Goal: Task Accomplishment & Management: Complete application form

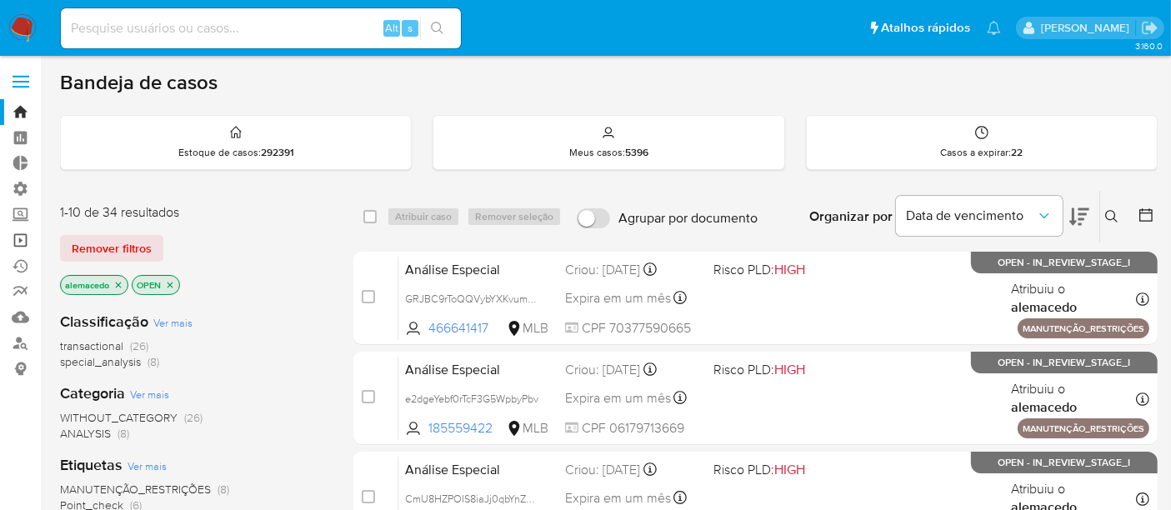
click at [23, 235] on link "Operações em massa" at bounding box center [99, 241] width 198 height 26
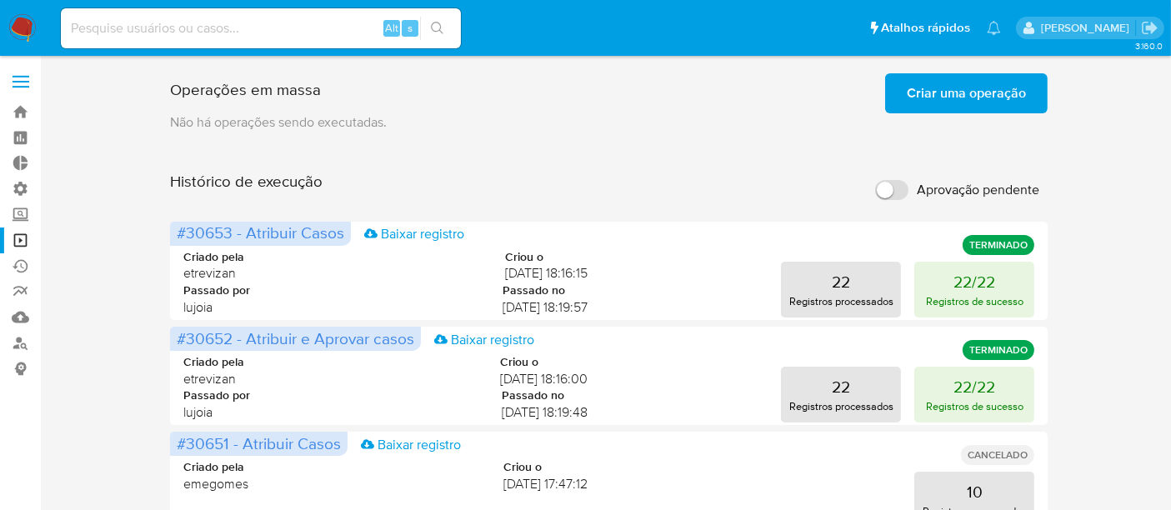
click at [947, 102] on span "Criar uma operação" at bounding box center [966, 93] width 119 height 37
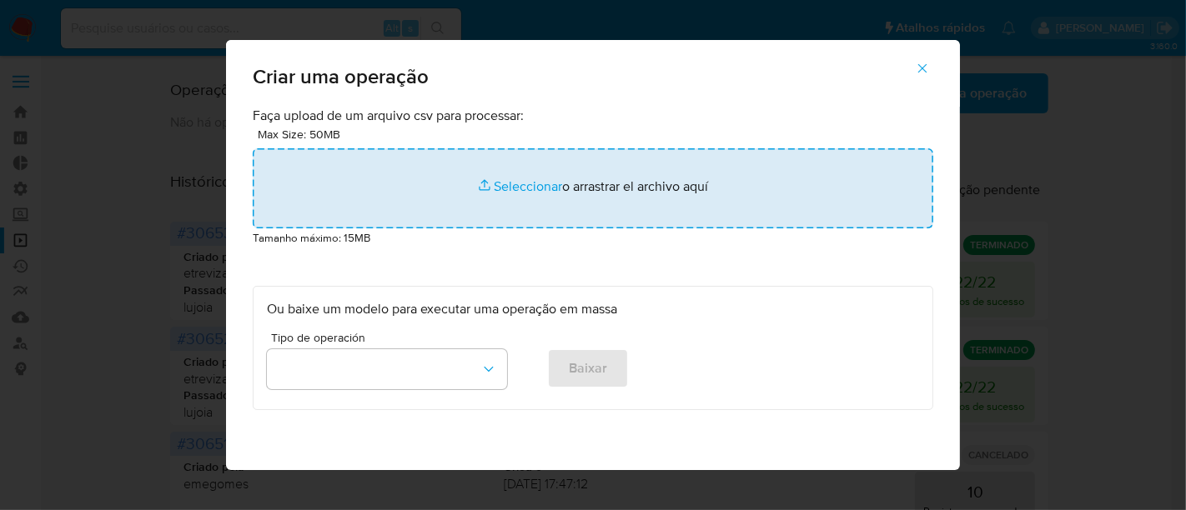
click at [525, 178] on input "file" at bounding box center [593, 188] width 680 height 80
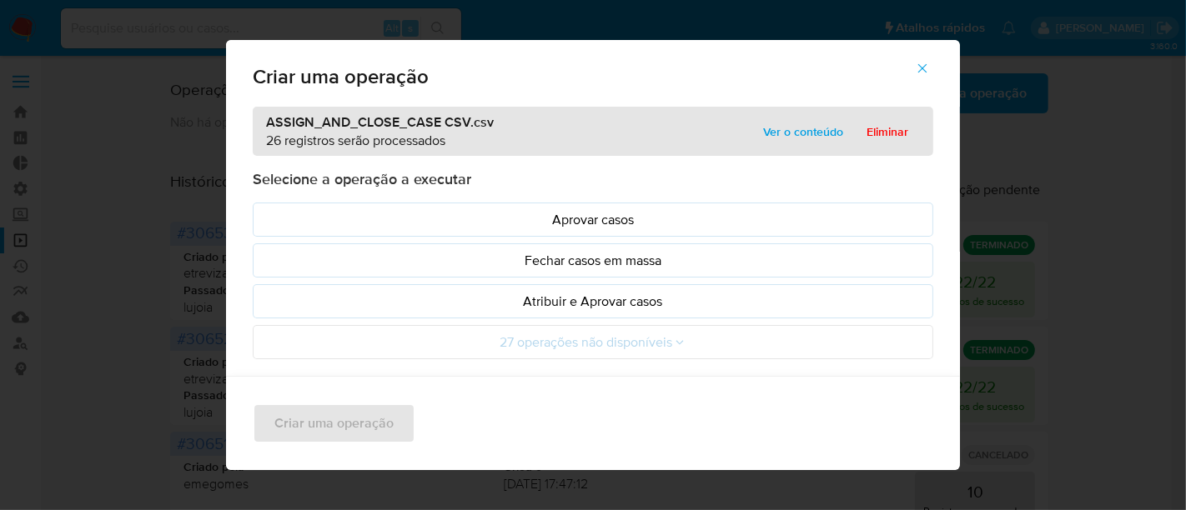
click at [788, 137] on span "Ver o conteúdo" at bounding box center [803, 131] width 80 height 23
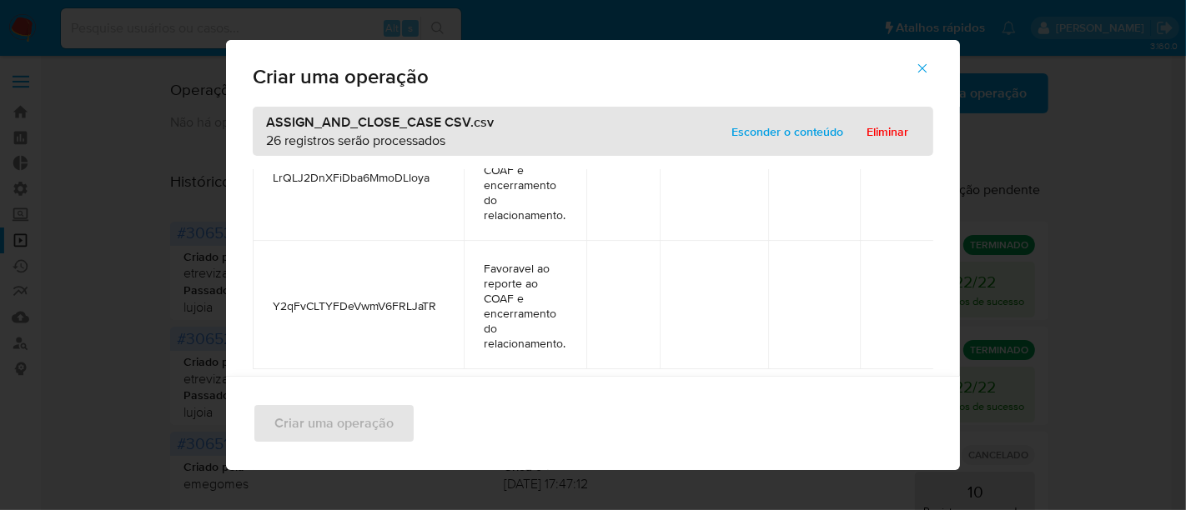
click at [772, 123] on span "Esconder o conteúdo" at bounding box center [787, 131] width 112 height 23
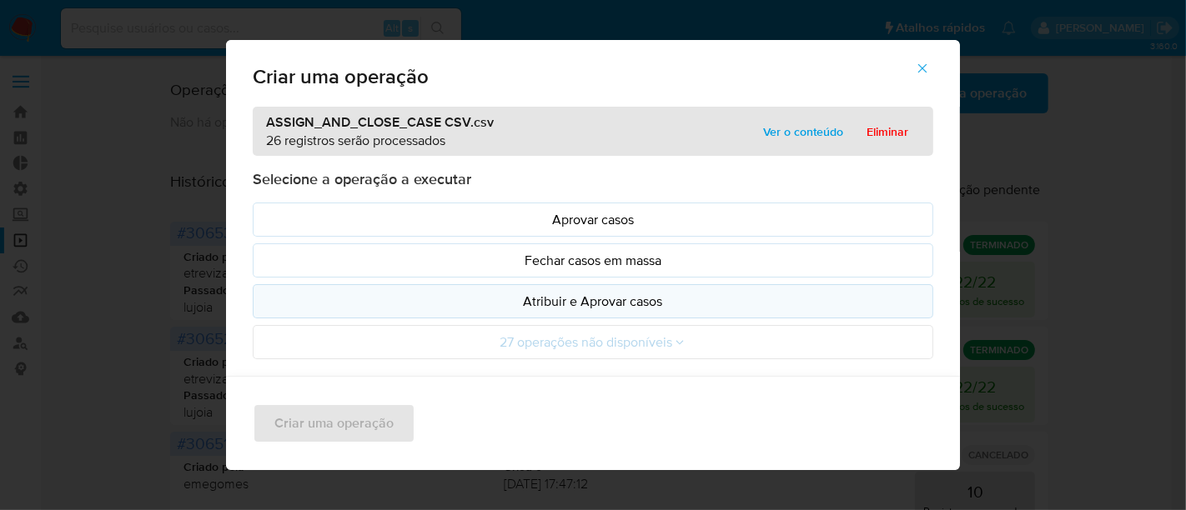
click at [566, 298] on p "Atribuir e Aprovar casos" at bounding box center [593, 301] width 652 height 19
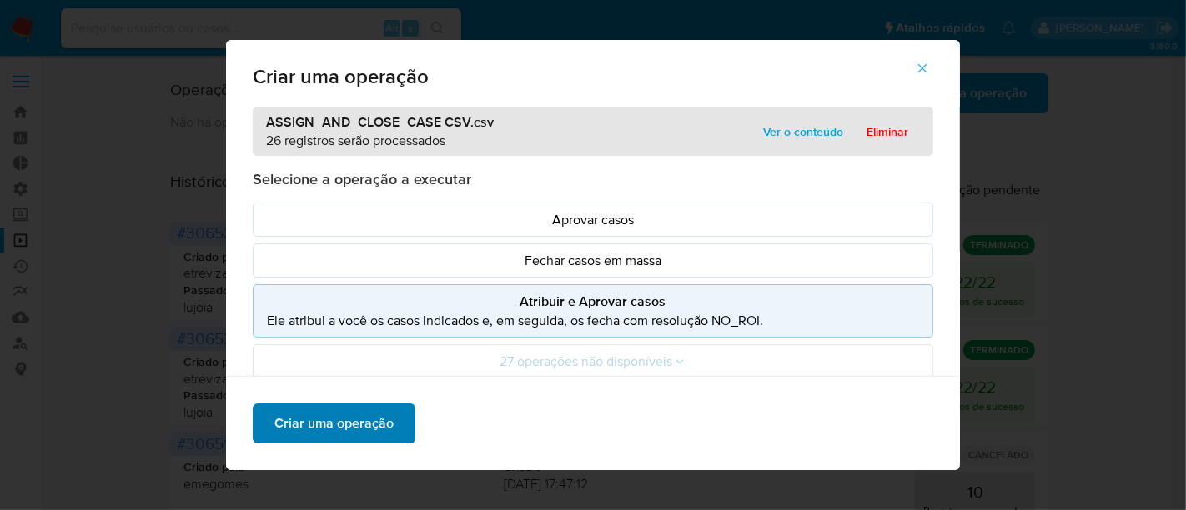
click at [357, 420] on span "Criar uma operação" at bounding box center [333, 423] width 119 height 37
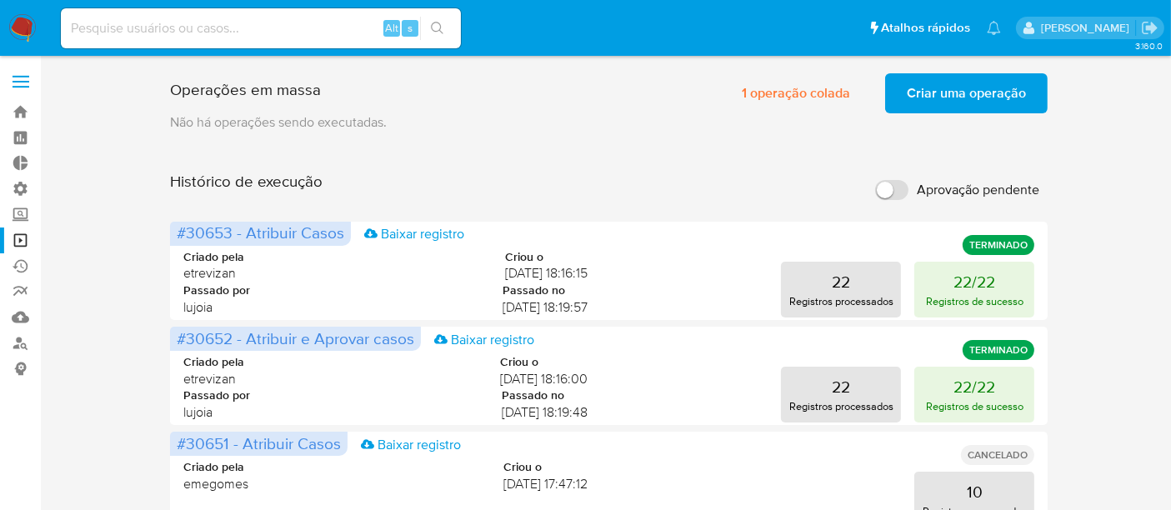
click at [966, 101] on span "Criar uma operação" at bounding box center [966, 93] width 119 height 37
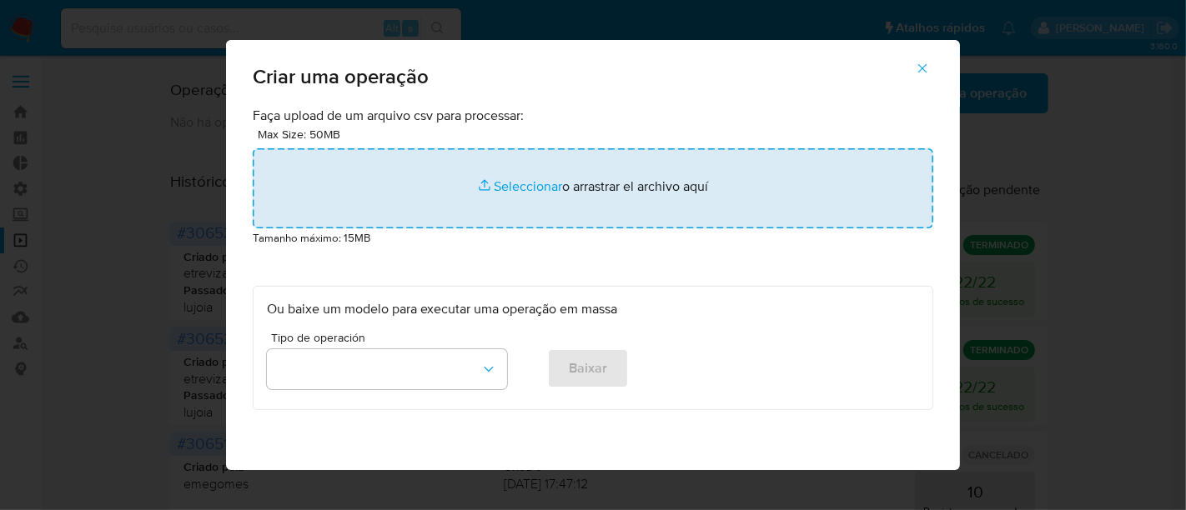
click at [524, 179] on input "file" at bounding box center [593, 188] width 680 height 80
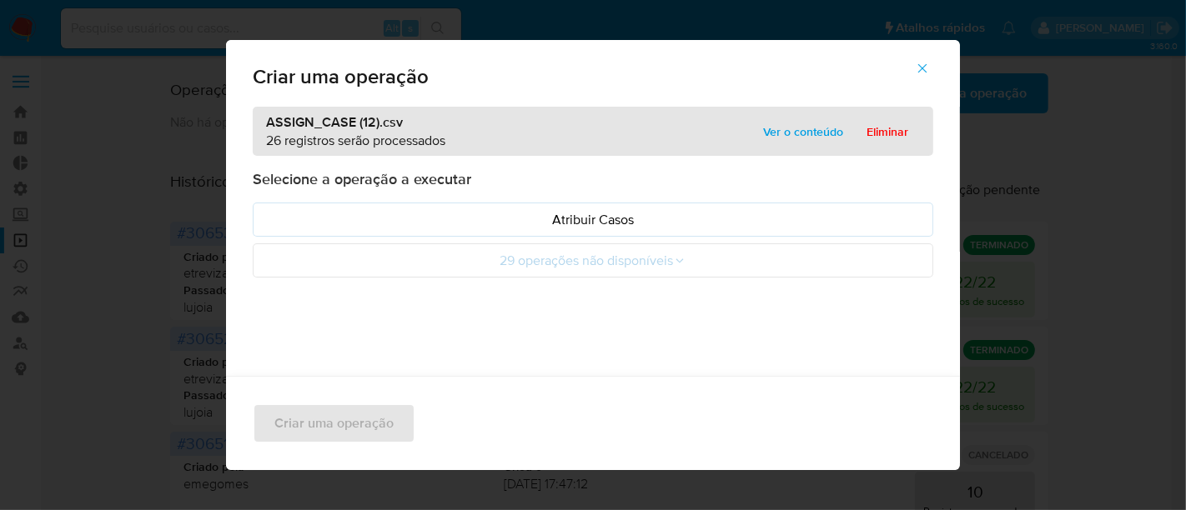
click at [807, 132] on span "Ver o conteúdo" at bounding box center [803, 131] width 80 height 23
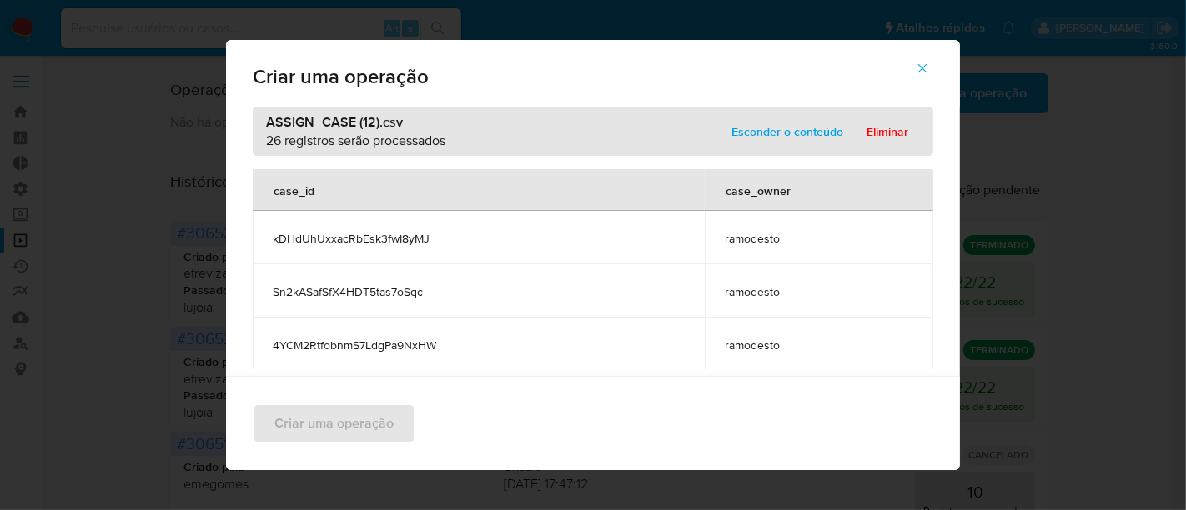
click at [765, 136] on span "Esconder o conteúdo" at bounding box center [787, 131] width 112 height 23
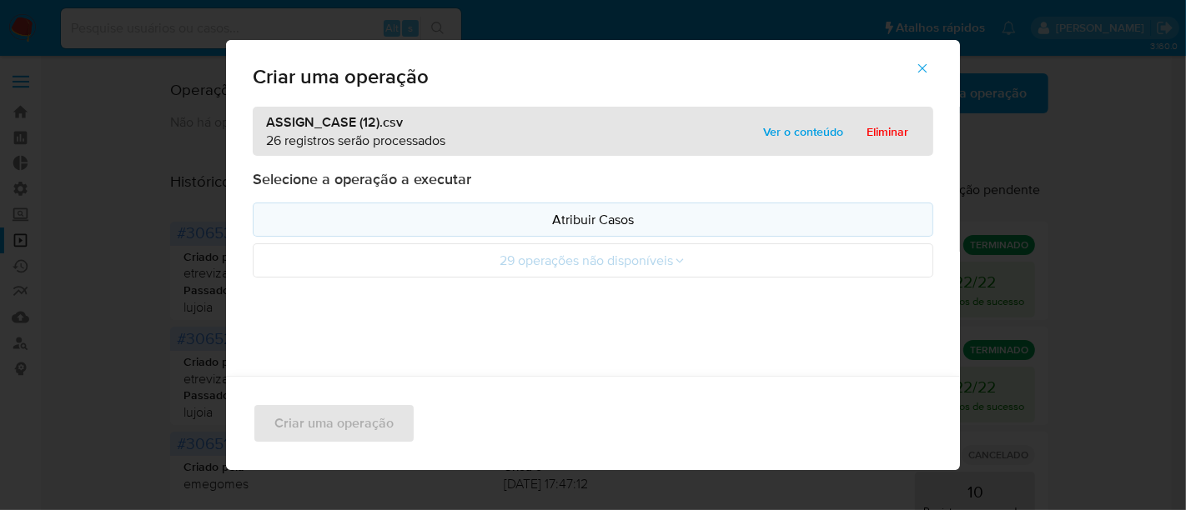
click at [611, 212] on p "Atribuir Casos" at bounding box center [593, 219] width 652 height 19
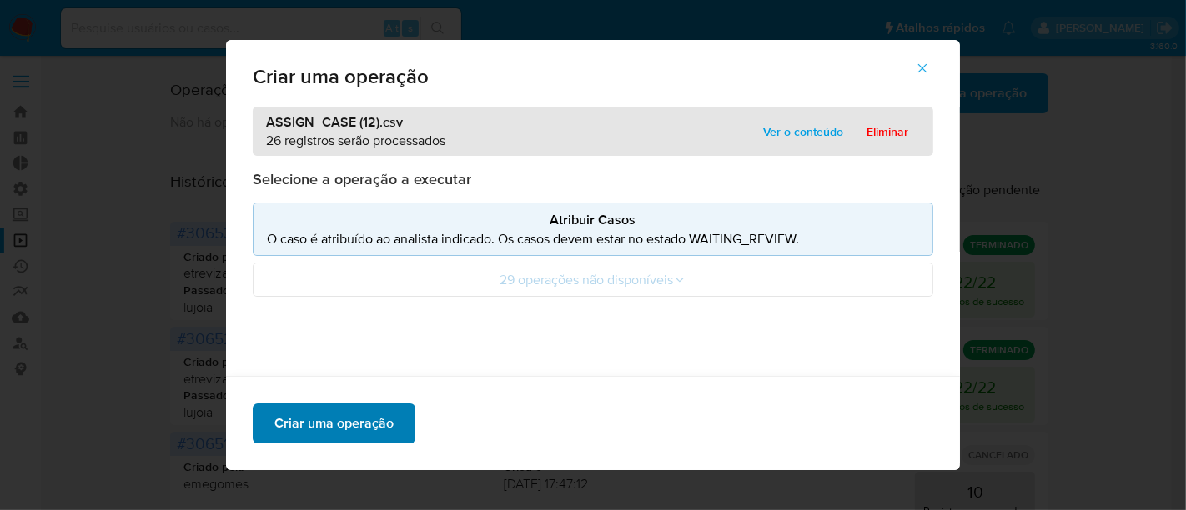
click at [338, 416] on span "Criar uma operação" at bounding box center [333, 423] width 119 height 37
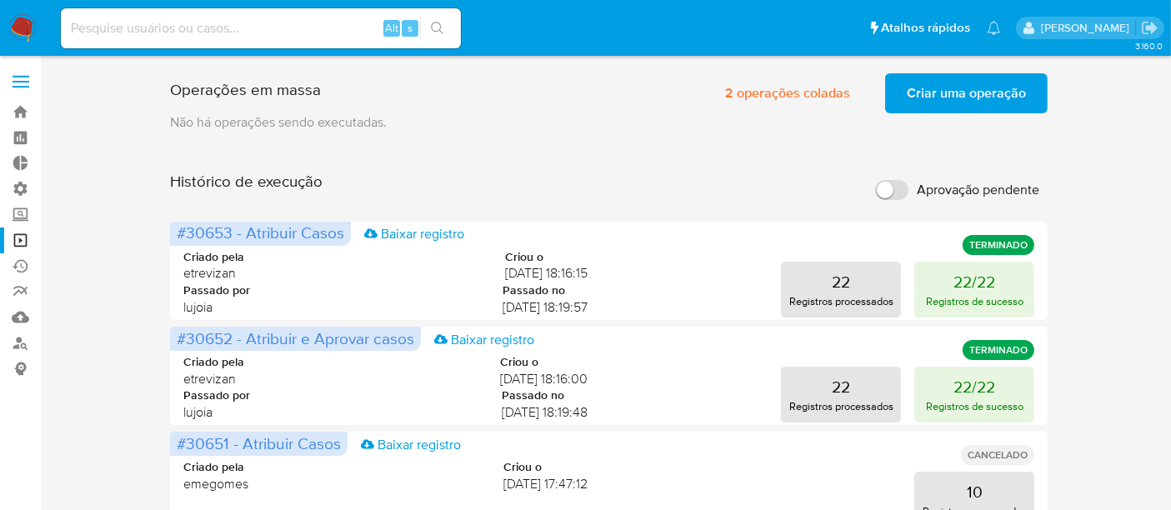
click at [116, 19] on input at bounding box center [261, 29] width 400 height 22
paste input "183830974"
type input "183830974"
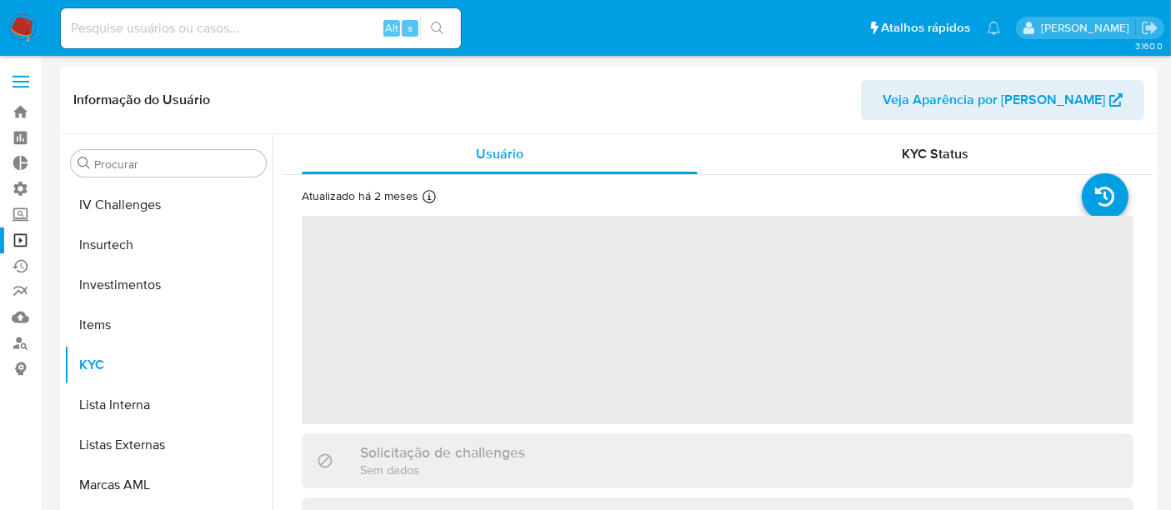
scroll to position [784, 0]
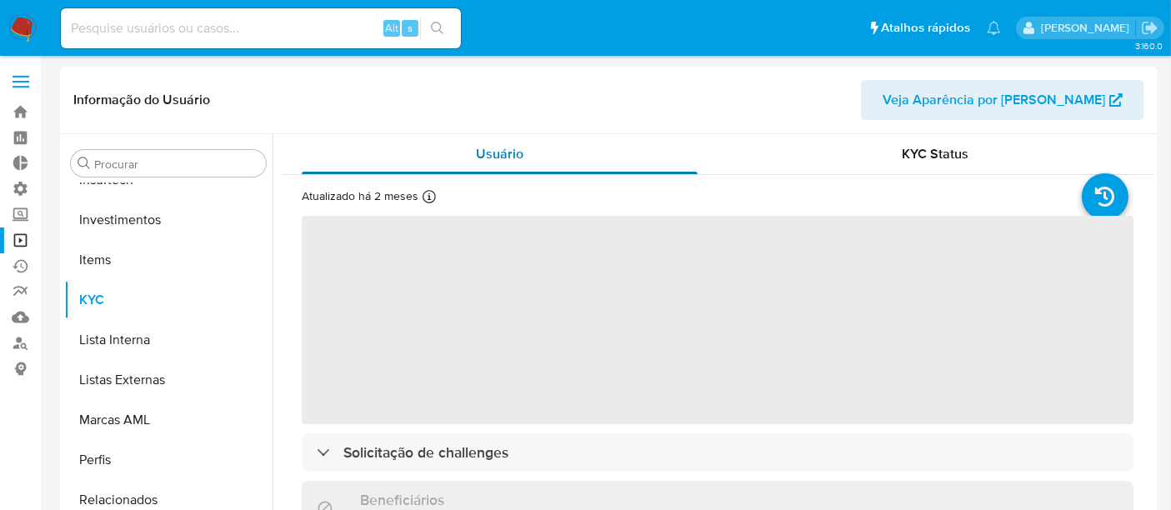
select select "10"
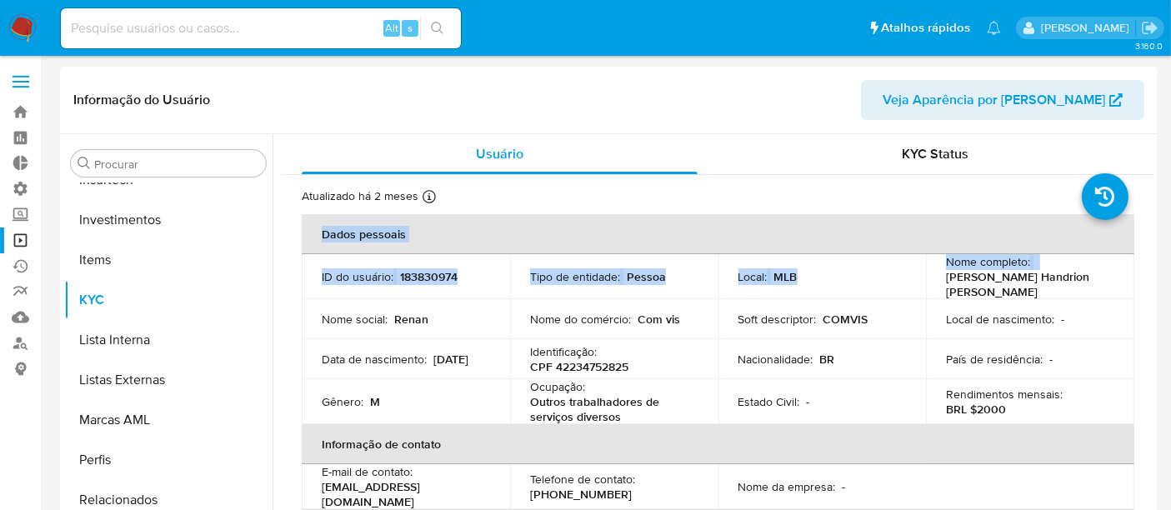
drag, startPoint x: 935, startPoint y: 280, endPoint x: 1185, endPoint y: 284, distance: 249.3
click at [1004, 282] on p "[PERSON_NAME]" at bounding box center [1027, 284] width 162 height 30
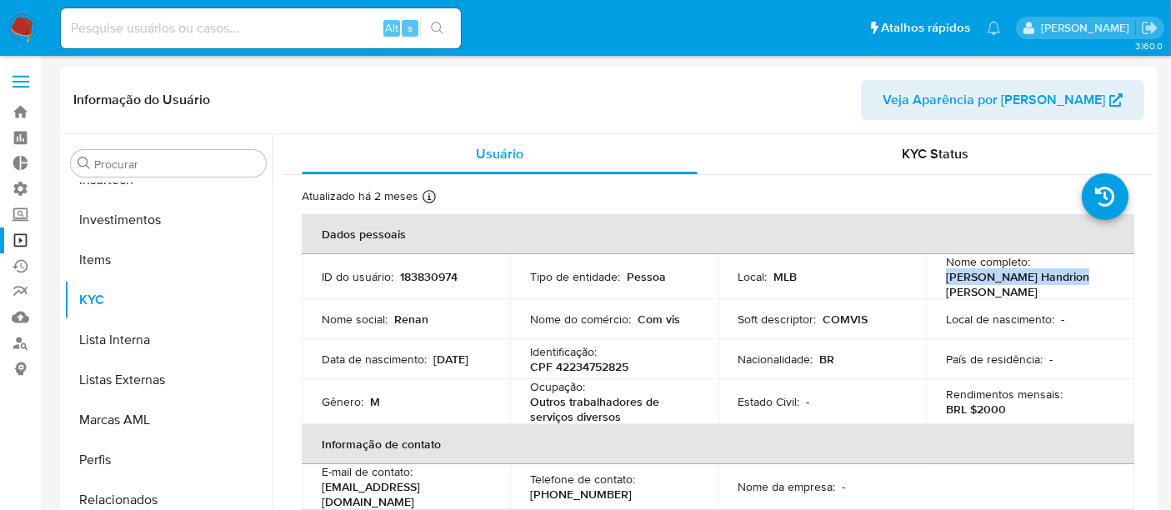
drag, startPoint x: 943, startPoint y: 279, endPoint x: 1100, endPoint y: 282, distance: 156.8
click at [1100, 282] on div "Nome completo : Renan Handrion Ribeiro" at bounding box center [1030, 276] width 168 height 45
copy p "[PERSON_NAME]"
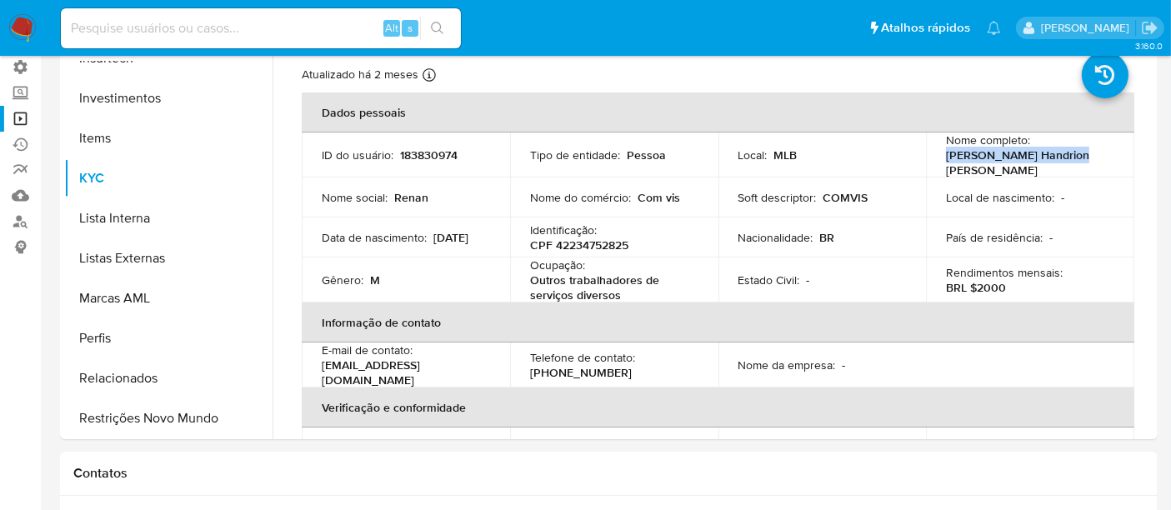
scroll to position [124, 0]
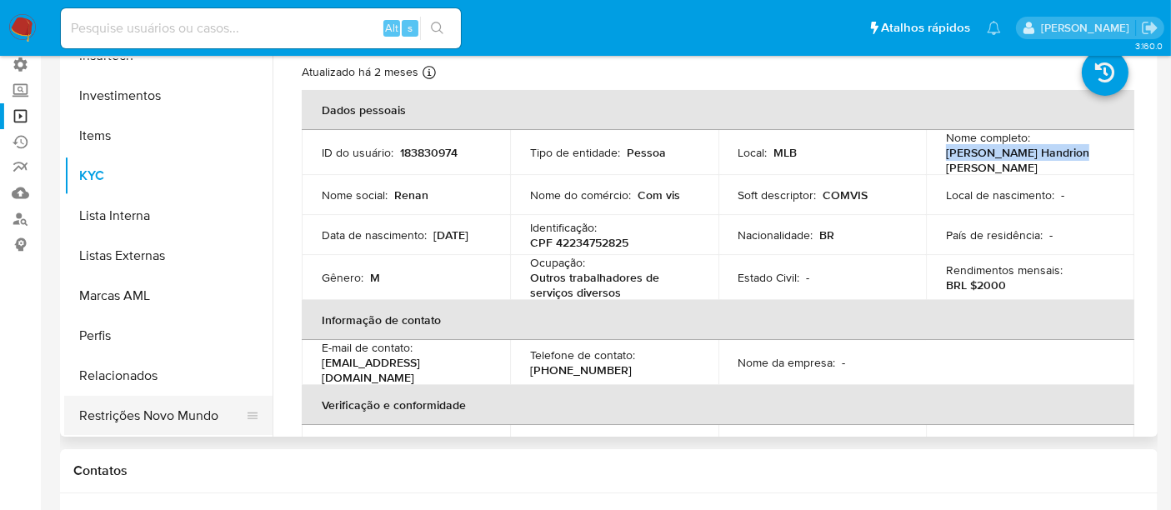
click at [176, 412] on button "Restrições Novo Mundo" at bounding box center [161, 416] width 195 height 40
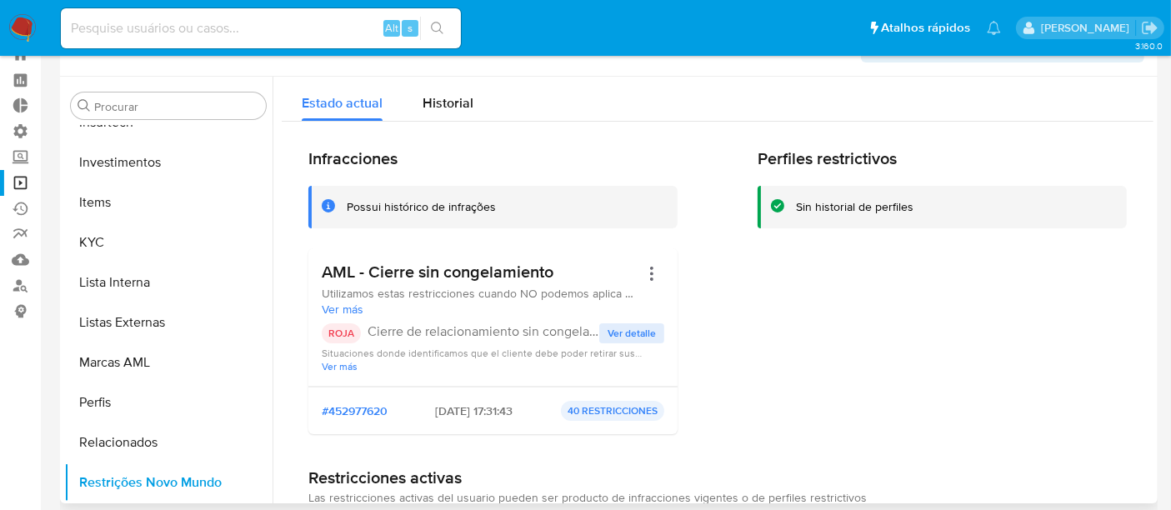
scroll to position [32, 0]
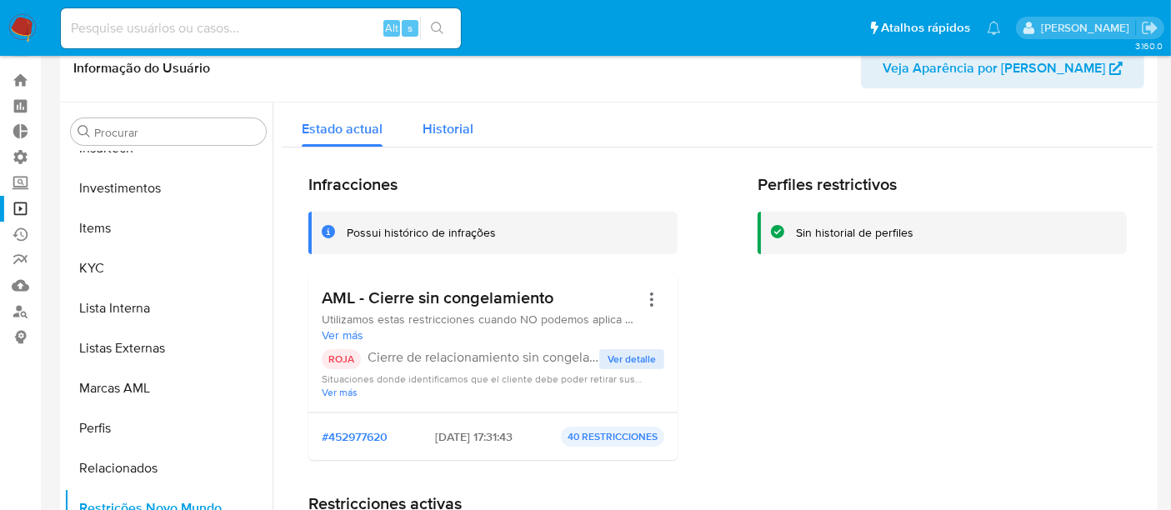
click at [420, 125] on button "Historial" at bounding box center [448, 125] width 91 height 44
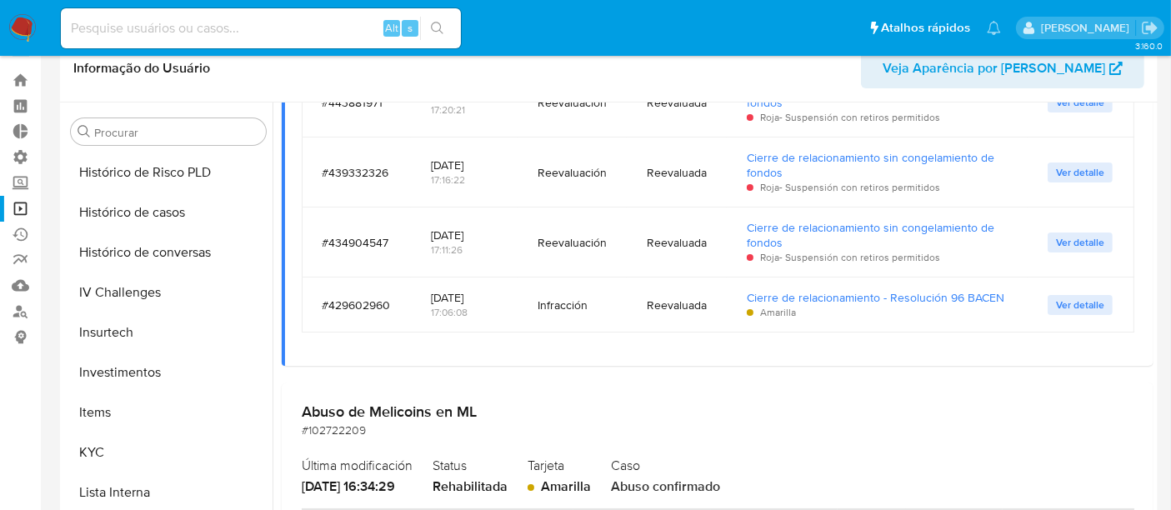
scroll to position [599, 0]
click at [130, 212] on button "Histórico de casos" at bounding box center [161, 213] width 195 height 40
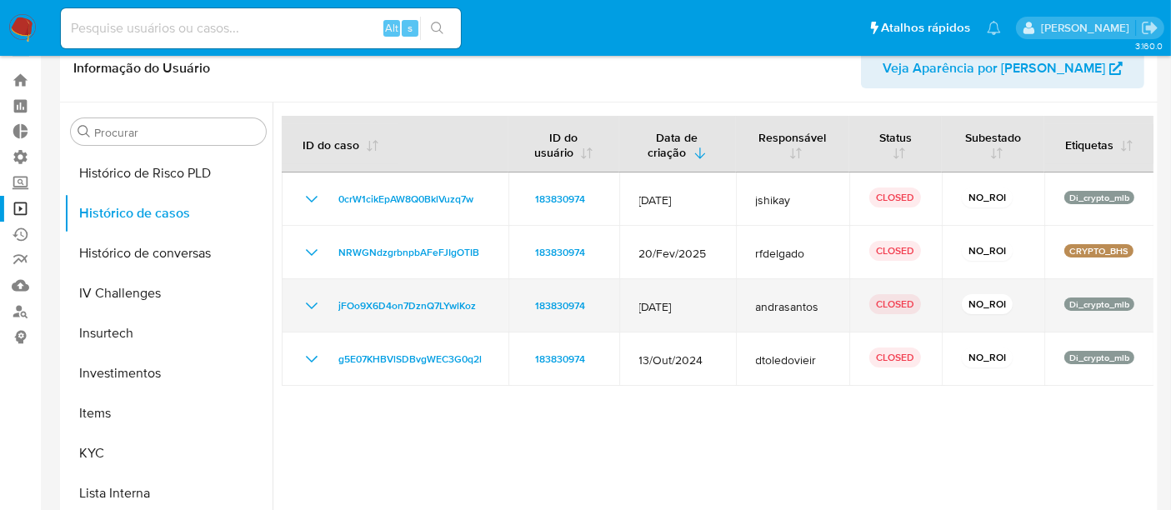
click at [313, 300] on icon "Mostrar/Ocultar" at bounding box center [312, 306] width 20 height 20
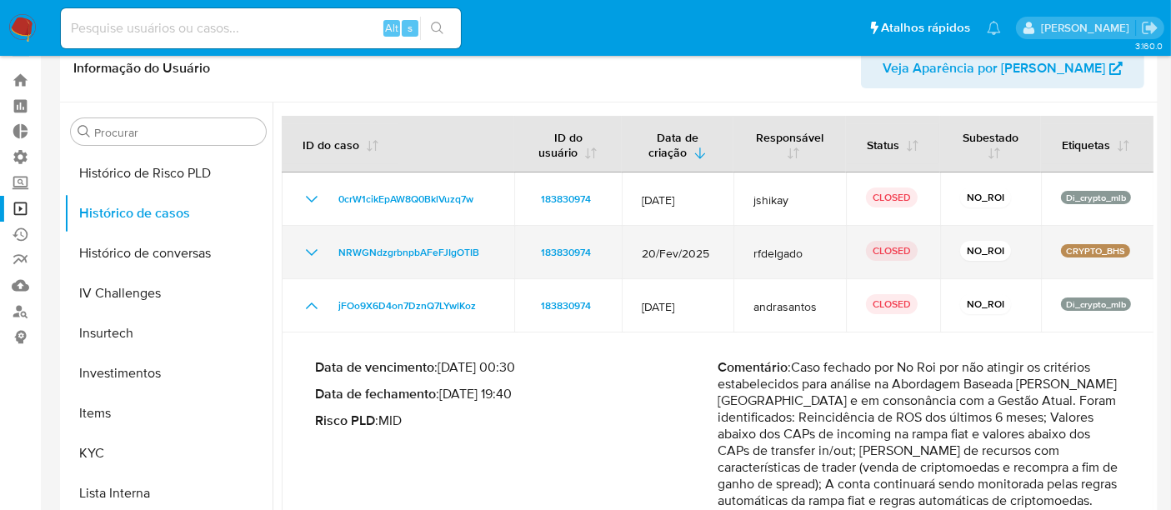
click at [303, 252] on icon "Mostrar/Ocultar" at bounding box center [312, 253] width 20 height 20
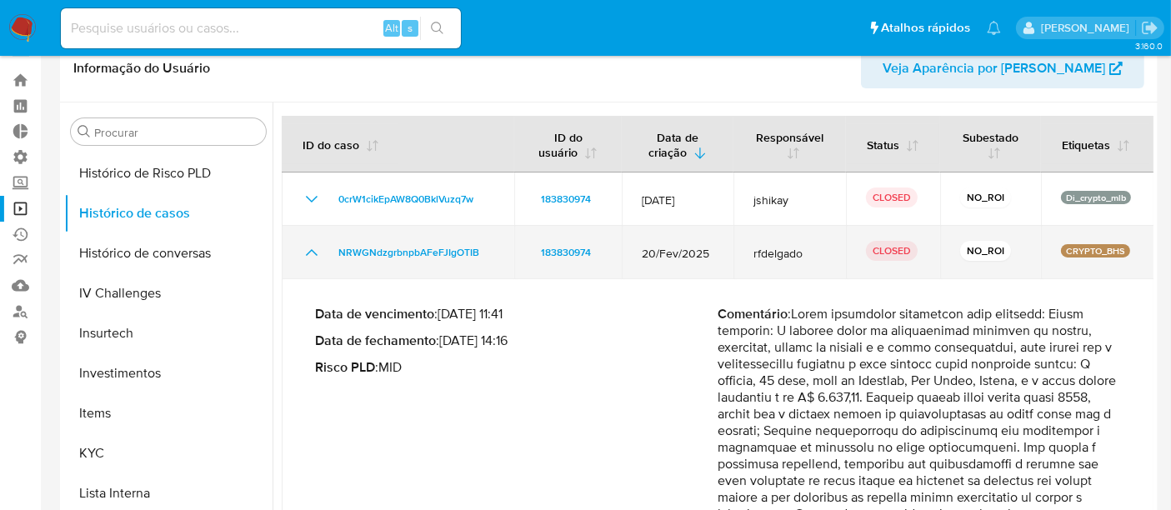
click at [300, 258] on td "NRWGNdzgrbnpbAFeFJIgOTIB" at bounding box center [398, 252] width 233 height 53
click at [316, 251] on icon "Mostrar/Ocultar" at bounding box center [312, 253] width 20 height 20
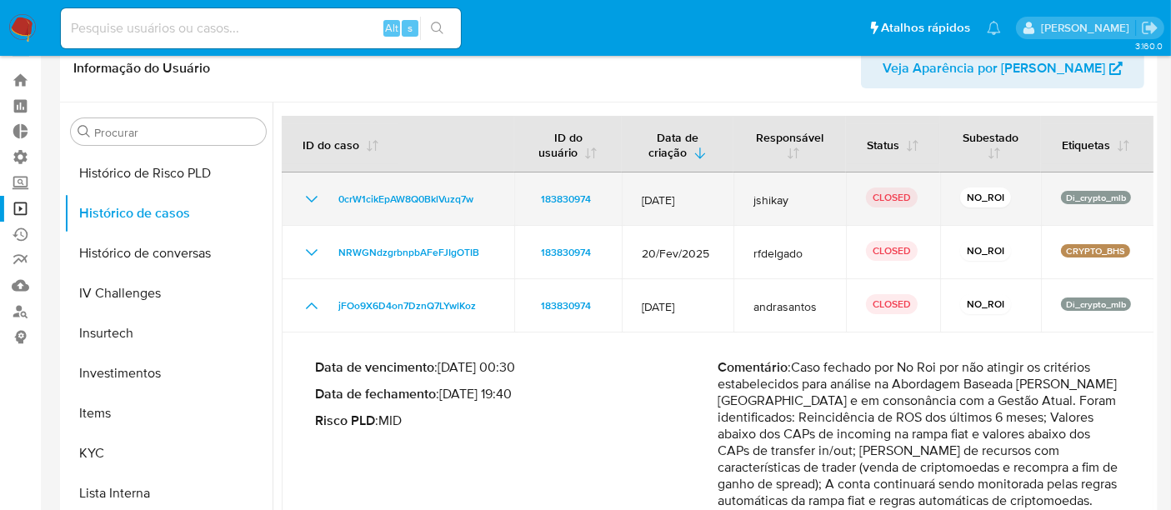
click at [313, 198] on icon "Mostrar/Ocultar" at bounding box center [312, 199] width 12 height 7
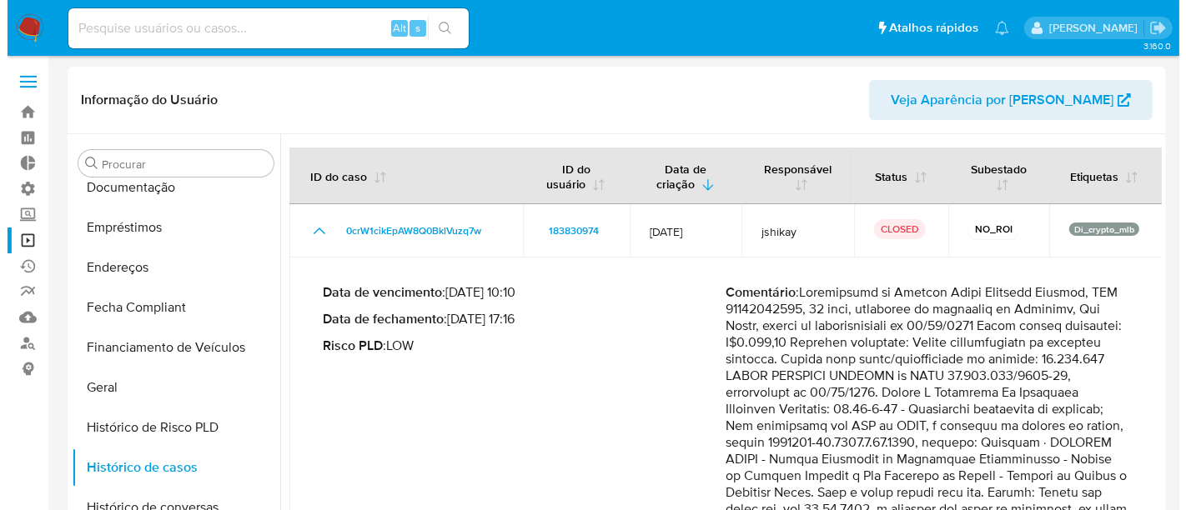
scroll to position [463, 0]
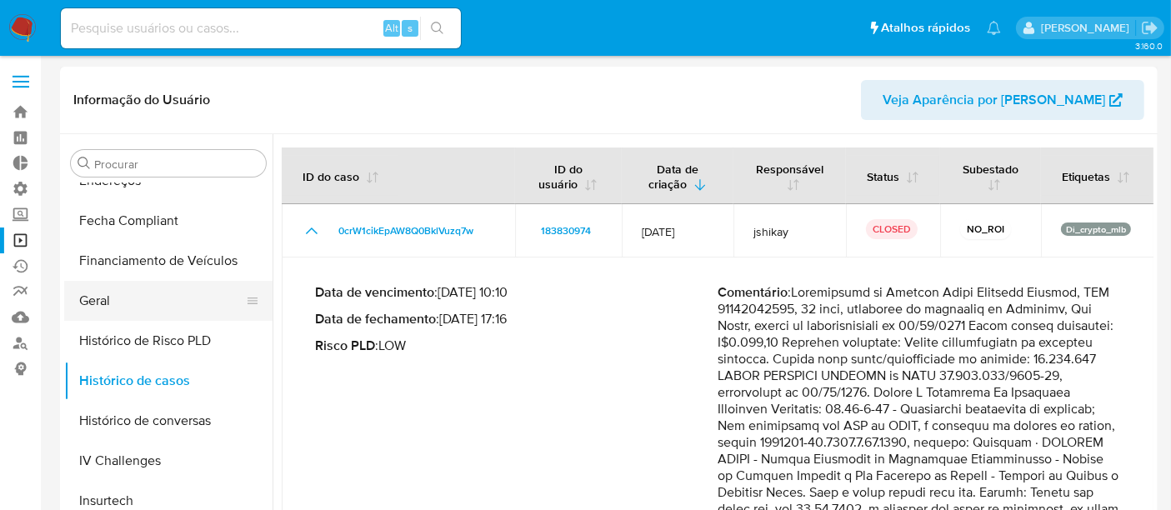
click at [123, 291] on button "Geral" at bounding box center [161, 301] width 195 height 40
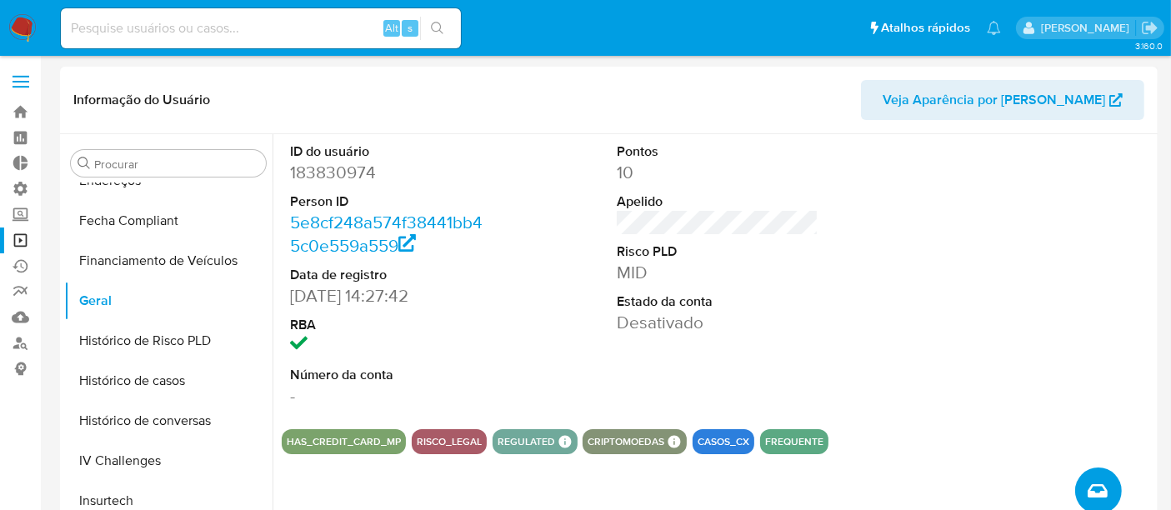
click at [1114, 480] on button "Criar caso manual" at bounding box center [1099, 491] width 47 height 47
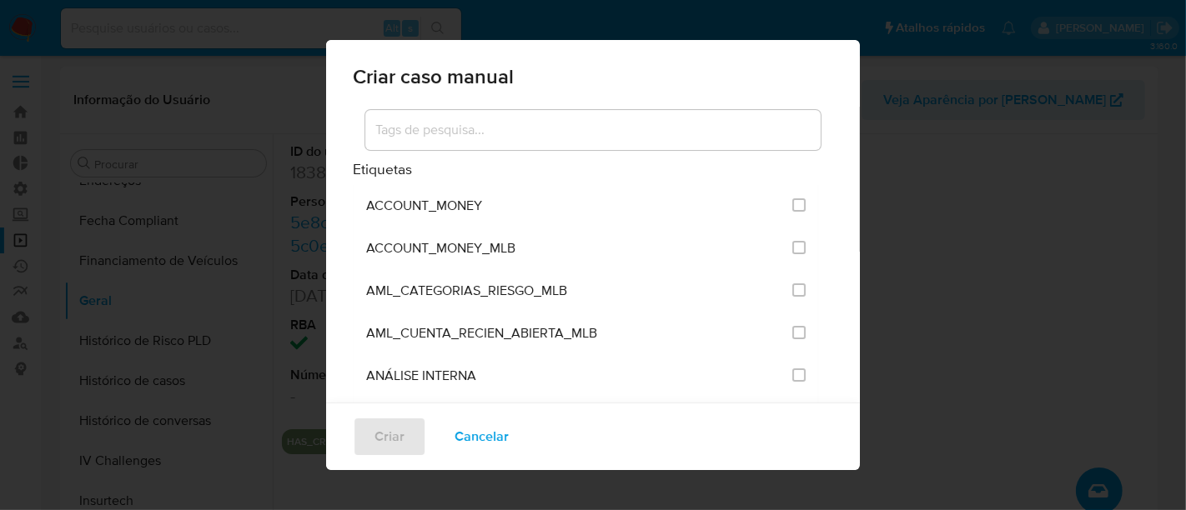
click at [440, 133] on input at bounding box center [592, 130] width 455 height 22
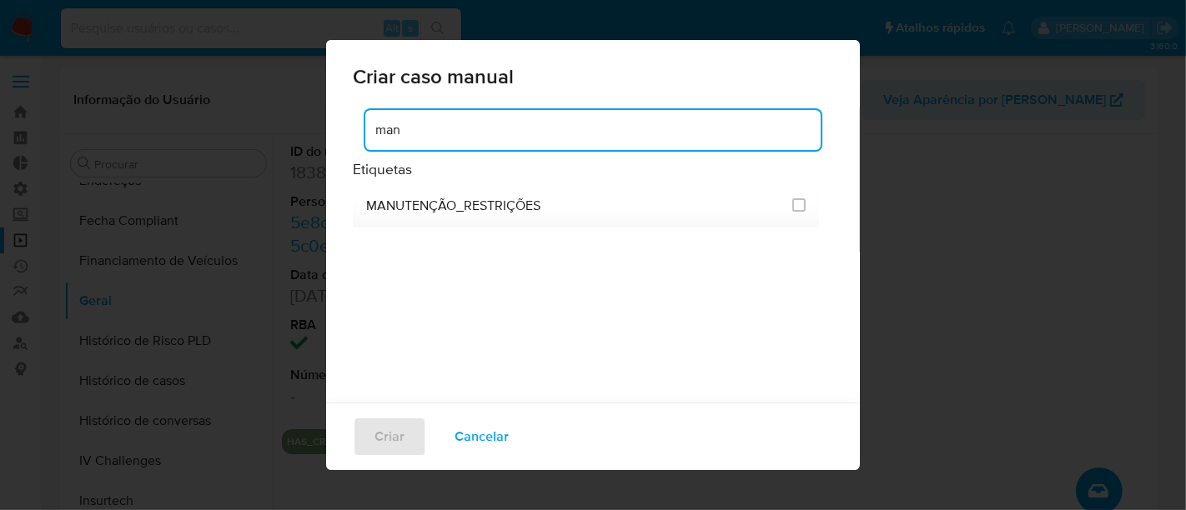
type input "man"
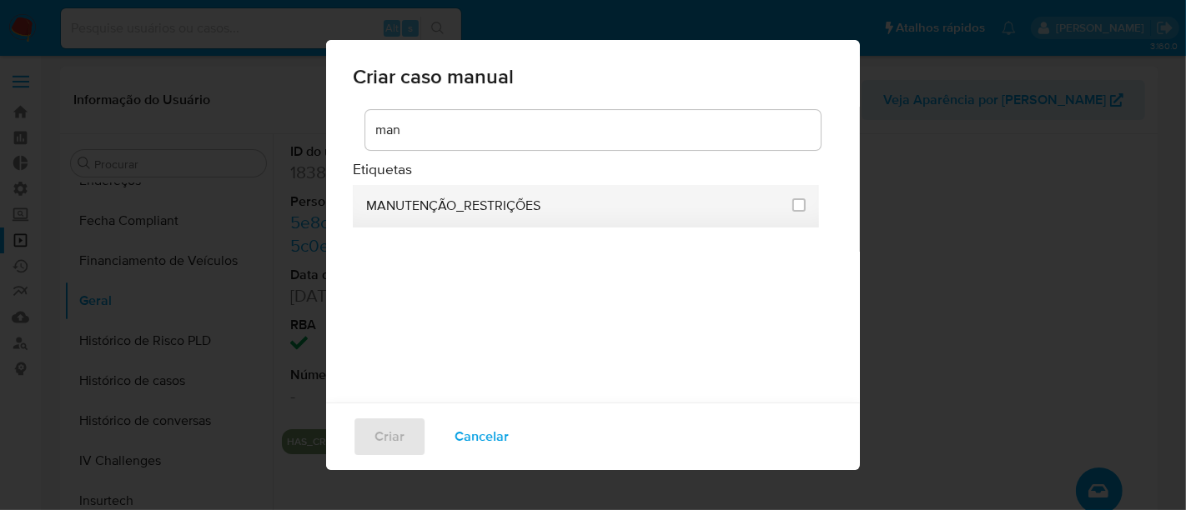
click at [429, 202] on span "MANUTENÇÃO_RESTRIÇÕES" at bounding box center [453, 206] width 174 height 17
click at [792, 203] on input "2407" at bounding box center [798, 204] width 13 height 13
checkbox input "true"
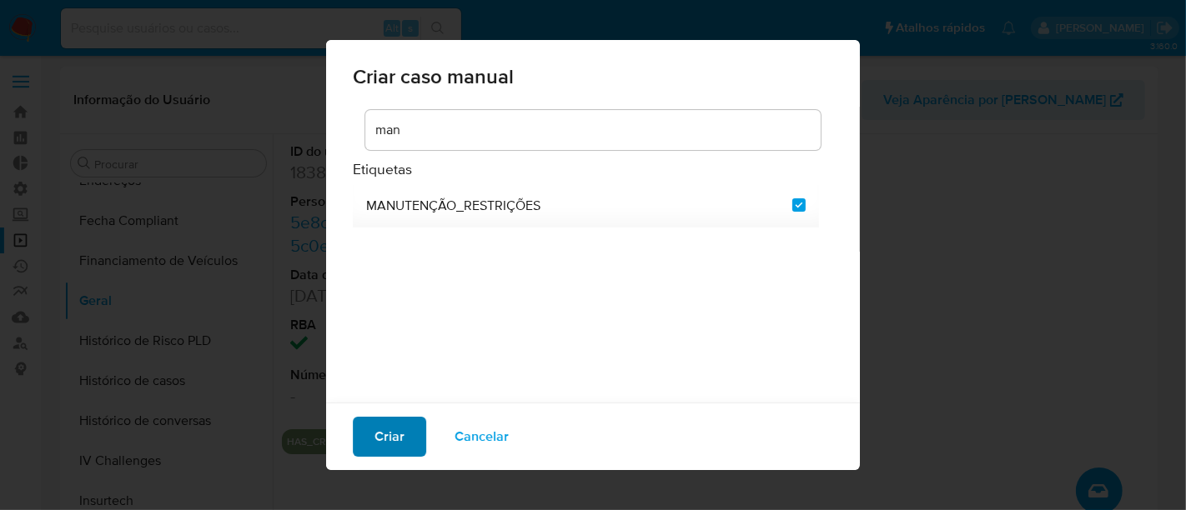
click at [386, 451] on span "Criar" at bounding box center [389, 437] width 30 height 37
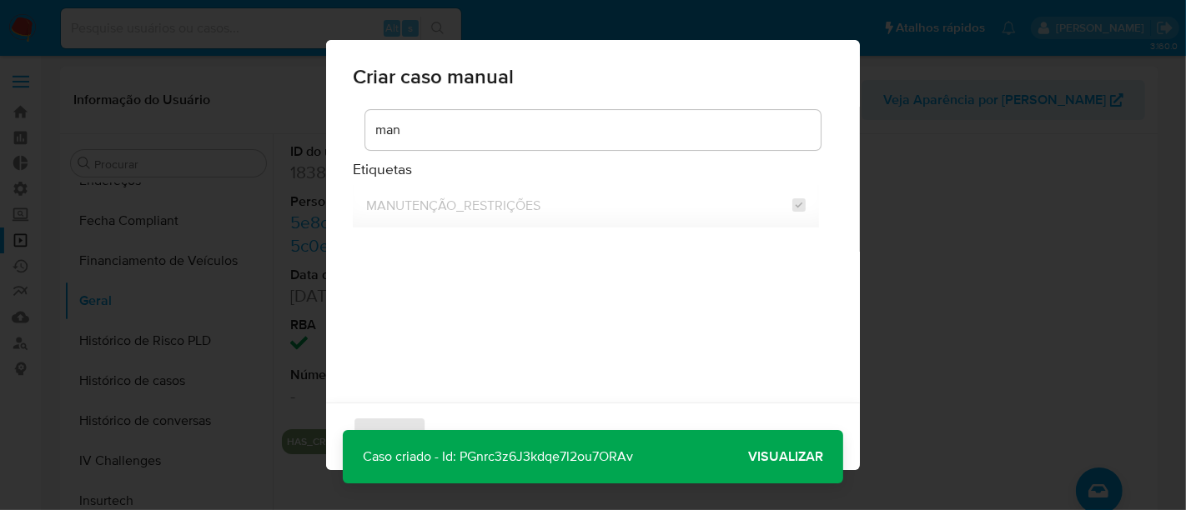
click at [770, 457] on span "Visualizar" at bounding box center [785, 457] width 75 height 0
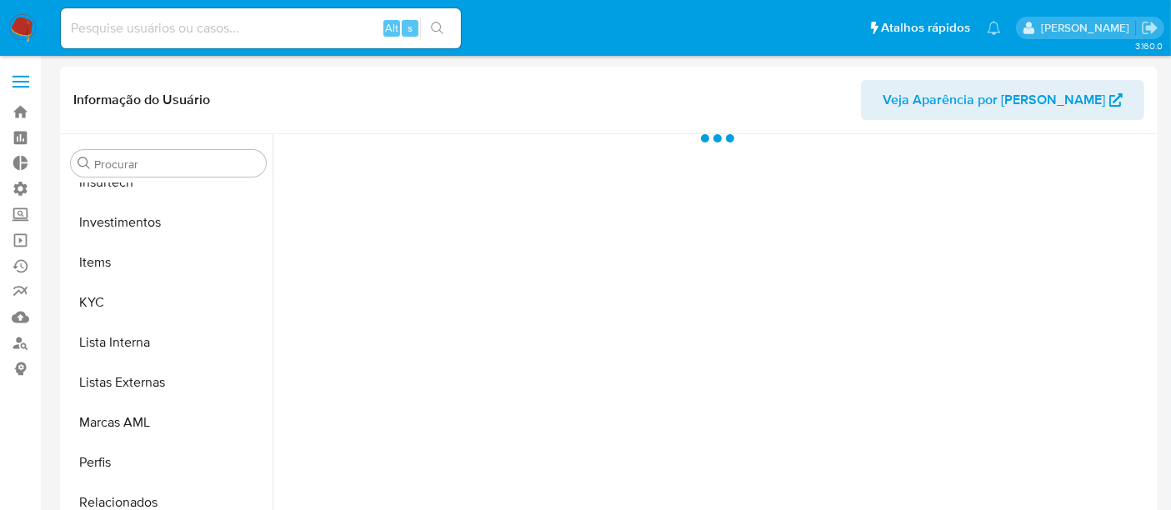
scroll to position [784, 0]
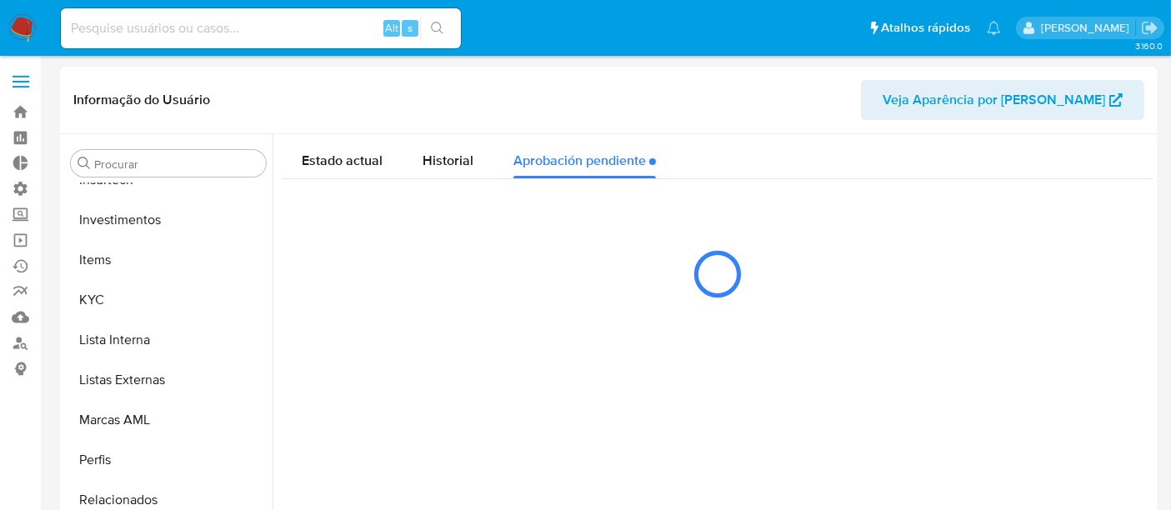
select select "10"
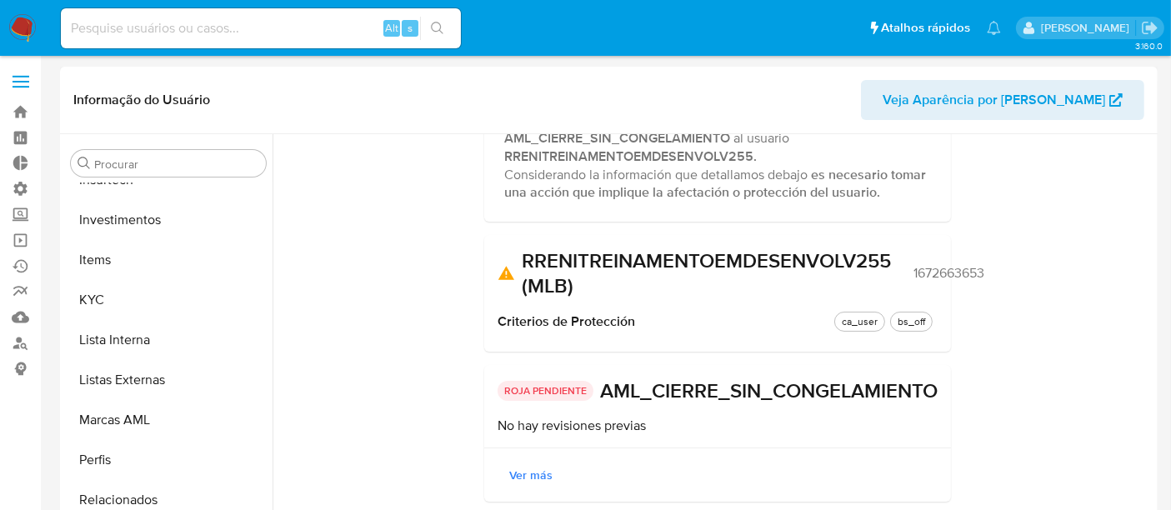
scroll to position [0, 0]
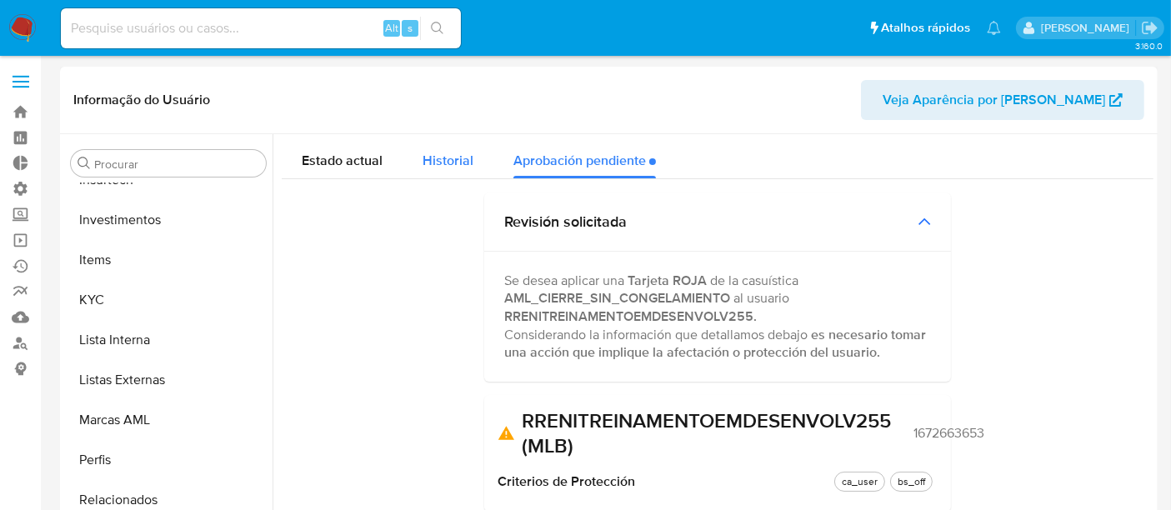
click at [454, 158] on span "Historial" at bounding box center [448, 160] width 51 height 19
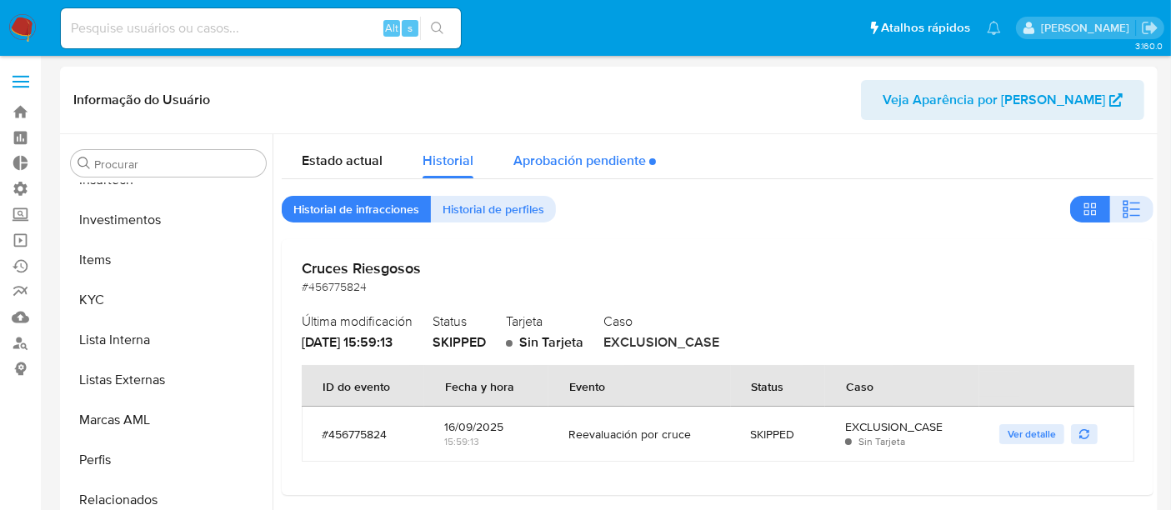
click at [562, 160] on div "Aprobación pendiente" at bounding box center [585, 156] width 143 height 44
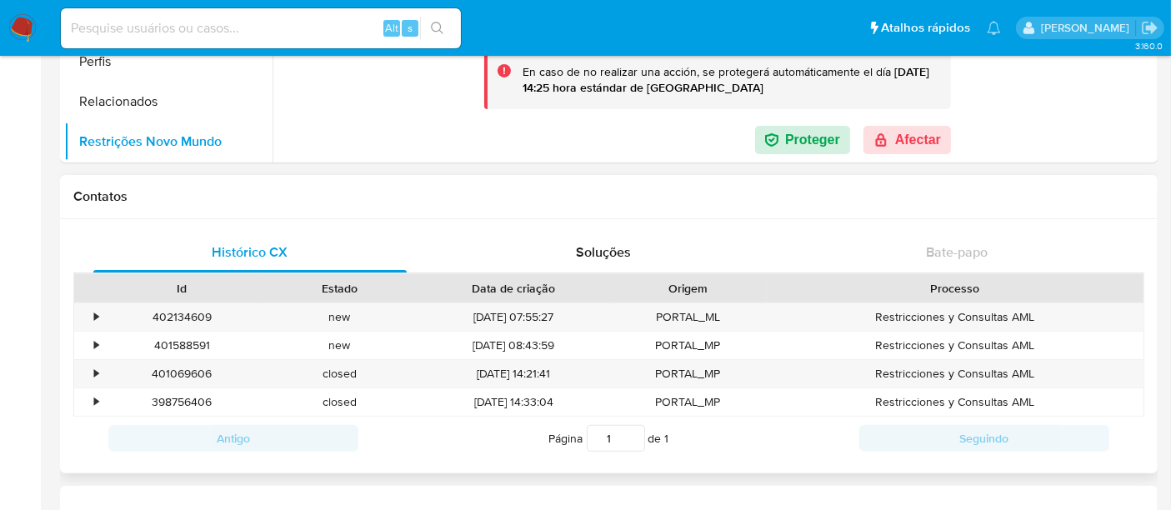
scroll to position [370, 0]
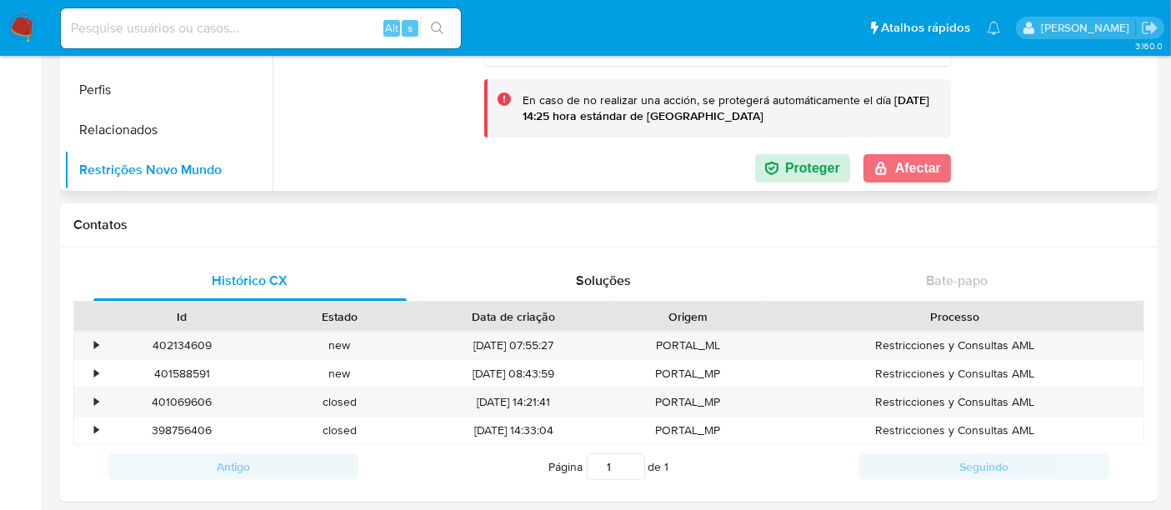
click at [905, 175] on button "Afectar" at bounding box center [908, 168] width 88 height 28
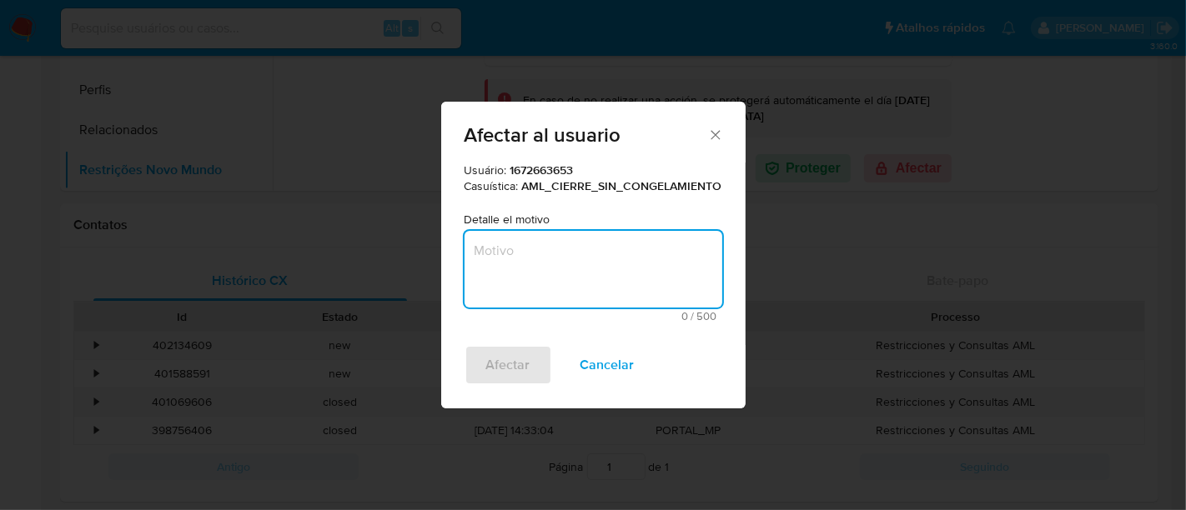
click at [514, 265] on textarea "Motivo" at bounding box center [593, 269] width 258 height 77
click at [479, 253] on textarea "/Restrito desde" at bounding box center [593, 269] width 258 height 77
click at [580, 253] on textarea "Restrito desde" at bounding box center [593, 269] width 258 height 77
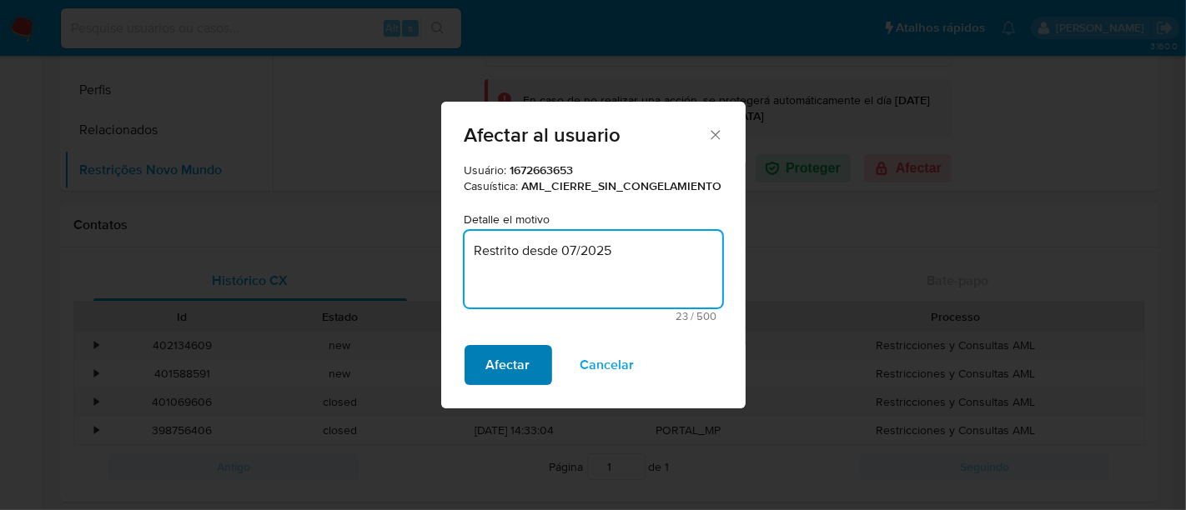
type textarea "Restrito desde 07/2025"
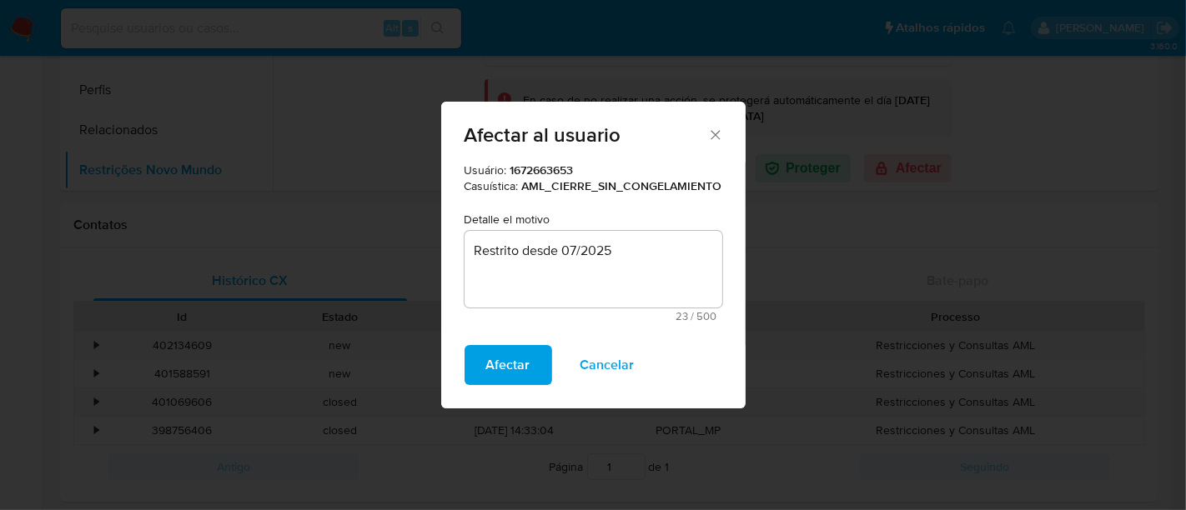
click at [514, 365] on span "Afectar" at bounding box center [508, 365] width 44 height 37
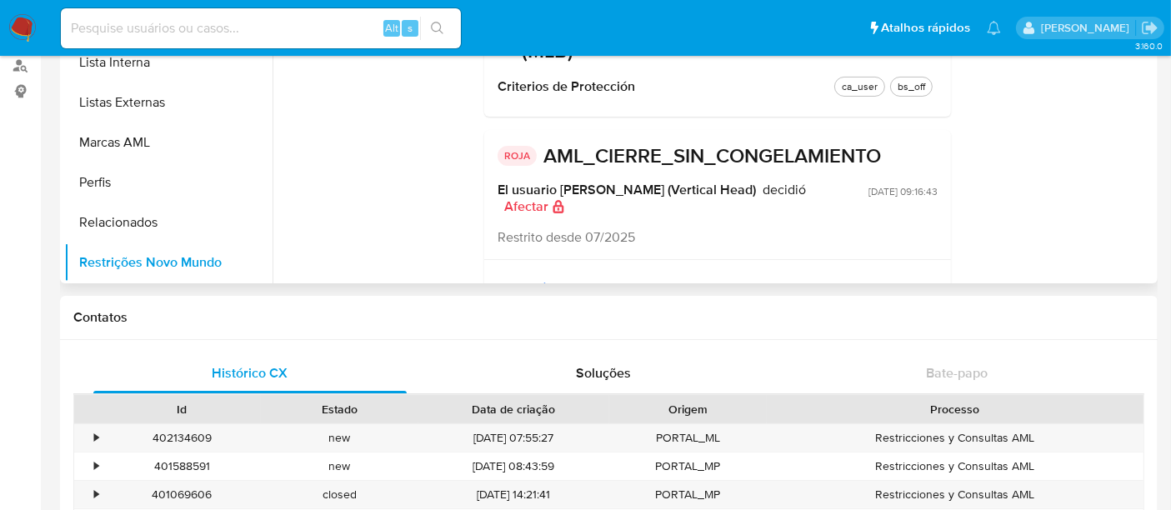
scroll to position [185, 0]
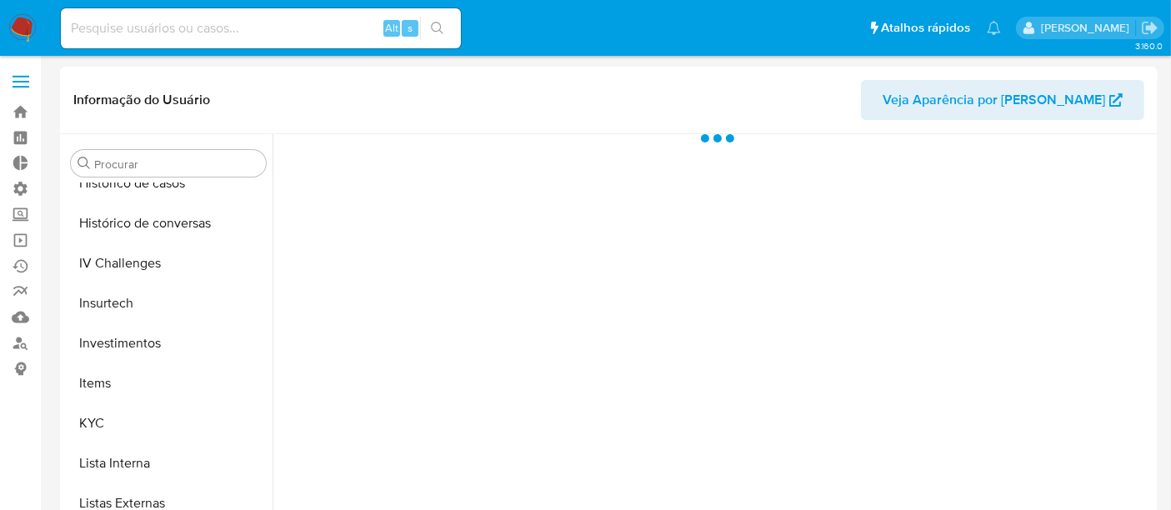
scroll to position [784, 0]
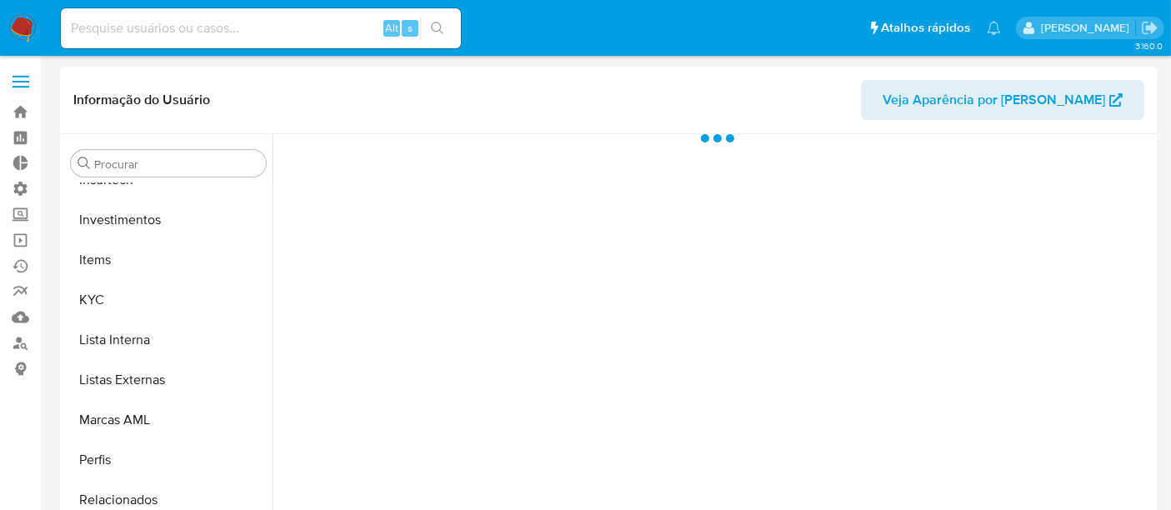
select select "10"
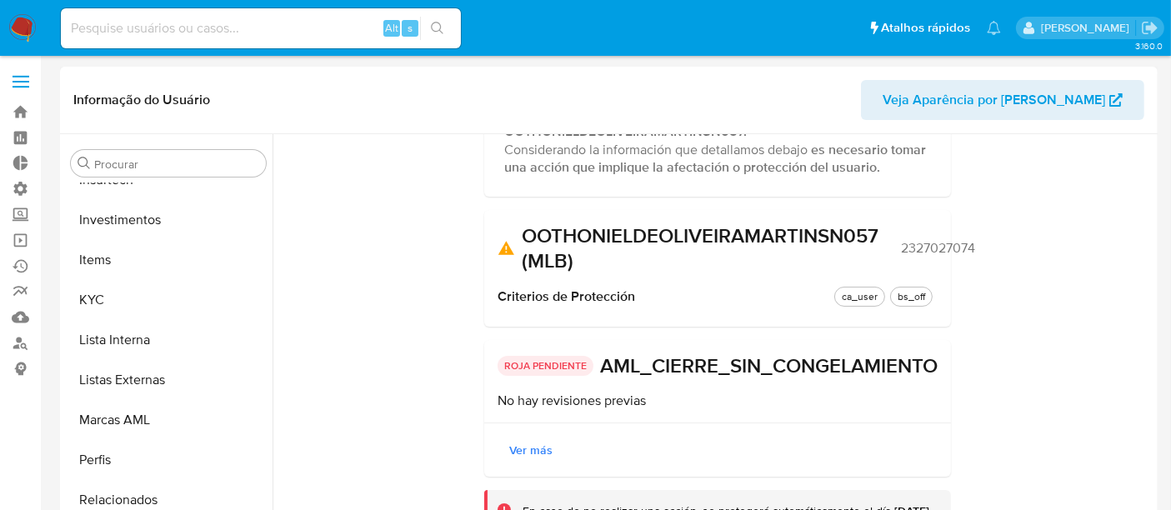
scroll to position [0, 0]
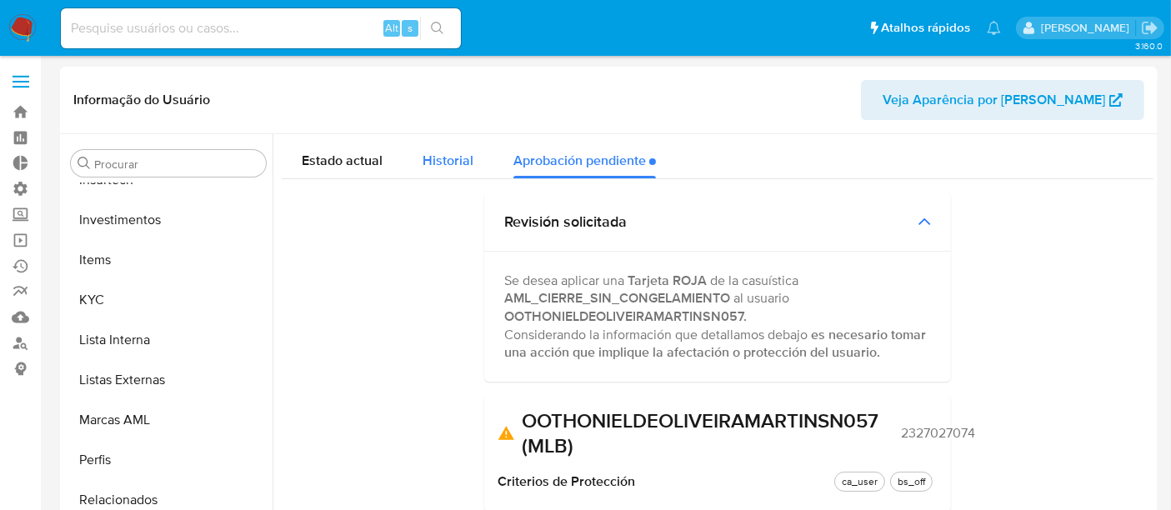
click at [443, 170] on div "Historial" at bounding box center [448, 156] width 51 height 44
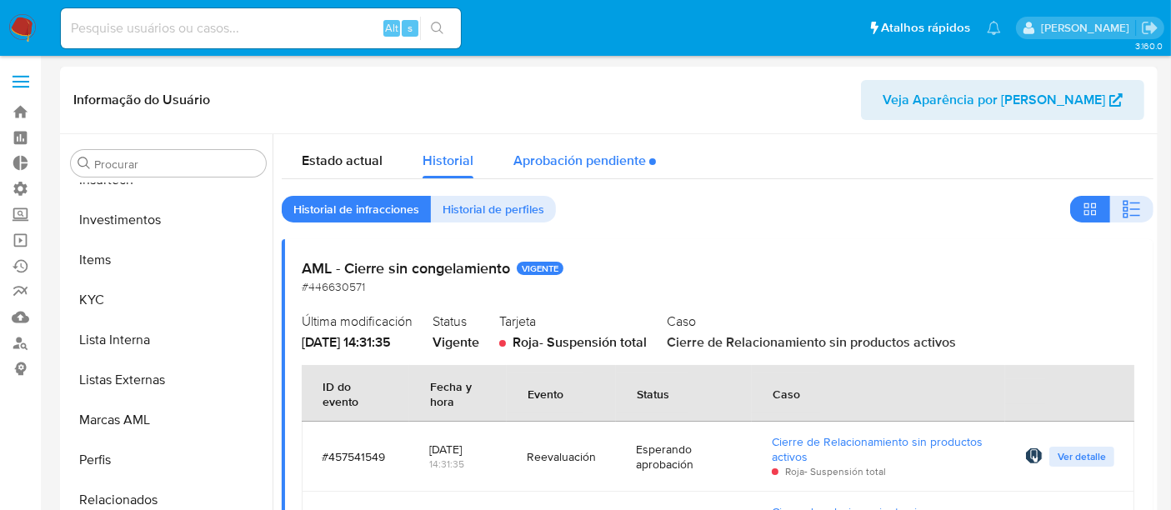
click at [595, 158] on div "Aprobación pendiente" at bounding box center [585, 156] width 143 height 44
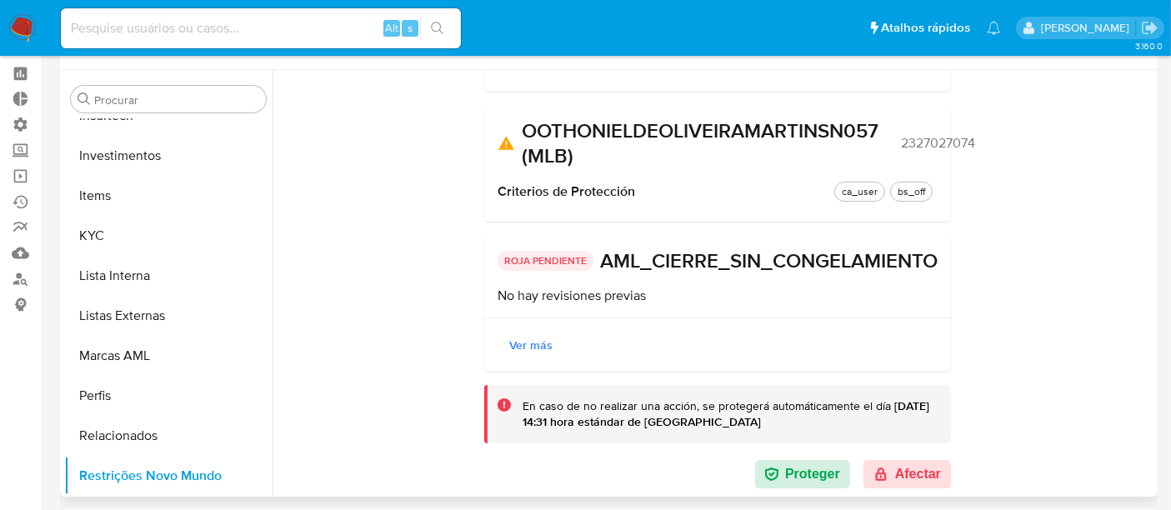
scroll to position [93, 0]
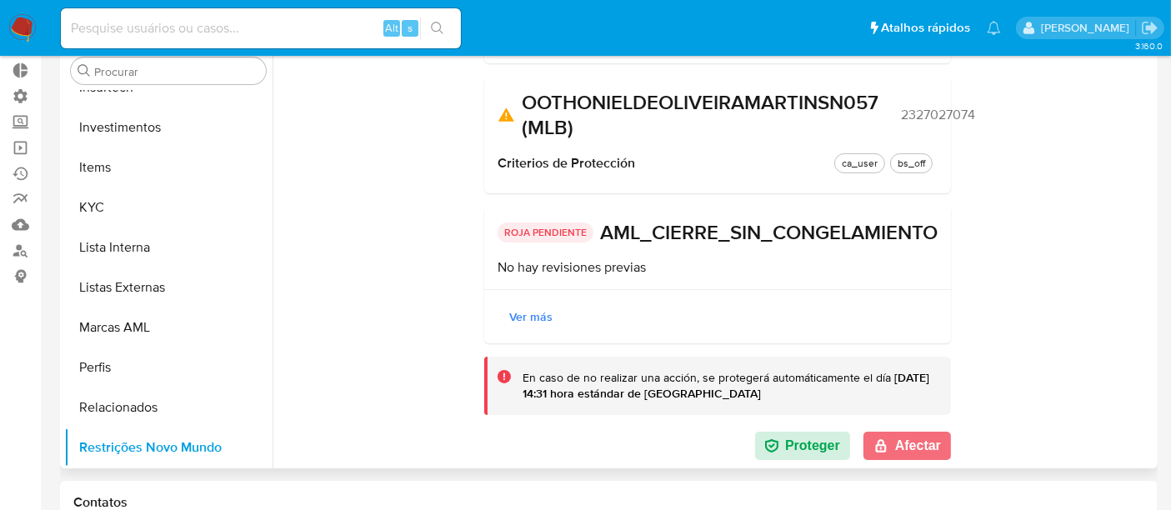
click at [926, 444] on button "Afectar" at bounding box center [908, 446] width 88 height 28
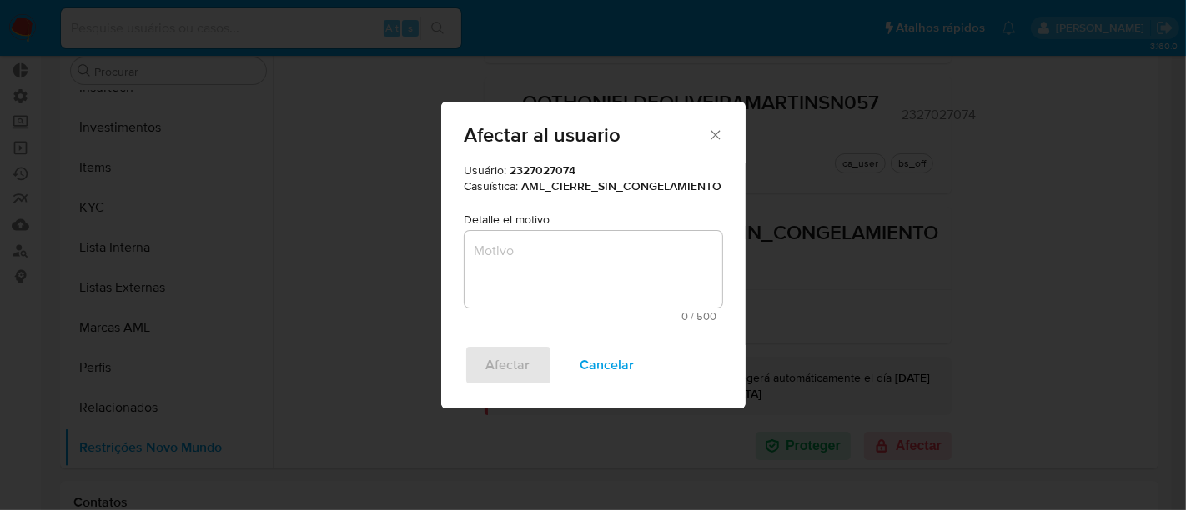
click at [589, 251] on textarea "Motivo" at bounding box center [593, 269] width 258 height 77
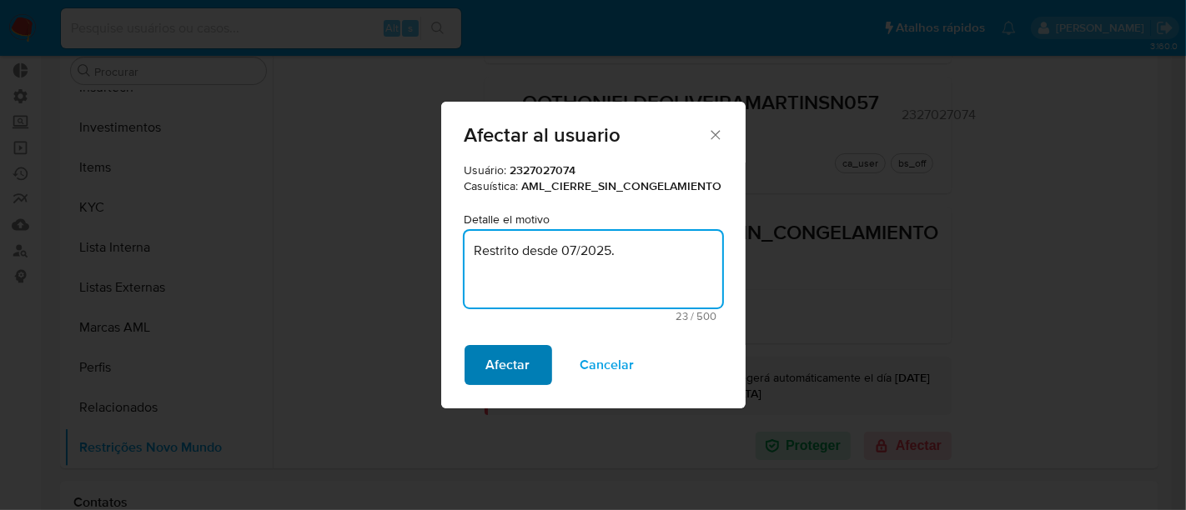
type textarea "Restrito desde 07/2025."
click at [508, 363] on span "Afectar" at bounding box center [508, 365] width 44 height 37
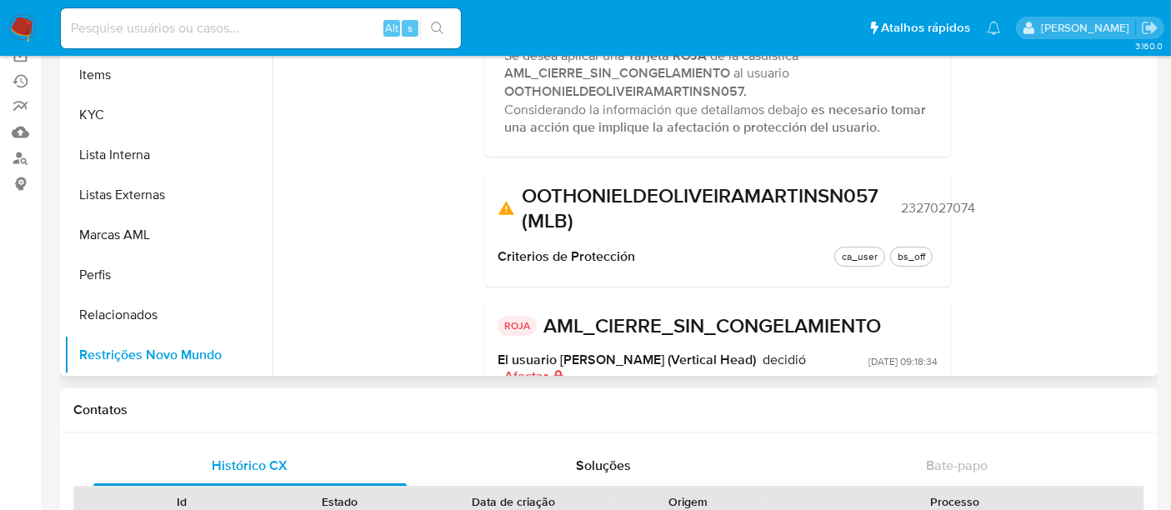
scroll to position [0, 0]
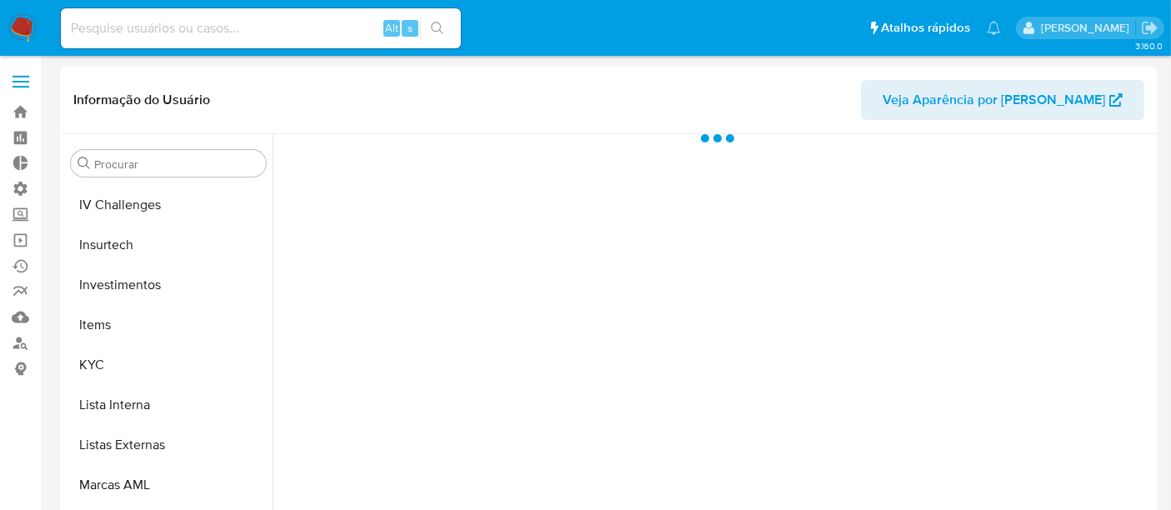
scroll to position [784, 0]
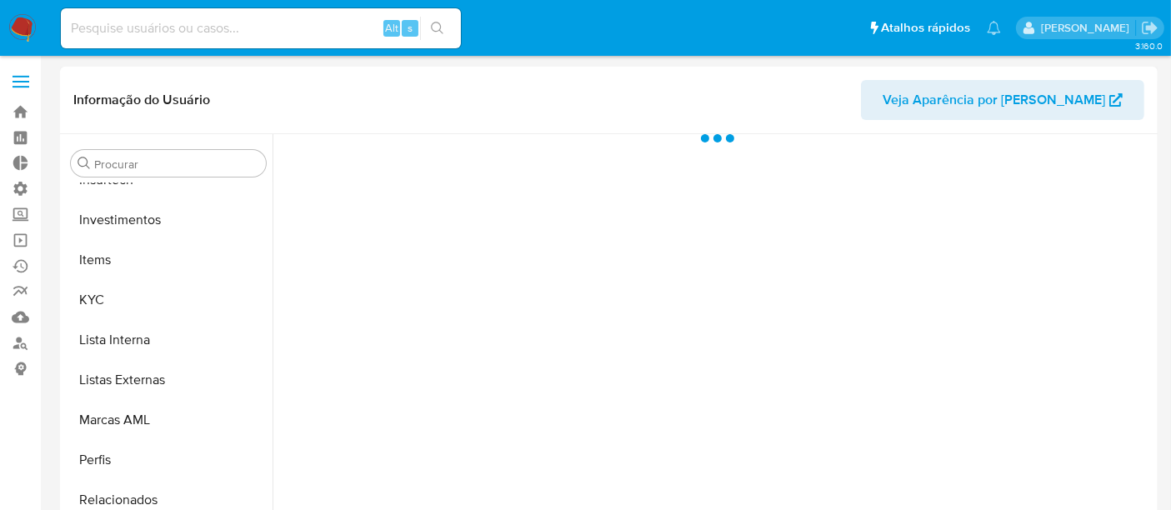
select select "10"
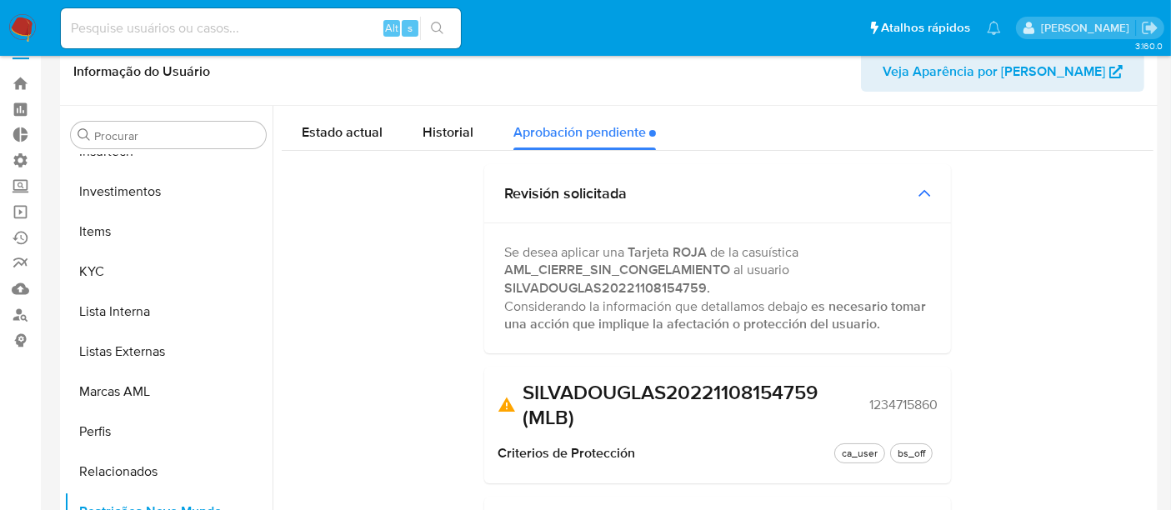
scroll to position [0, 0]
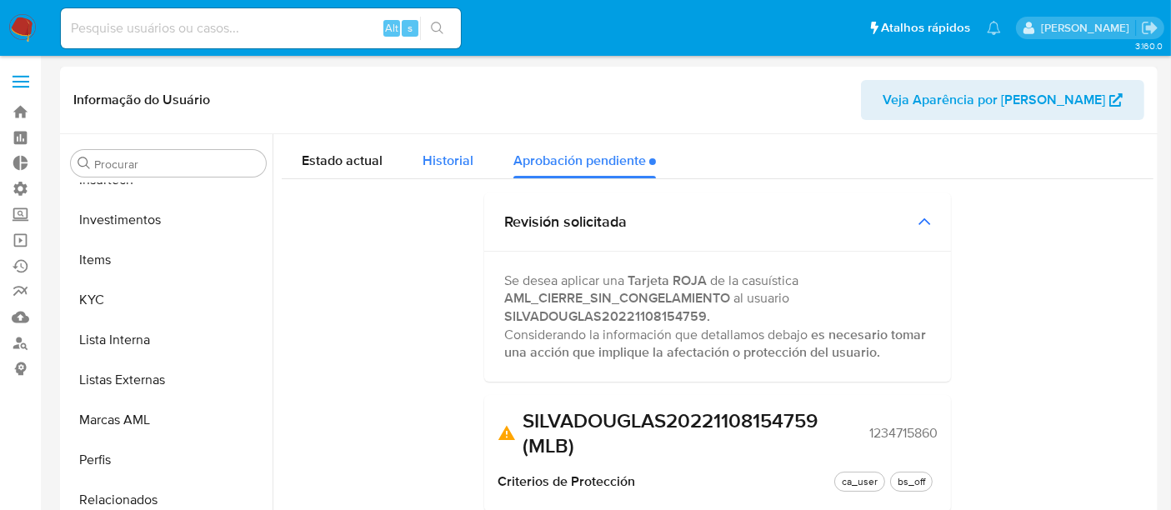
click at [467, 169] on span "Historial" at bounding box center [448, 160] width 51 height 19
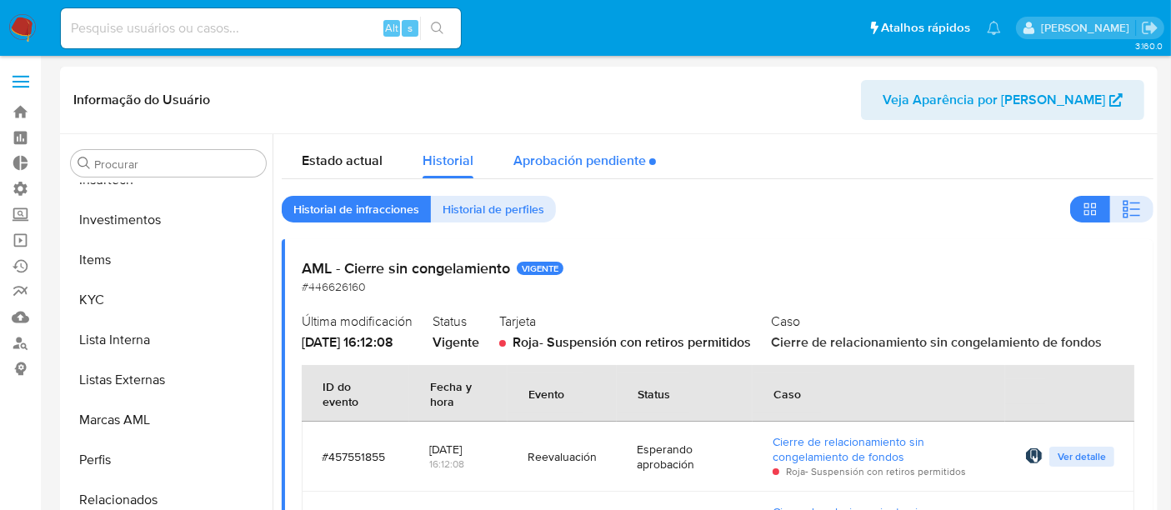
click at [579, 164] on div "Aprobación pendiente" at bounding box center [585, 156] width 143 height 44
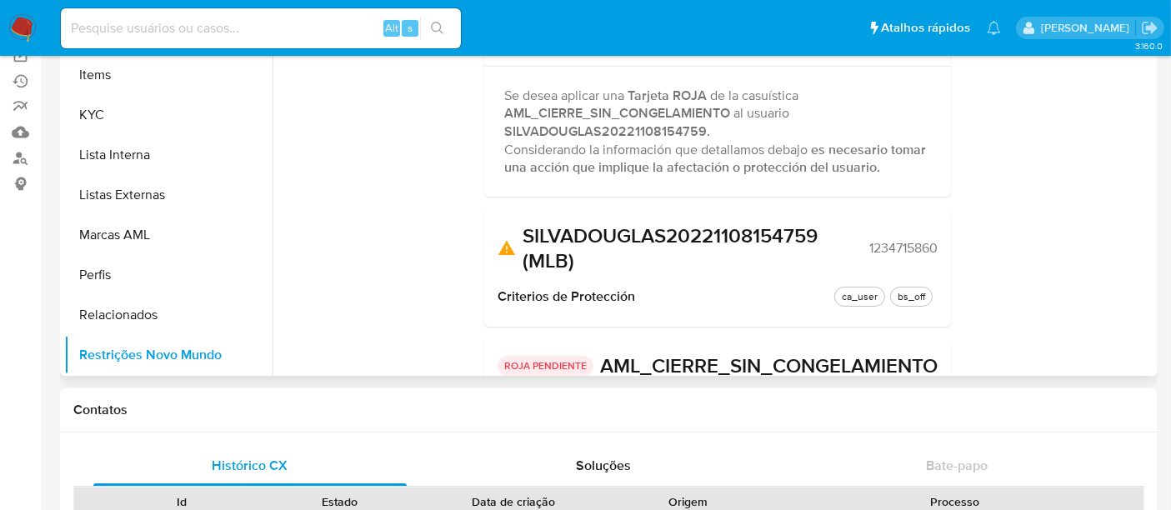
scroll to position [253, 0]
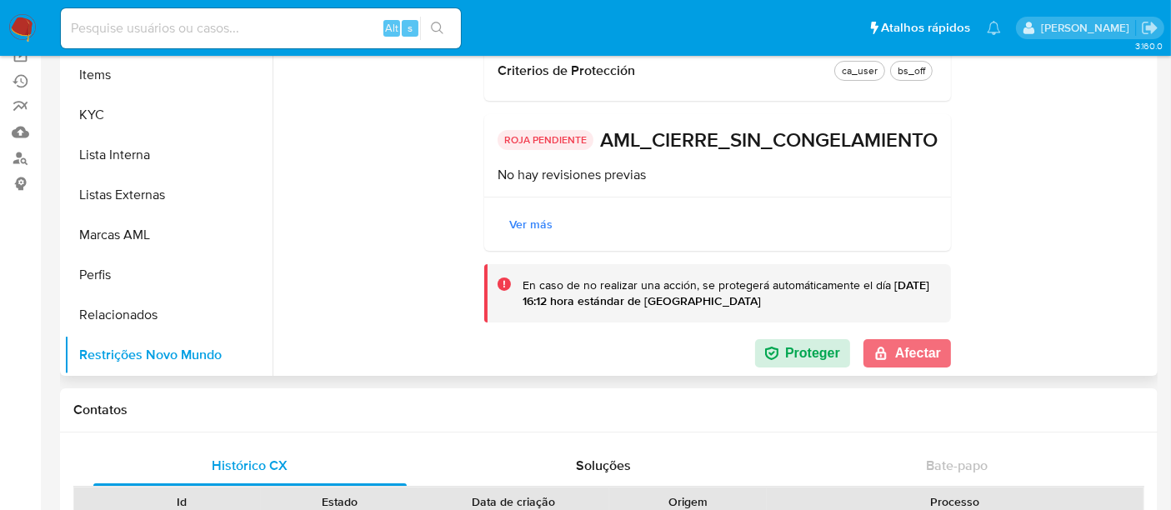
click at [909, 351] on button "Afectar" at bounding box center [908, 353] width 88 height 28
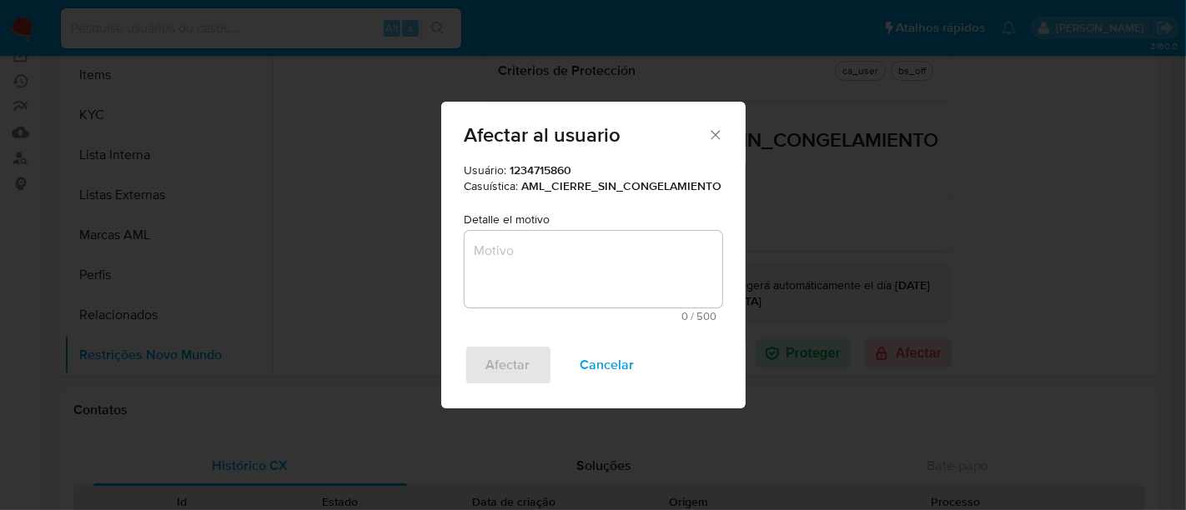
click at [552, 239] on textarea "Motivo" at bounding box center [593, 269] width 258 height 77
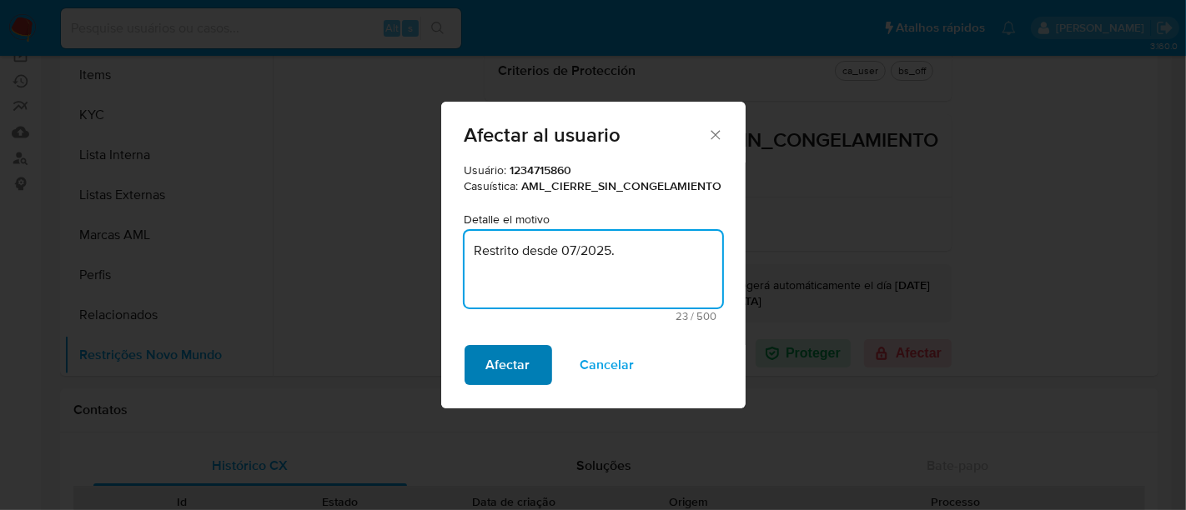
type textarea "Restrito desde 07/2025."
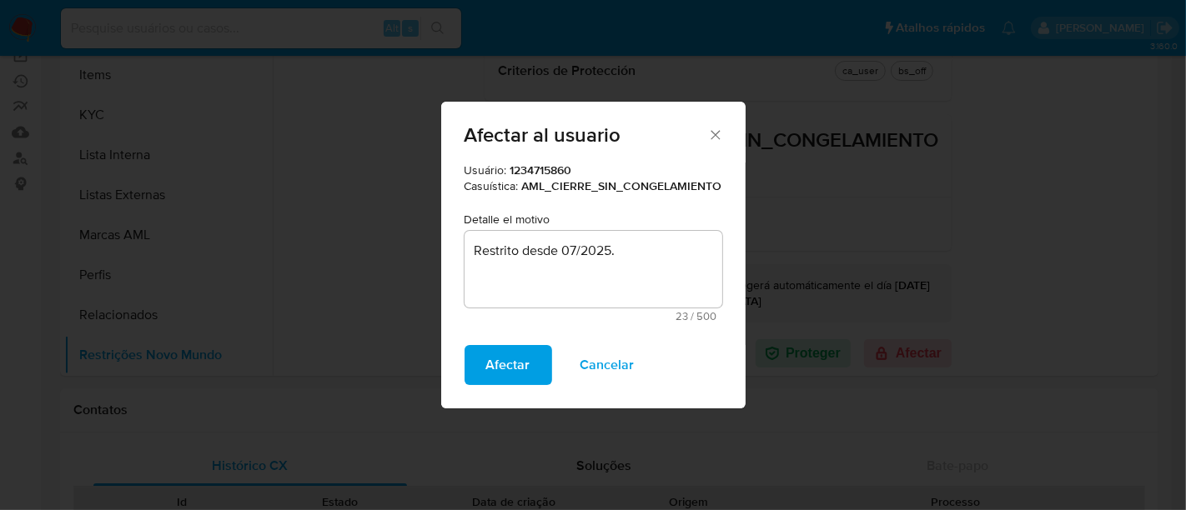
click at [499, 384] on span "Afectar" at bounding box center [508, 365] width 44 height 37
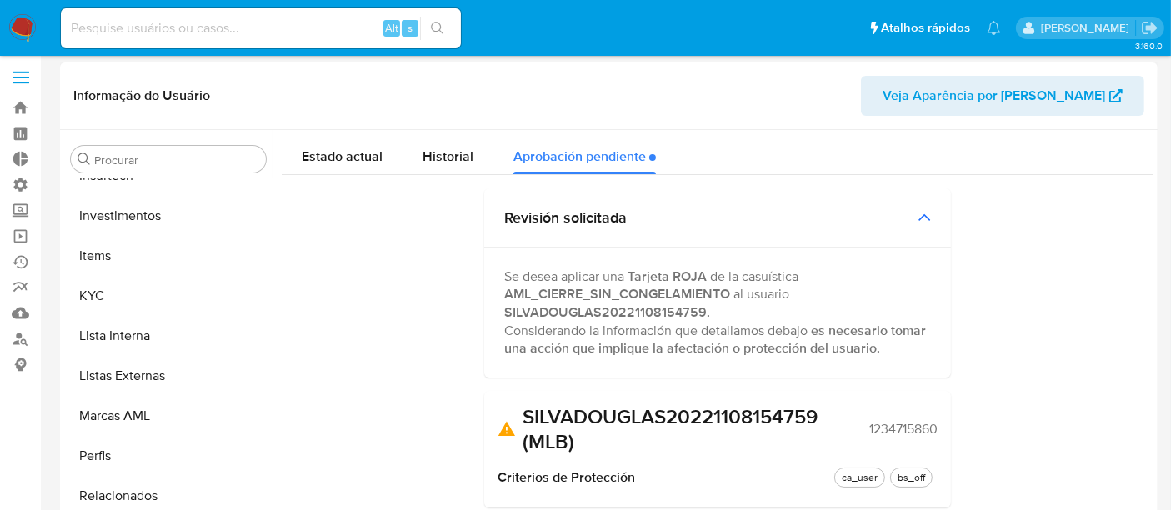
scroll to position [0, 0]
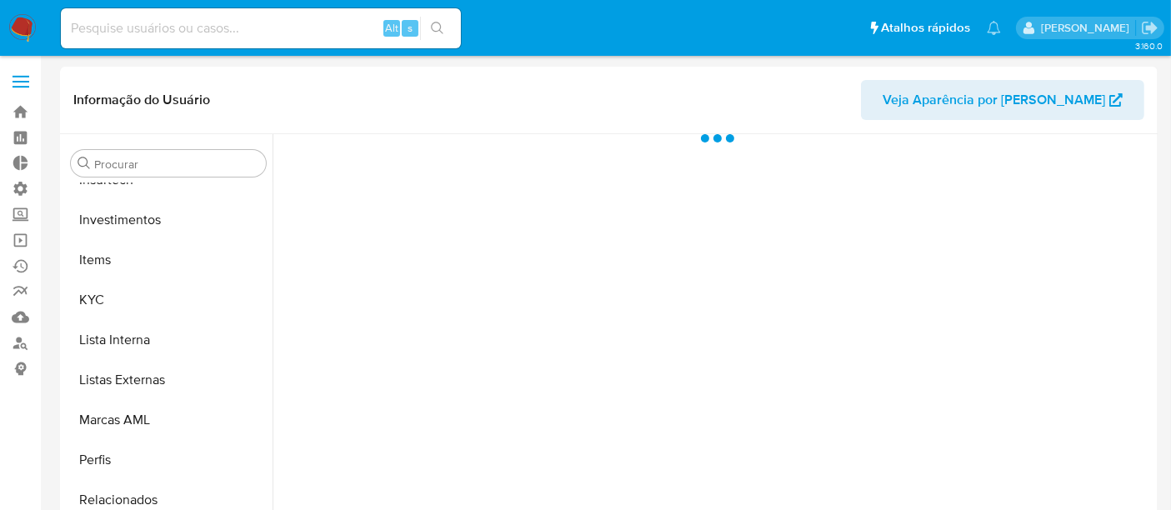
scroll to position [784, 0]
select select "10"
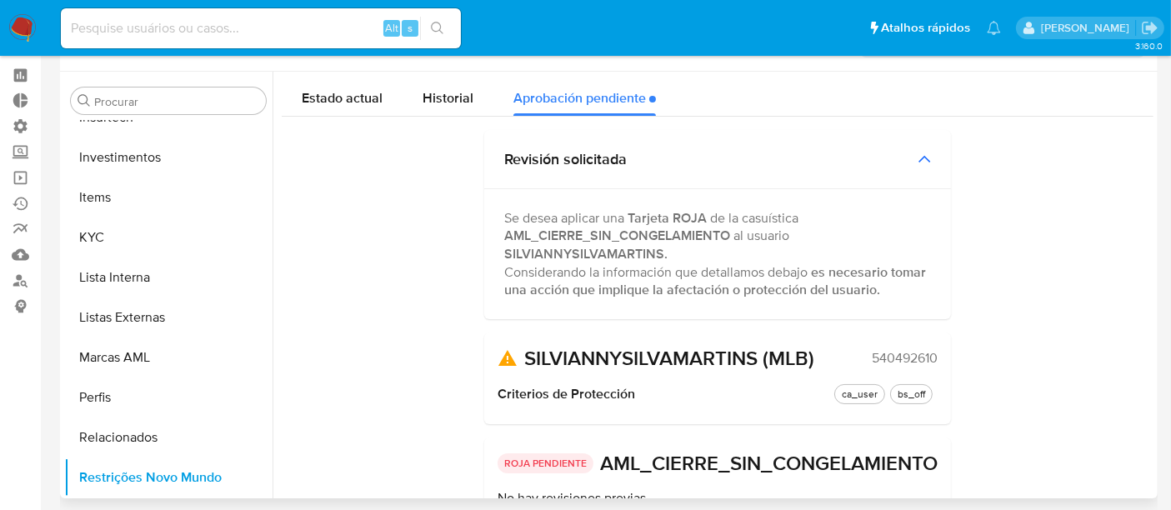
scroll to position [0, 0]
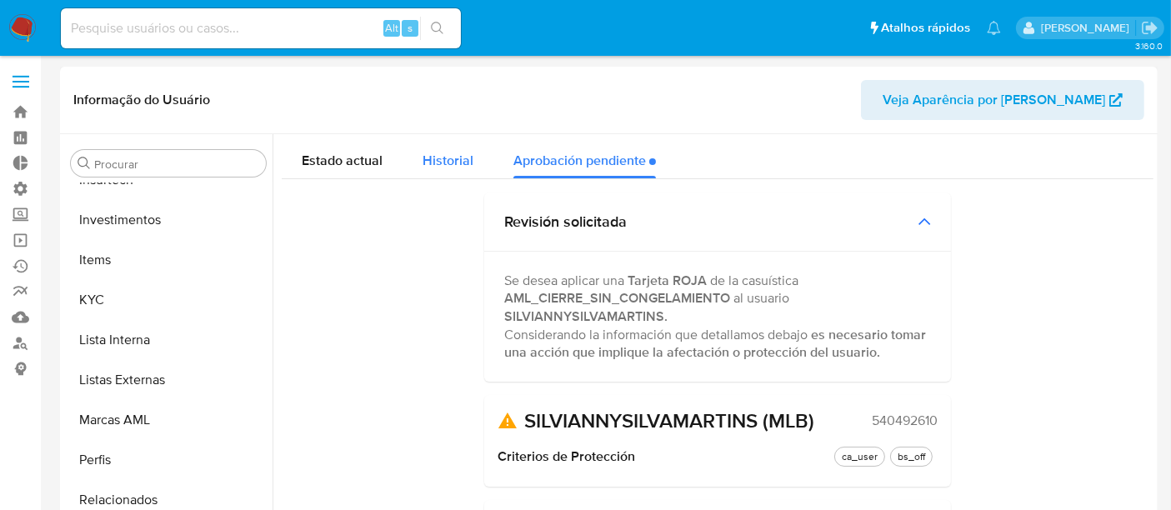
click at [471, 160] on button "Historial" at bounding box center [448, 156] width 91 height 44
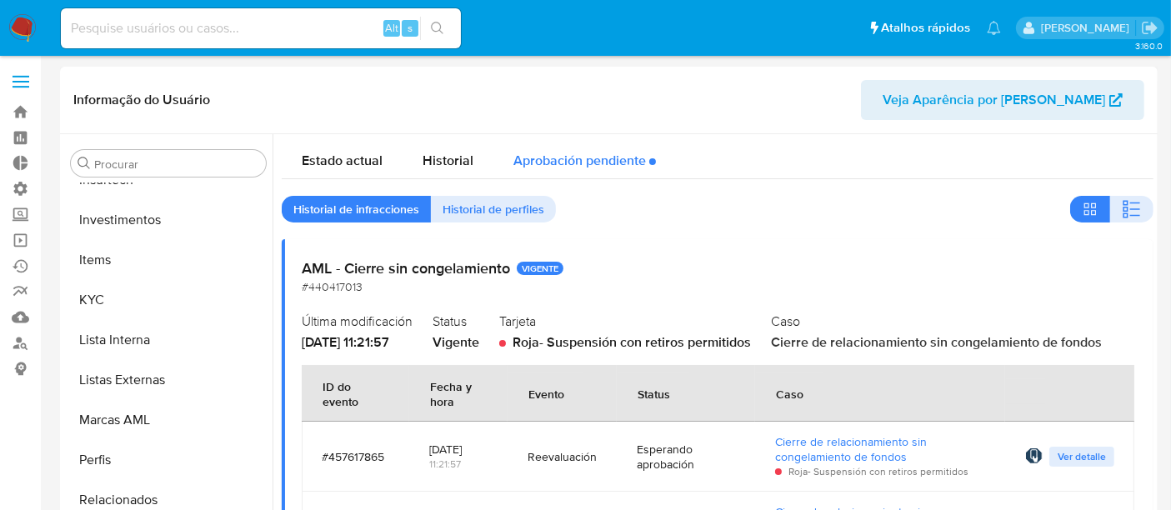
click at [555, 168] on div "Aprobación pendiente" at bounding box center [585, 156] width 143 height 44
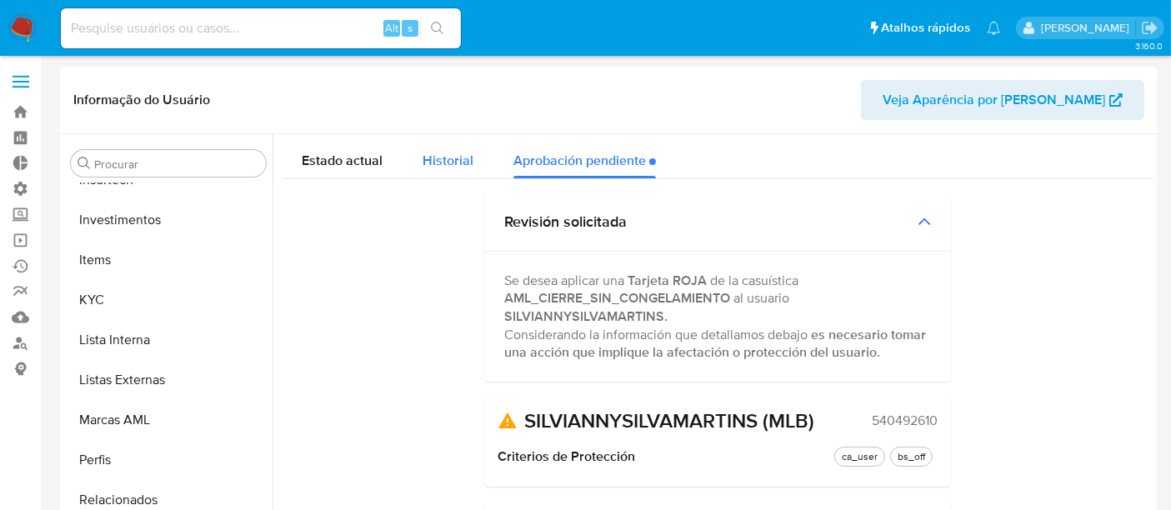
click at [454, 153] on span "Historial" at bounding box center [448, 160] width 51 height 19
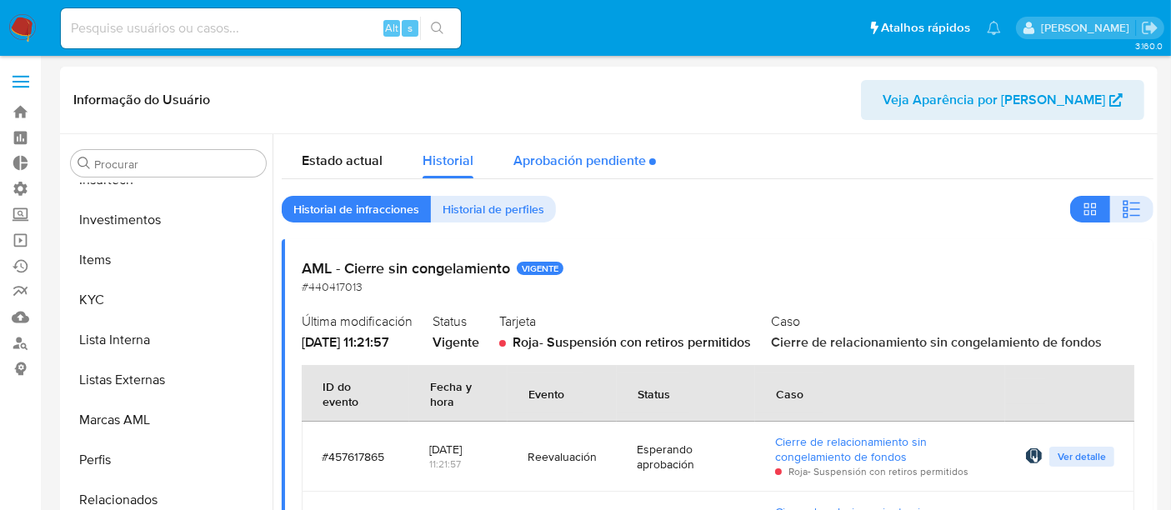
click at [589, 162] on div "Aprobación pendiente" at bounding box center [585, 156] width 143 height 44
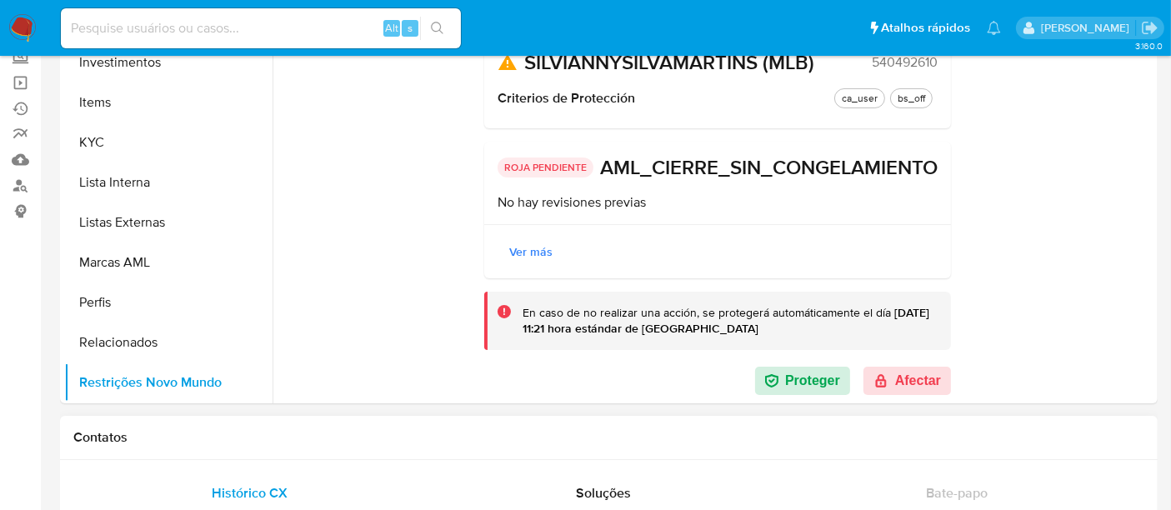
scroll to position [278, 0]
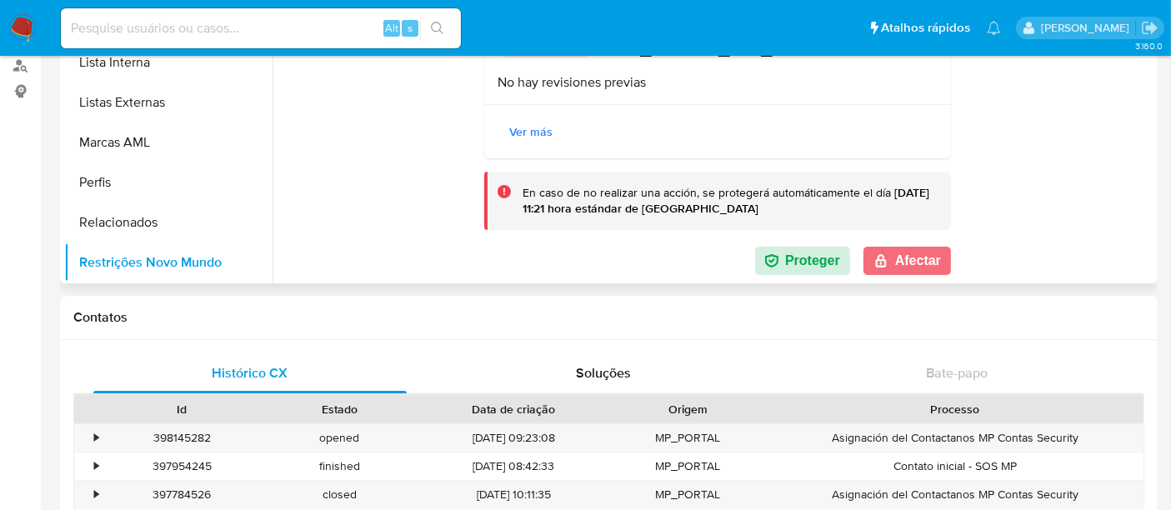
click at [896, 265] on button "Afectar" at bounding box center [908, 261] width 88 height 28
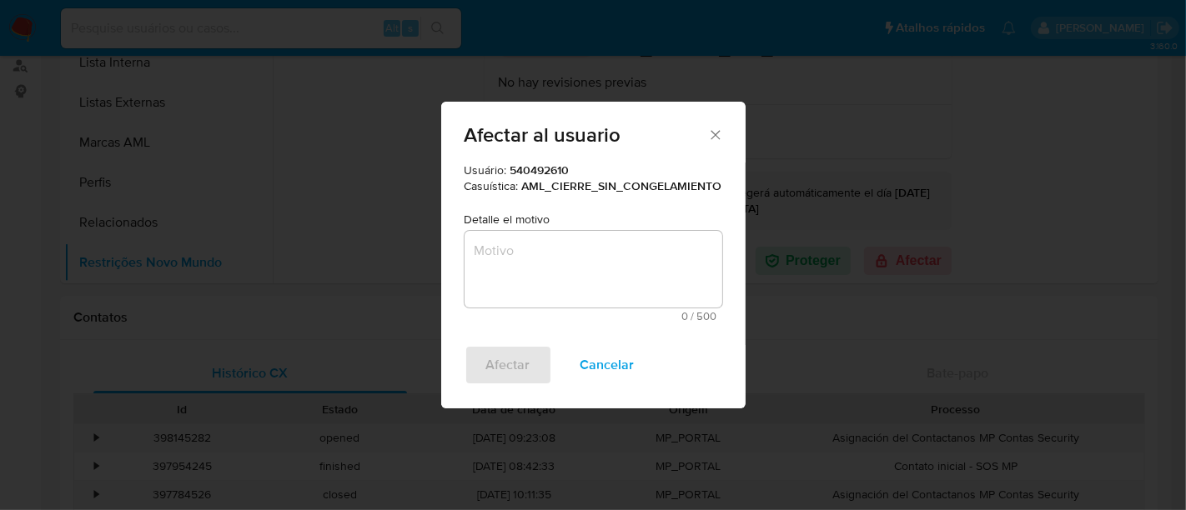
click at [594, 273] on textarea "Motivo" at bounding box center [593, 269] width 258 height 77
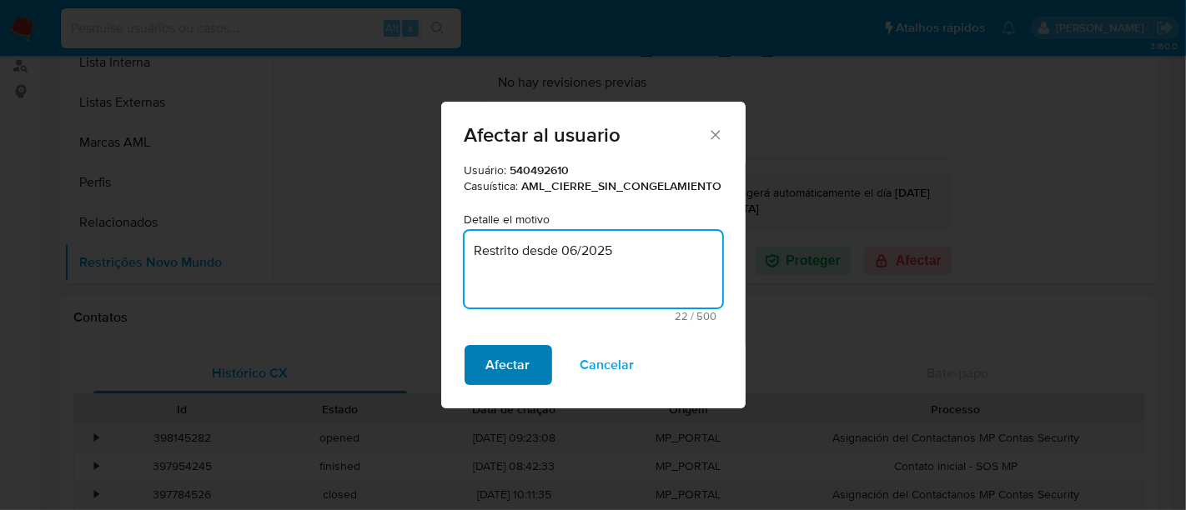
type textarea "Restrito desde 06/2025"
click at [495, 365] on span "Afectar" at bounding box center [508, 365] width 44 height 37
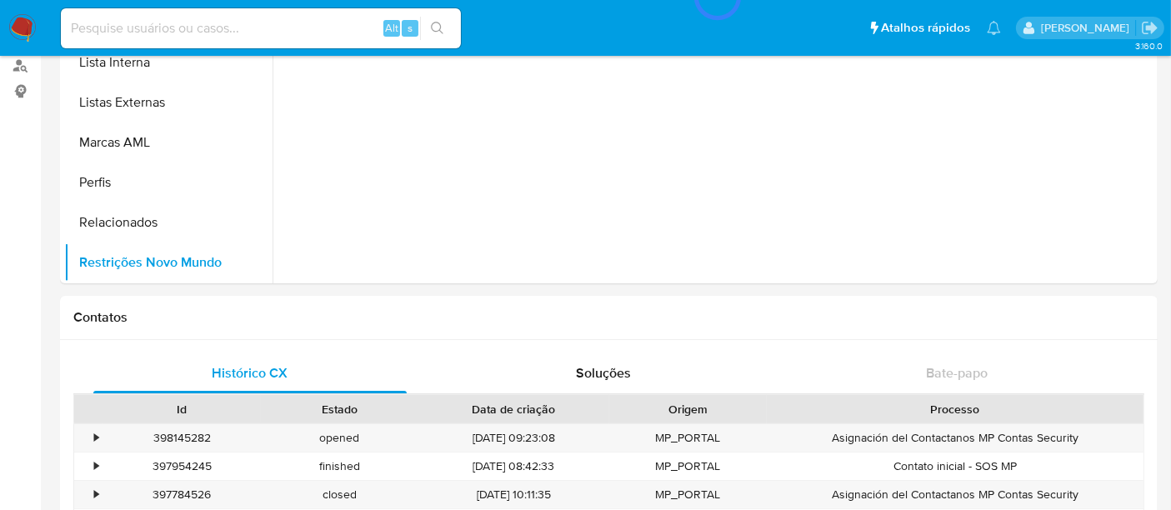
scroll to position [0, 0]
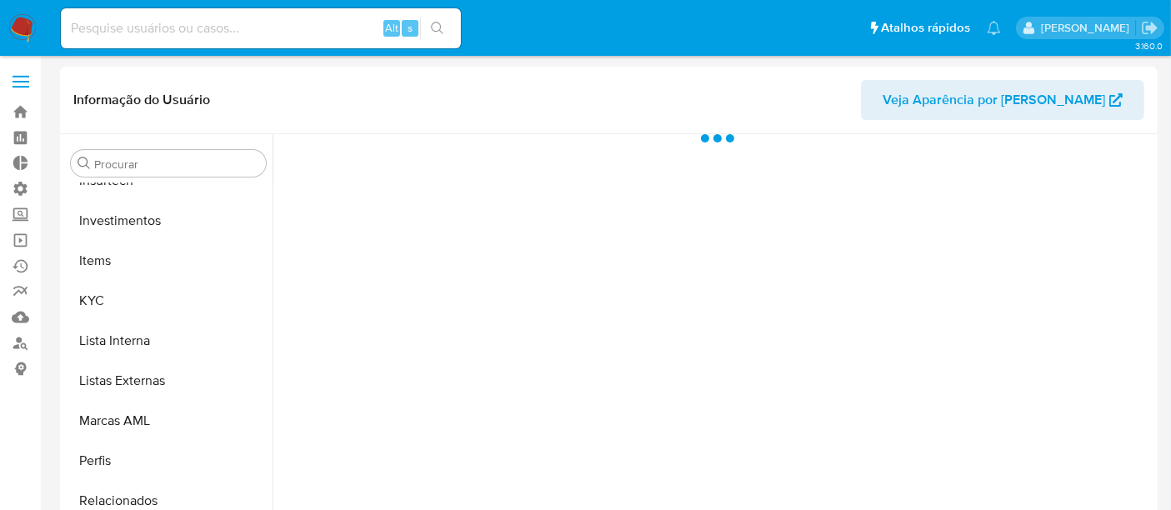
scroll to position [784, 0]
select select "10"
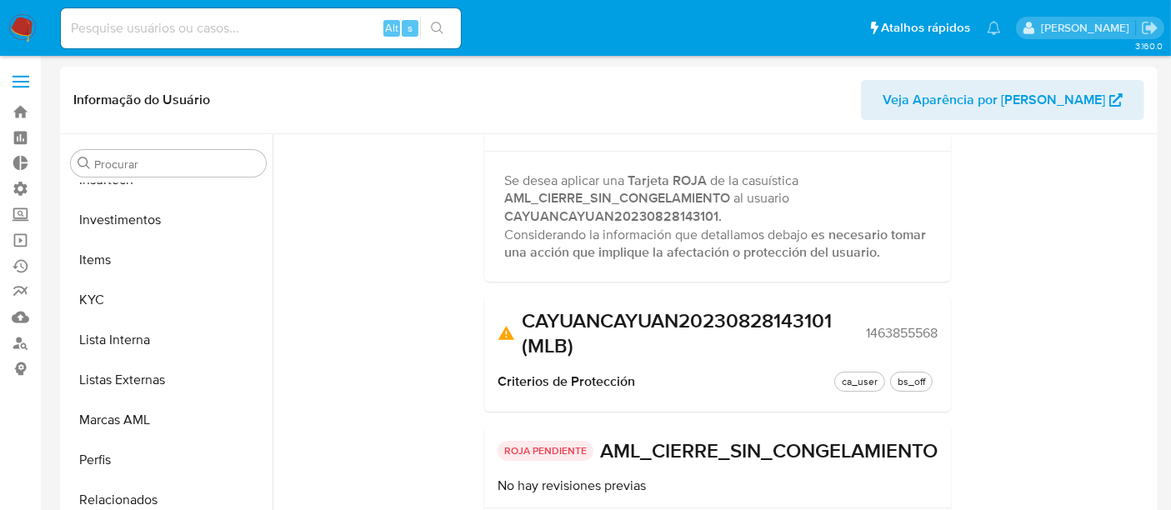
scroll to position [0, 0]
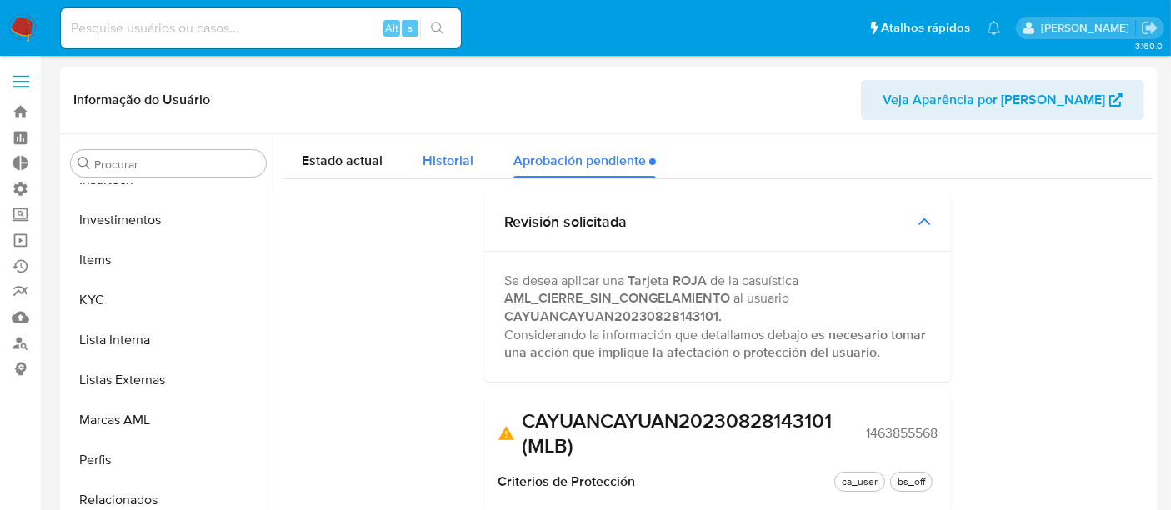
click at [433, 160] on span "Historial" at bounding box center [448, 160] width 51 height 19
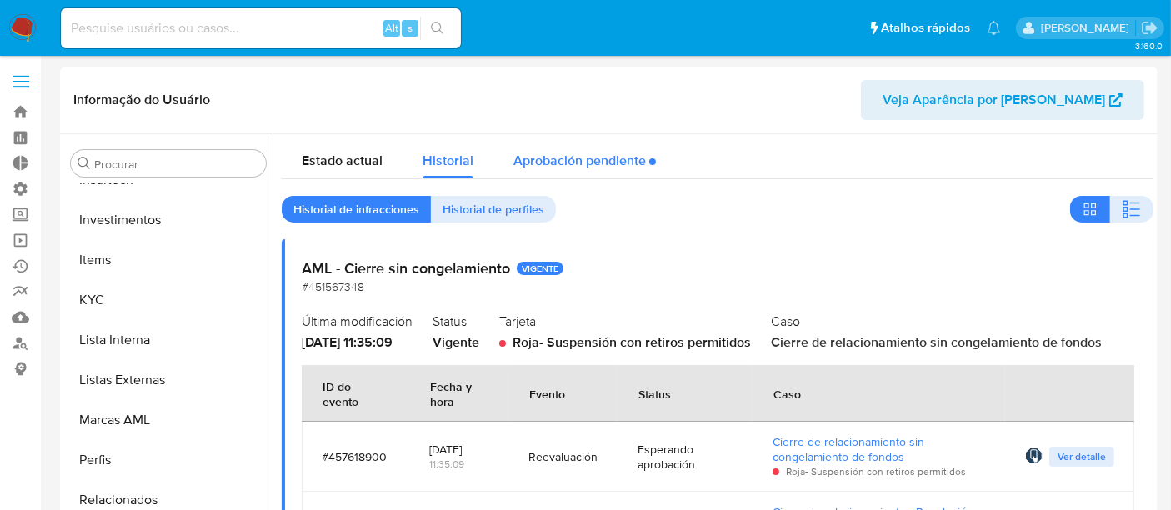
click at [562, 162] on div "Aprobación pendiente" at bounding box center [585, 156] width 143 height 44
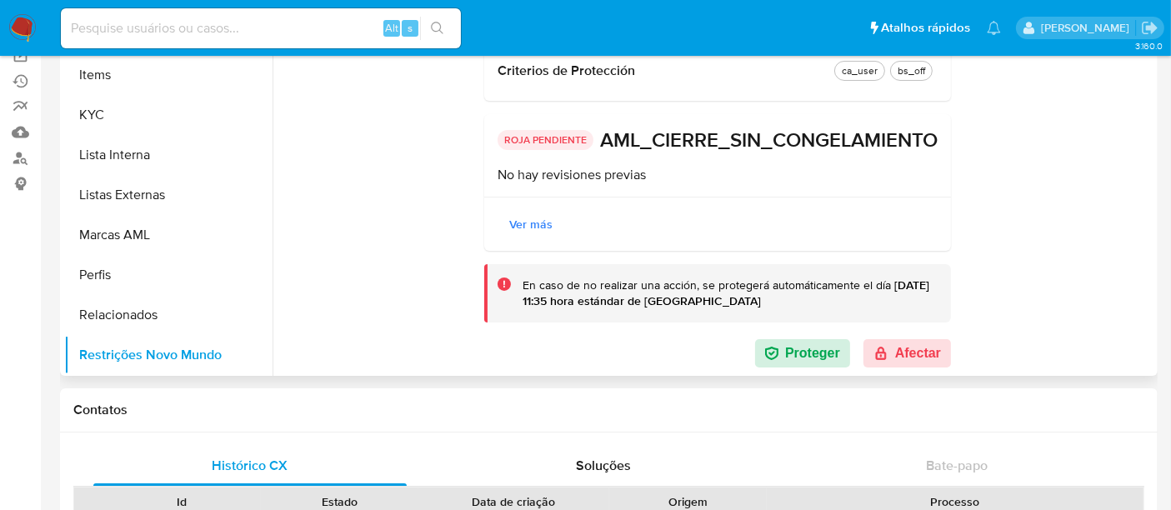
scroll to position [370, 0]
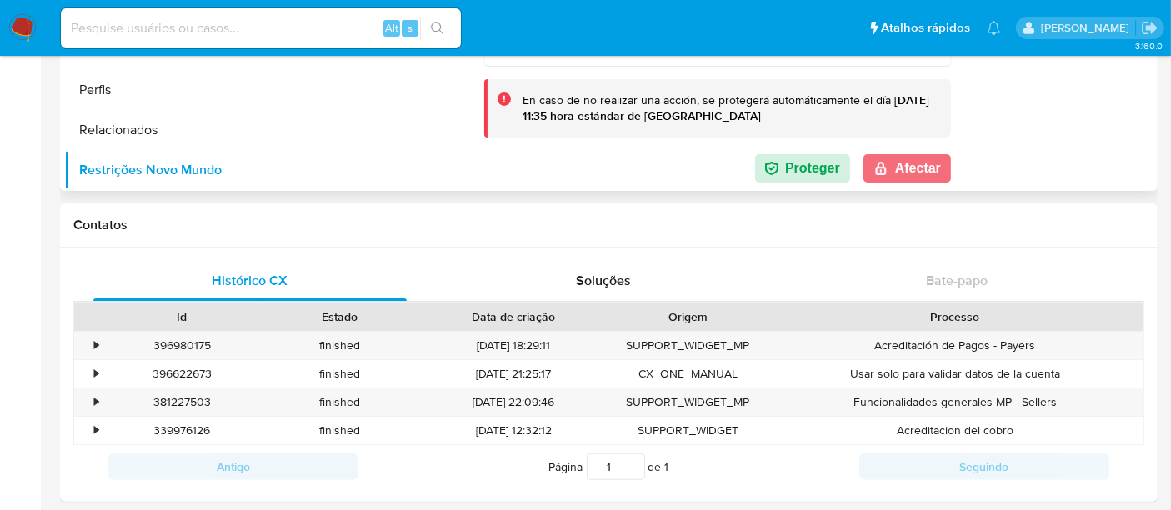
click at [926, 179] on button "Afectar" at bounding box center [908, 168] width 88 height 28
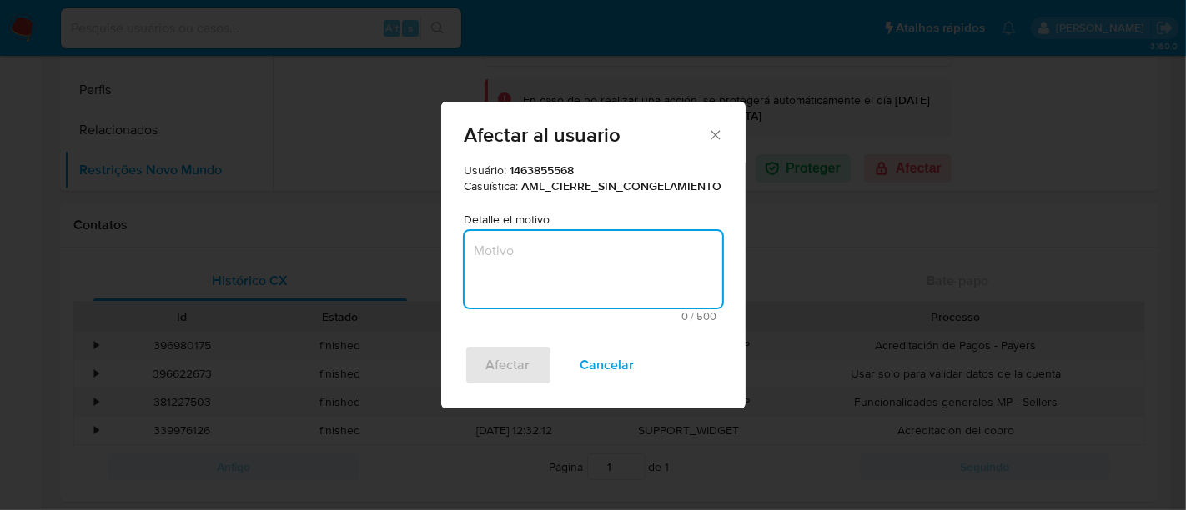
click at [607, 253] on textarea "Motivo" at bounding box center [593, 269] width 258 height 77
type textarea "Restrito em 08/2025."
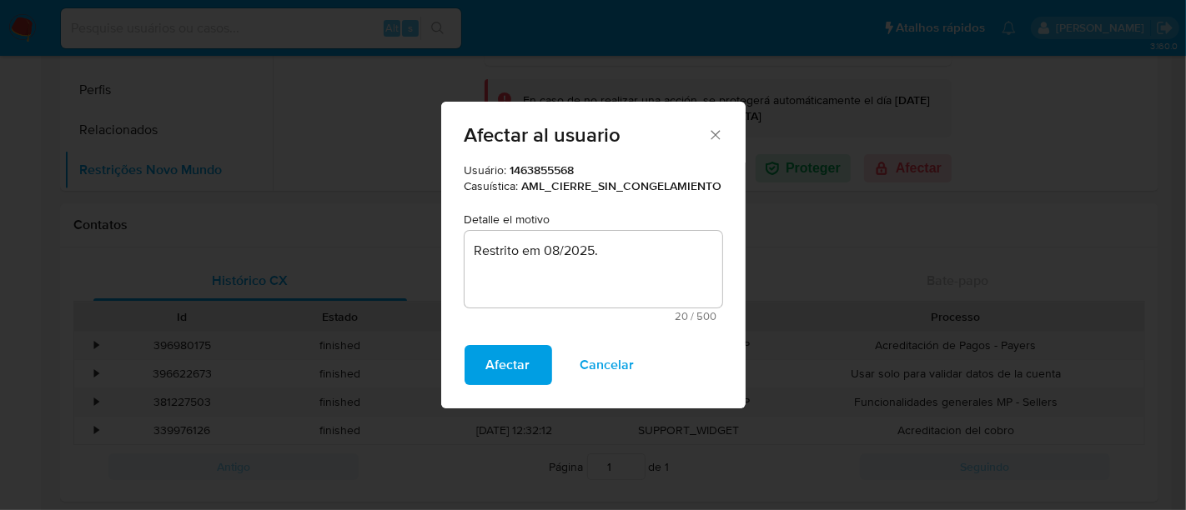
click at [511, 364] on span "Afectar" at bounding box center [508, 365] width 44 height 37
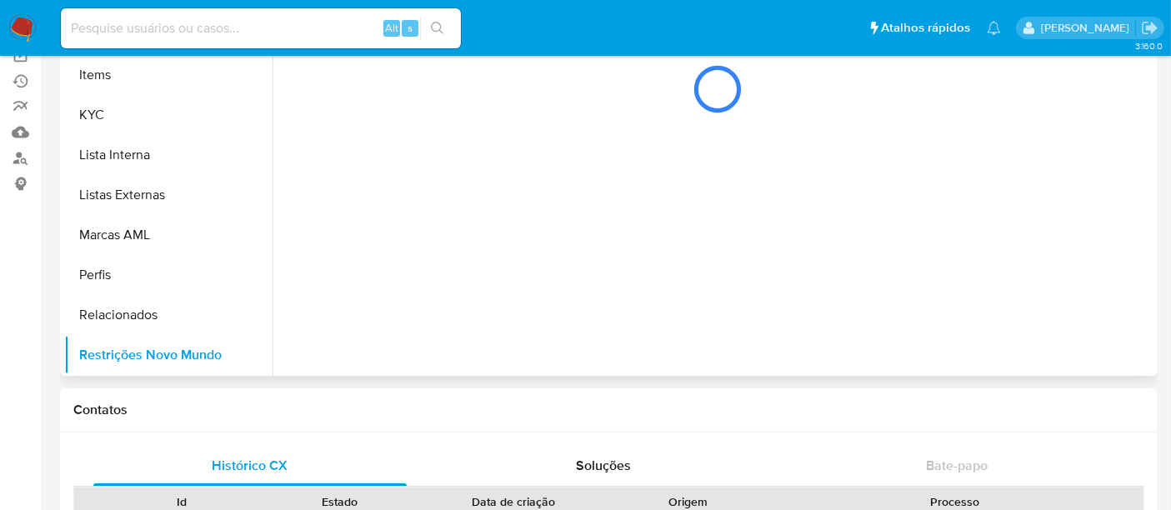
scroll to position [0, 0]
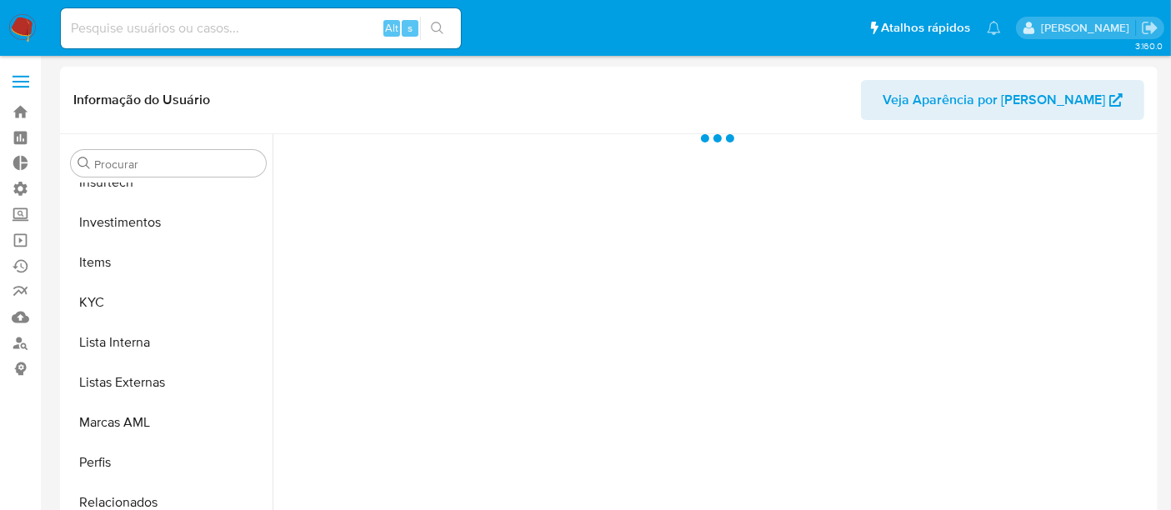
scroll to position [784, 0]
select select "10"
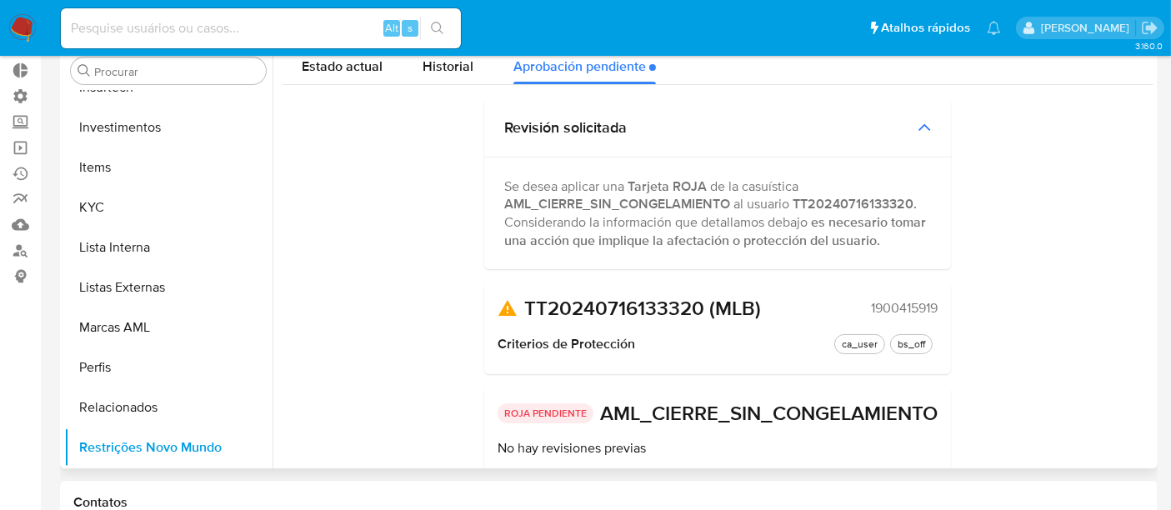
scroll to position [0, 0]
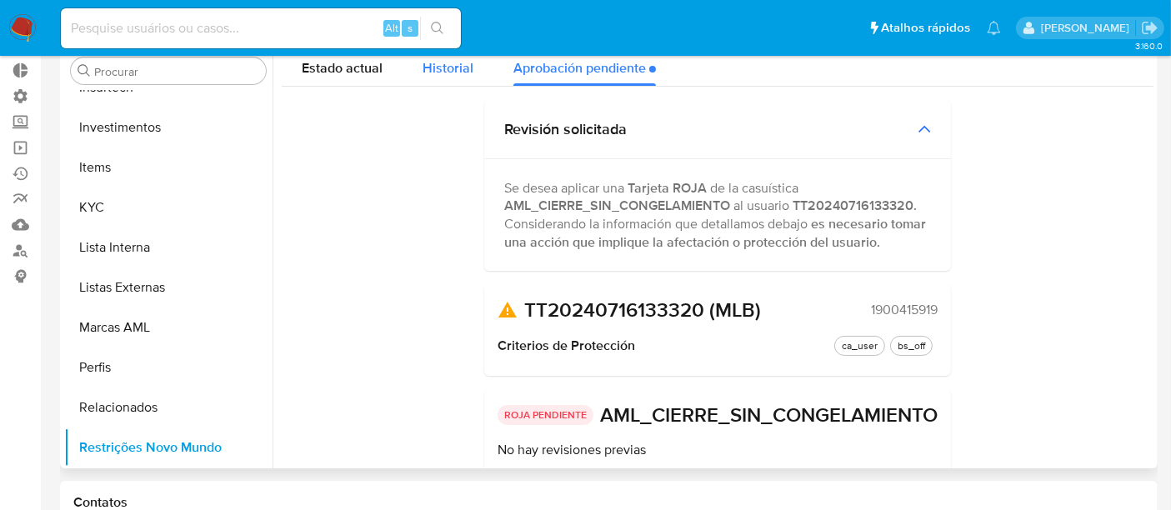
click at [448, 69] on span "Historial" at bounding box center [448, 67] width 51 height 19
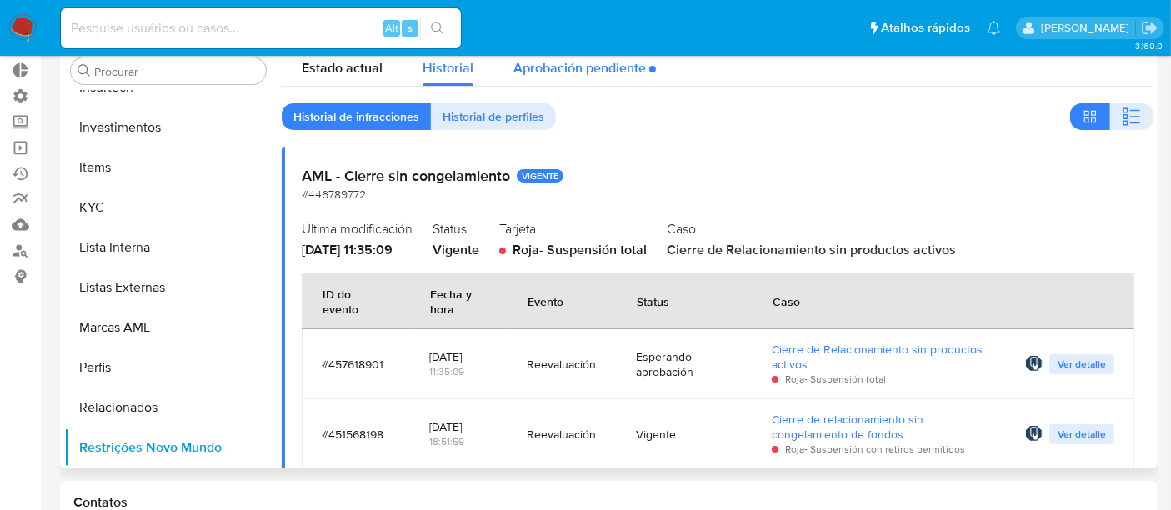
click at [614, 79] on div "Aprobación pendiente" at bounding box center [585, 64] width 143 height 44
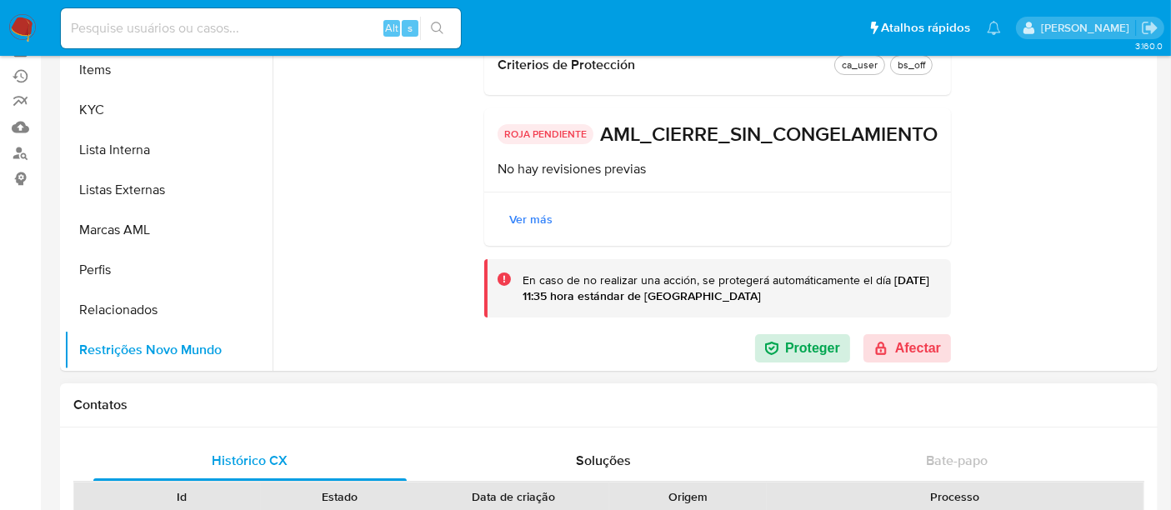
scroll to position [278, 0]
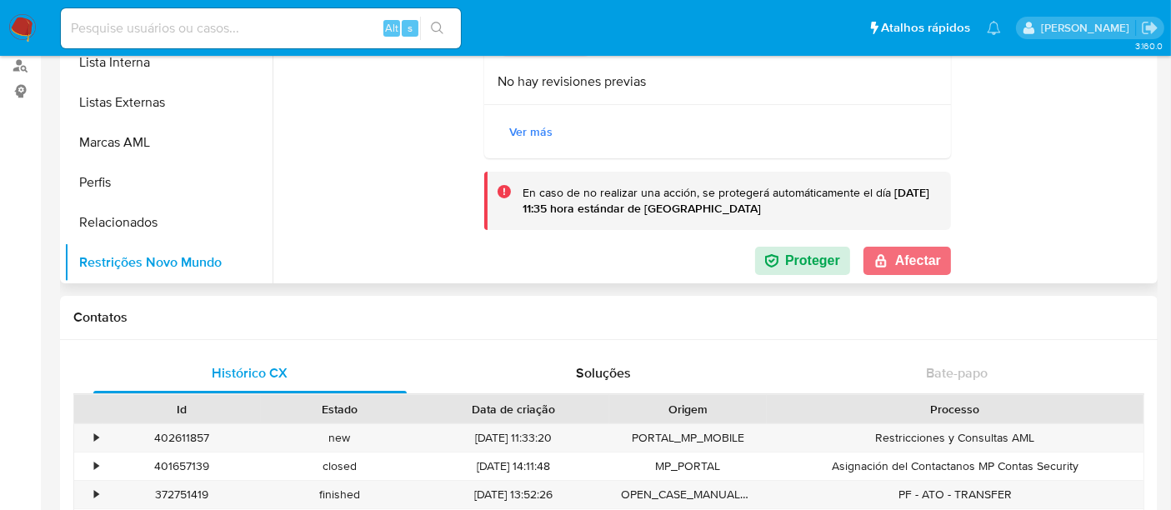
click at [917, 267] on button "Afectar" at bounding box center [908, 261] width 88 height 28
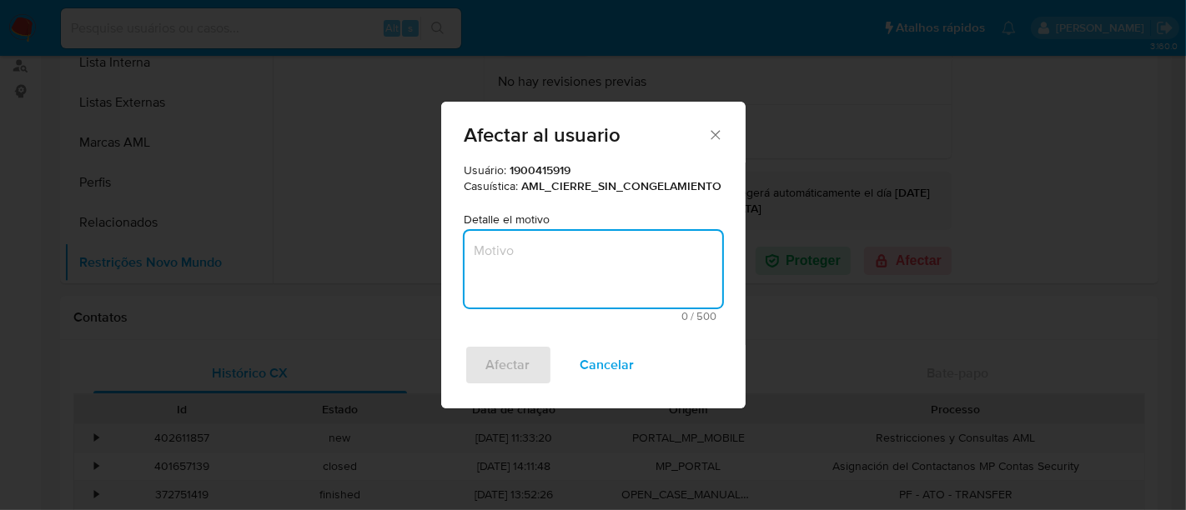
click at [537, 269] on textarea "Motivo" at bounding box center [593, 269] width 258 height 77
type textarea "Restrito em 07/2025."
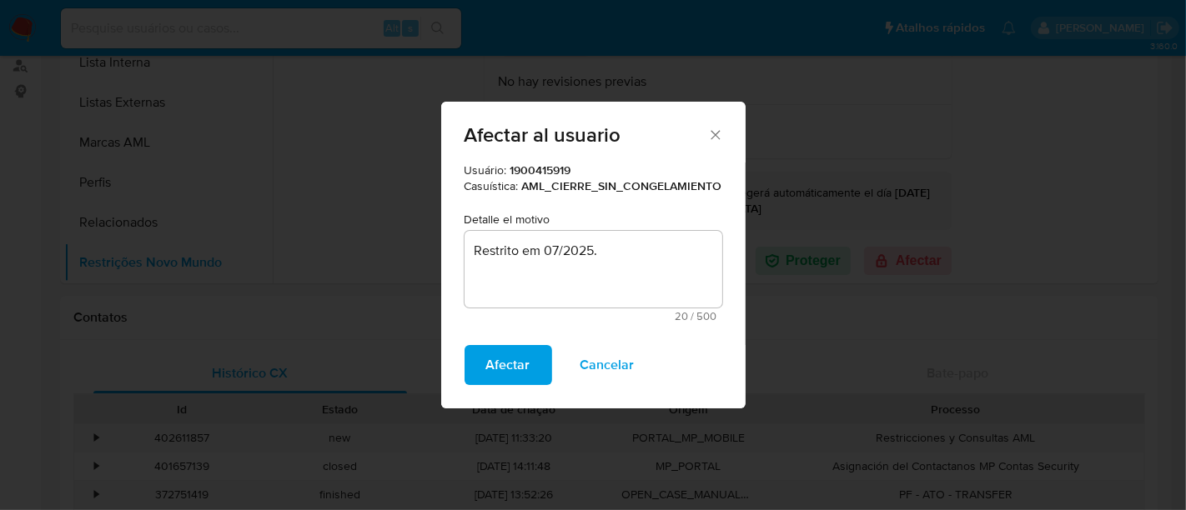
click at [529, 351] on button "Afectar" at bounding box center [508, 365] width 88 height 40
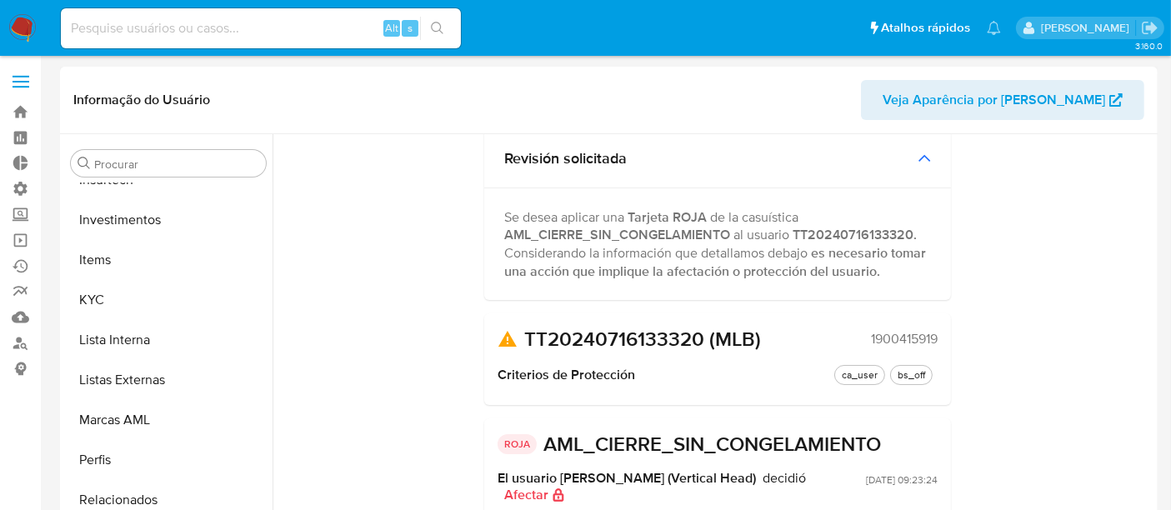
scroll to position [93, 0]
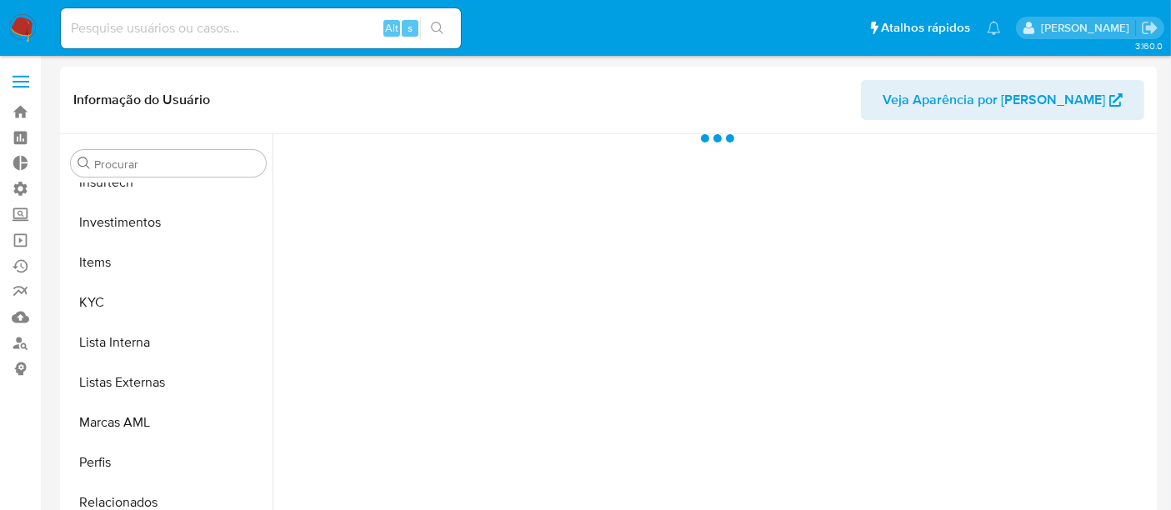
scroll to position [784, 0]
select select "10"
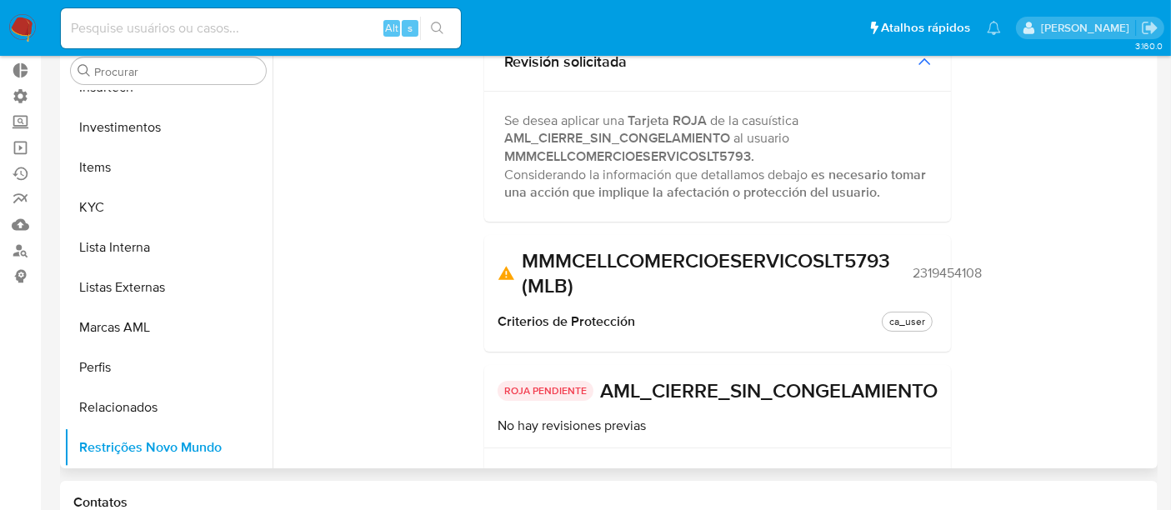
scroll to position [0, 0]
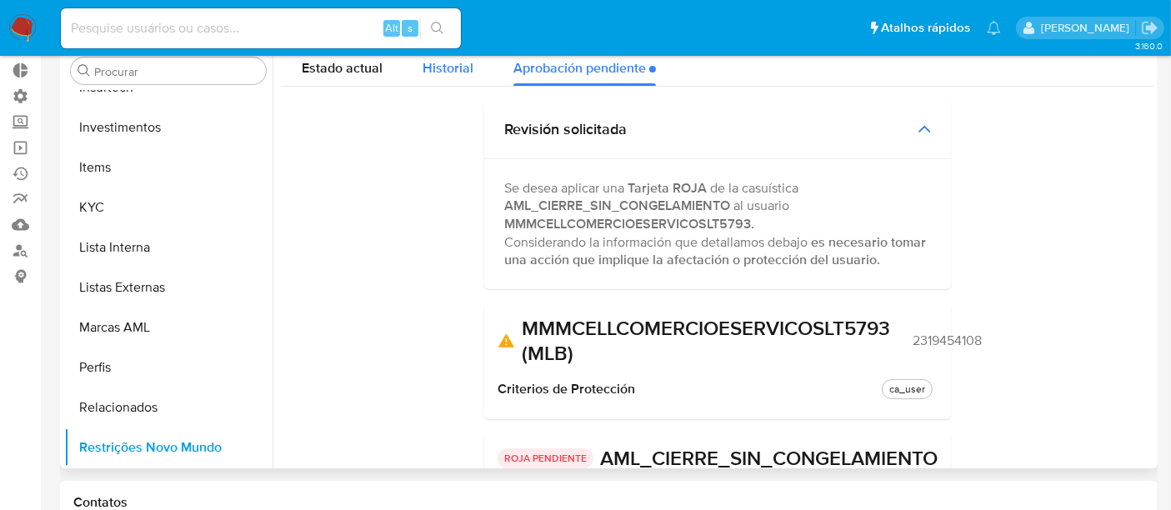
click at [449, 64] on span "Historial" at bounding box center [448, 67] width 51 height 19
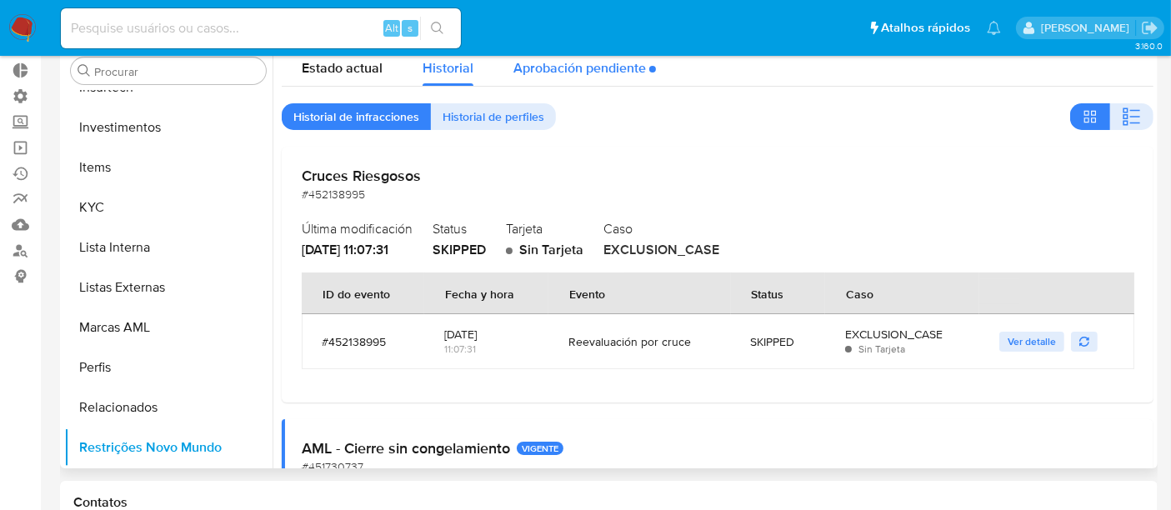
click at [593, 77] on div "Aprobación pendiente" at bounding box center [585, 64] width 143 height 44
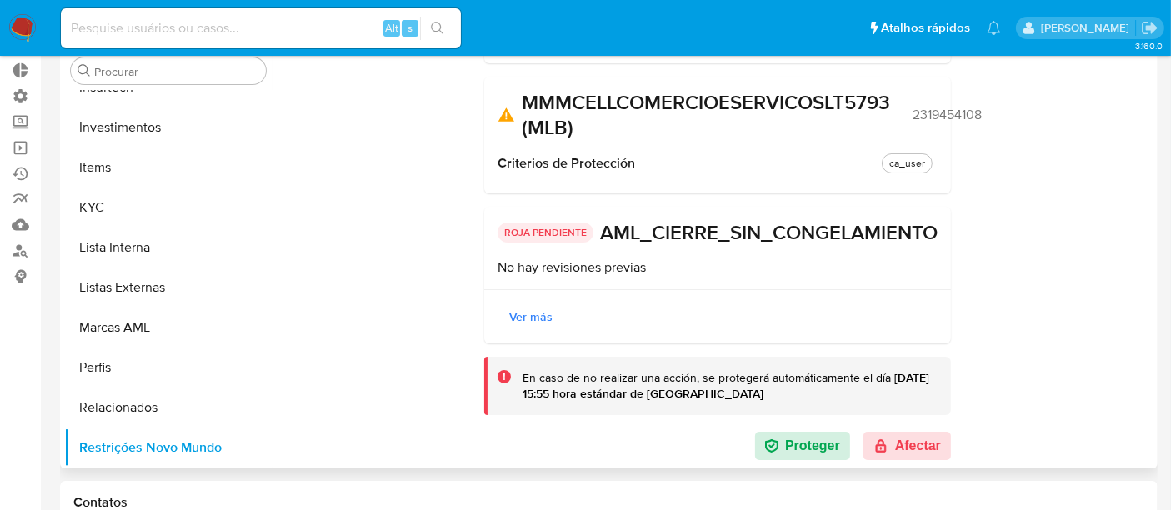
scroll to position [253, 0]
click at [898, 434] on button "Afectar" at bounding box center [908, 446] width 88 height 28
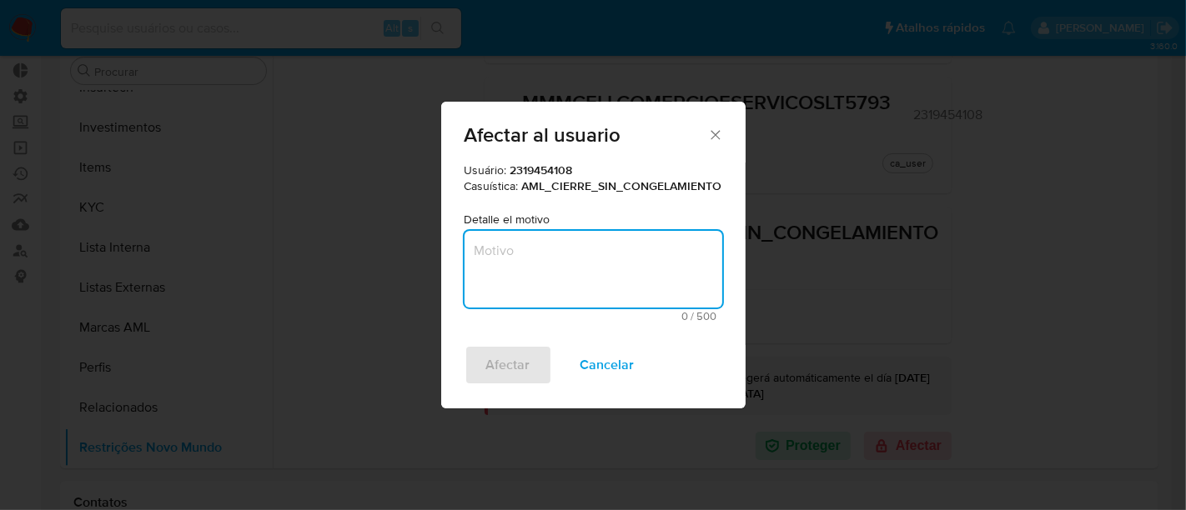
click at [604, 272] on textarea "Motivo" at bounding box center [593, 269] width 258 height 77
type textarea "Restrito em 08/25."
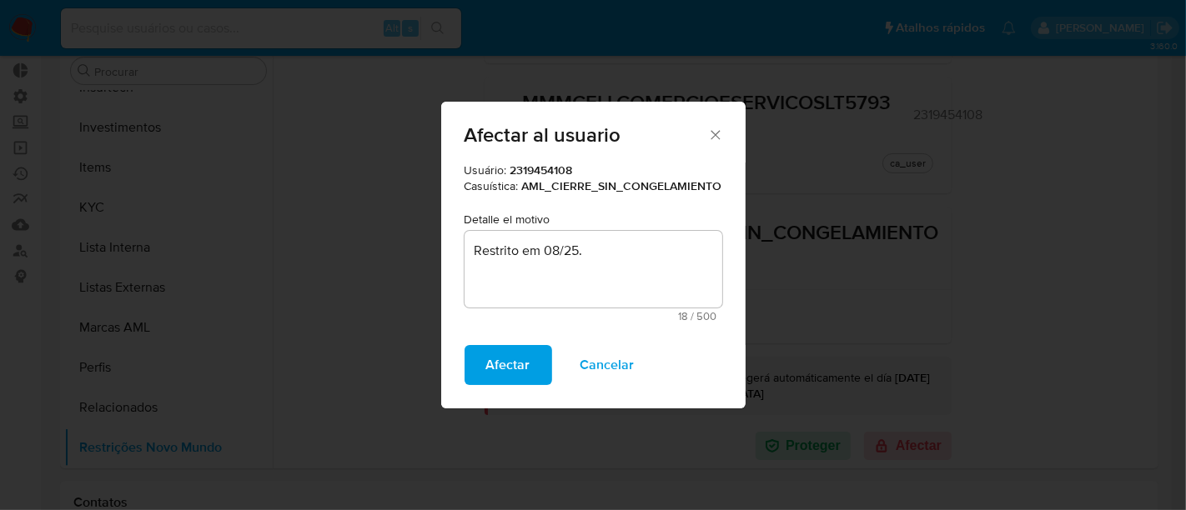
click at [515, 351] on span "Afectar" at bounding box center [508, 365] width 44 height 37
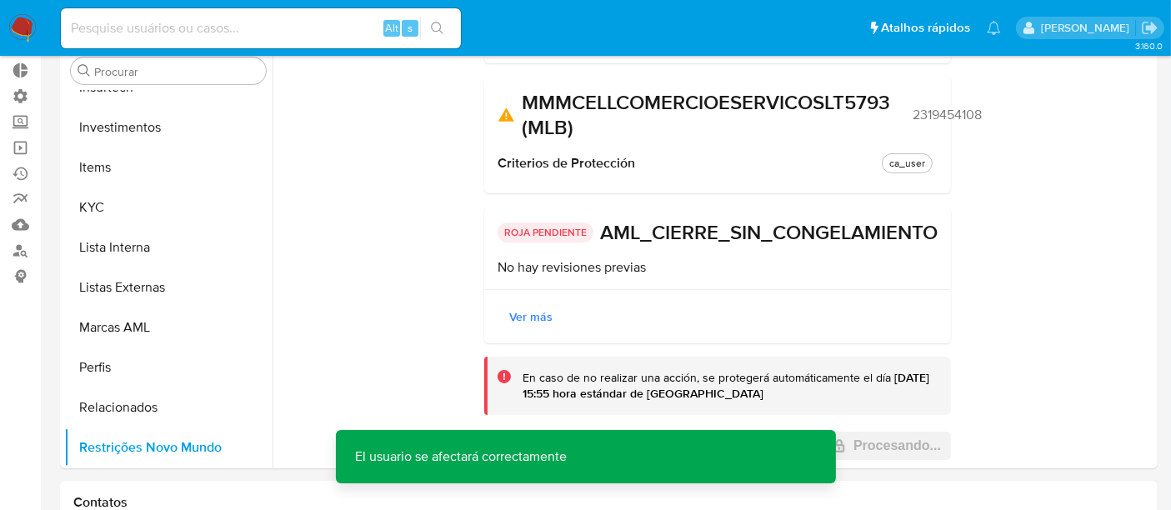
scroll to position [0, 0]
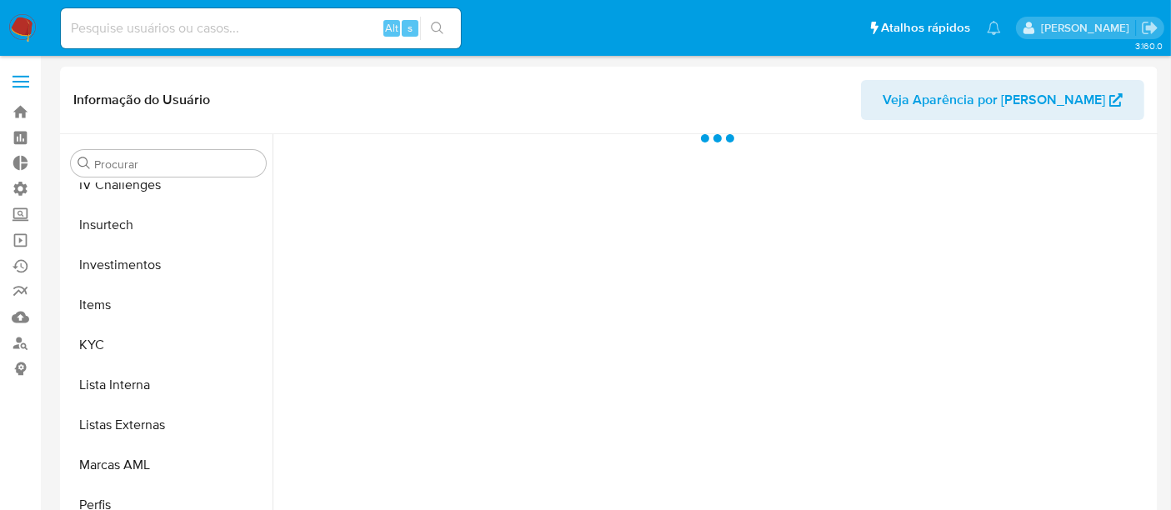
scroll to position [784, 0]
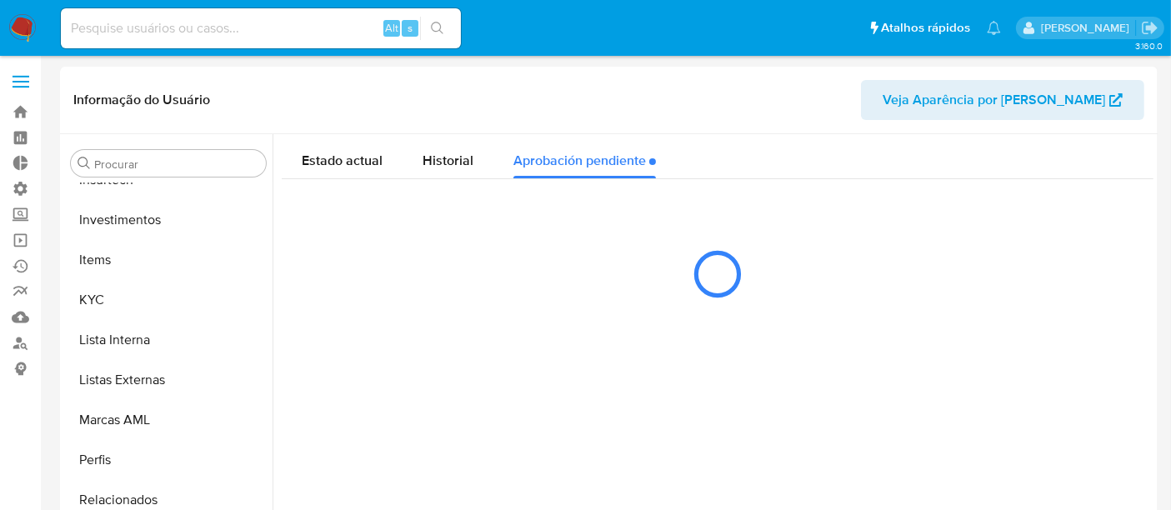
select select "10"
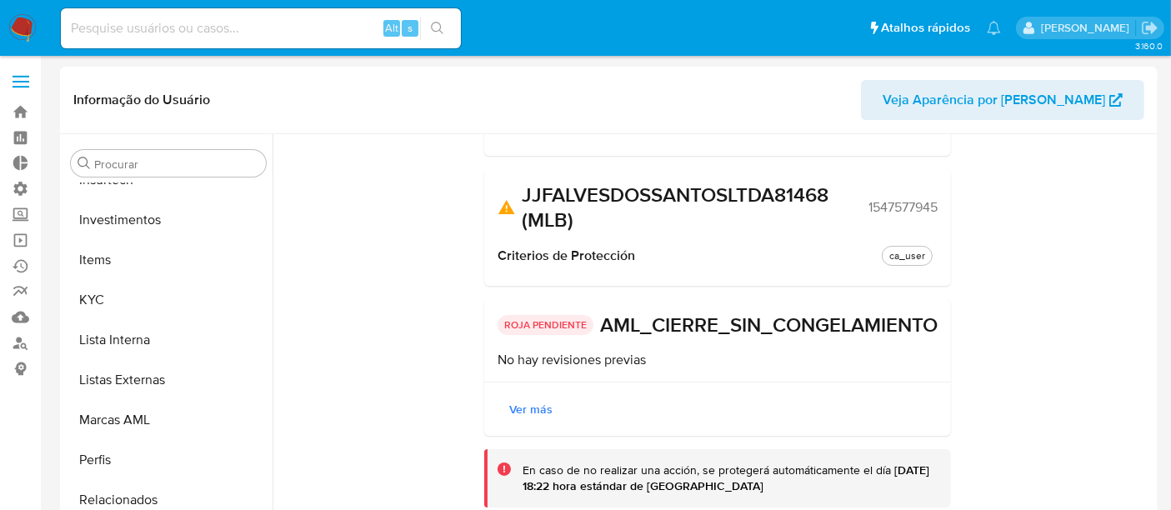
scroll to position [0, 0]
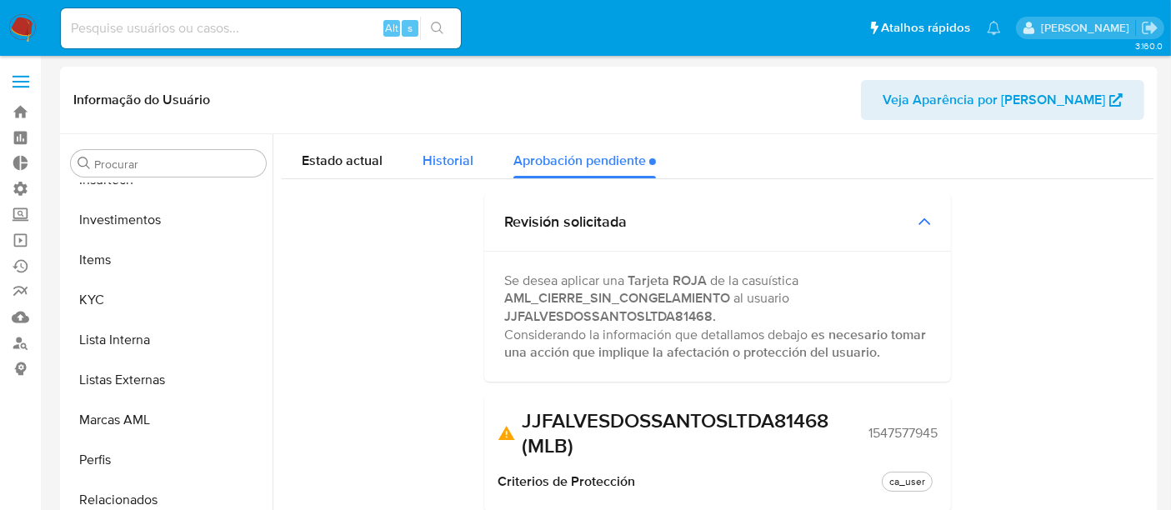
click at [448, 170] on div "Historial" at bounding box center [448, 156] width 51 height 44
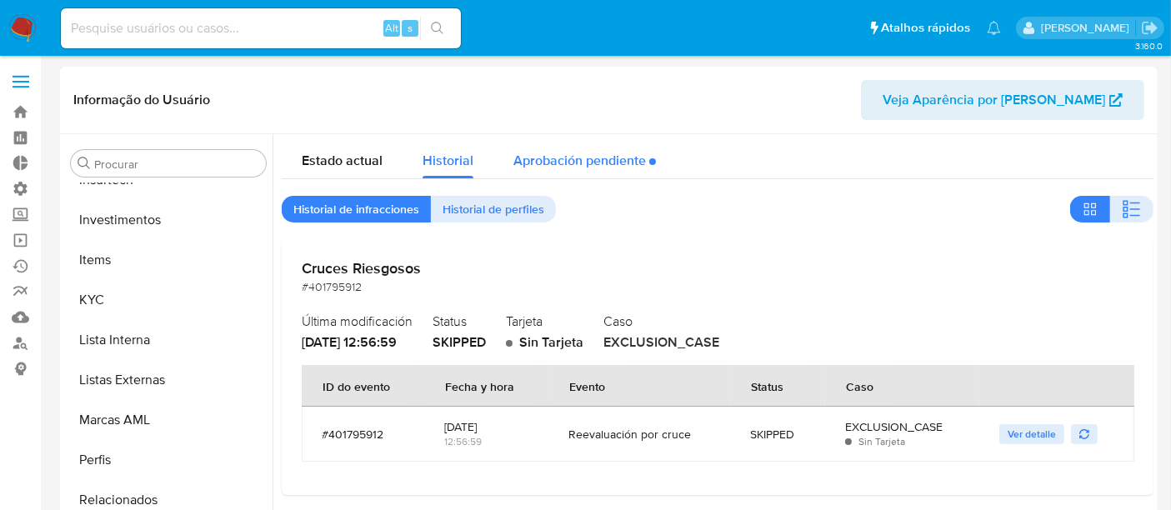
click at [572, 158] on div "Aprobación pendiente" at bounding box center [585, 156] width 143 height 44
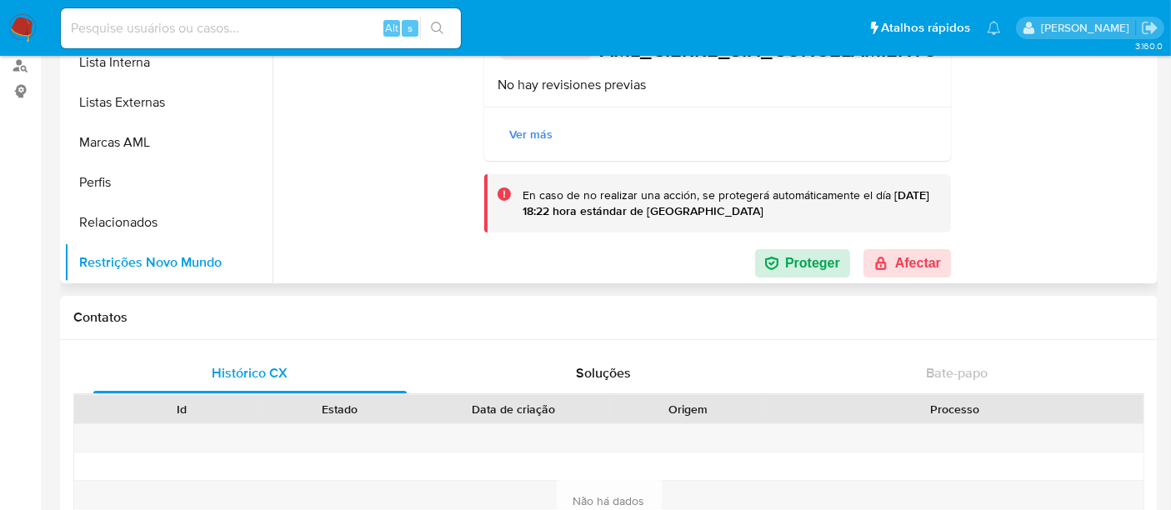
scroll to position [253, 0]
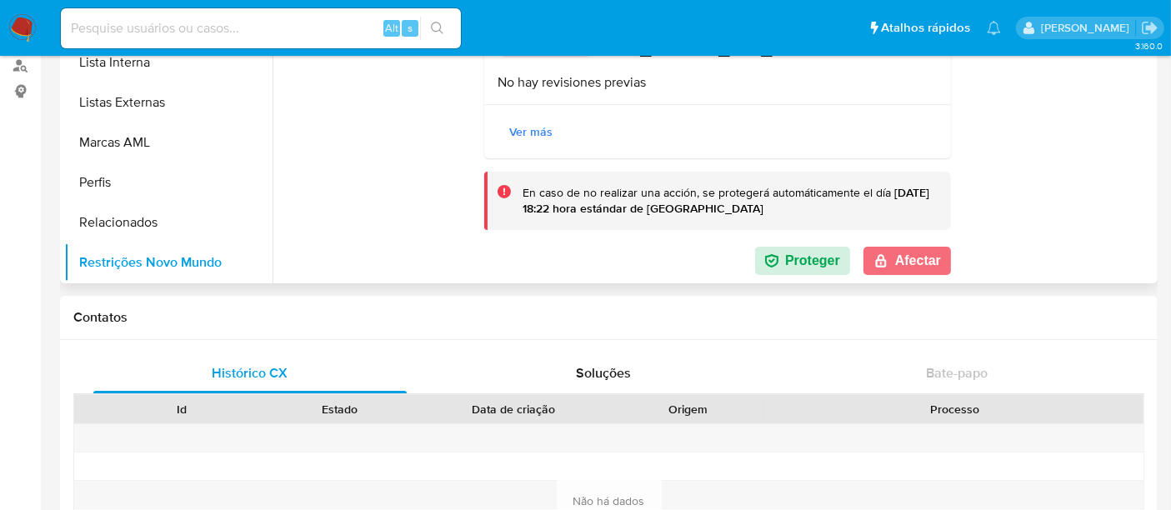
click at [905, 250] on button "Afectar" at bounding box center [908, 261] width 88 height 28
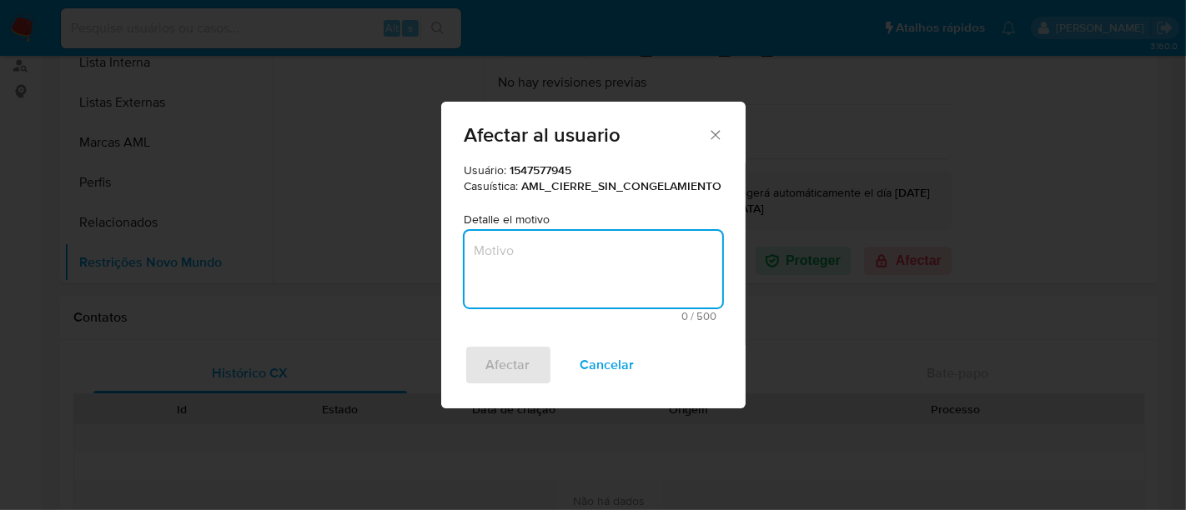
click at [578, 260] on textarea "Motivo" at bounding box center [593, 269] width 258 height 77
type textarea "Restrito em 11/2024."
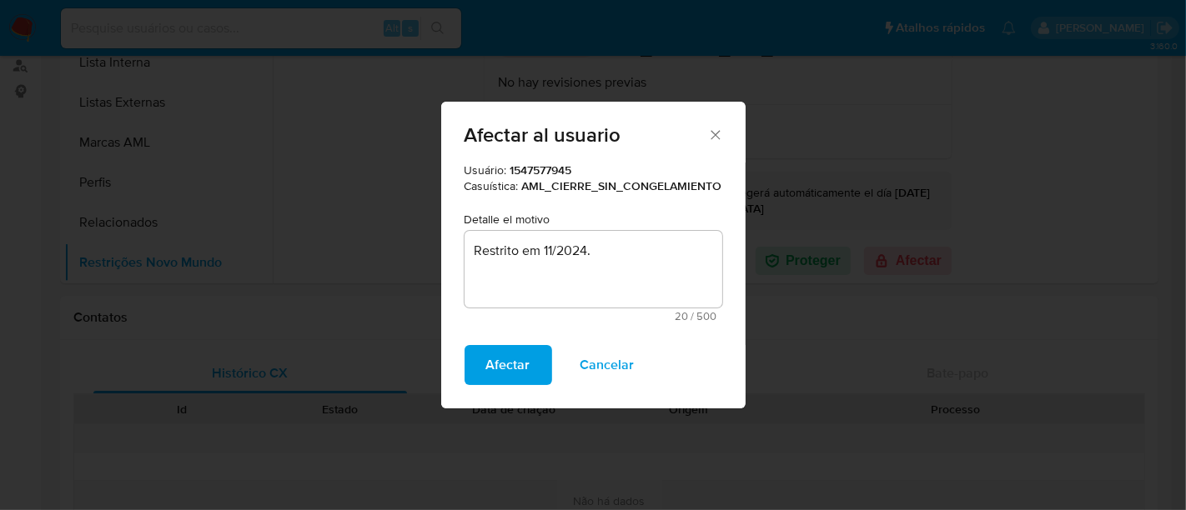
click at [484, 373] on button "Afectar" at bounding box center [508, 365] width 88 height 40
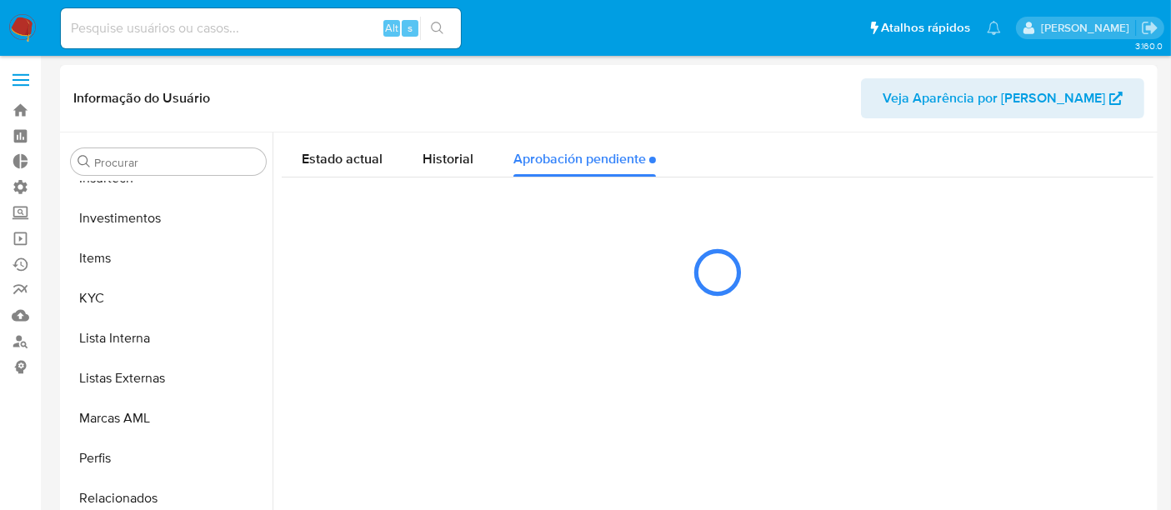
scroll to position [0, 0]
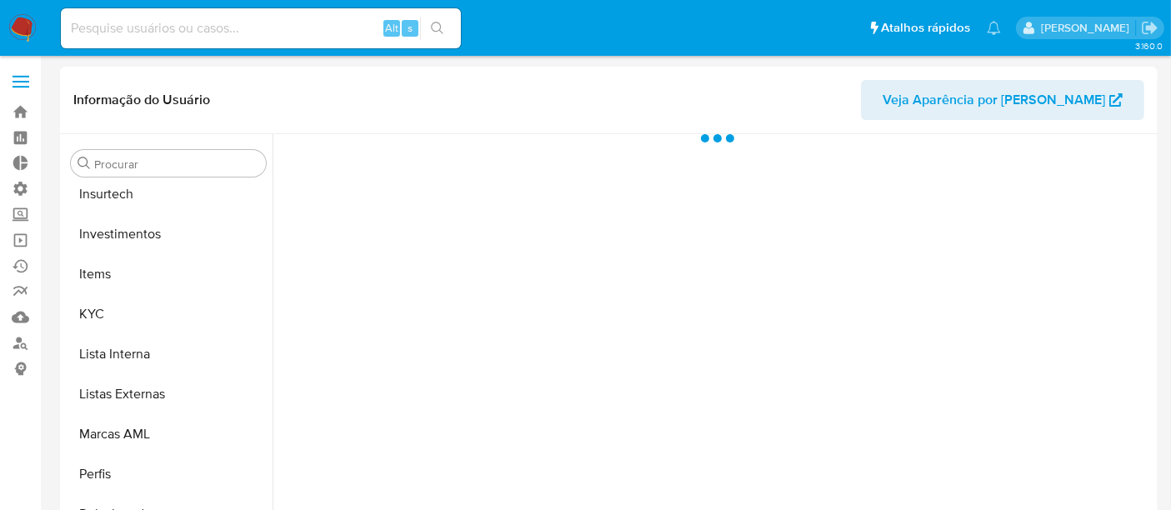
scroll to position [784, 0]
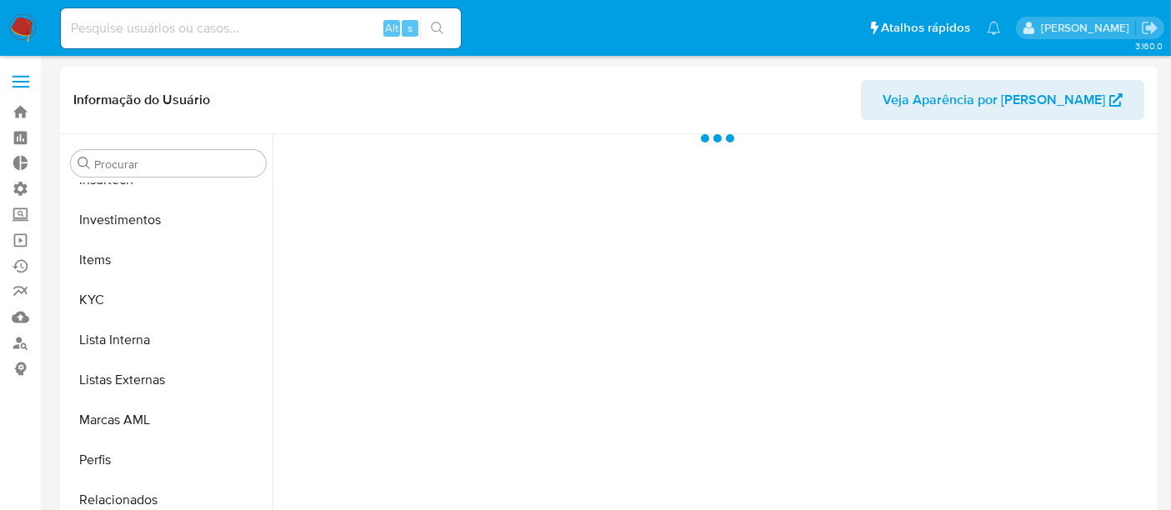
select select "10"
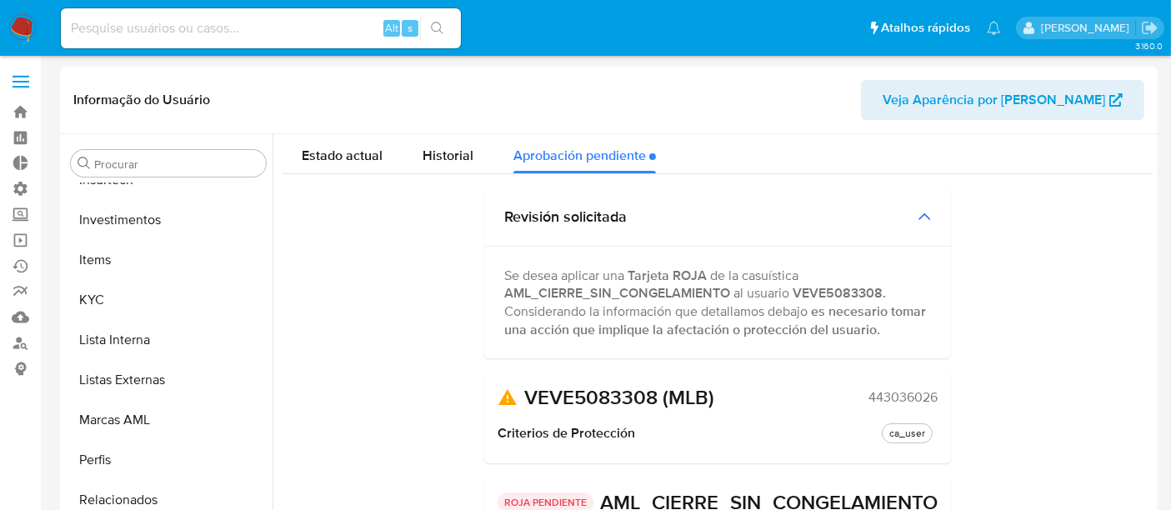
scroll to position [0, 0]
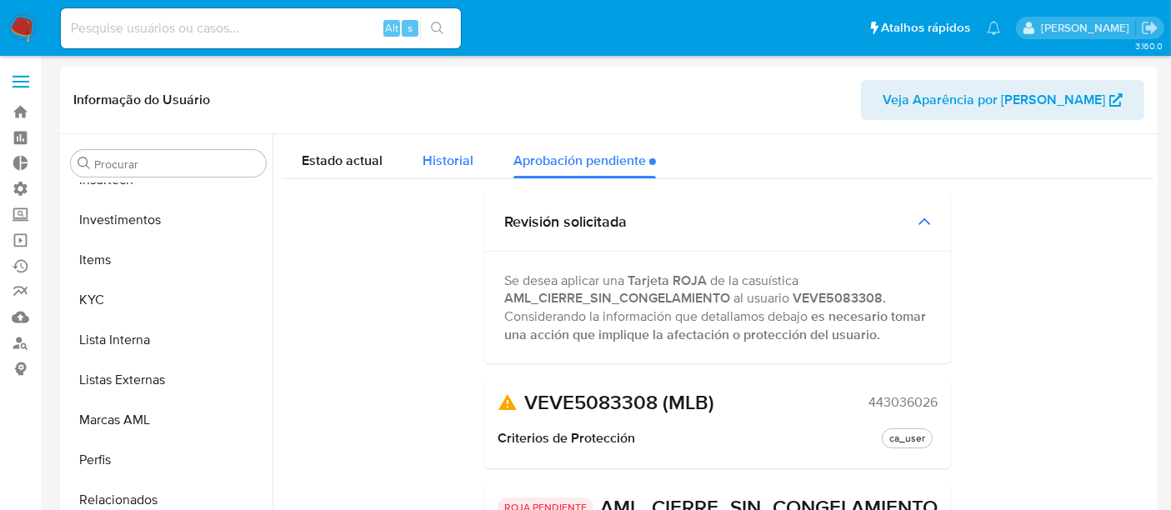
click at [423, 158] on span "Historial" at bounding box center [448, 160] width 51 height 19
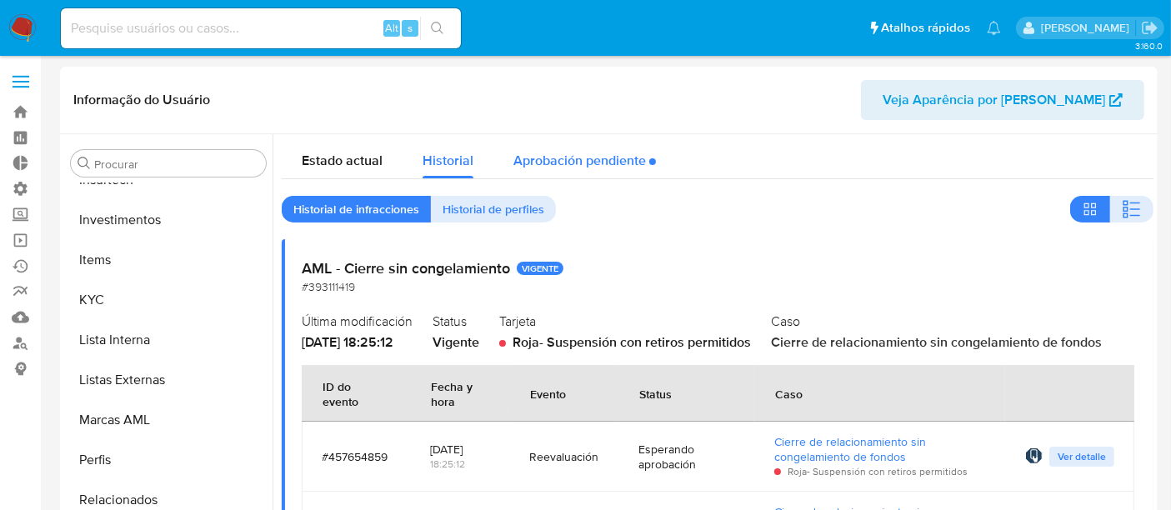
click at [599, 160] on div "Aprobación pendiente" at bounding box center [585, 156] width 143 height 44
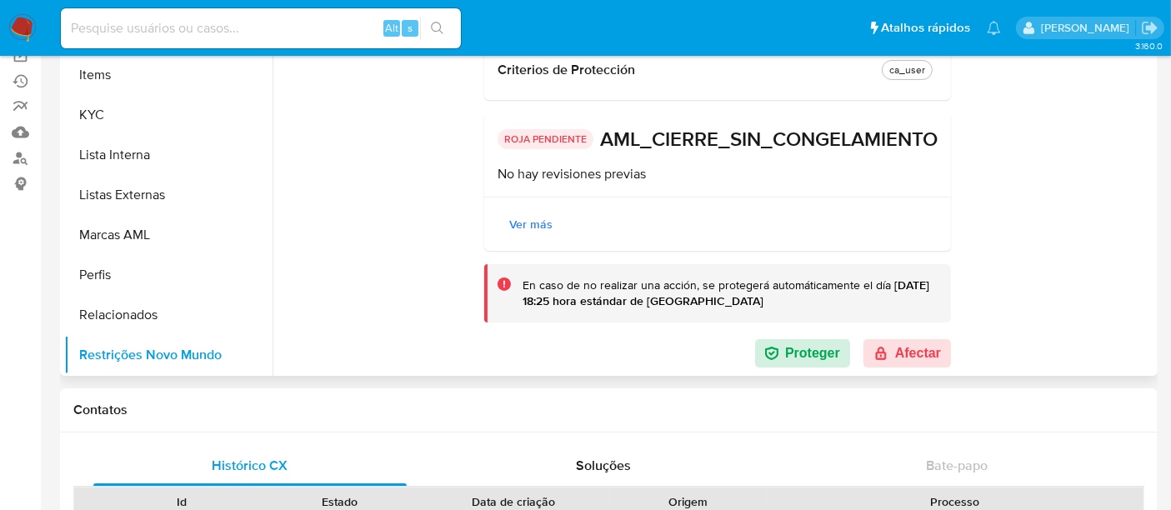
scroll to position [210, 0]
click at [918, 351] on button "Afectar" at bounding box center [908, 353] width 88 height 28
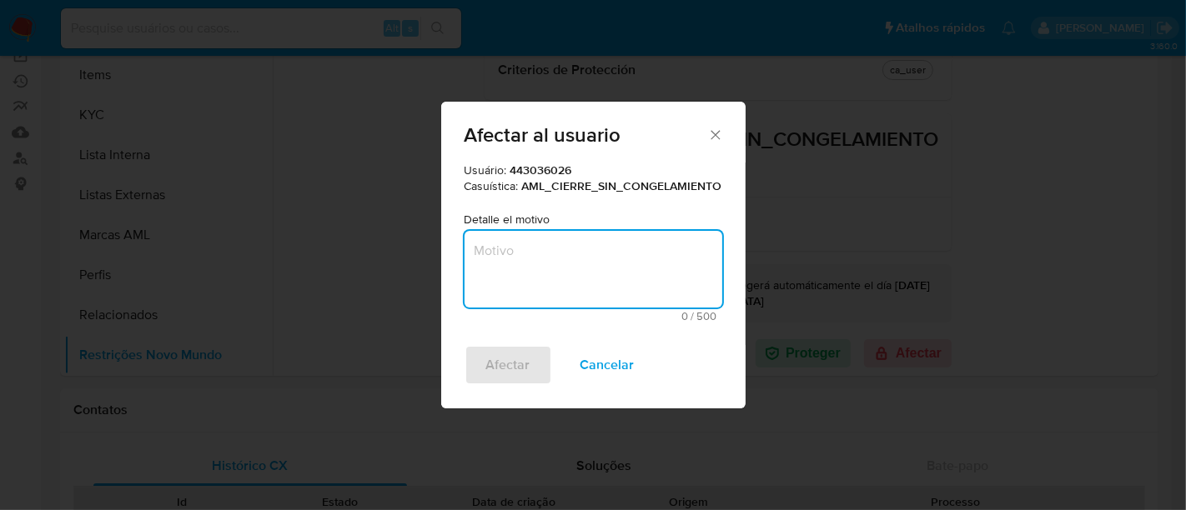
click at [598, 263] on textarea "Motivo" at bounding box center [593, 269] width 258 height 77
type textarea "Restrito em 11/2024."
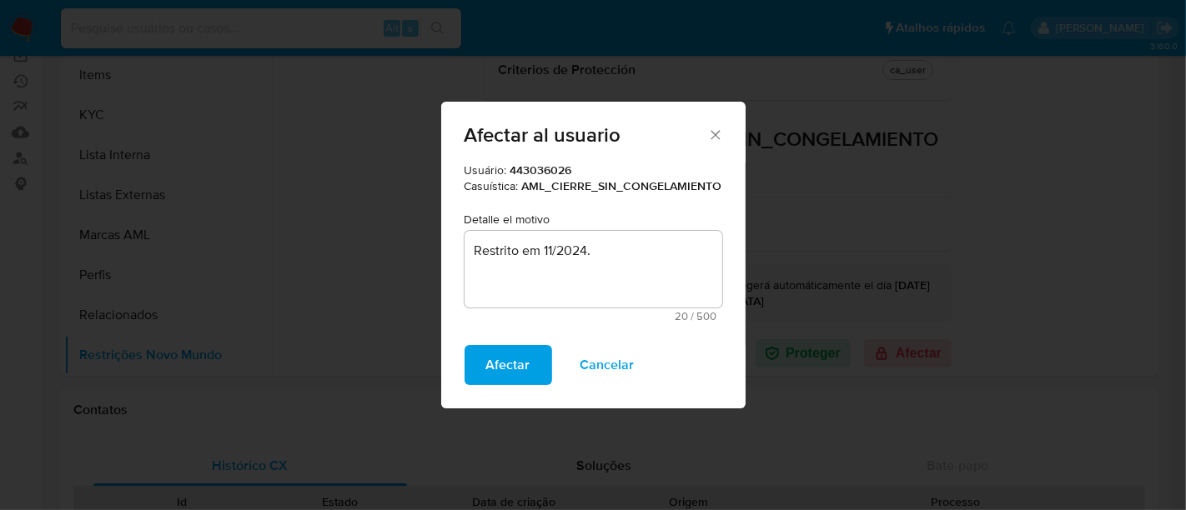
click at [531, 365] on button "Afectar" at bounding box center [508, 365] width 88 height 40
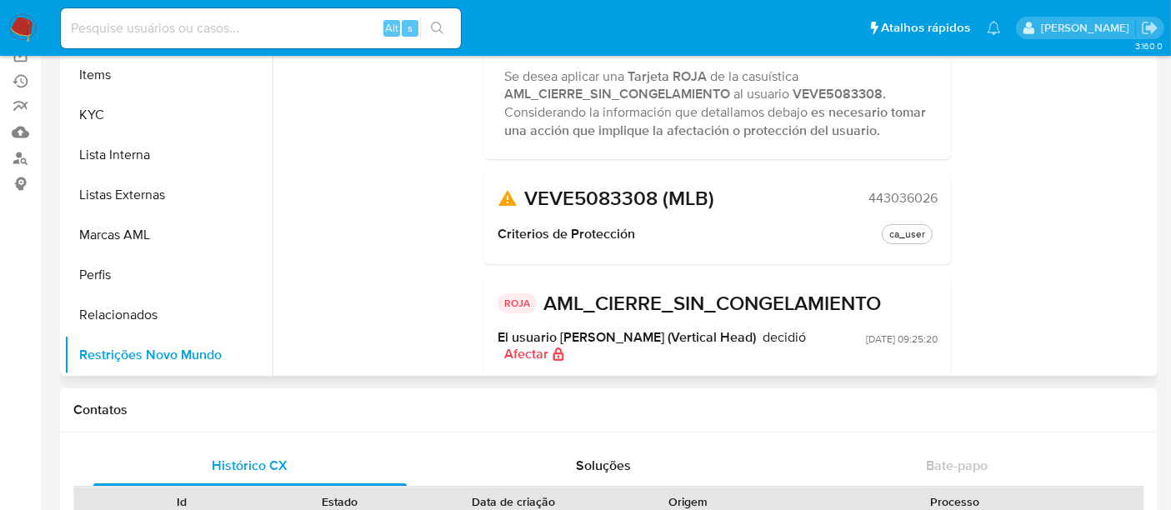
scroll to position [0, 0]
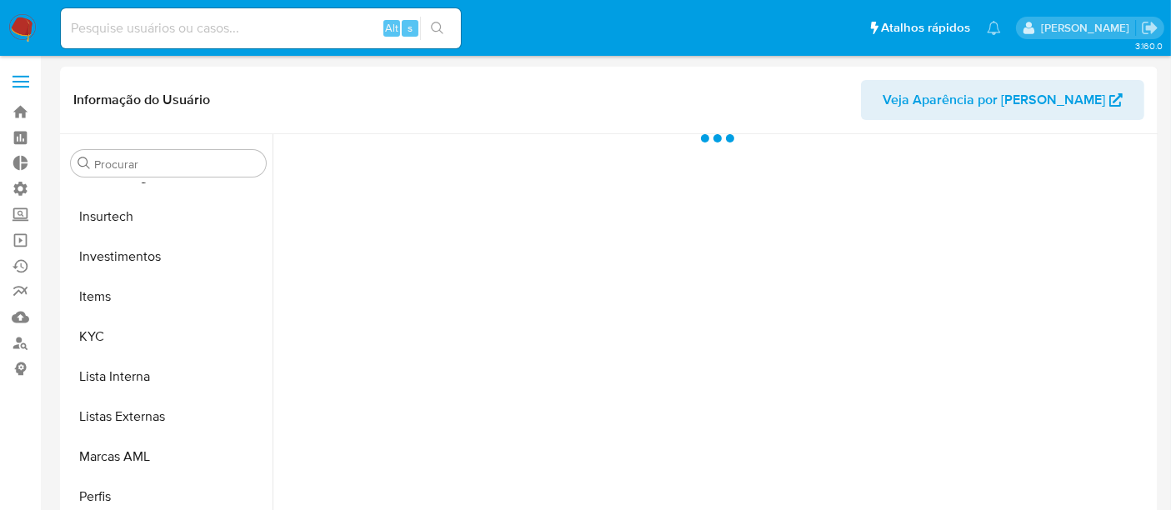
scroll to position [784, 0]
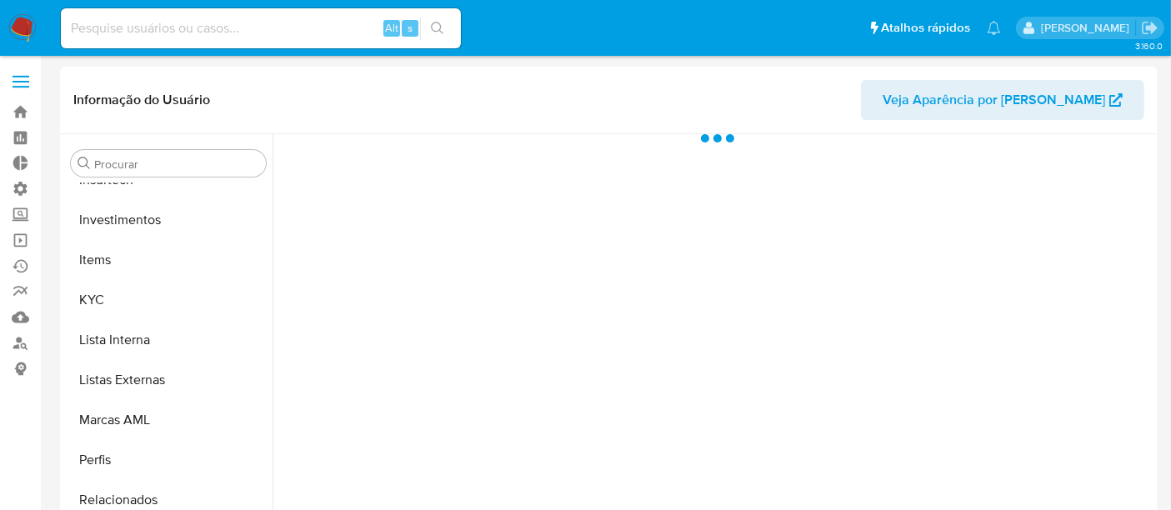
select select "10"
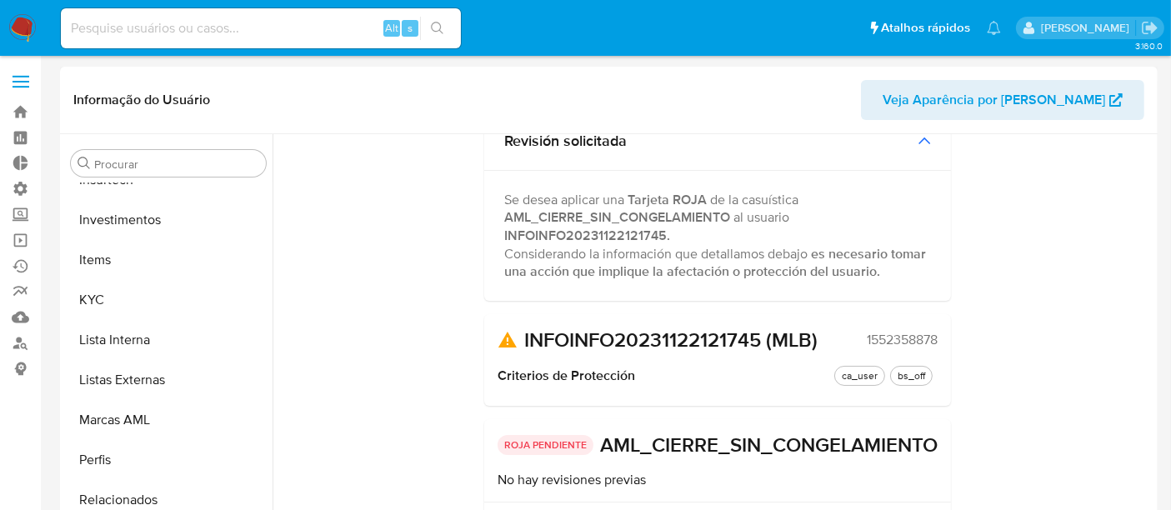
scroll to position [0, 0]
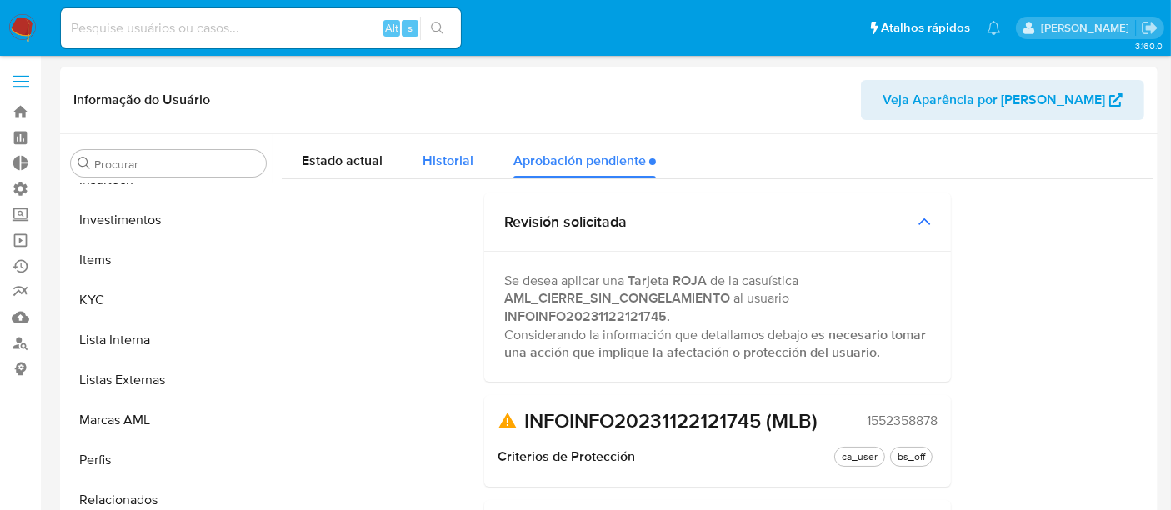
click at [443, 170] on div "Historial" at bounding box center [448, 156] width 51 height 44
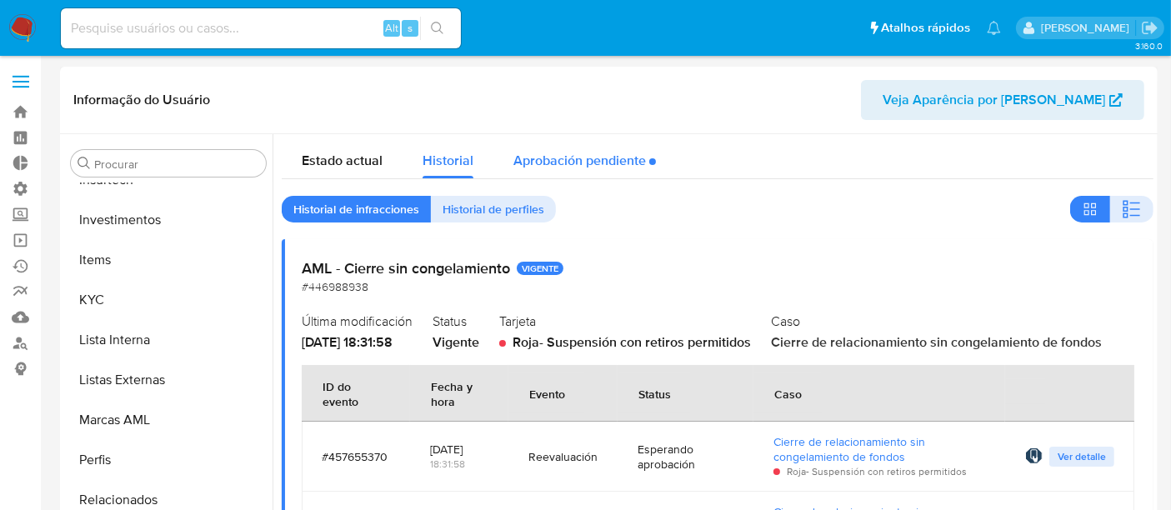
click at [574, 159] on div "Aprobación pendiente" at bounding box center [585, 156] width 143 height 44
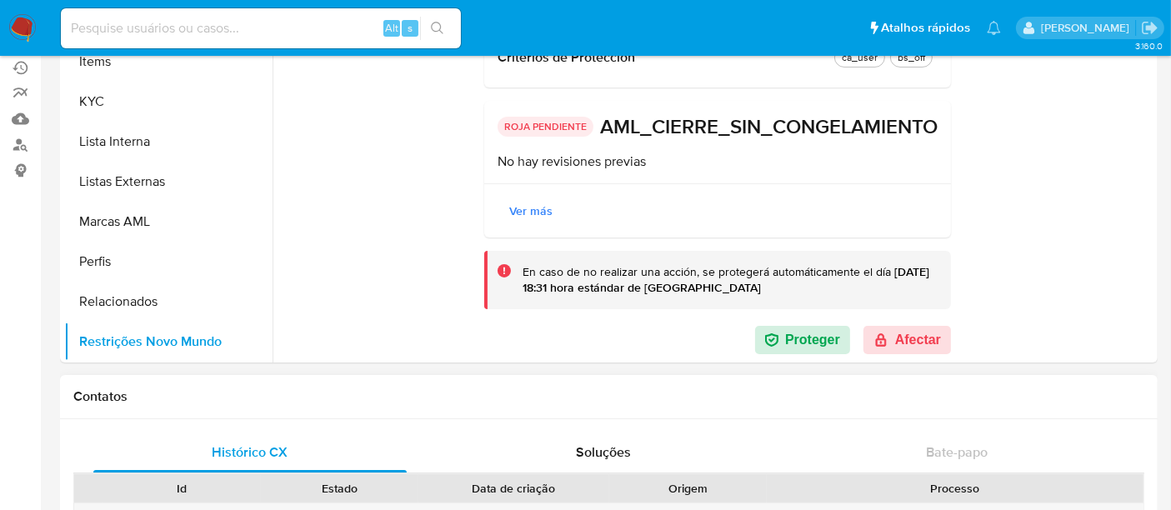
scroll to position [278, 0]
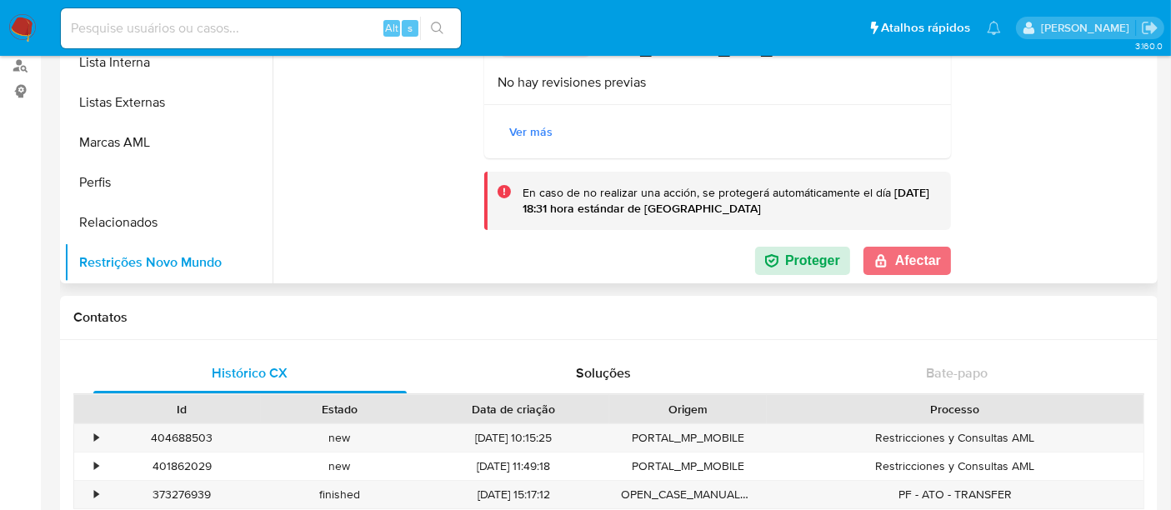
click at [892, 253] on button "Afectar" at bounding box center [908, 261] width 88 height 28
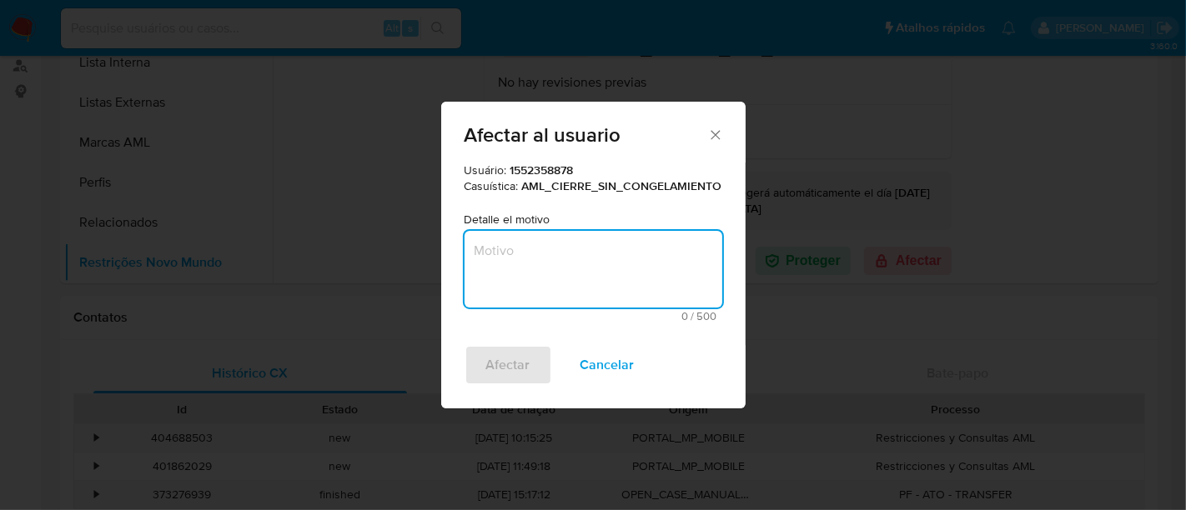
click at [561, 269] on textarea "Motivo" at bounding box center [593, 269] width 258 height 77
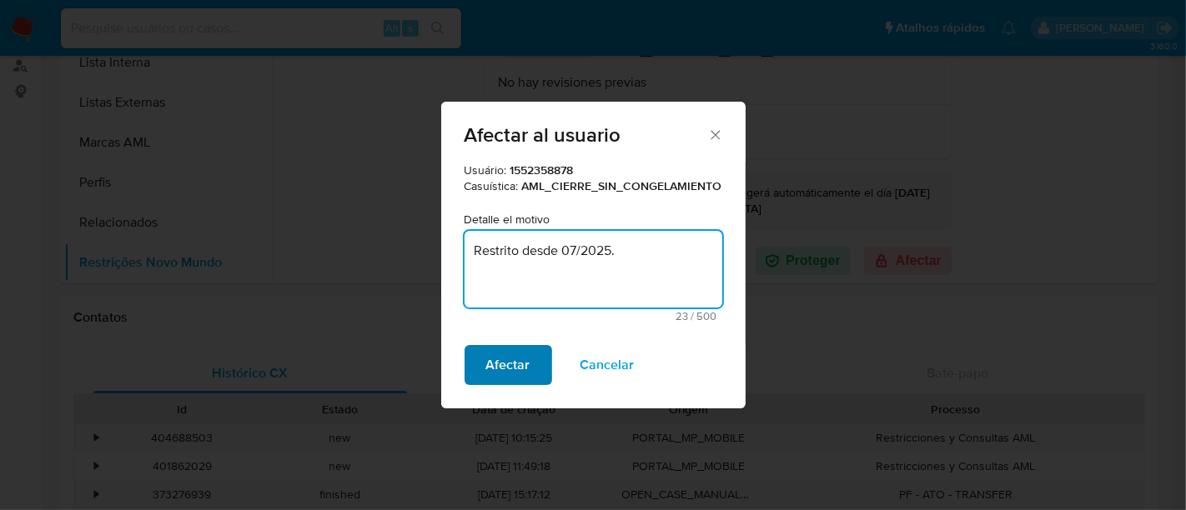
type textarea "Restrito desde 07/2025."
click at [531, 360] on button "Afectar" at bounding box center [508, 365] width 88 height 40
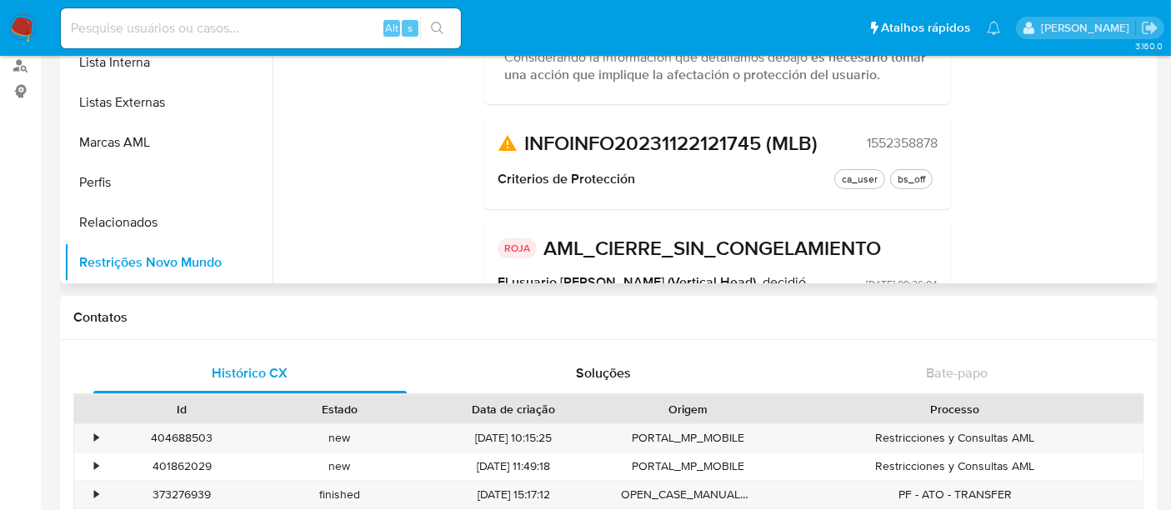
scroll to position [0, 0]
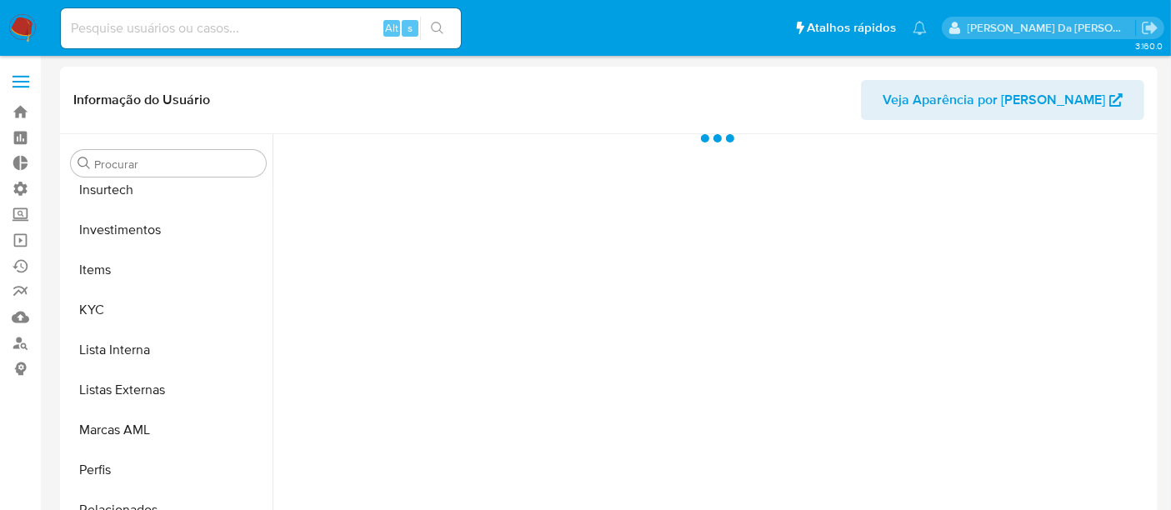
scroll to position [784, 0]
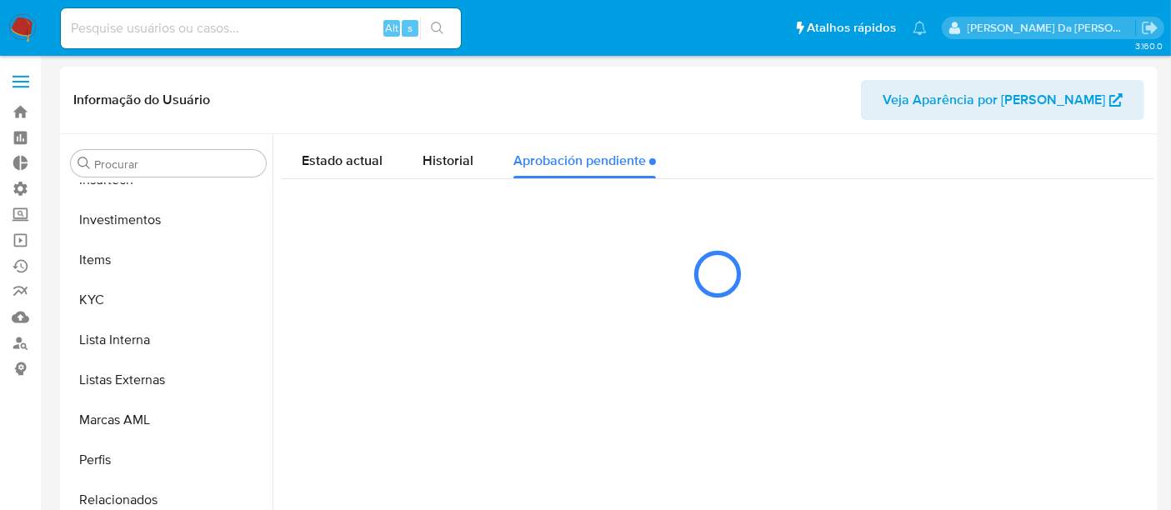
select select "10"
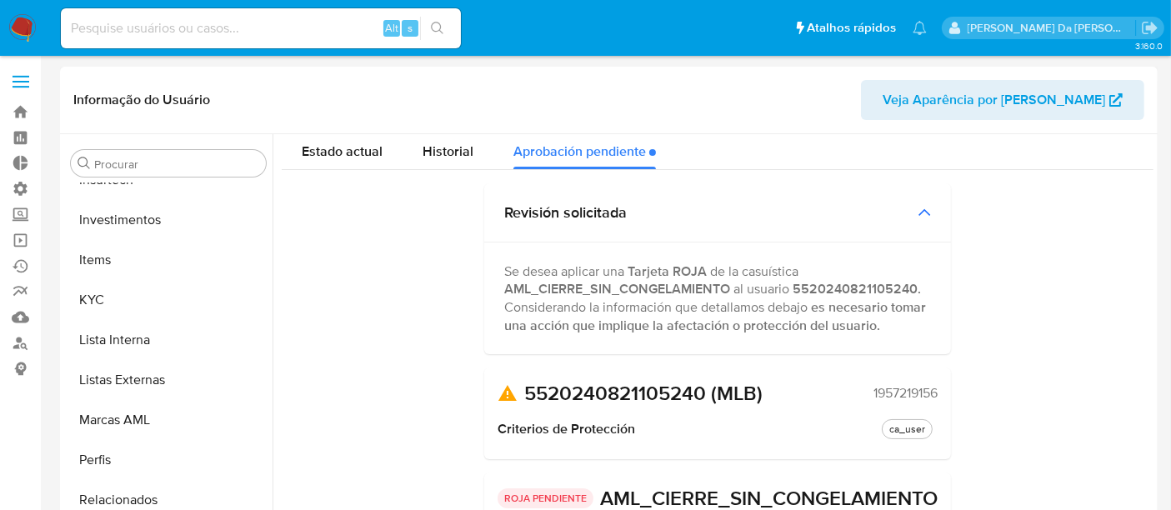
scroll to position [0, 0]
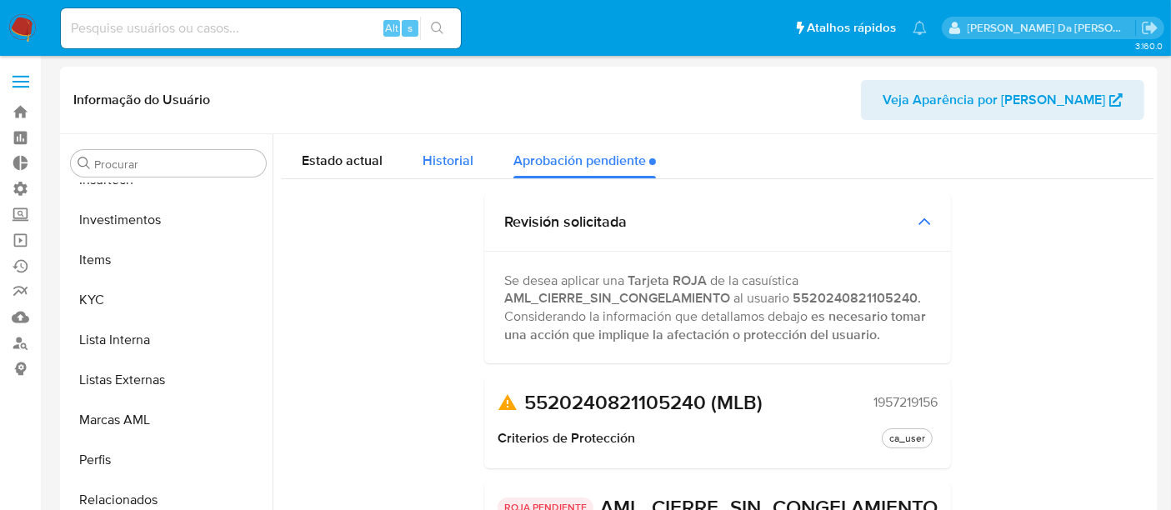
click at [450, 173] on div "Historial" at bounding box center [448, 156] width 51 height 44
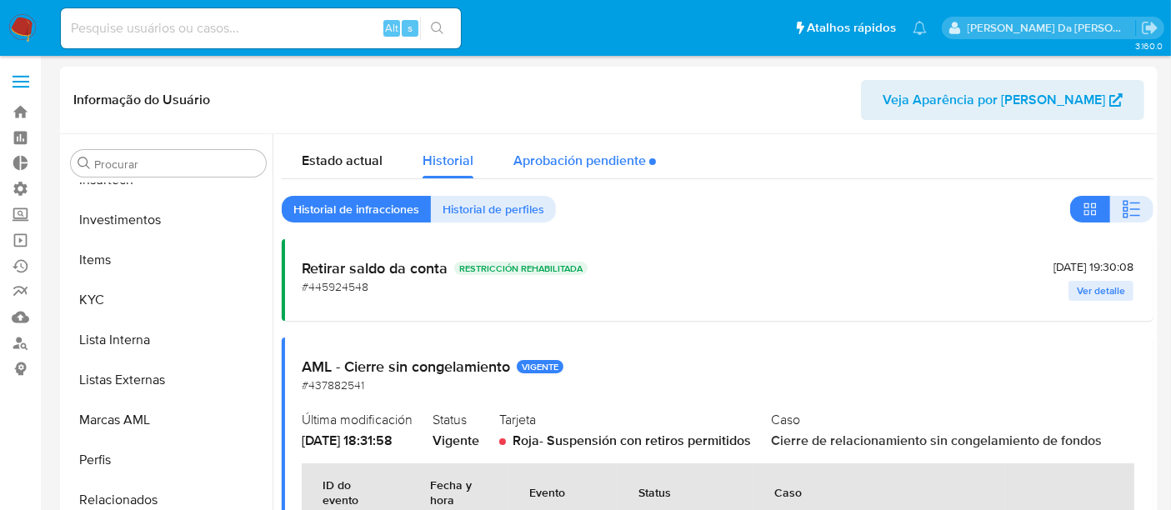
click at [578, 148] on div "Aprobación pendiente" at bounding box center [585, 156] width 143 height 44
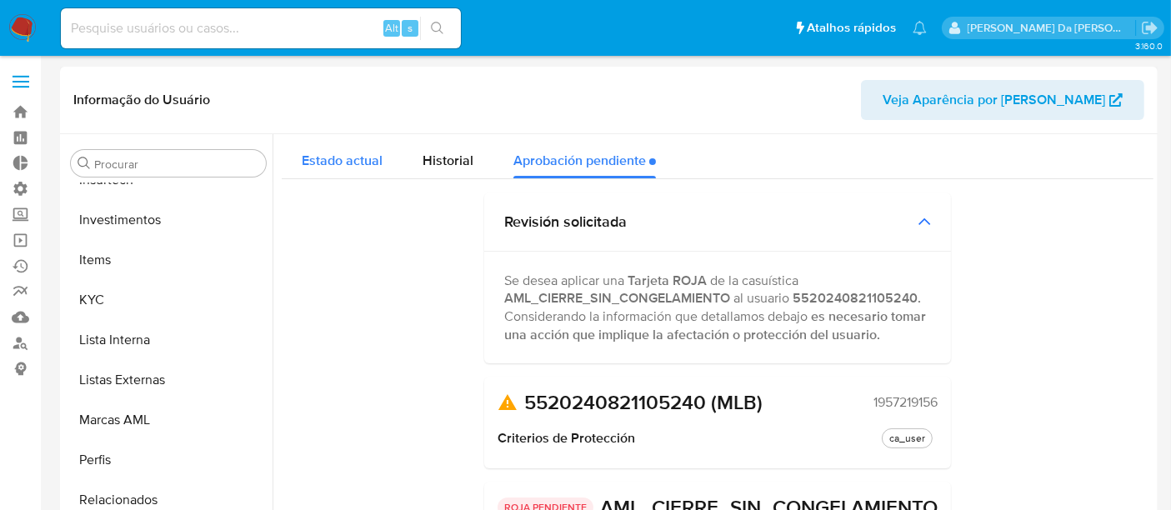
click at [361, 163] on span "Estado actual" at bounding box center [342, 160] width 81 height 19
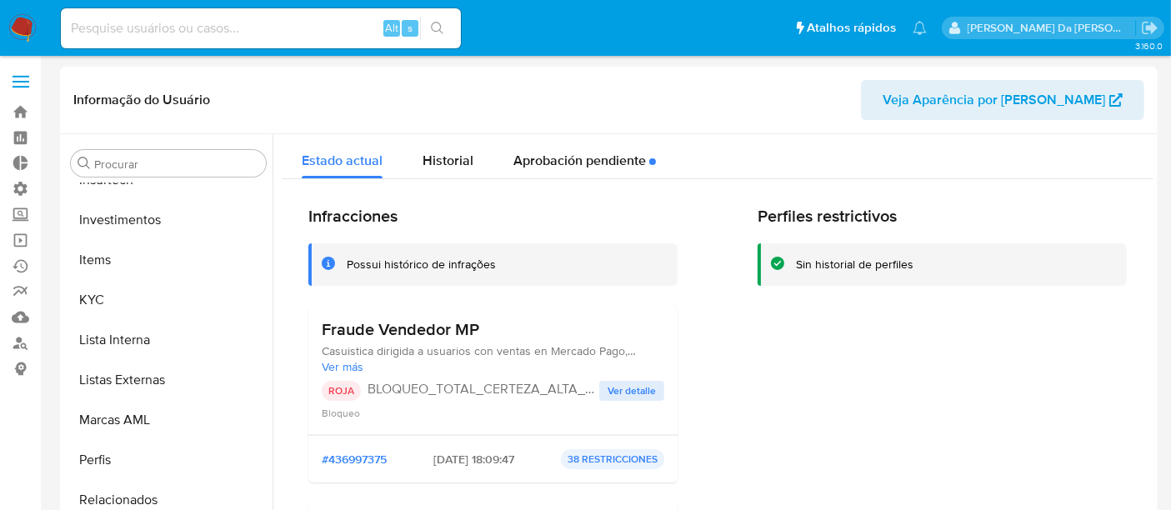
click at [446, 167] on span "Historial" at bounding box center [448, 160] width 51 height 19
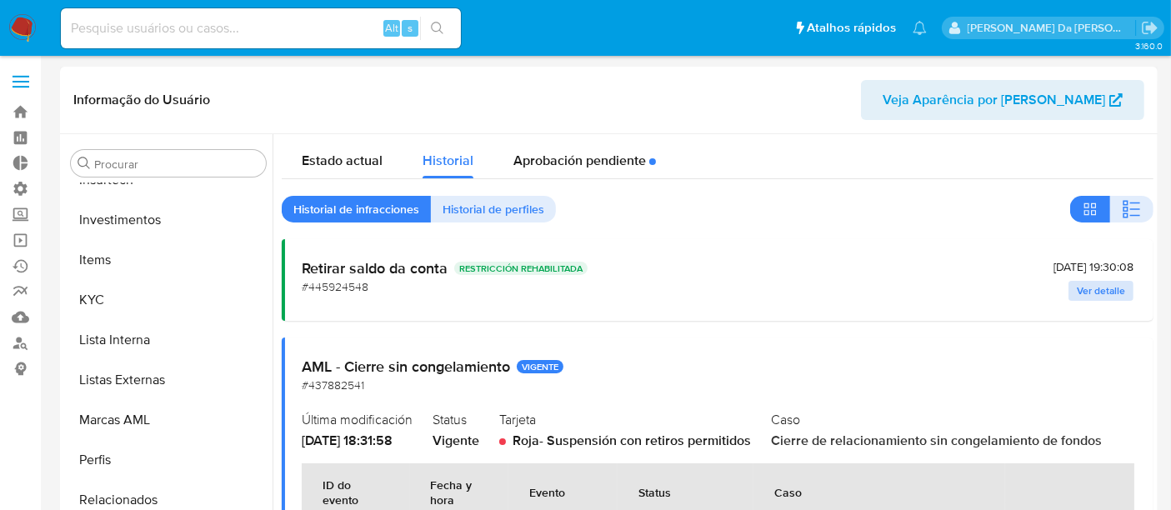
click at [1098, 287] on span "Ver detalle" at bounding box center [1101, 291] width 48 height 17
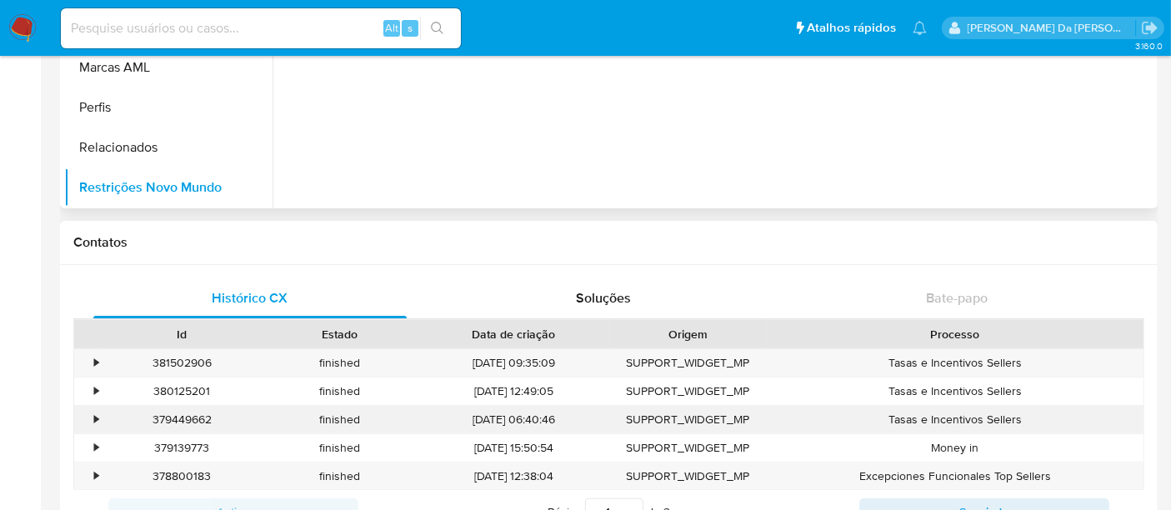
scroll to position [370, 0]
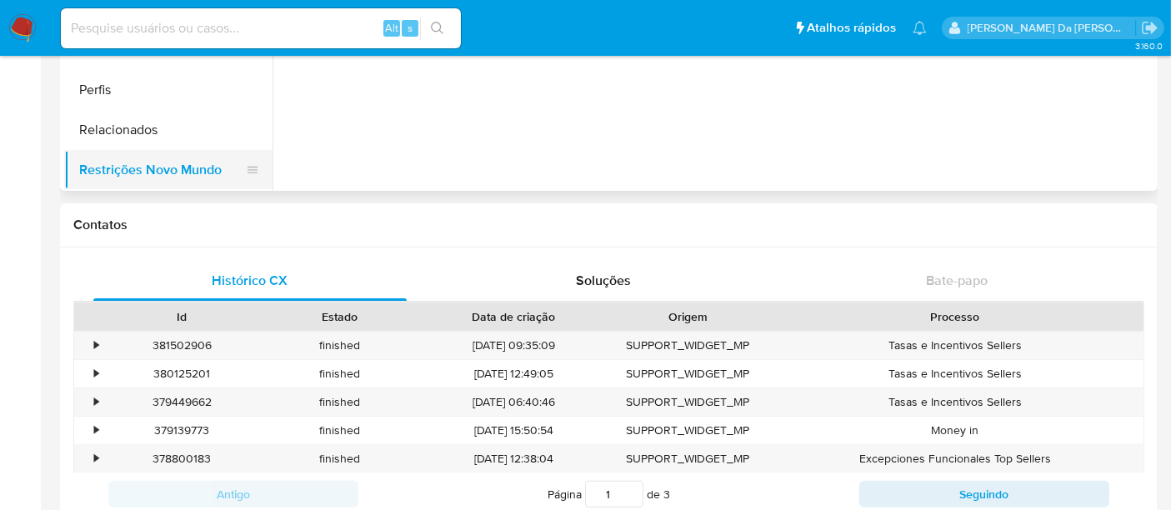
click at [173, 169] on button "Restrições Novo Mundo" at bounding box center [161, 170] width 195 height 40
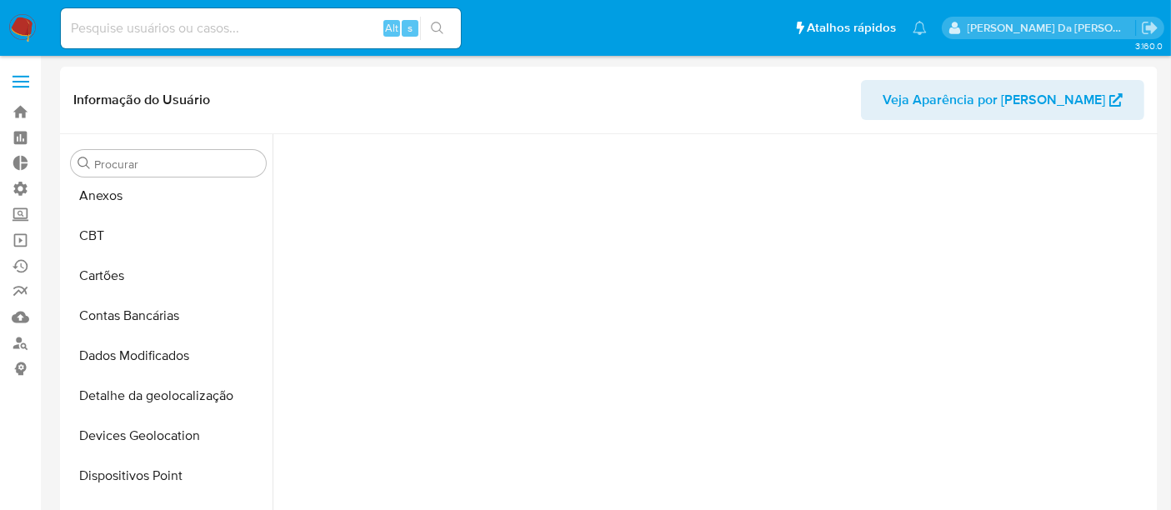
scroll to position [18, 0]
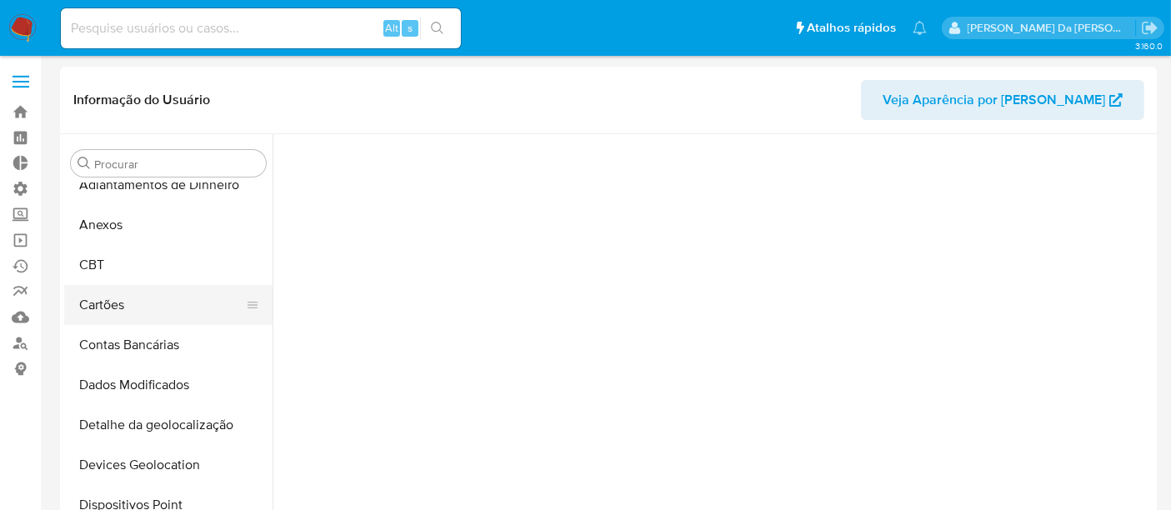
click at [133, 293] on button "Cartões" at bounding box center [161, 305] width 195 height 40
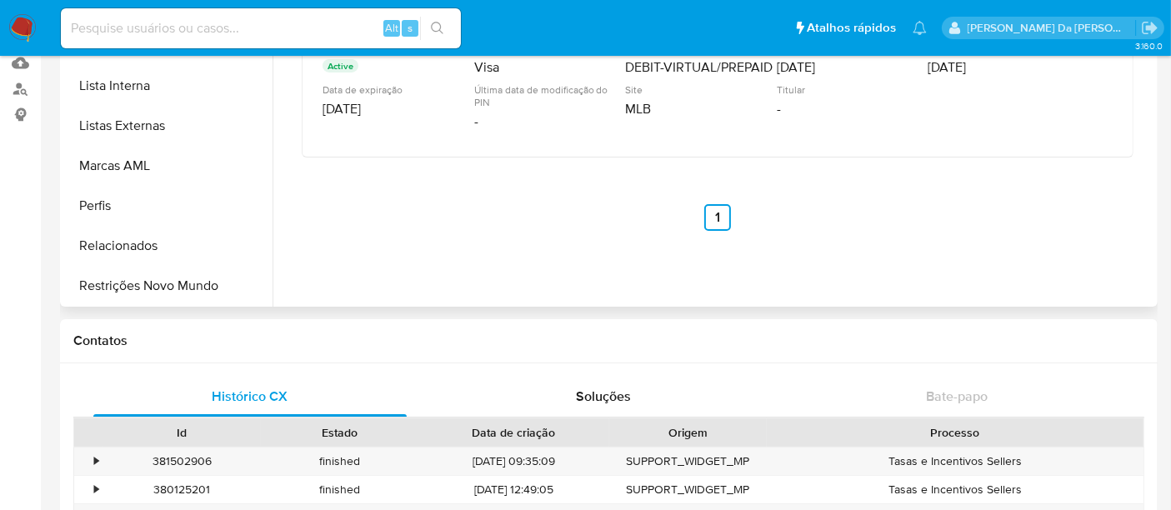
scroll to position [278, 0]
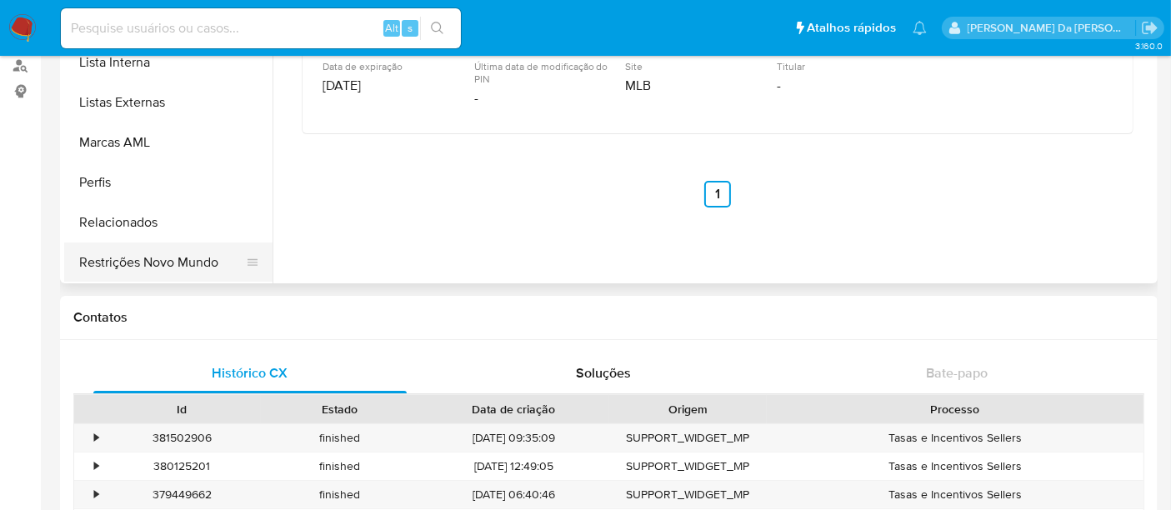
click at [185, 263] on button "Restrições Novo Mundo" at bounding box center [161, 263] width 195 height 40
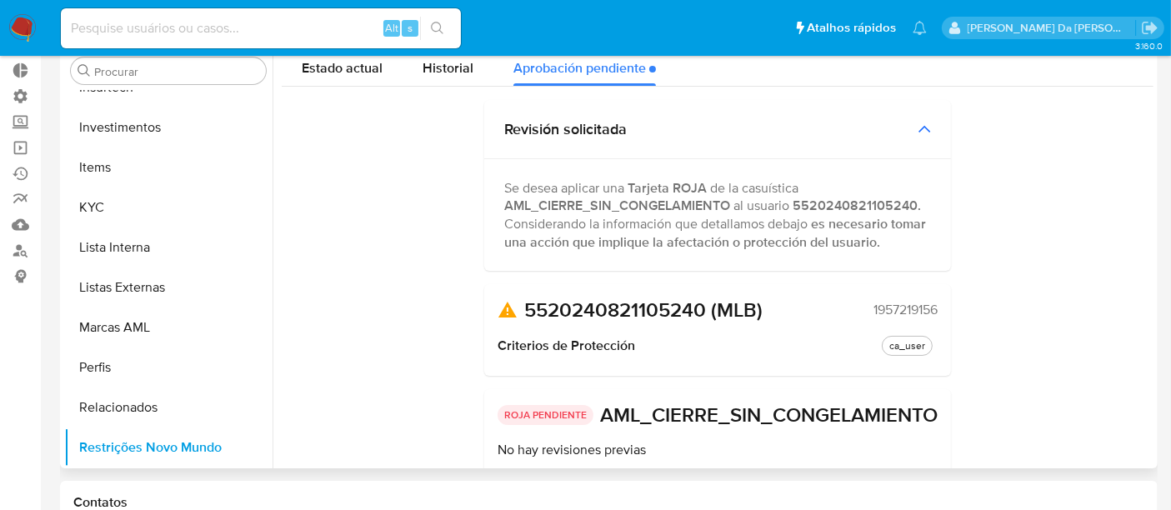
scroll to position [0, 0]
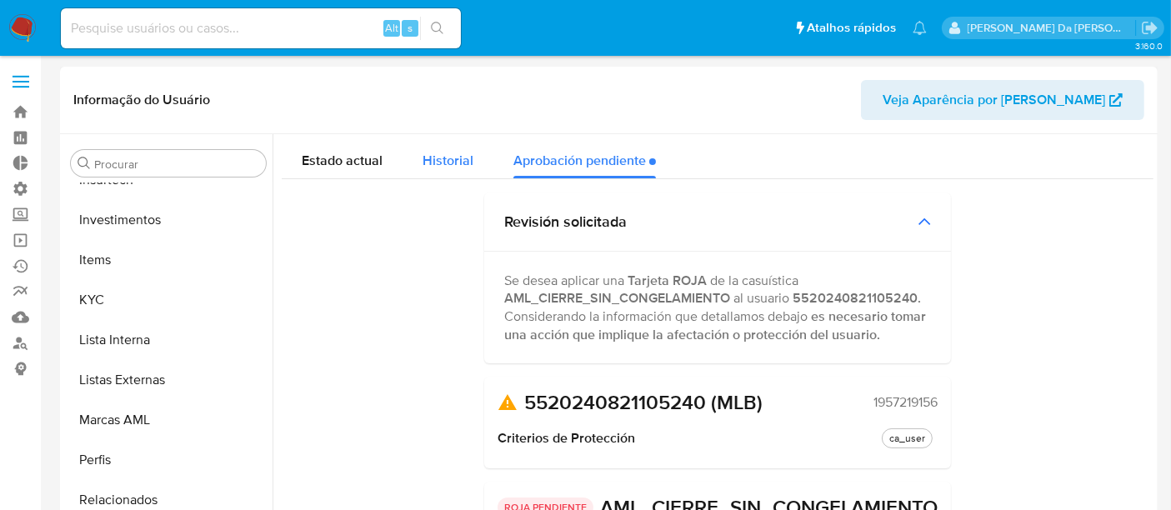
click at [449, 158] on span "Historial" at bounding box center [448, 160] width 51 height 19
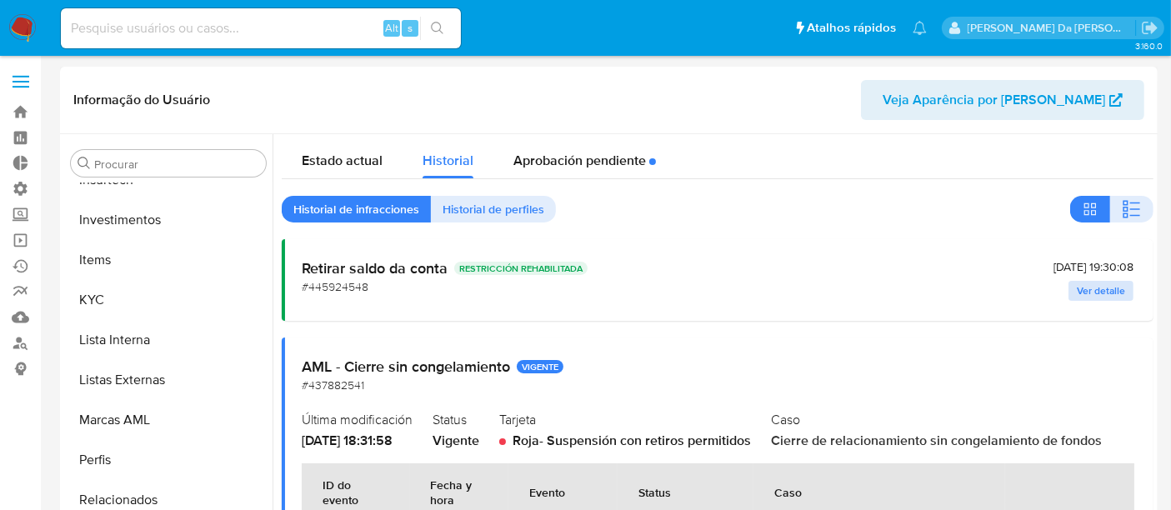
click at [1107, 287] on span "Ver detalle" at bounding box center [1101, 291] width 48 height 17
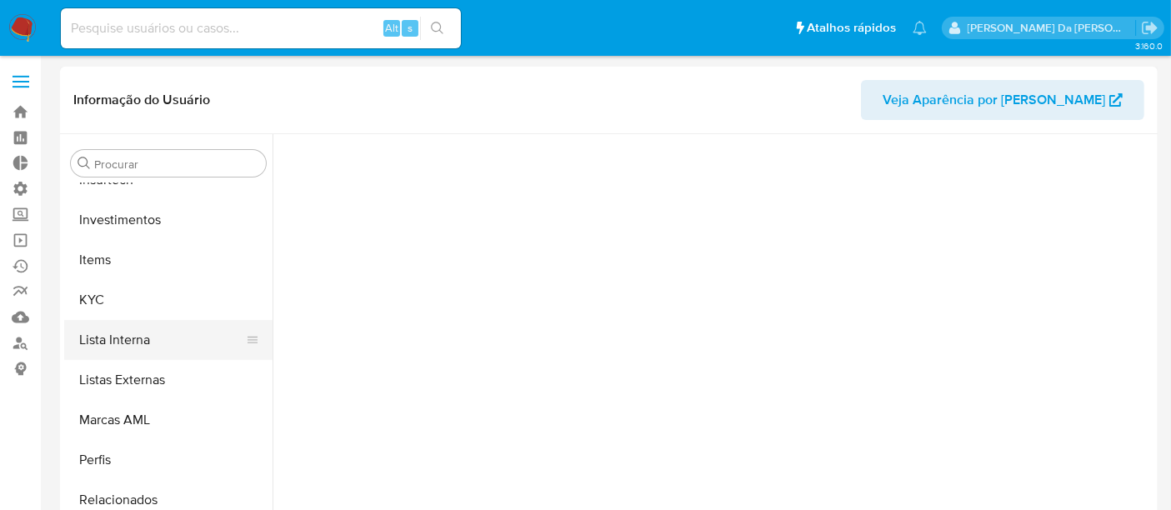
click at [126, 349] on button "Lista Interna" at bounding box center [161, 340] width 195 height 40
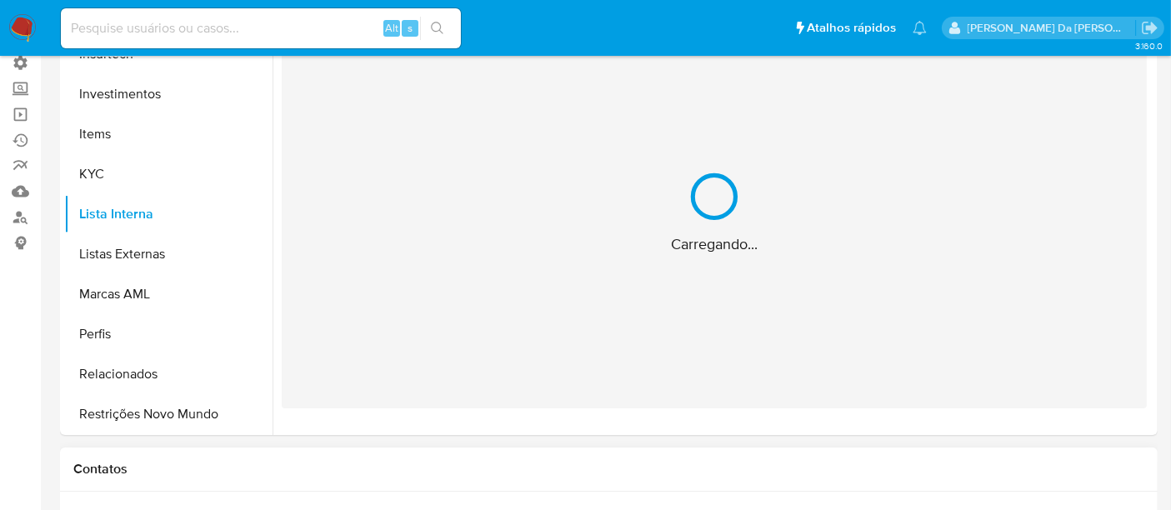
scroll to position [370, 0]
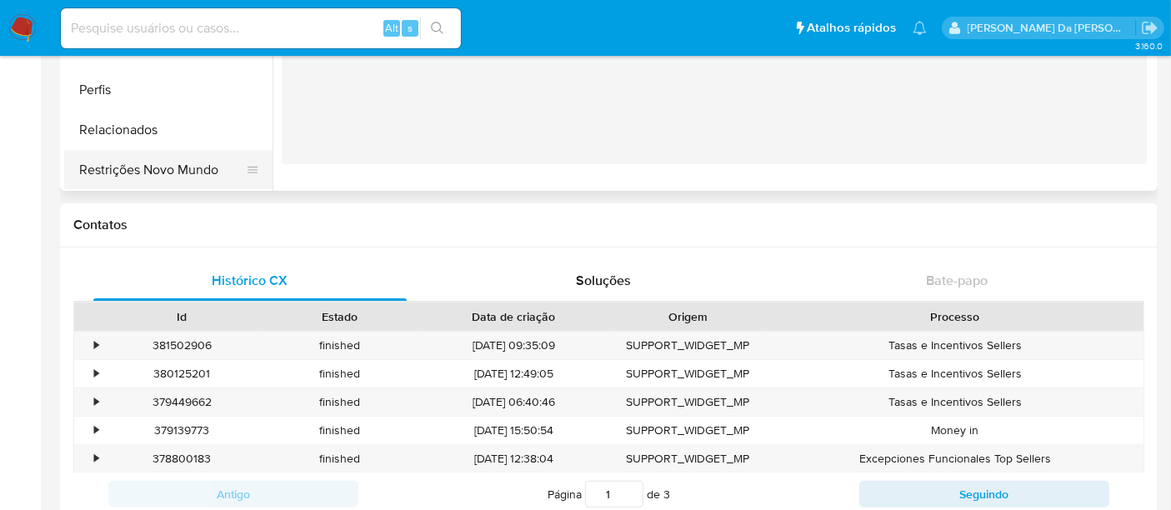
click at [137, 163] on button "Restrições Novo Mundo" at bounding box center [161, 170] width 195 height 40
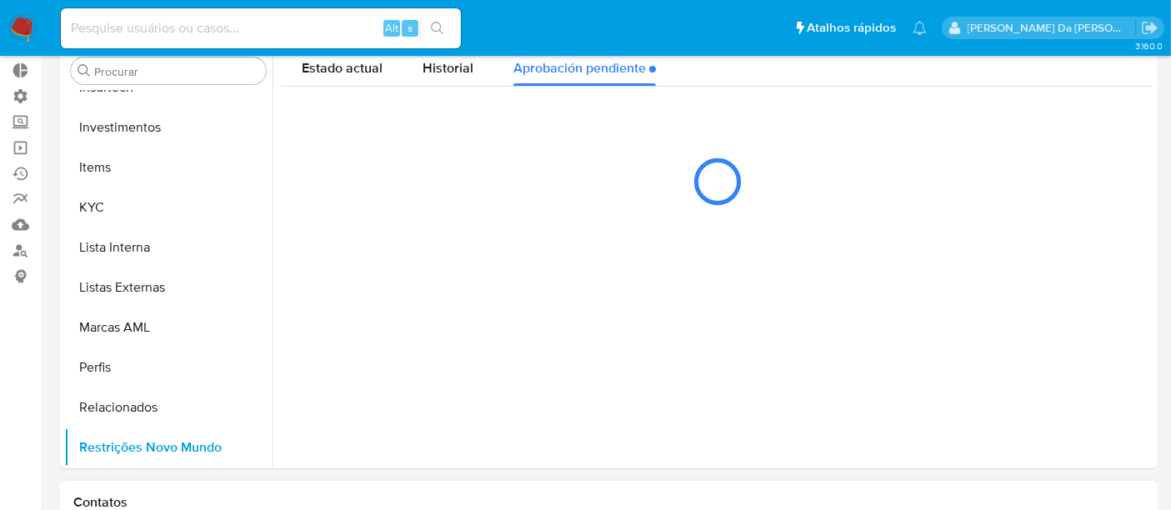
scroll to position [93, 0]
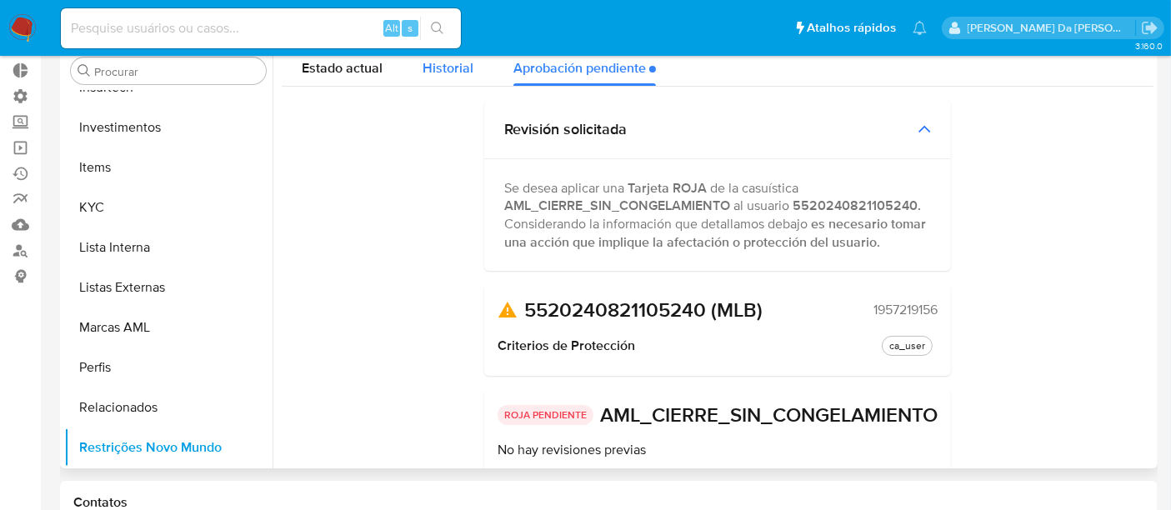
click at [444, 66] on span "Historial" at bounding box center [448, 67] width 51 height 19
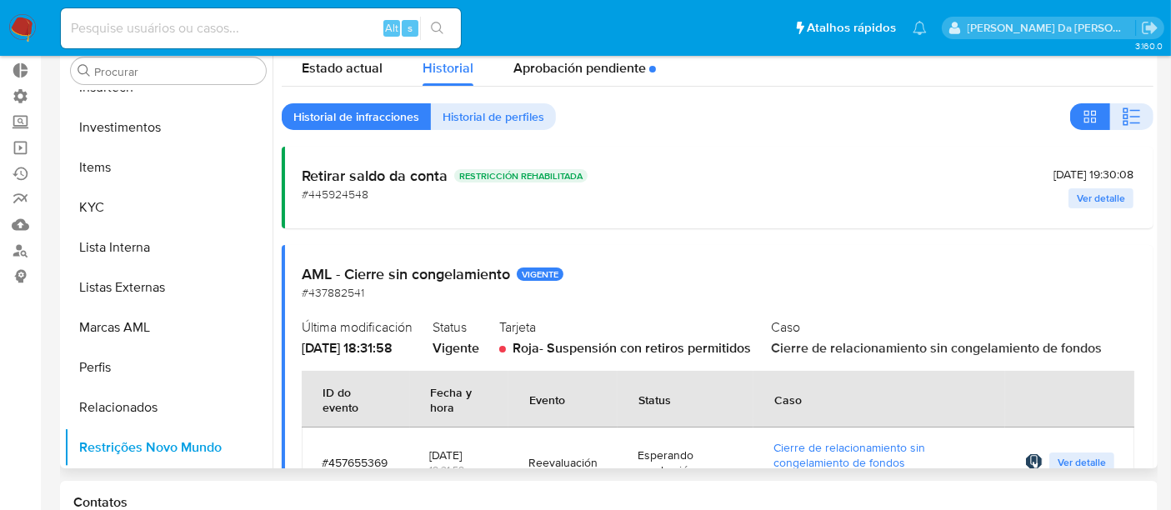
scroll to position [0, 0]
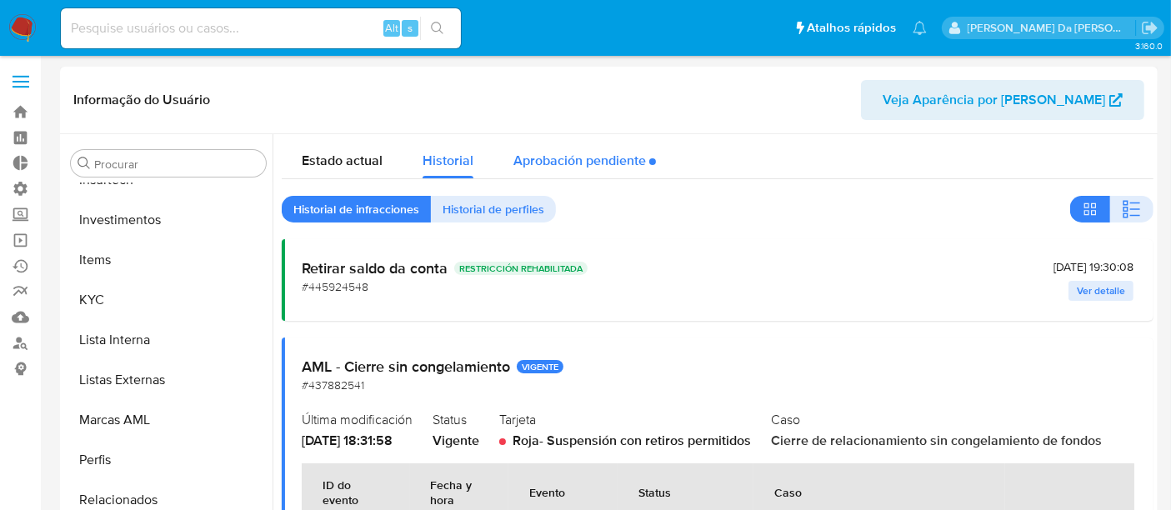
click at [579, 160] on div "Aprobación pendiente" at bounding box center [585, 156] width 143 height 44
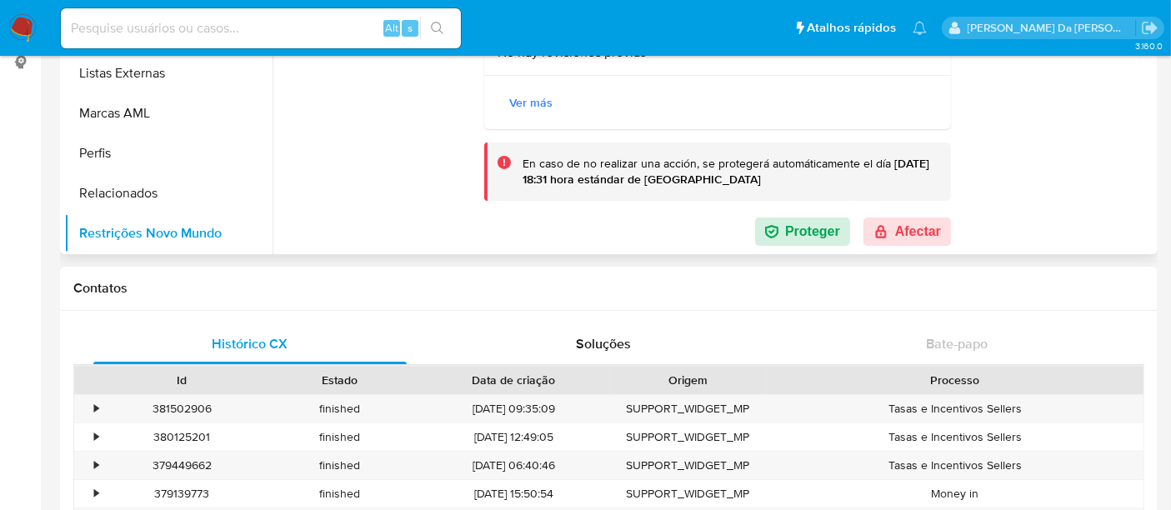
scroll to position [278, 0]
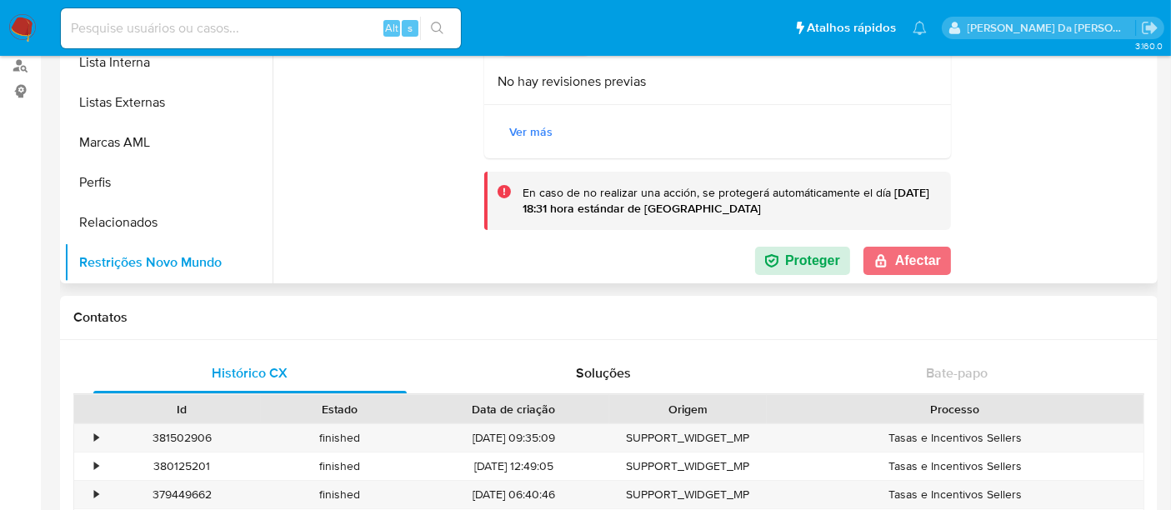
click at [927, 253] on button "Afectar" at bounding box center [908, 261] width 88 height 28
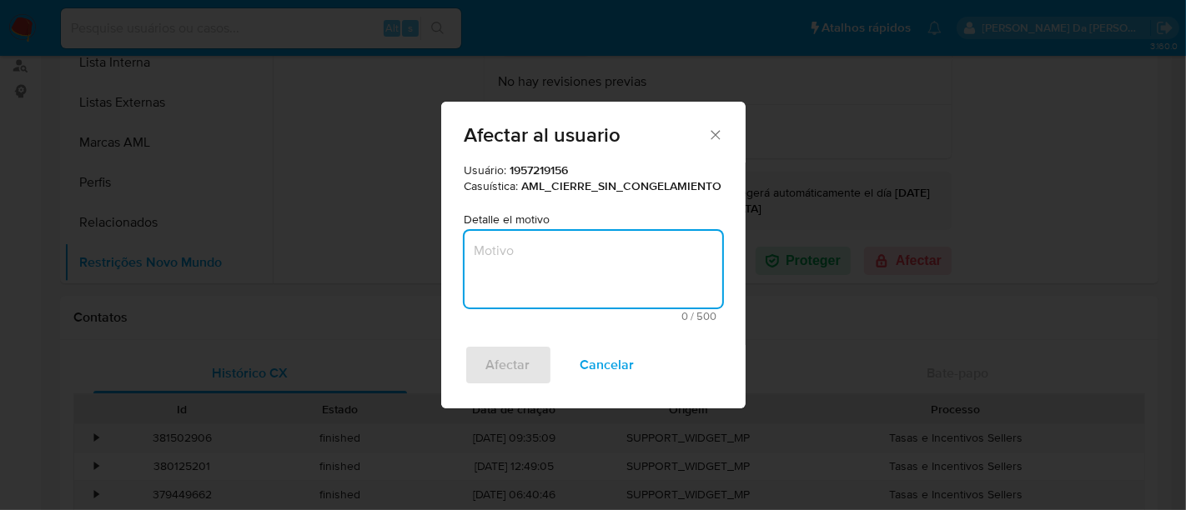
click at [545, 265] on textarea "Motivo" at bounding box center [593, 269] width 258 height 77
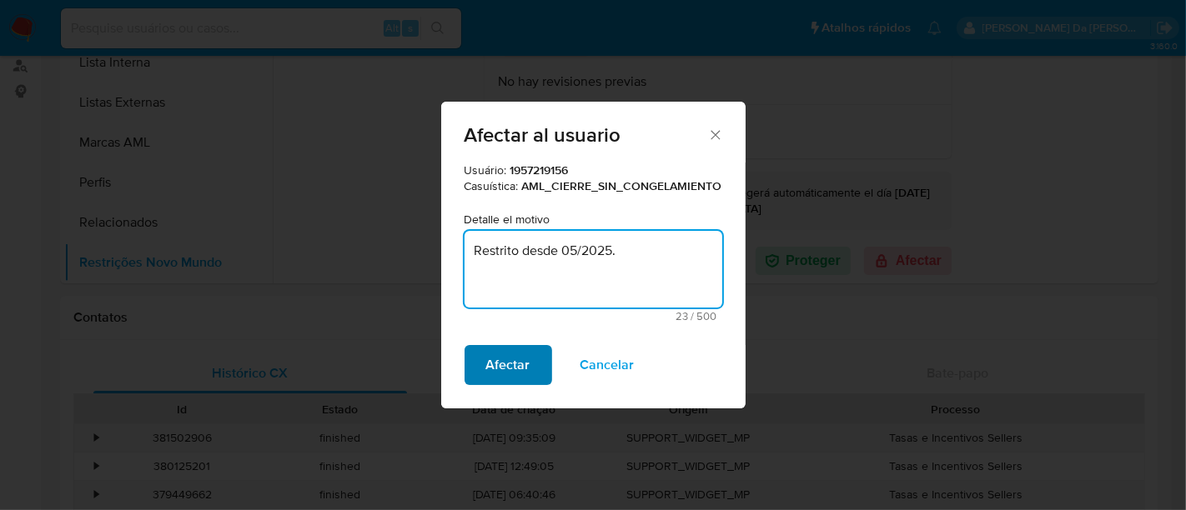
type textarea "Restrito desde 05/2025."
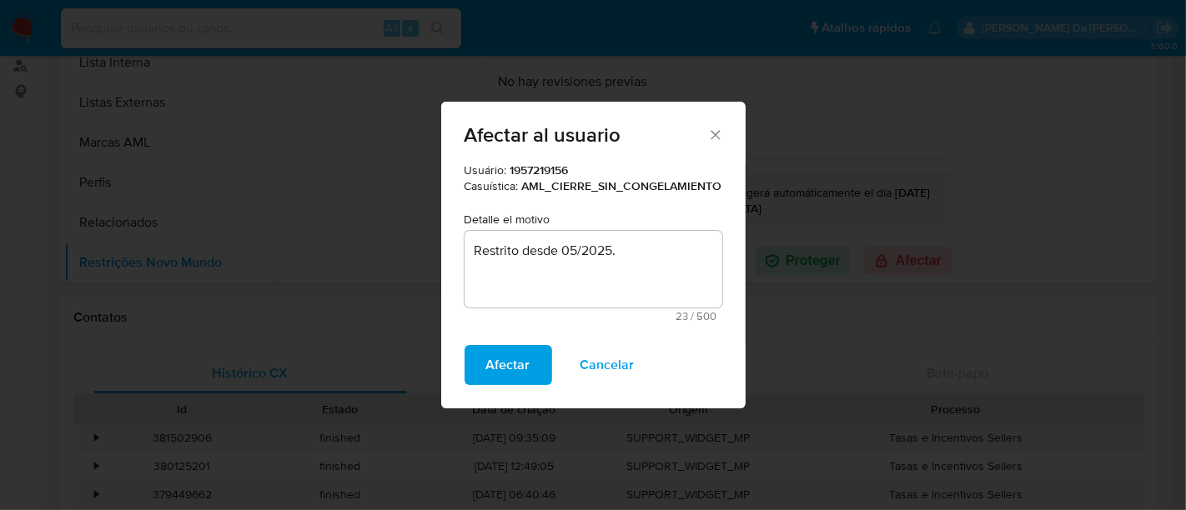
click at [514, 374] on span "Afectar" at bounding box center [508, 365] width 44 height 37
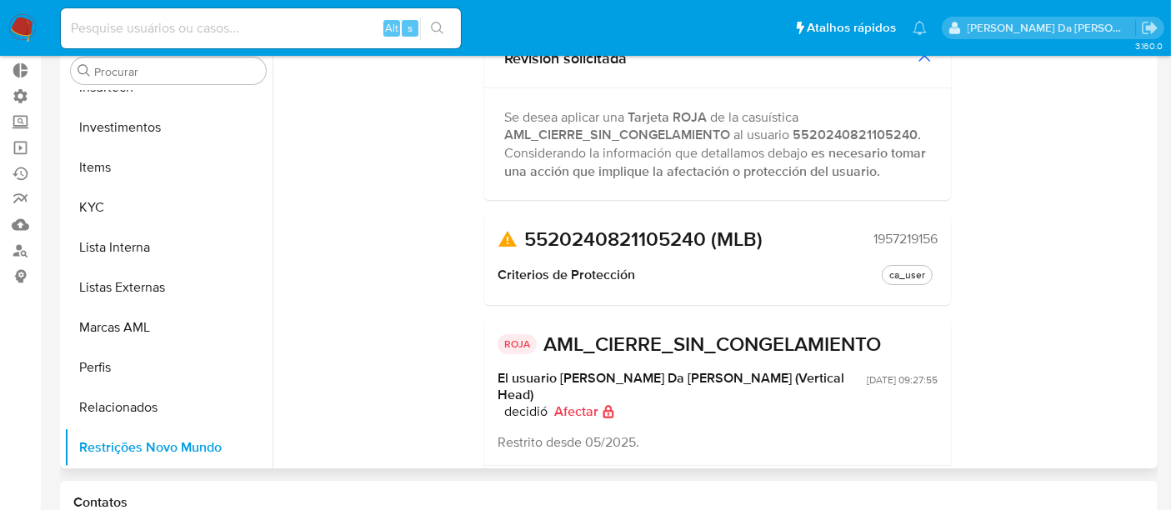
scroll to position [0, 0]
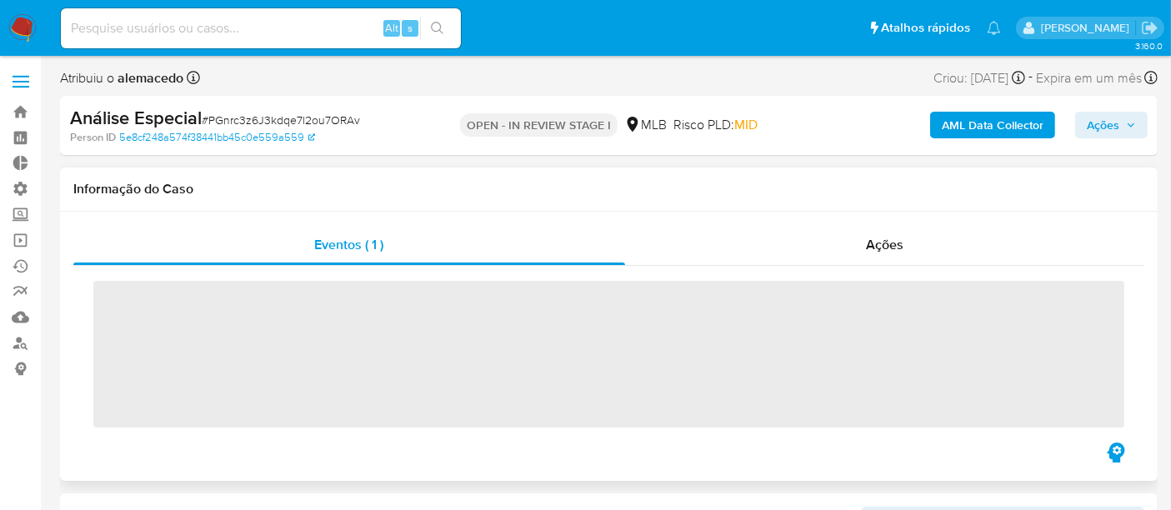
scroll to position [784, 0]
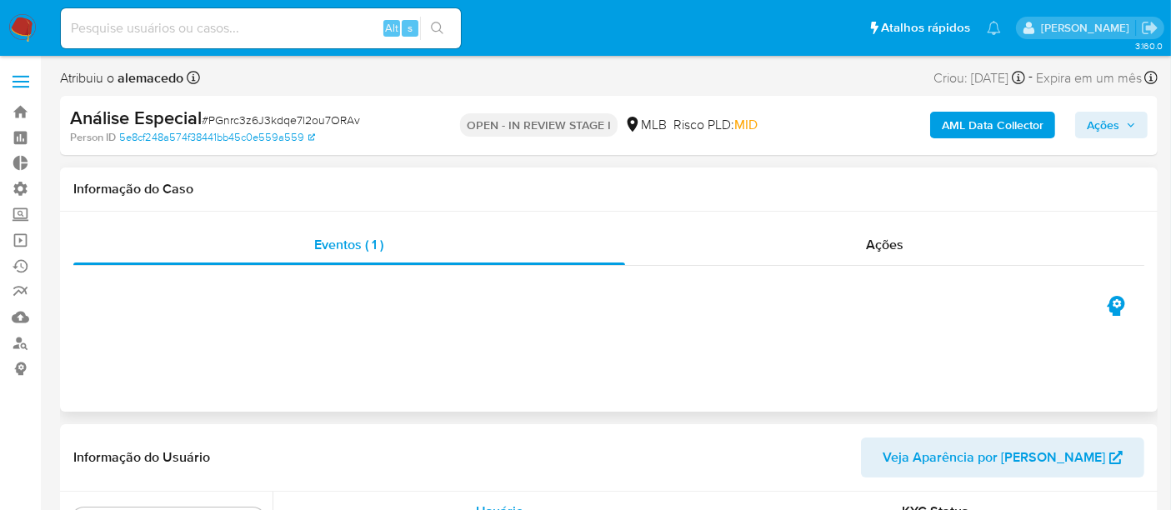
select select "10"
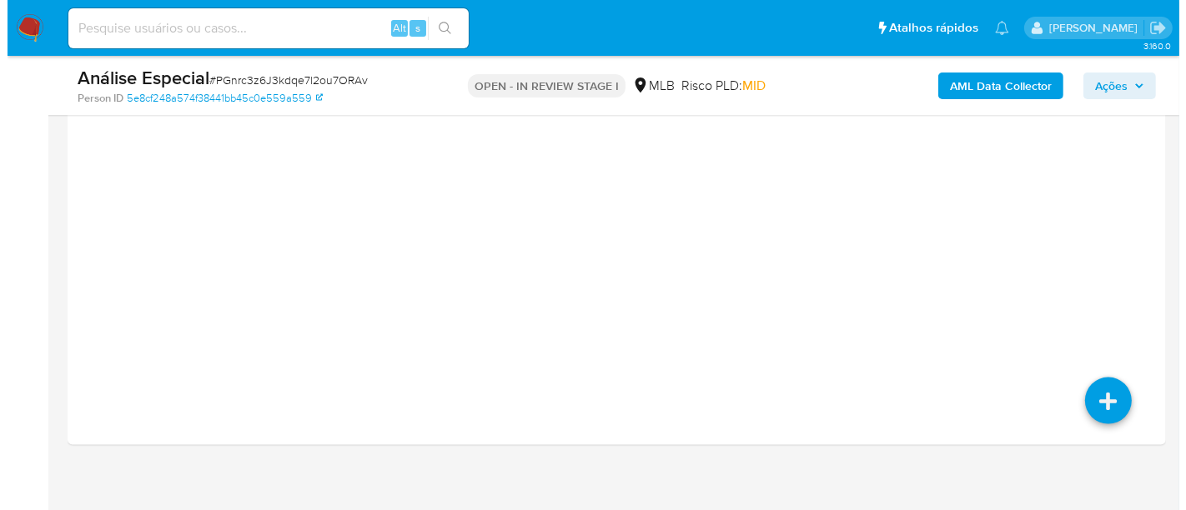
scroll to position [2133, 0]
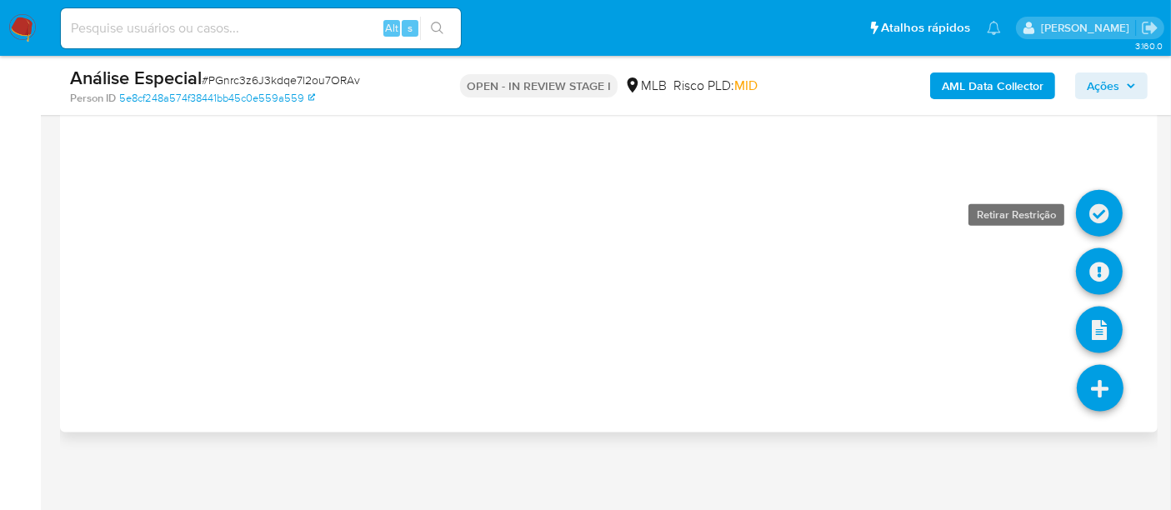
click at [1096, 210] on icon at bounding box center [1099, 213] width 47 height 47
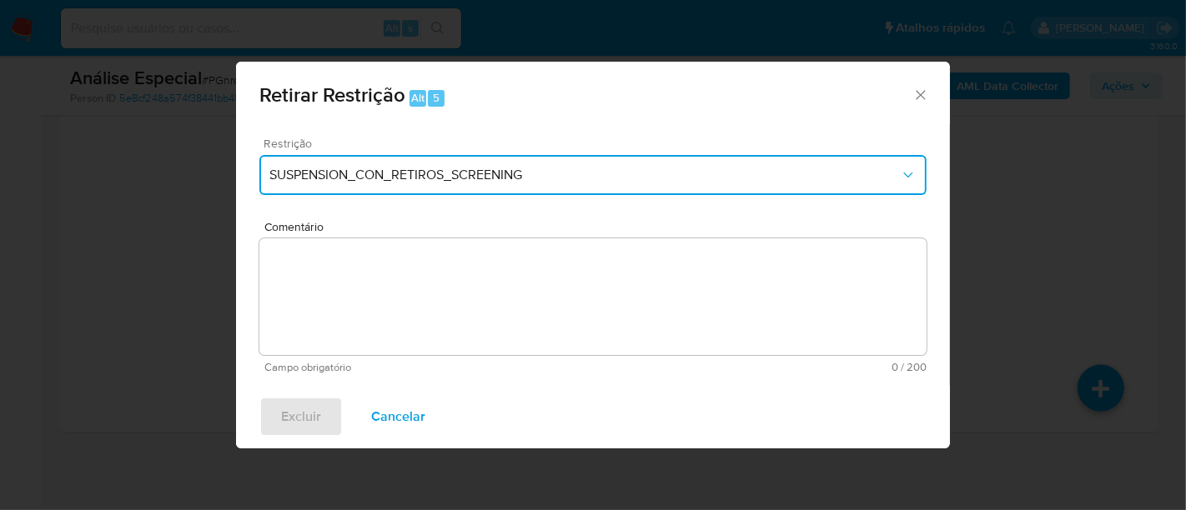
click at [544, 167] on span "SUSPENSION_CON_RETIROS_SCREENING" at bounding box center [584, 175] width 630 height 17
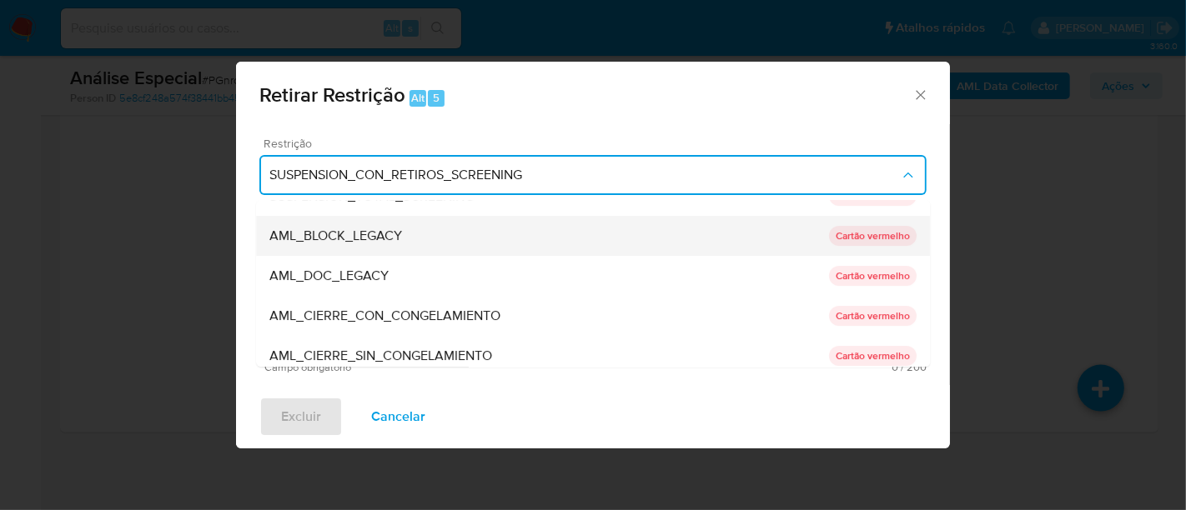
scroll to position [93, 0]
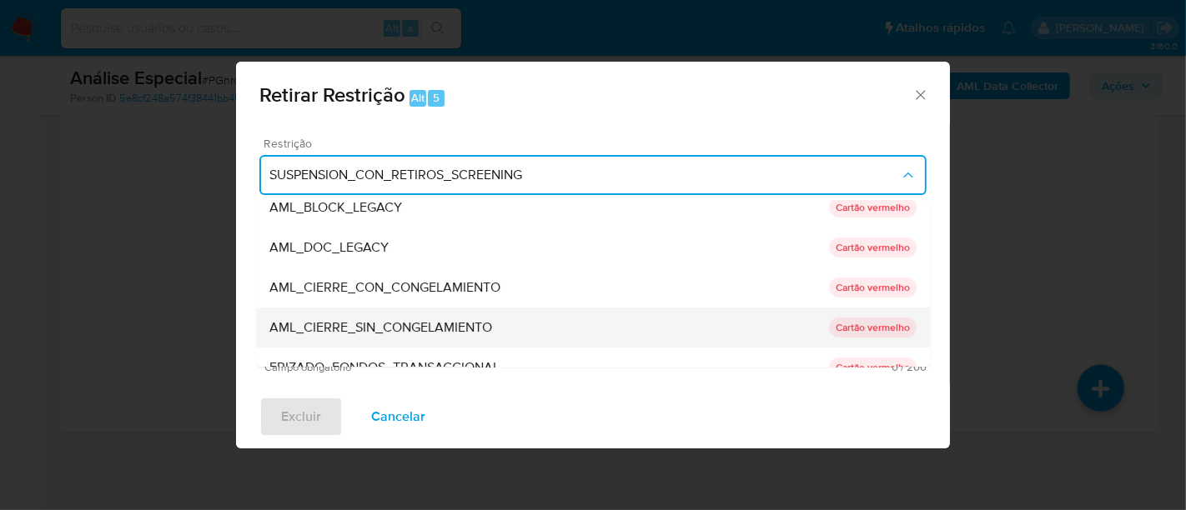
click at [384, 323] on span "AML_CIERRE_SIN_CONGELAMIENTO" at bounding box center [380, 327] width 223 height 17
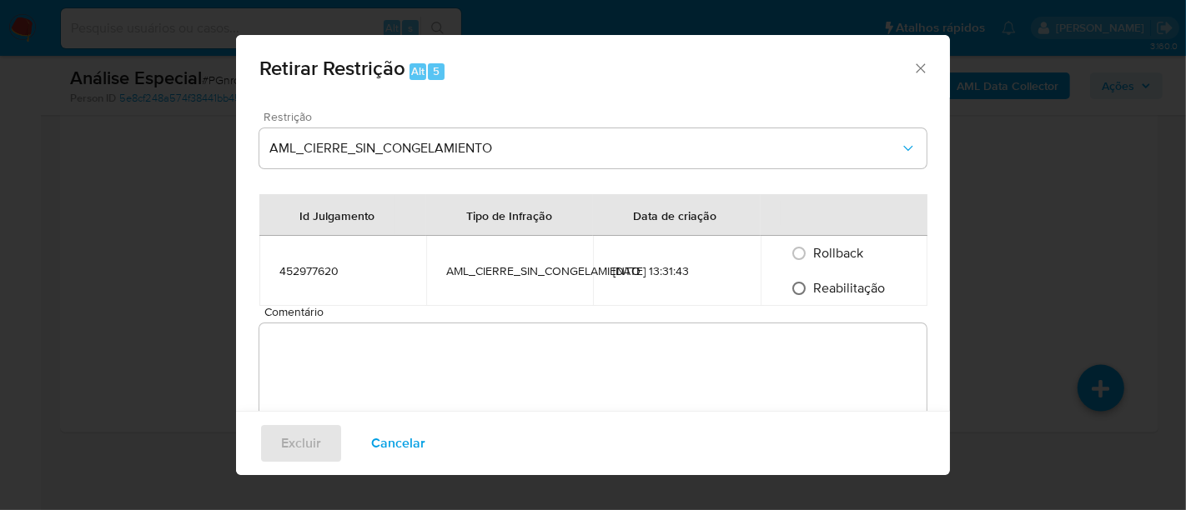
click at [797, 283] on input "Reabilitação" at bounding box center [798, 288] width 27 height 27
radio input "true"
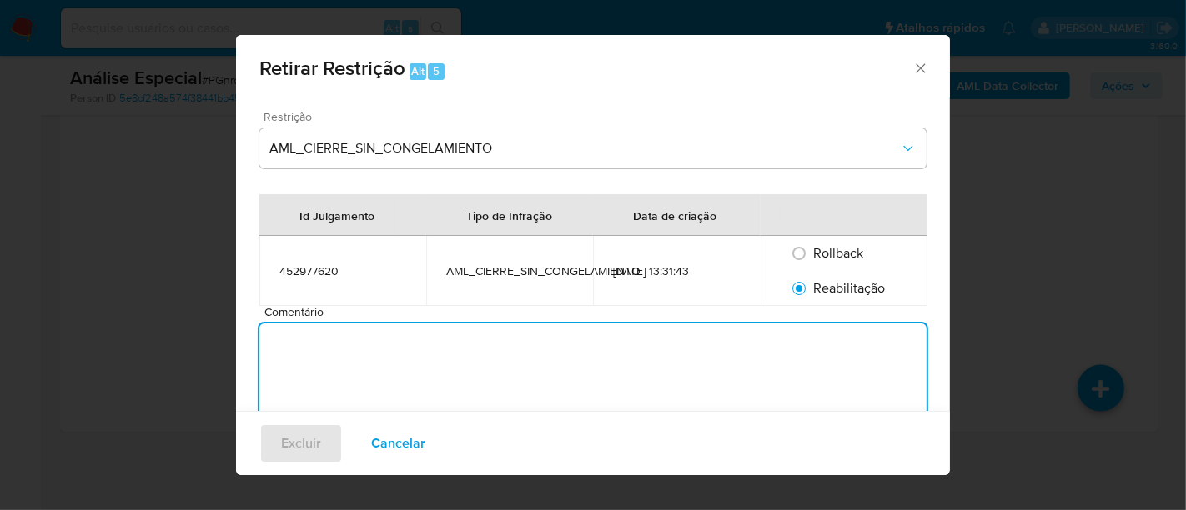
drag, startPoint x: 330, startPoint y: 378, endPoint x: 331, endPoint y: 390, distance: 12.5
click at [331, 380] on textarea "Comentário" at bounding box center [592, 382] width 667 height 117
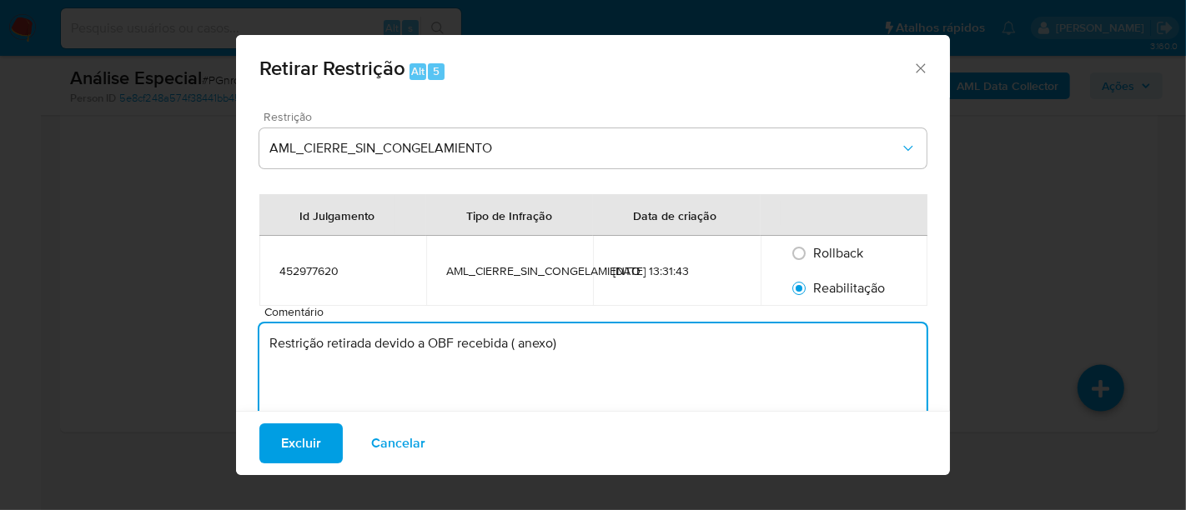
click at [513, 346] on textarea "Restrição retirada devido a OBF recebida ( anexo)" at bounding box center [592, 382] width 667 height 117
click at [571, 359] on textarea "Restrição retirada devido a OBF recebida (anexo)" at bounding box center [592, 382] width 667 height 117
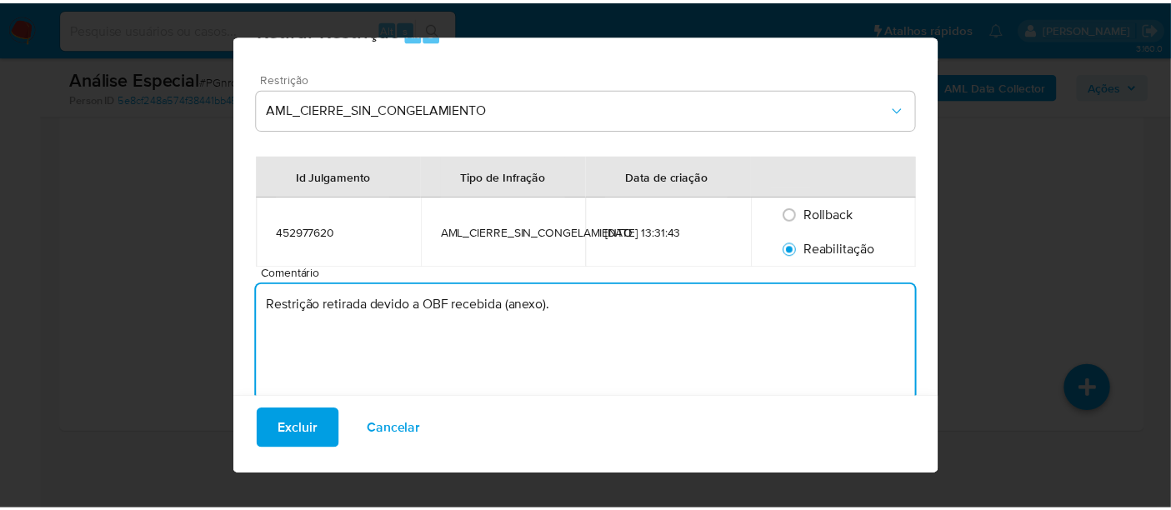
scroll to position [58, 0]
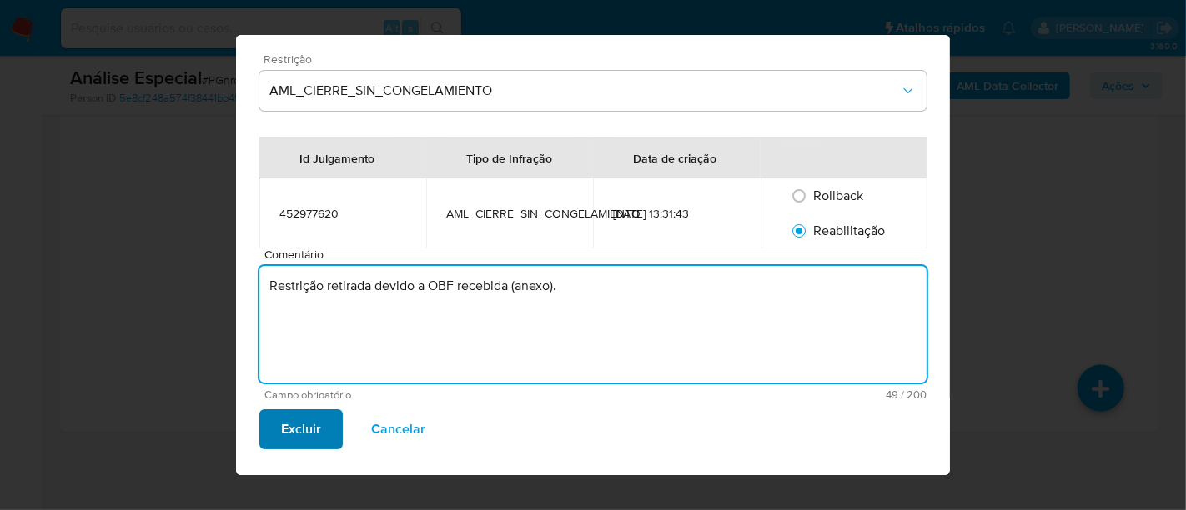
type textarea "Restrição retirada devido a OBF recebida (anexo)."
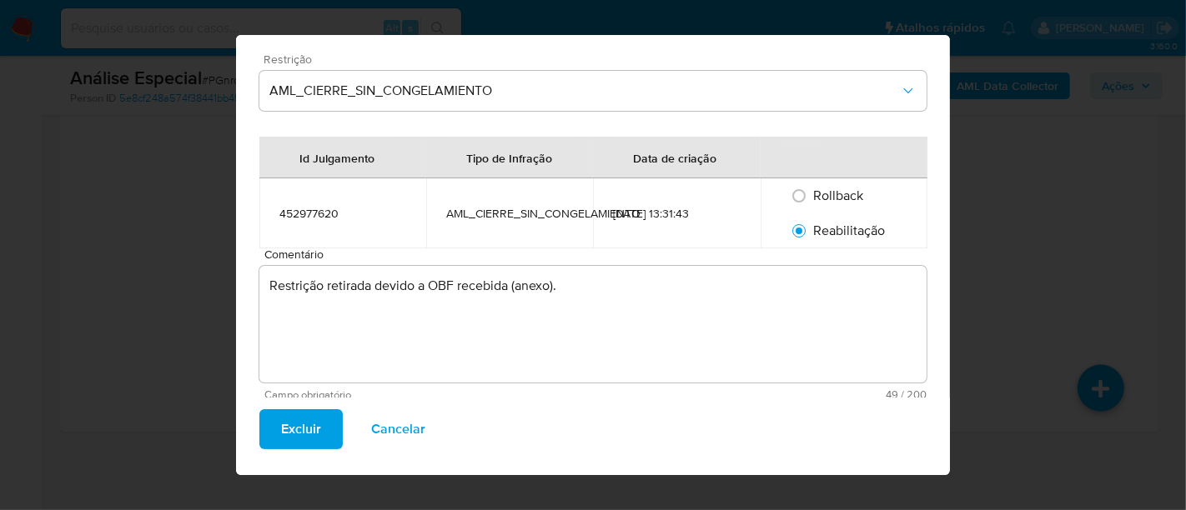
click at [292, 420] on span "Excluir" at bounding box center [301, 428] width 40 height 37
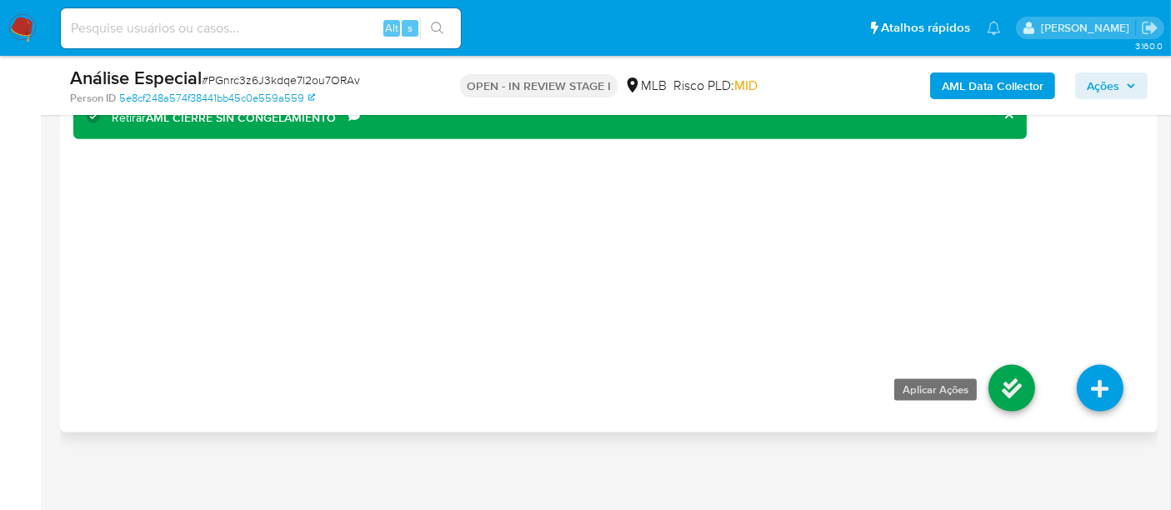
click at [1018, 389] on icon at bounding box center [1012, 388] width 47 height 47
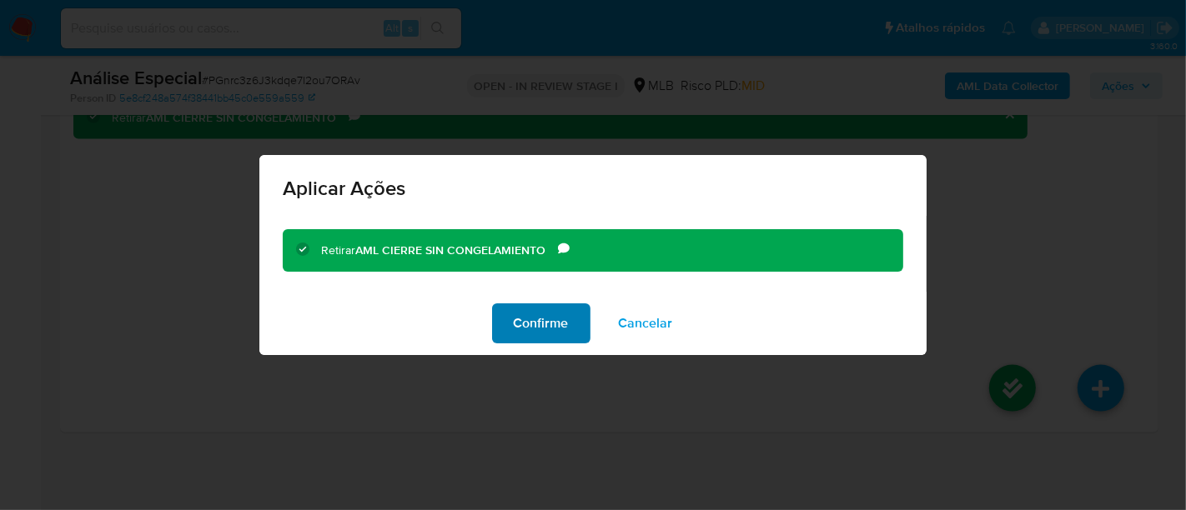
click at [543, 319] on span "Confirme" at bounding box center [541, 323] width 55 height 37
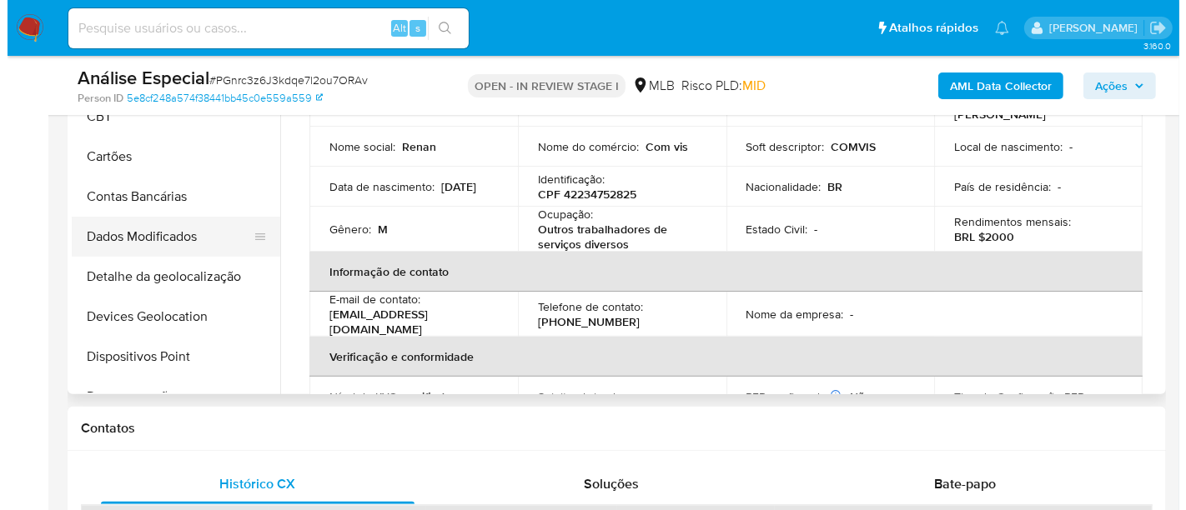
scroll to position [373, 0]
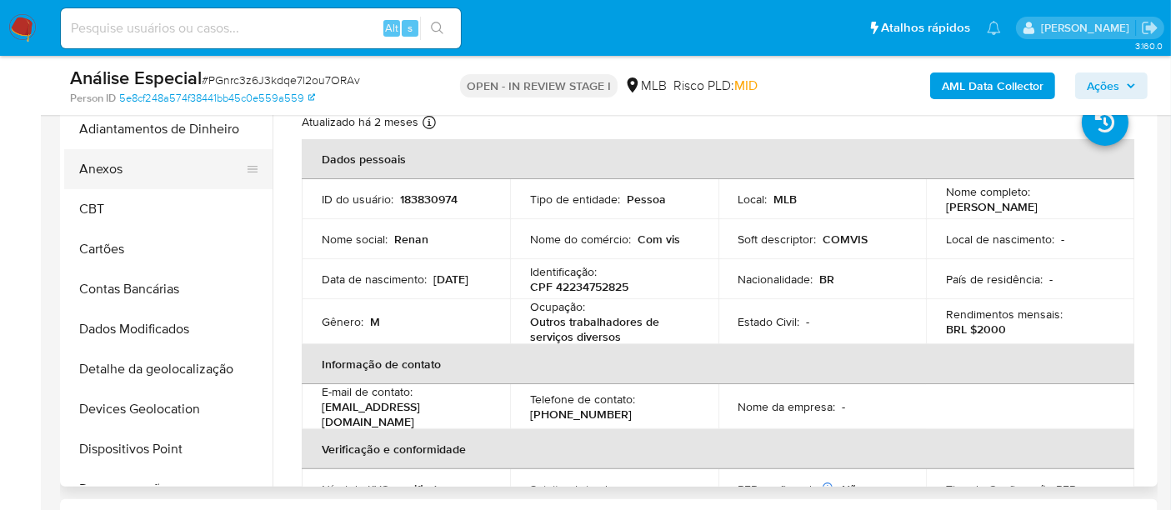
click at [125, 163] on button "Anexos" at bounding box center [161, 169] width 195 height 40
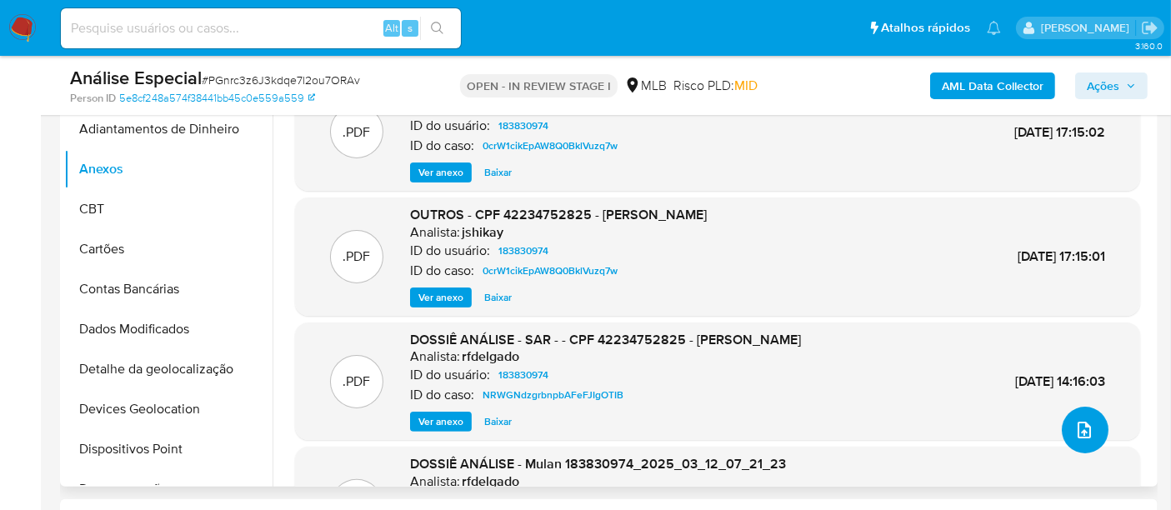
click at [1084, 434] on icon "upload-file" at bounding box center [1085, 430] width 20 height 20
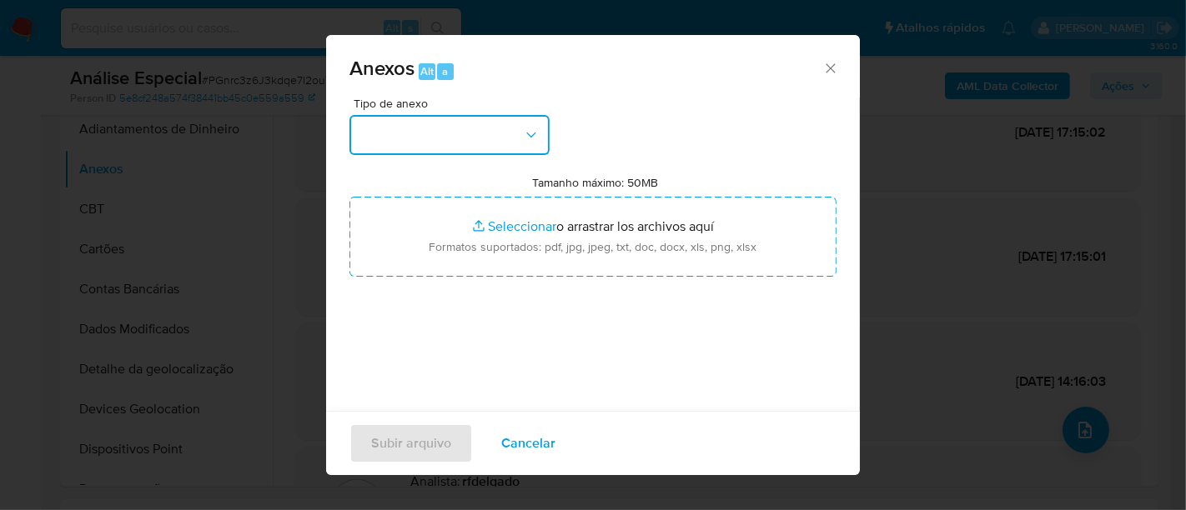
click at [527, 142] on icon "button" at bounding box center [531, 135] width 17 height 17
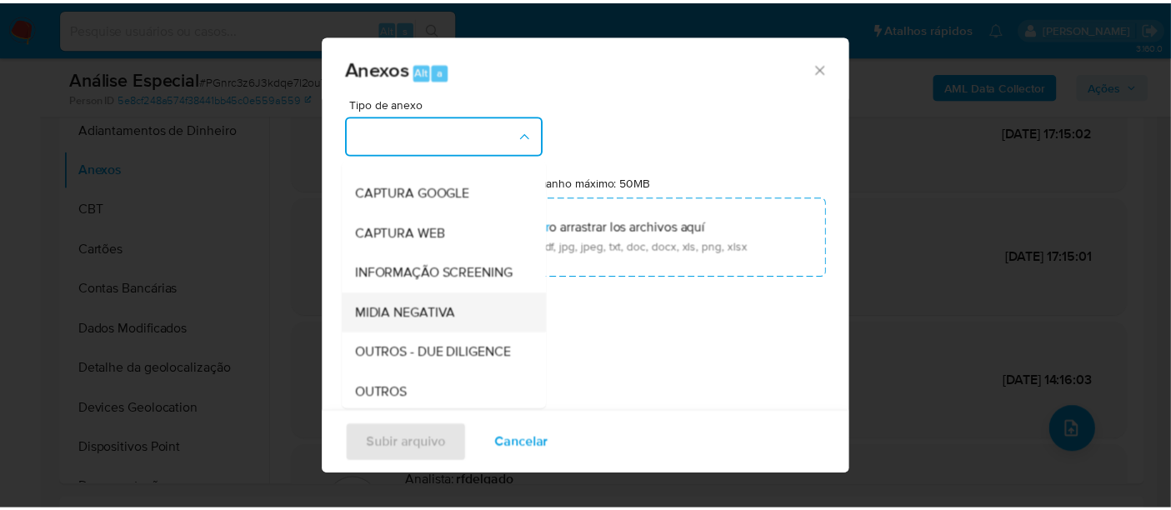
scroll to position [185, 0]
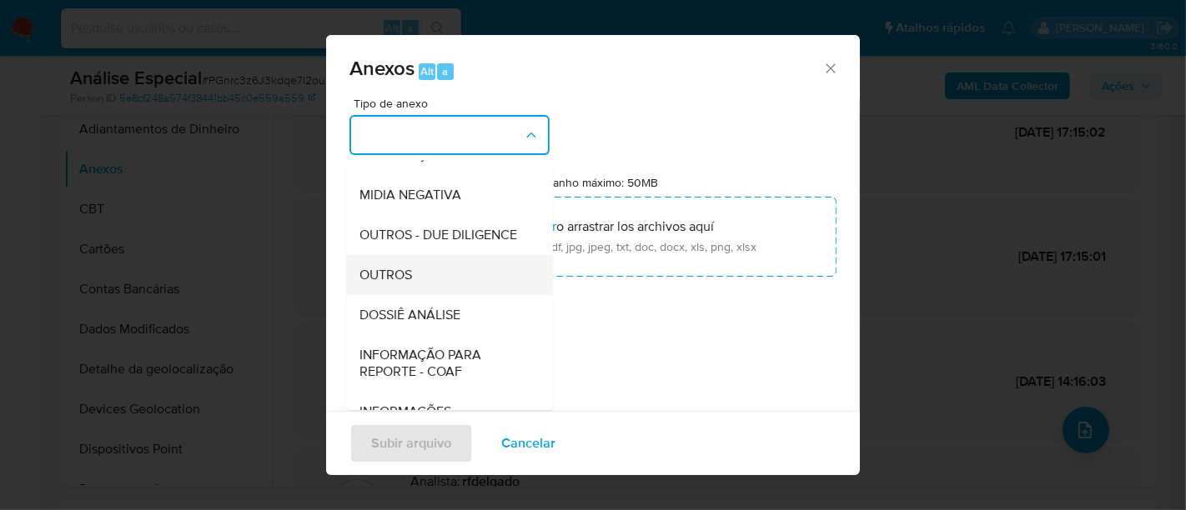
click at [433, 295] on div "OUTROS" at bounding box center [444, 275] width 170 height 40
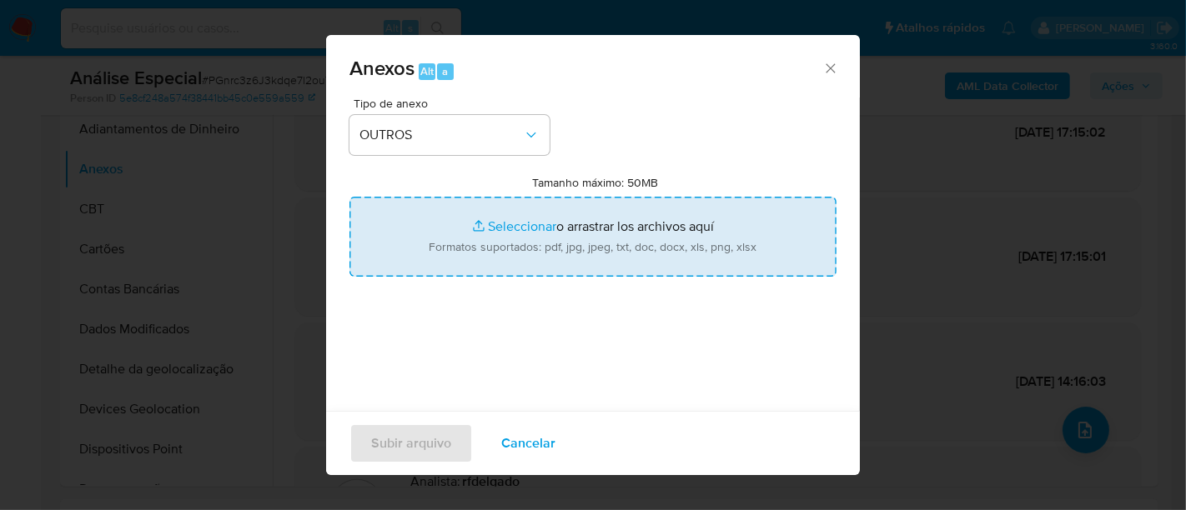
click at [507, 218] on input "Tamanho máximo: 50MB Seleccionar archivos" at bounding box center [592, 237] width 487 height 80
type input "C:\fakepath\OBF- [PERSON_NAME].pdf"
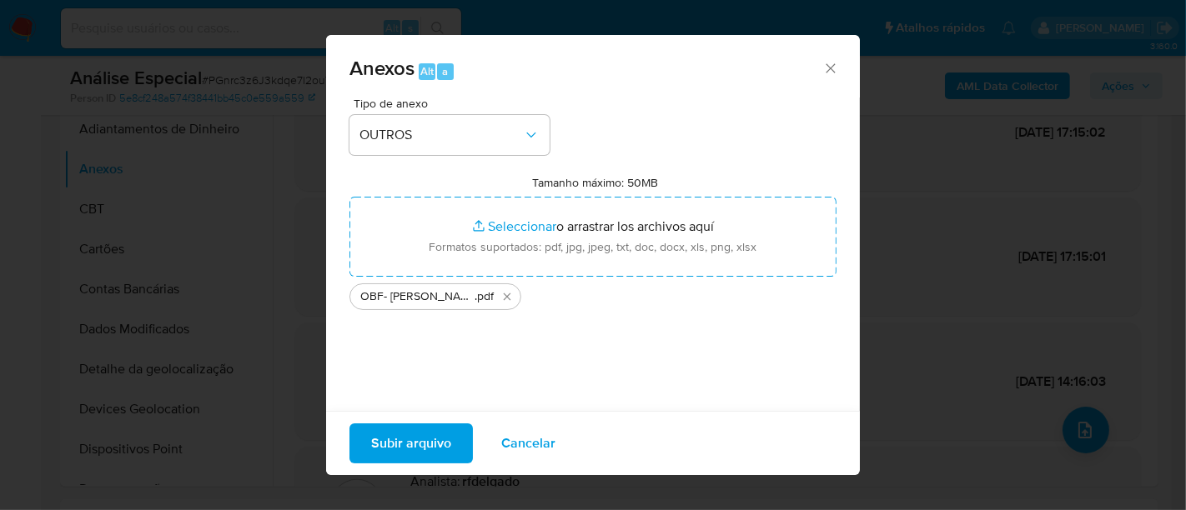
click at [431, 451] on span "Subir arquivo" at bounding box center [411, 443] width 80 height 37
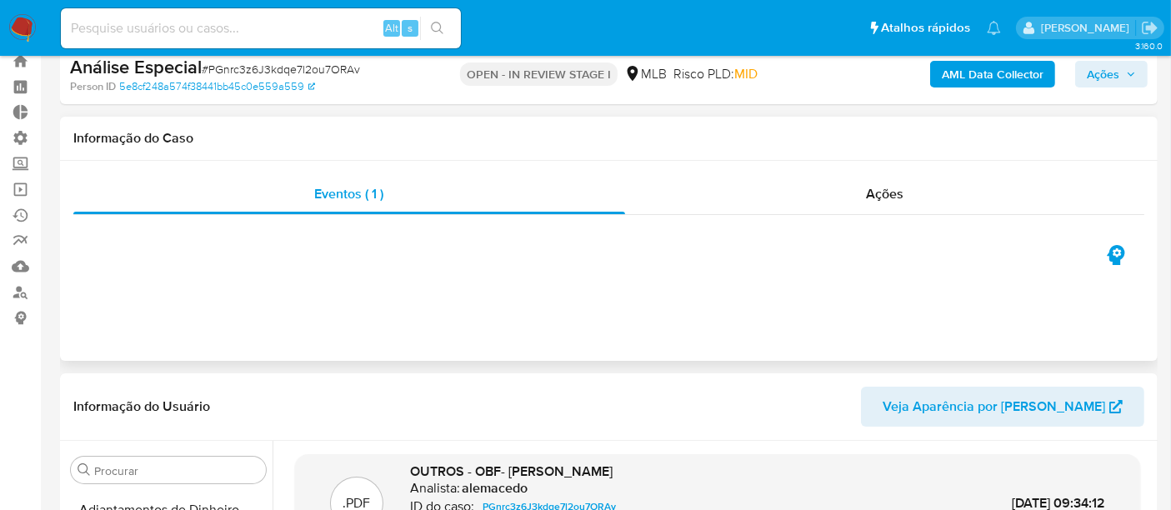
scroll to position [0, 0]
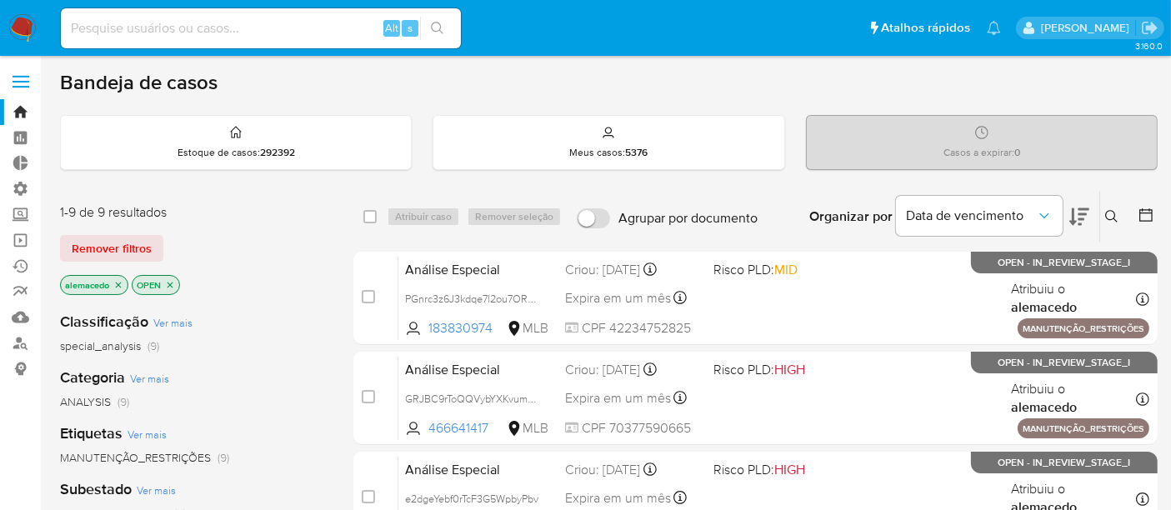
click at [1129, 84] on div "Bandeja de casos" at bounding box center [609, 82] width 1098 height 25
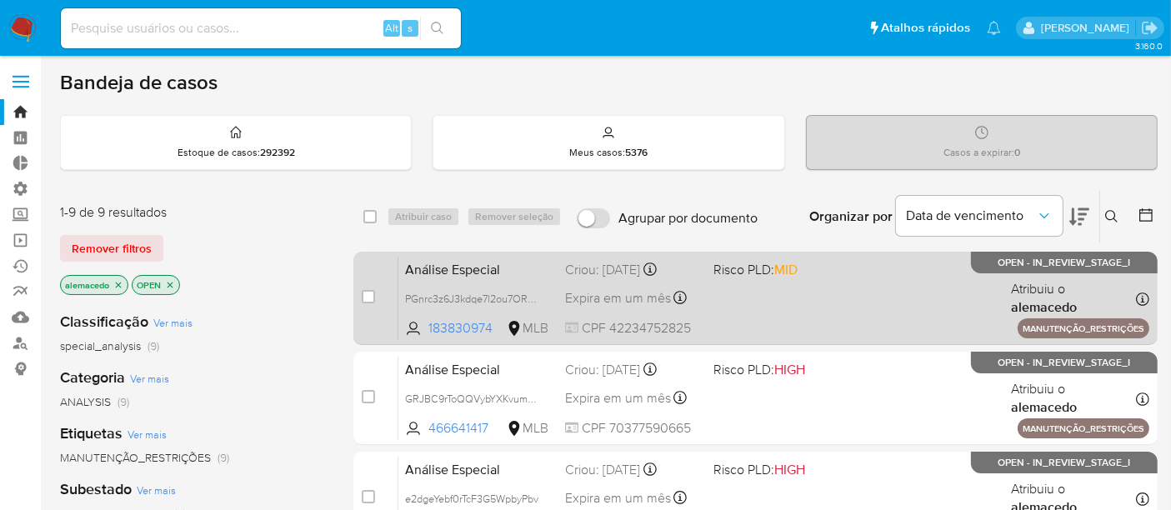
click at [752, 304] on div "Análise Especial PGnrc3z6J3kdqe7l2ou7ORAv 183830974 MLB Risco PLD: MID Criou: […" at bounding box center [774, 298] width 751 height 84
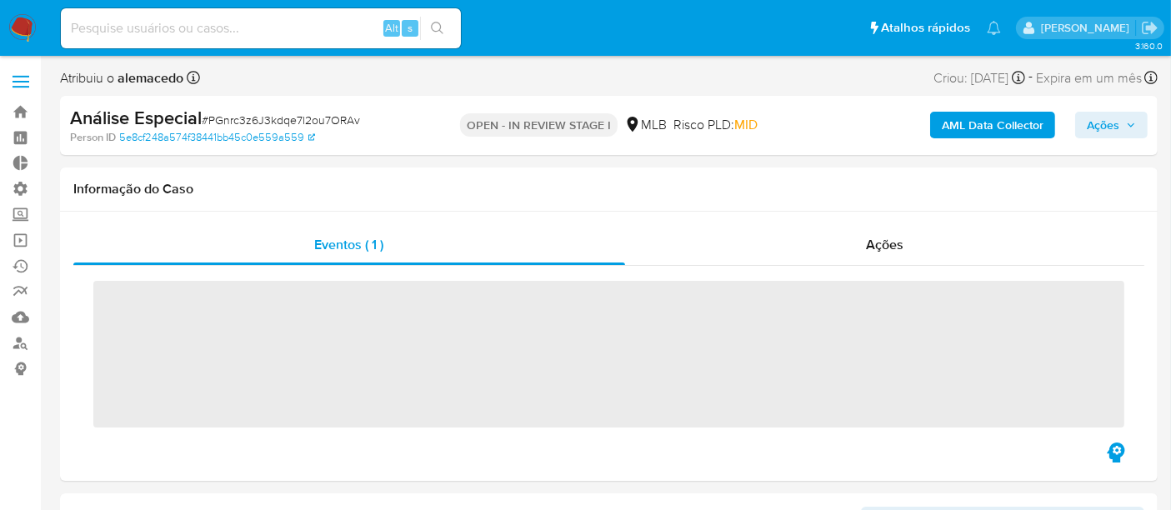
scroll to position [784, 0]
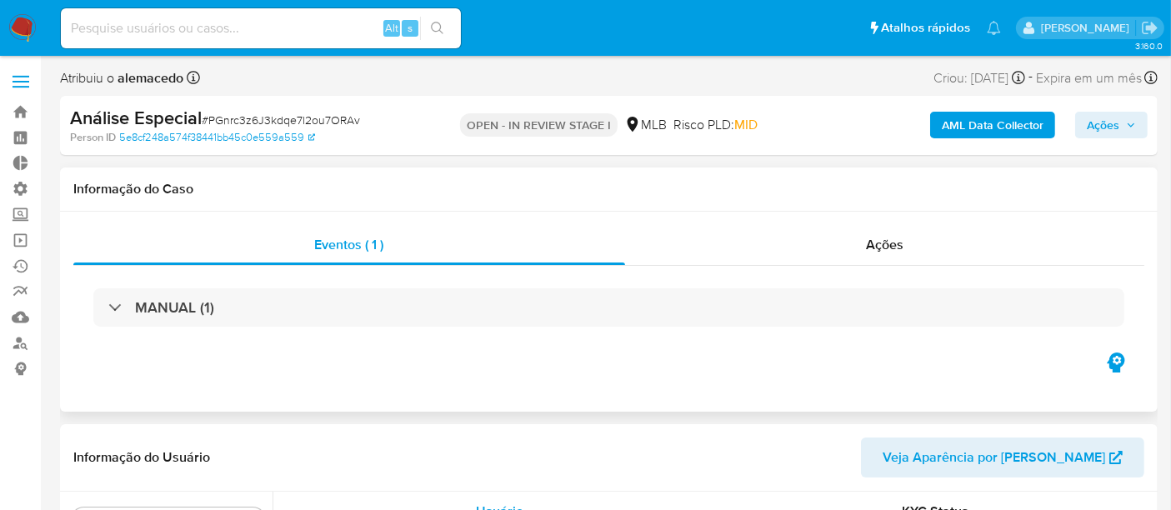
select select "10"
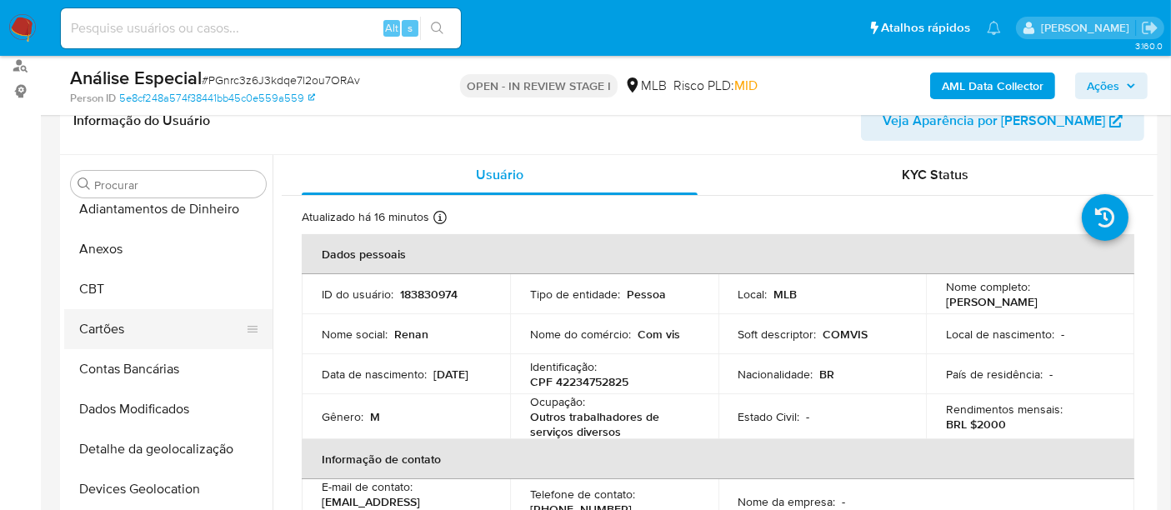
scroll to position [0, 0]
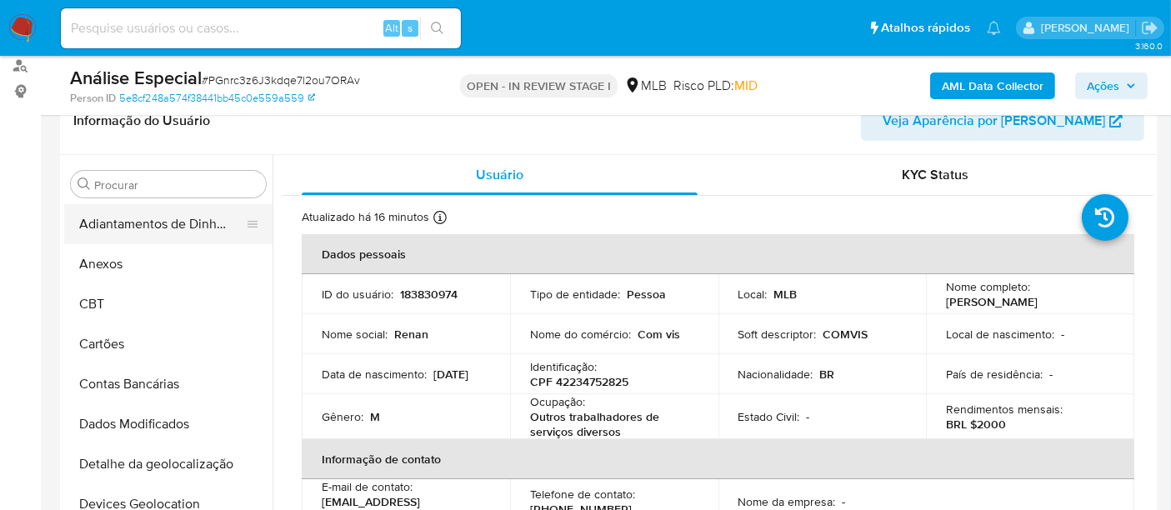
click at [148, 240] on button "Adiantamentos de Dinheiro" at bounding box center [161, 224] width 195 height 40
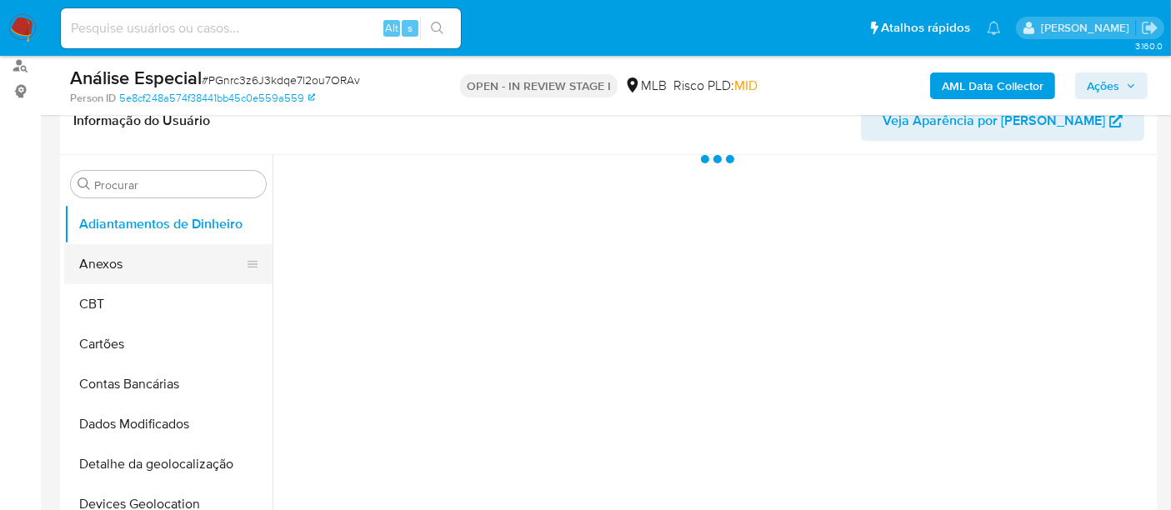
click at [134, 260] on button "Anexos" at bounding box center [161, 264] width 195 height 40
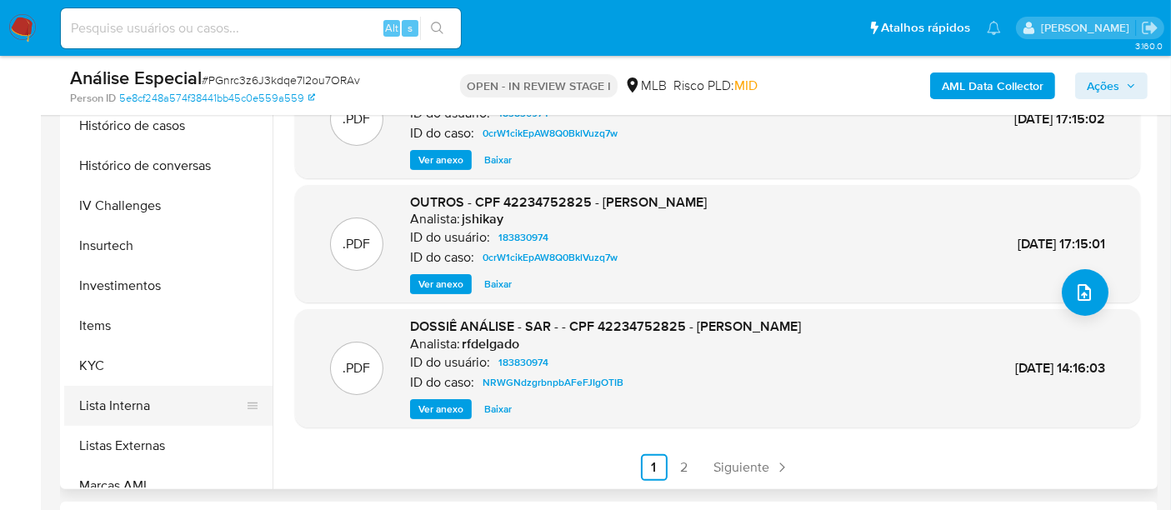
scroll to position [648, 0]
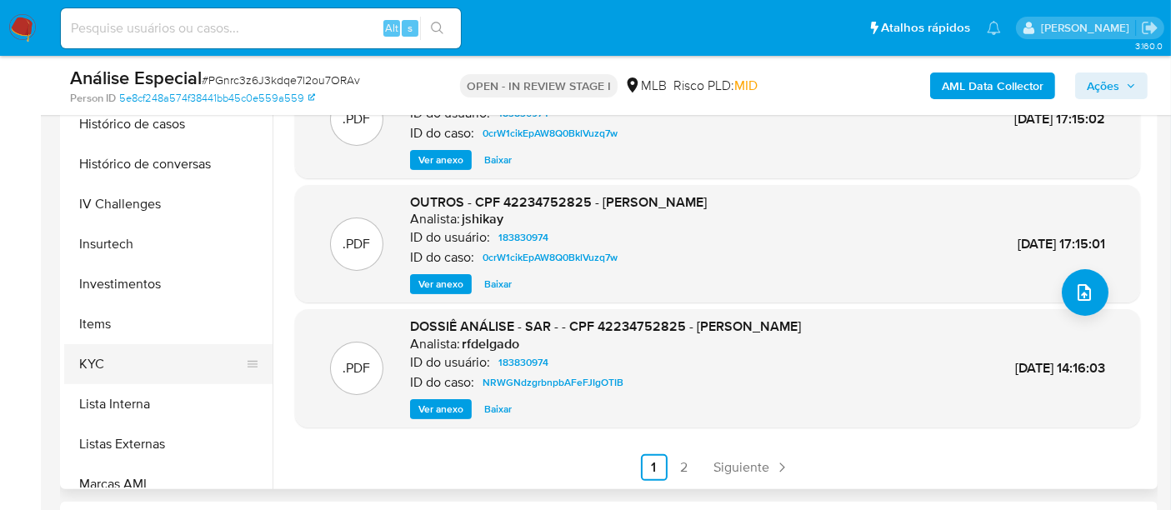
click at [109, 366] on button "KYC" at bounding box center [161, 364] width 195 height 40
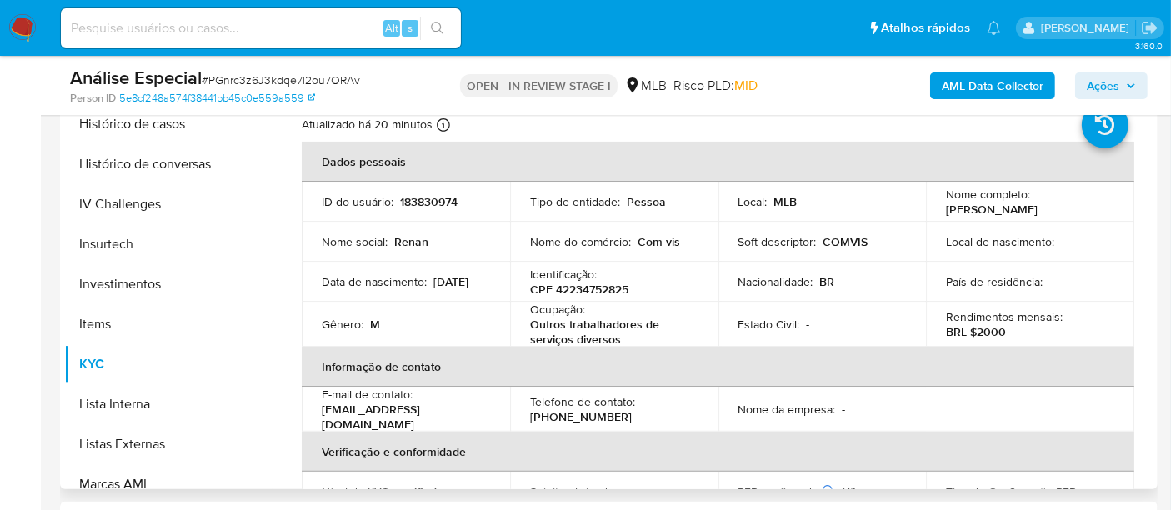
drag, startPoint x: 936, startPoint y: 213, endPoint x: 1124, endPoint y: 213, distance: 187.6
click at [1124, 213] on td "Nome completo : Renan Handrion Ribeiro" at bounding box center [1030, 202] width 208 height 40
copy p "Renan Handrion Ribeiro"
drag, startPoint x: 554, startPoint y: 287, endPoint x: 626, endPoint y: 288, distance: 71.7
click at [626, 288] on p "CPF 42234752825" at bounding box center [579, 289] width 98 height 15
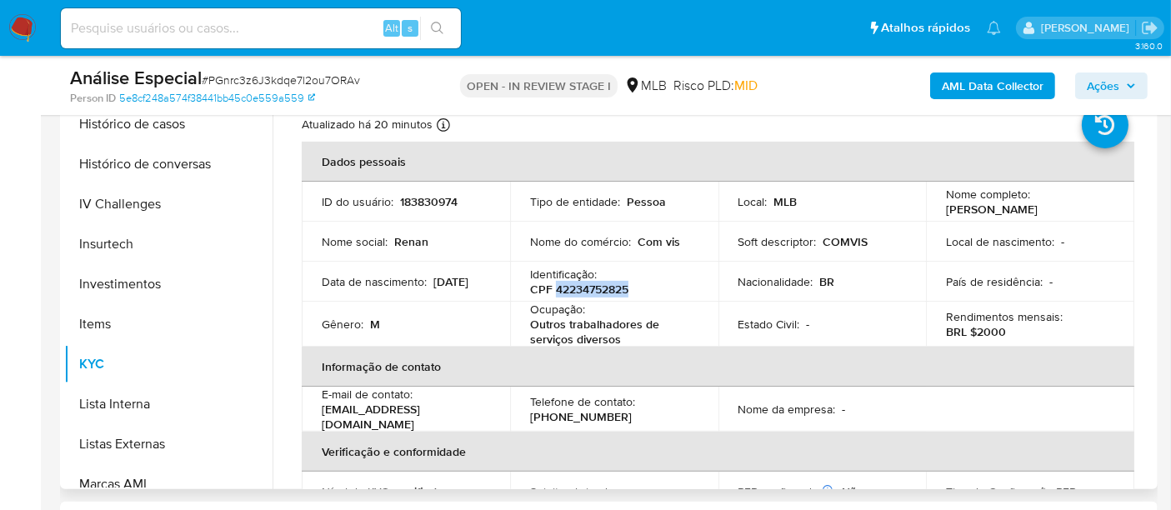
copy p "42234752825"
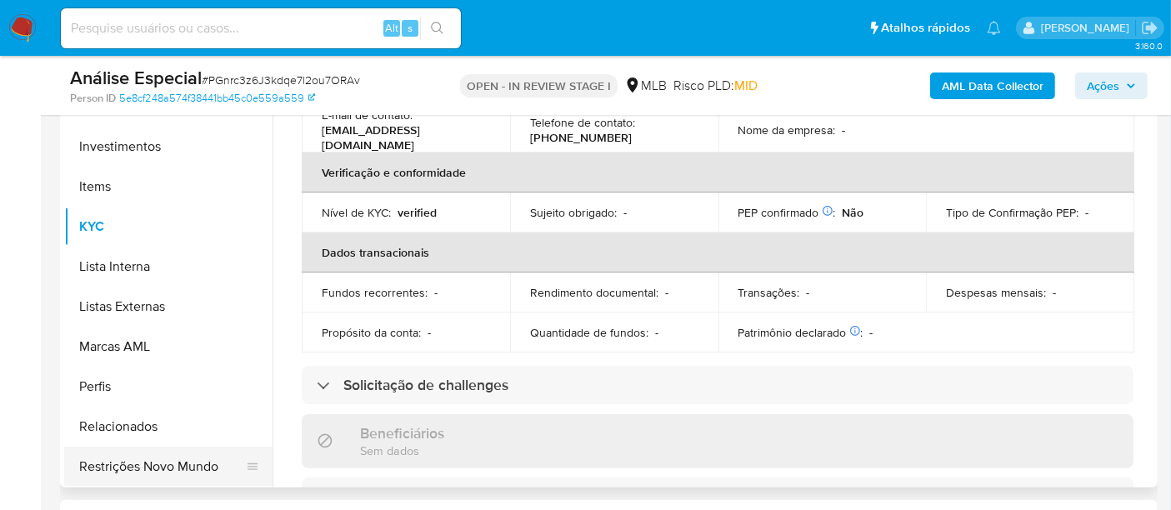
scroll to position [463, 0]
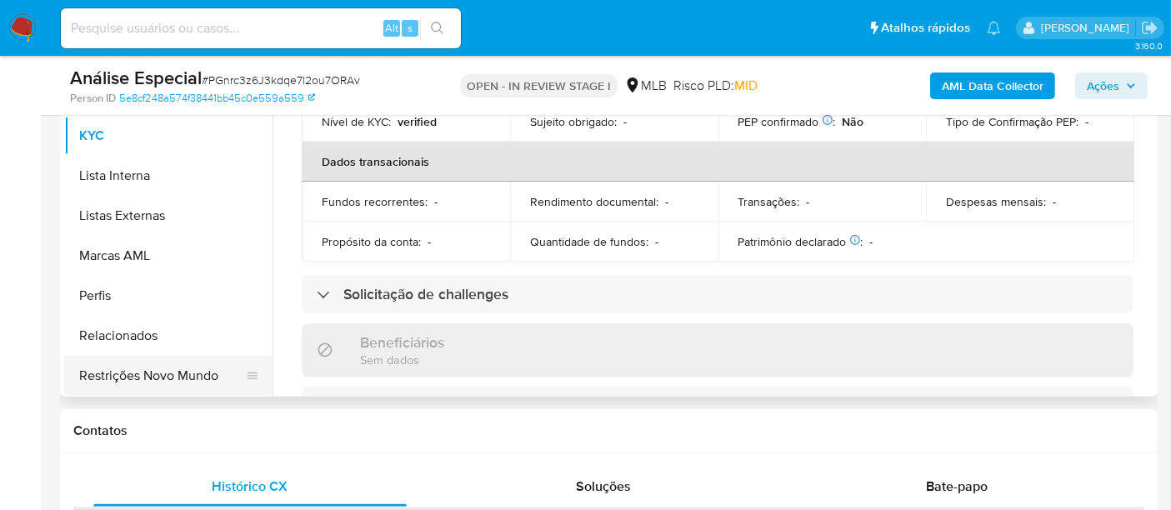
click at [154, 369] on button "Restrições Novo Mundo" at bounding box center [161, 376] width 195 height 40
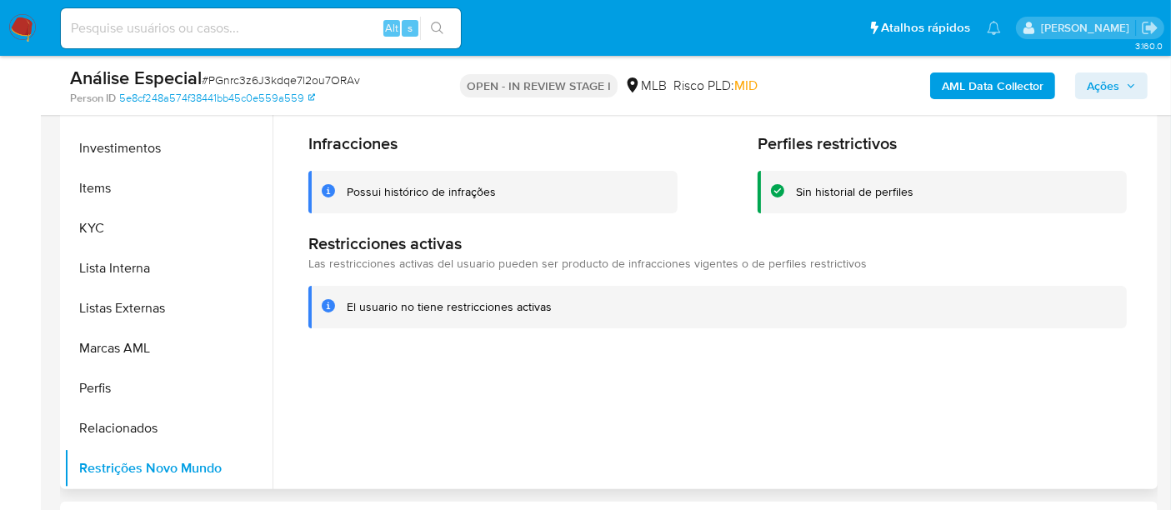
scroll to position [278, 0]
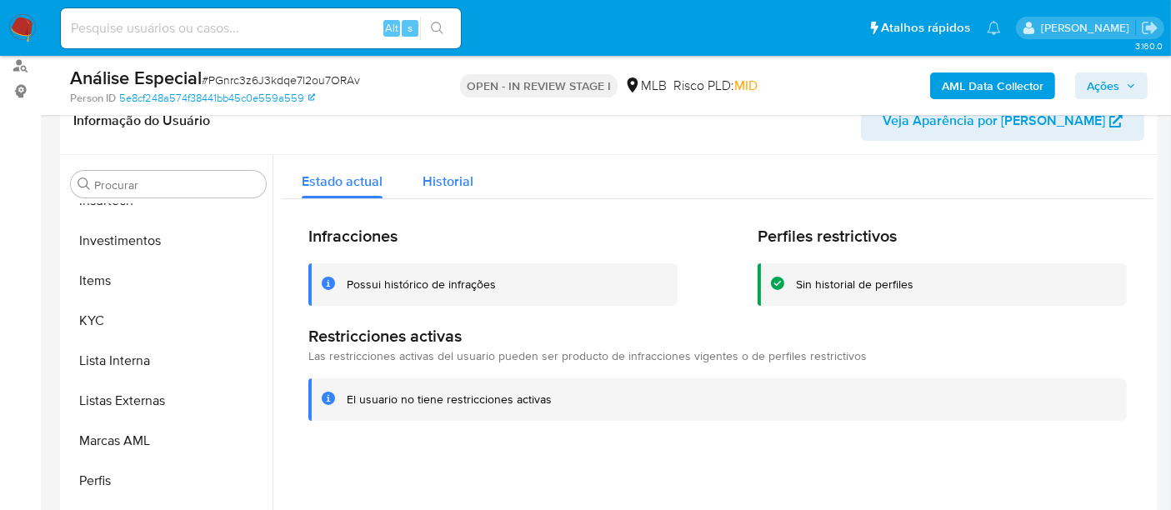
click at [443, 184] on span "Historial" at bounding box center [448, 181] width 51 height 19
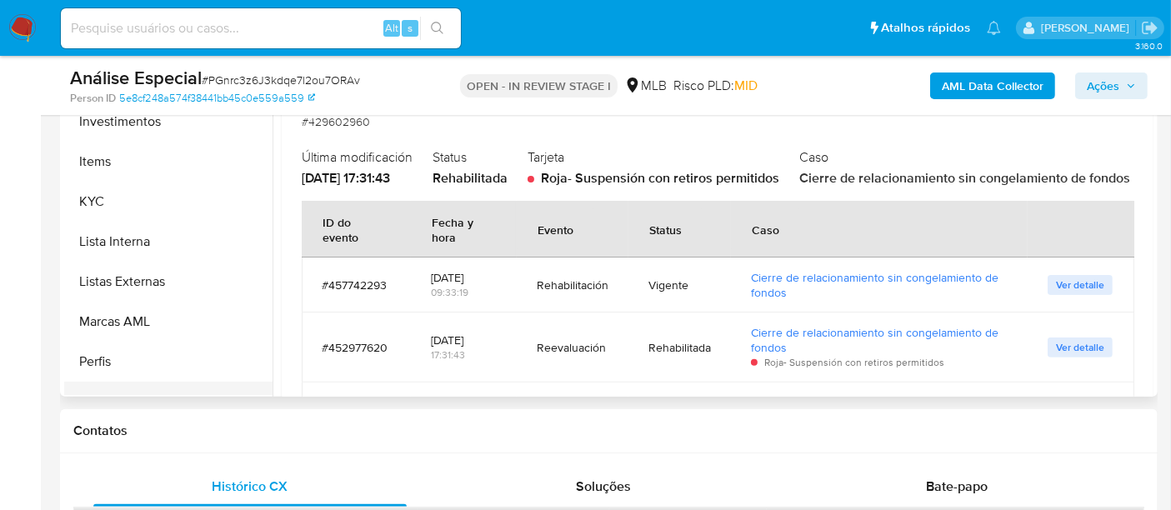
scroll to position [691, 0]
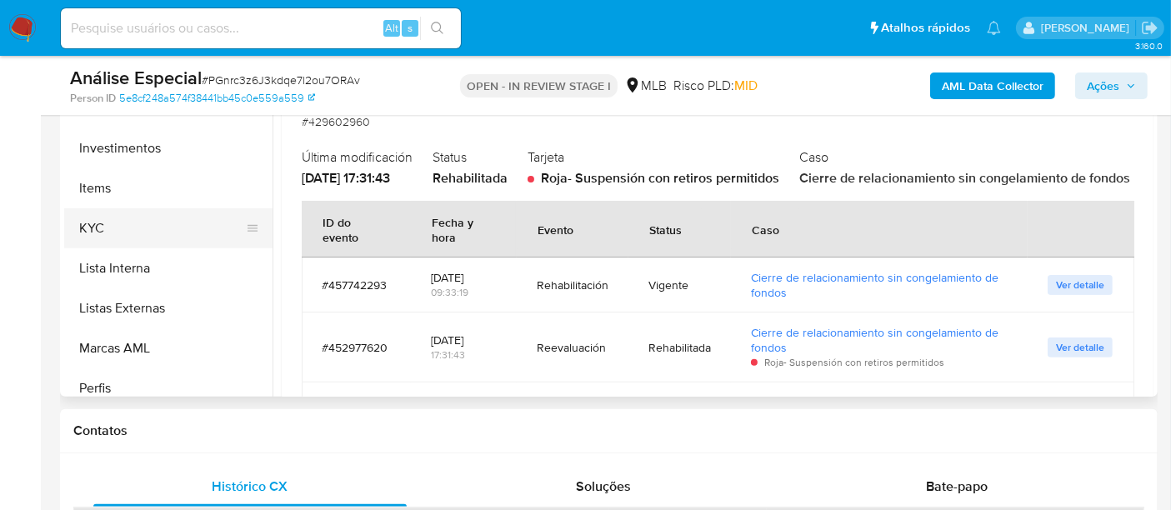
click at [131, 228] on button "KYC" at bounding box center [161, 228] width 195 height 40
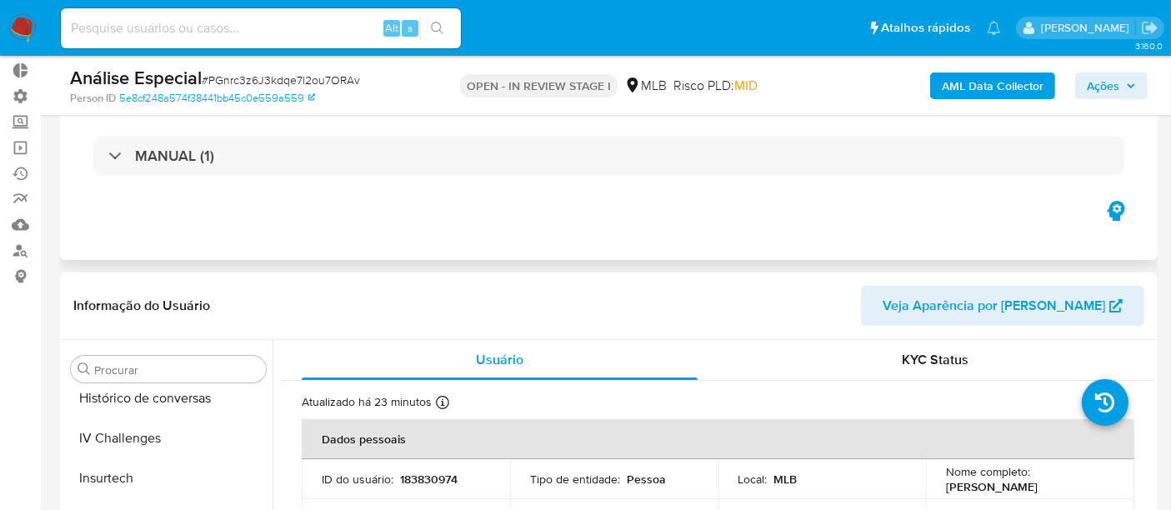
scroll to position [0, 0]
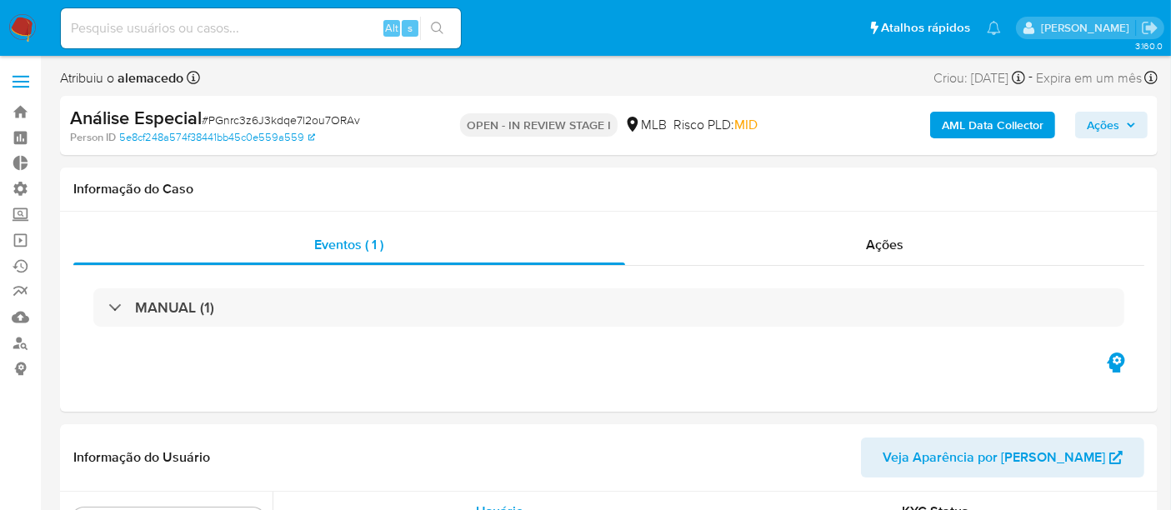
click at [1141, 128] on button "Ações" at bounding box center [1112, 125] width 73 height 27
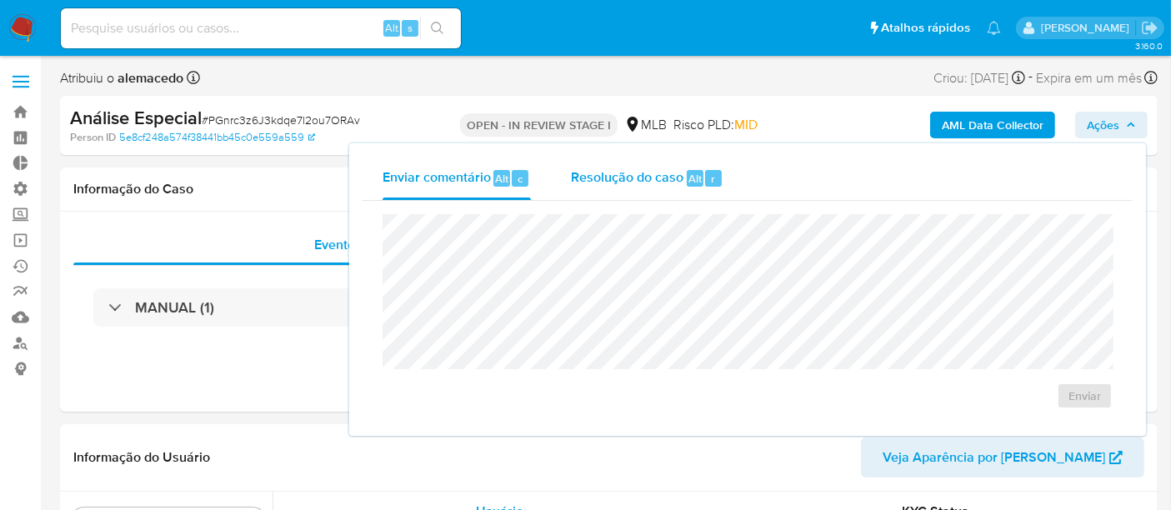
click at [614, 176] on span "Resolução do caso" at bounding box center [627, 177] width 113 height 19
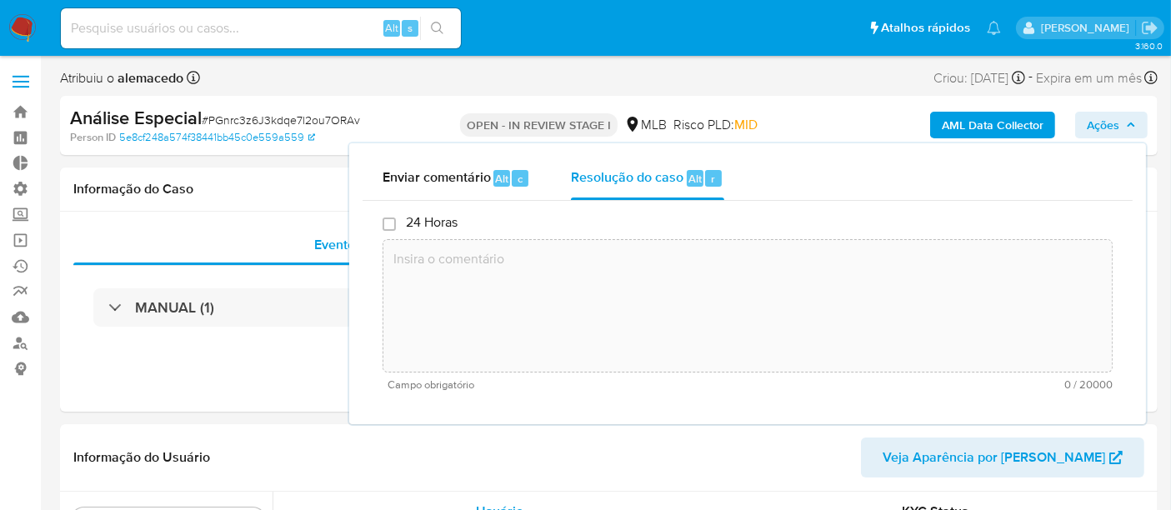
click at [435, 301] on textarea at bounding box center [748, 305] width 729 height 133
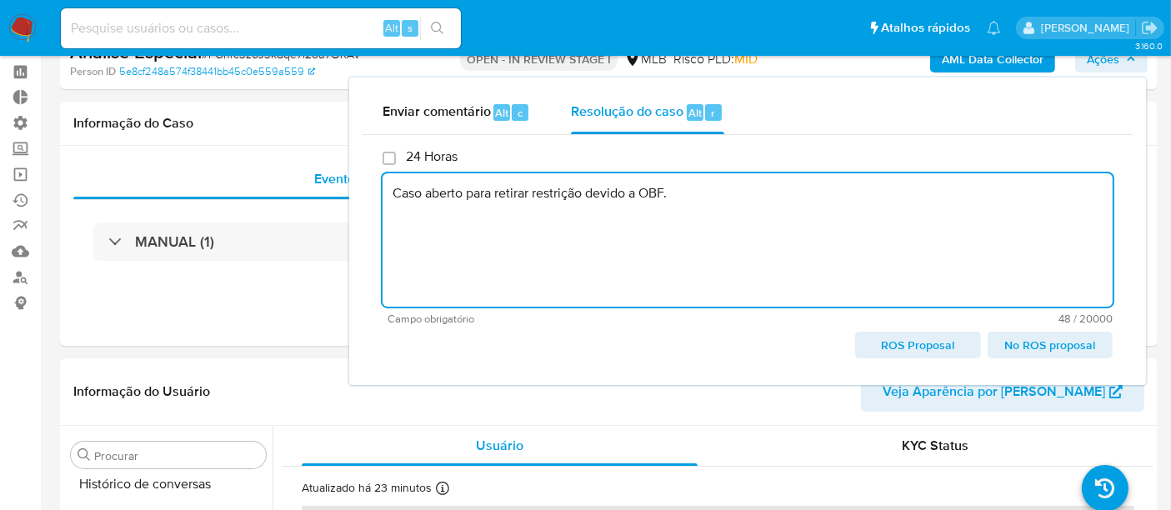
scroll to position [93, 0]
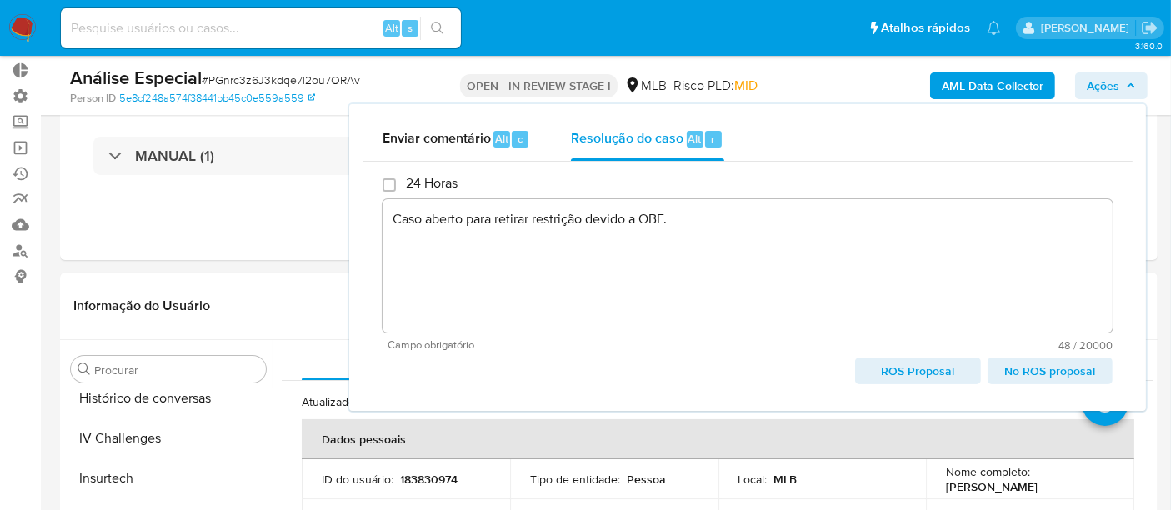
click at [1021, 372] on span "No ROS proposal" at bounding box center [1051, 370] width 102 height 23
type textarea "Caso aberto para retirar restrição devido a OBF."
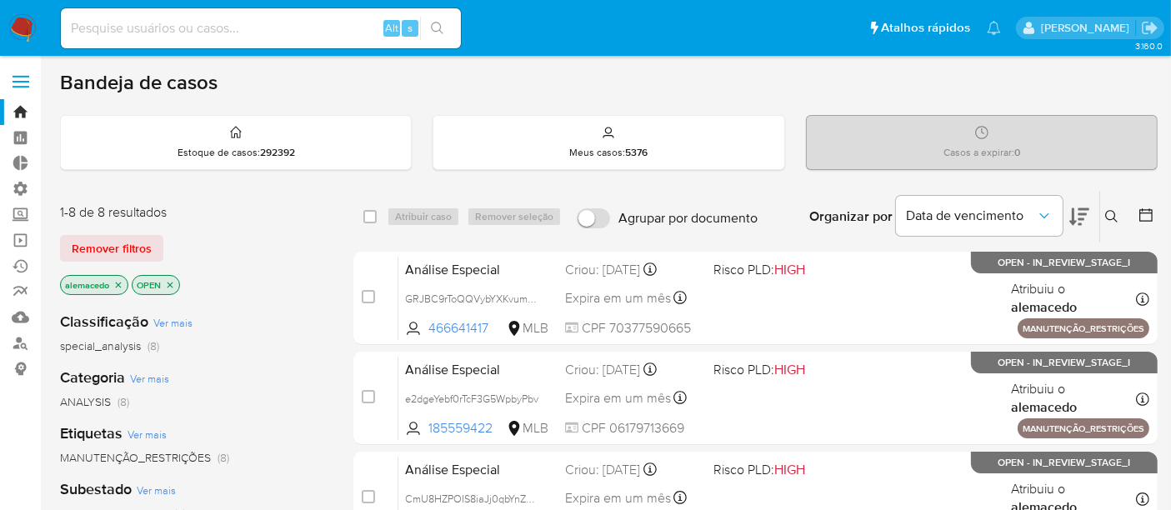
click at [121, 37] on input at bounding box center [261, 29] width 400 height 22
click at [95, 242] on span "Remover filtros" at bounding box center [112, 248] width 80 height 23
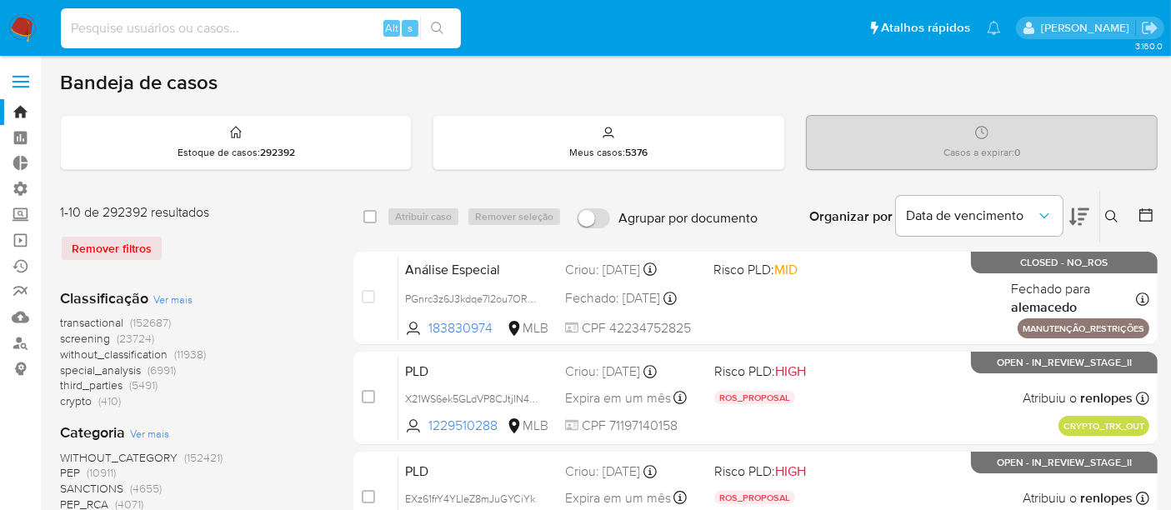
click at [112, 36] on input at bounding box center [261, 29] width 400 height 22
paste input "448543971"
type input "448543971"
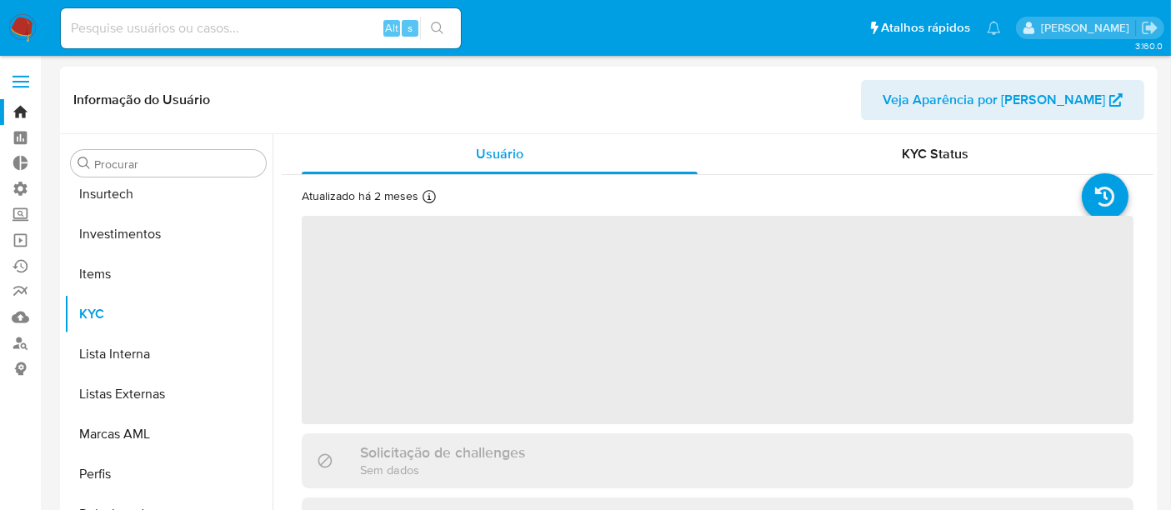
scroll to position [784, 0]
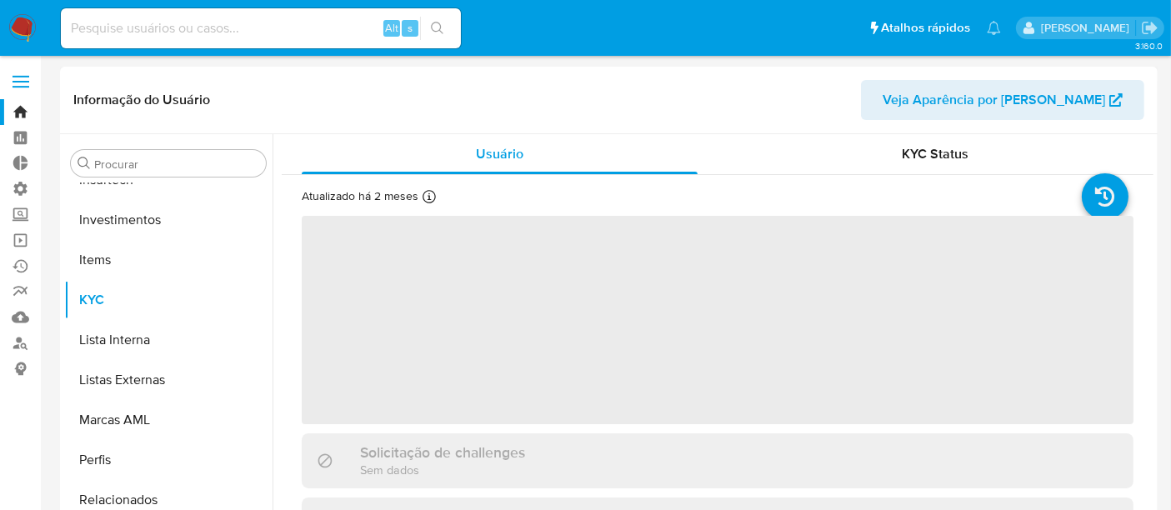
select select "10"
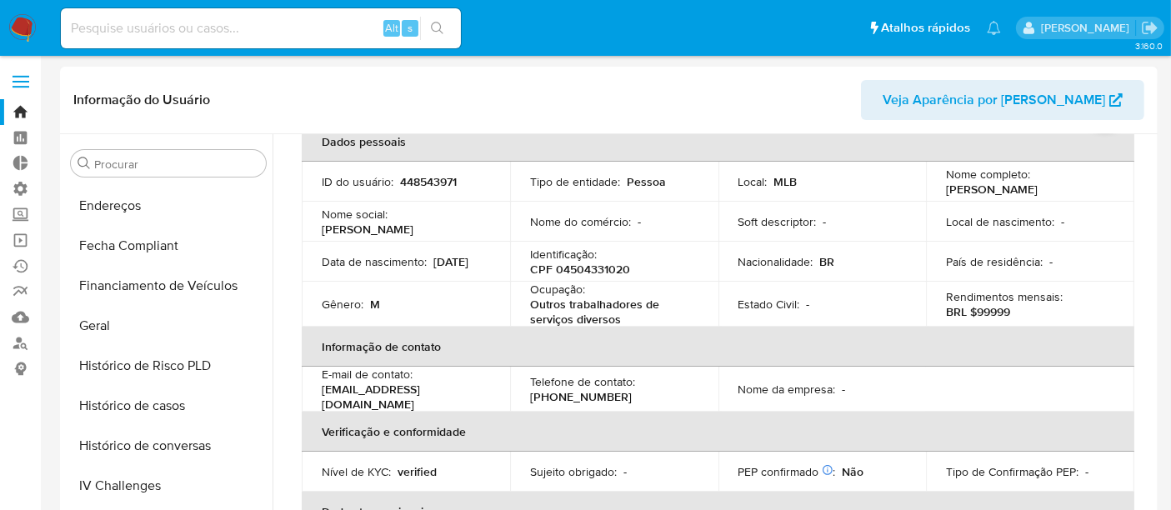
scroll to position [414, 0]
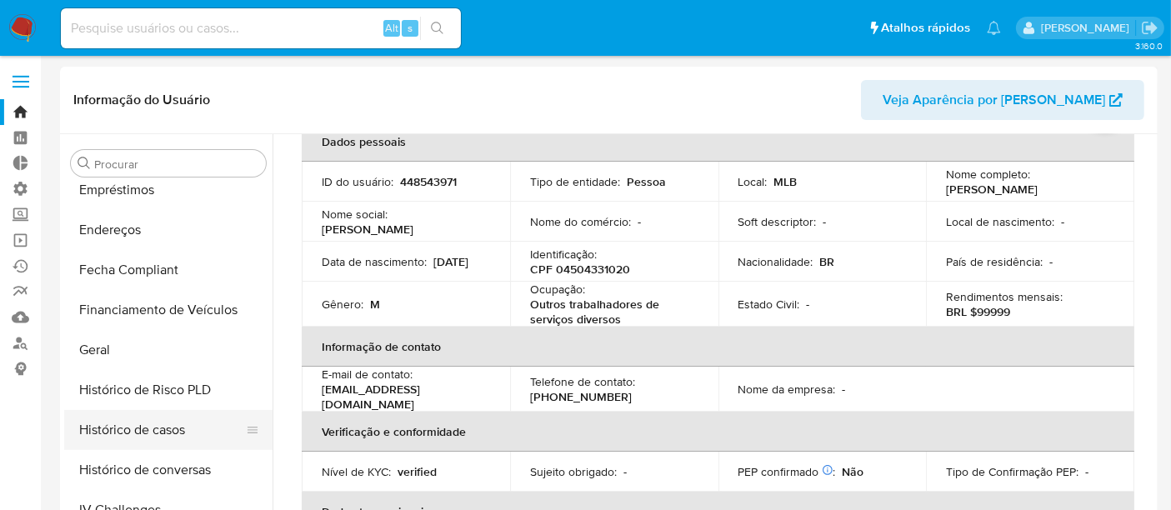
click at [141, 428] on button "Histórico de casos" at bounding box center [161, 430] width 195 height 40
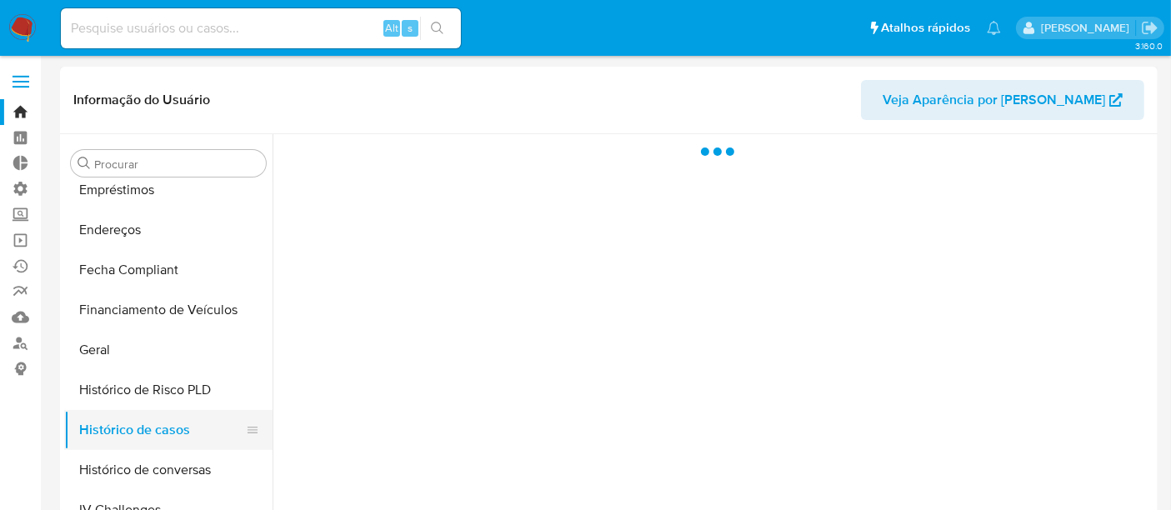
scroll to position [0, 0]
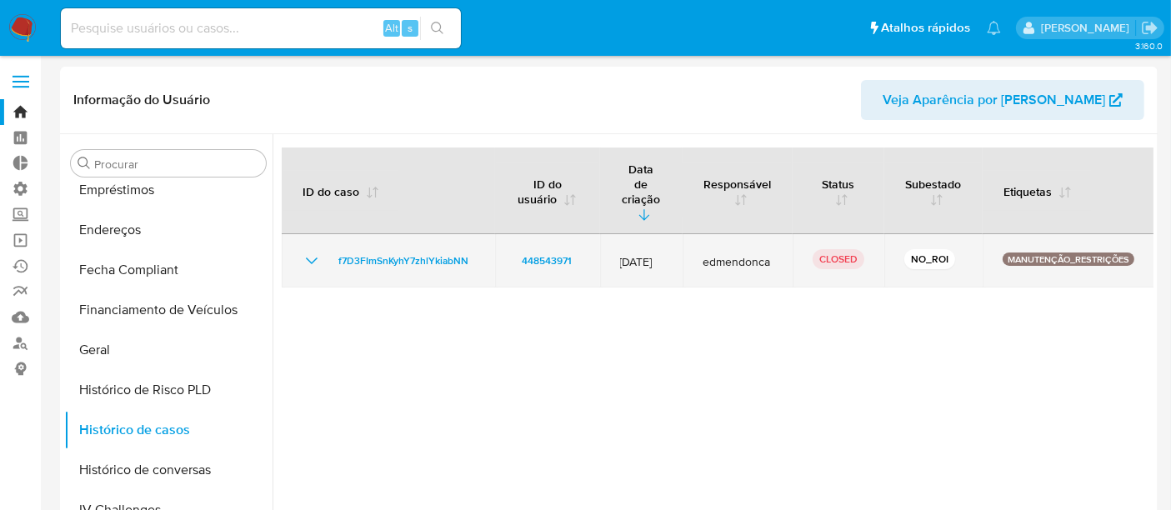
click at [308, 251] on icon "Mostrar/Ocultar" at bounding box center [312, 261] width 20 height 20
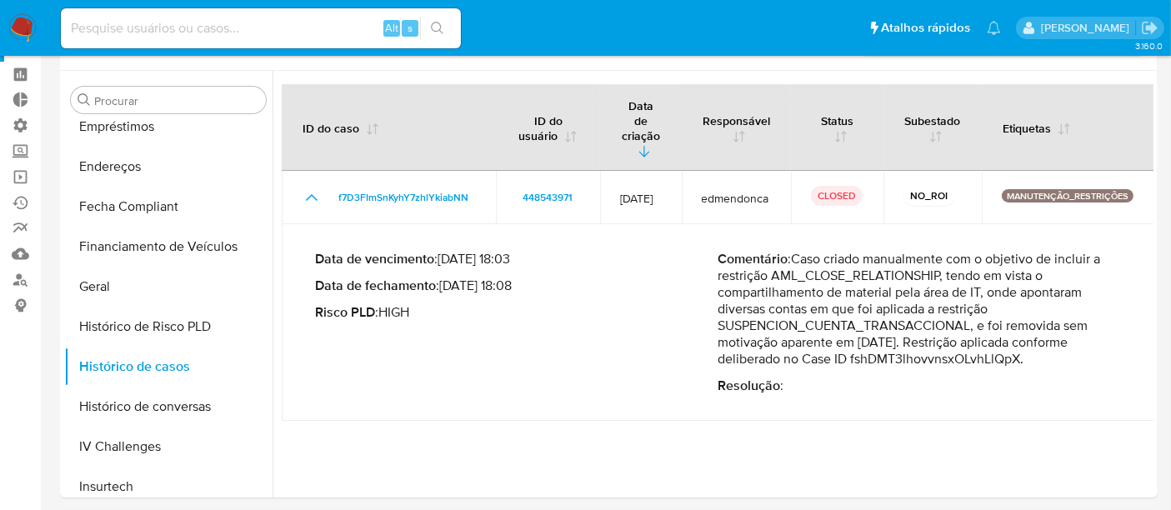
scroll to position [93, 0]
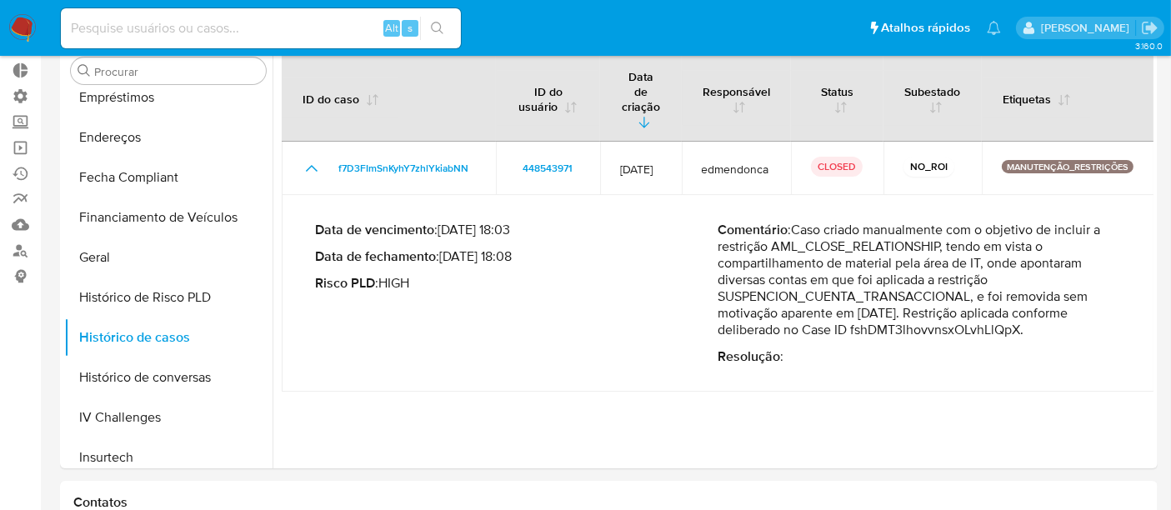
drag, startPoint x: 860, startPoint y: 302, endPoint x: 1046, endPoint y: 302, distance: 185.9
click at [1046, 302] on p "Comentário : Caso criado manualmente com o objetivo de incluir a restrição AML_…" at bounding box center [921, 280] width 404 height 117
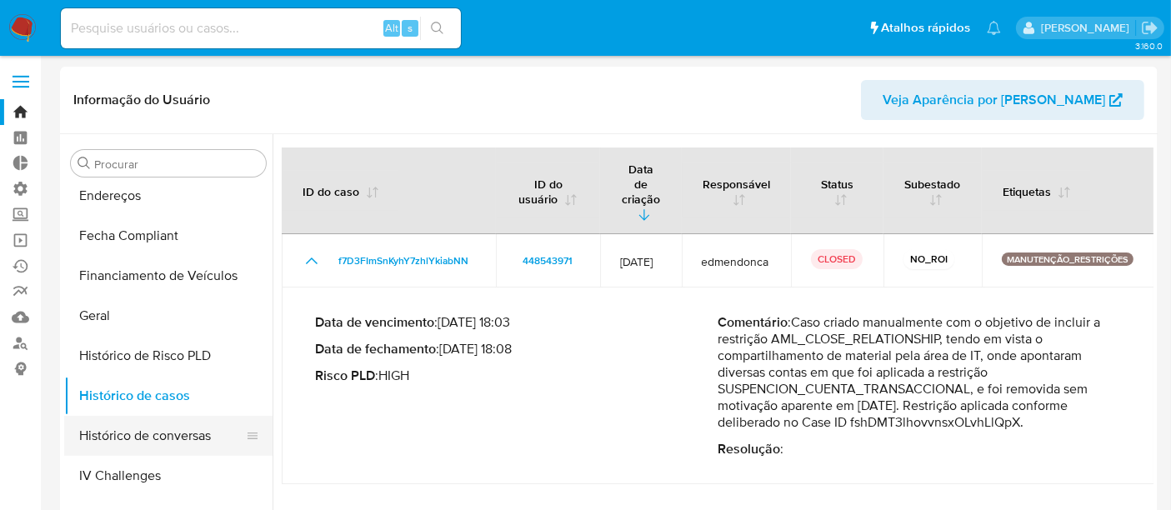
scroll to position [555, 0]
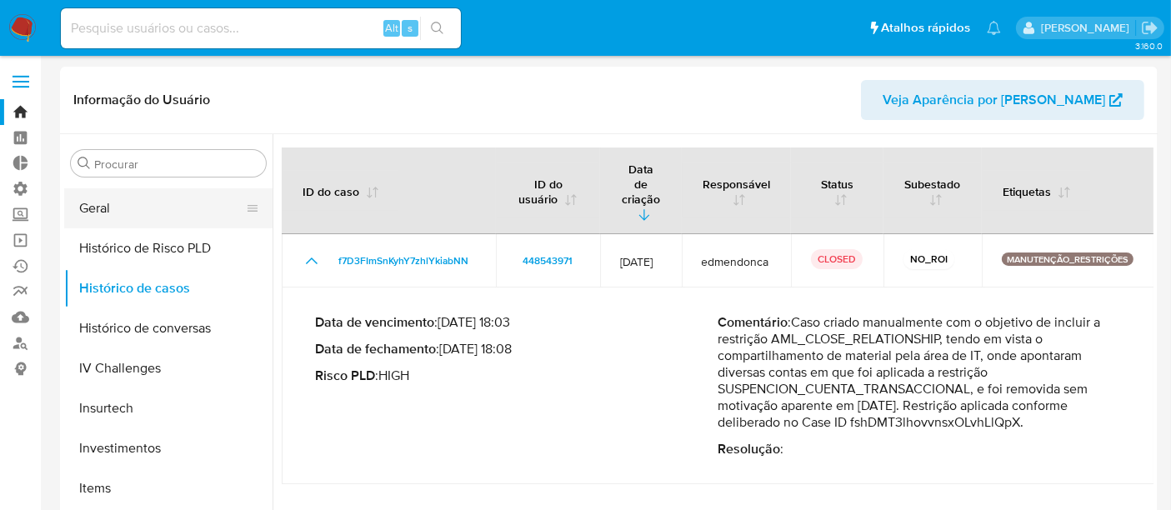
click at [118, 213] on button "Geral" at bounding box center [161, 208] width 195 height 40
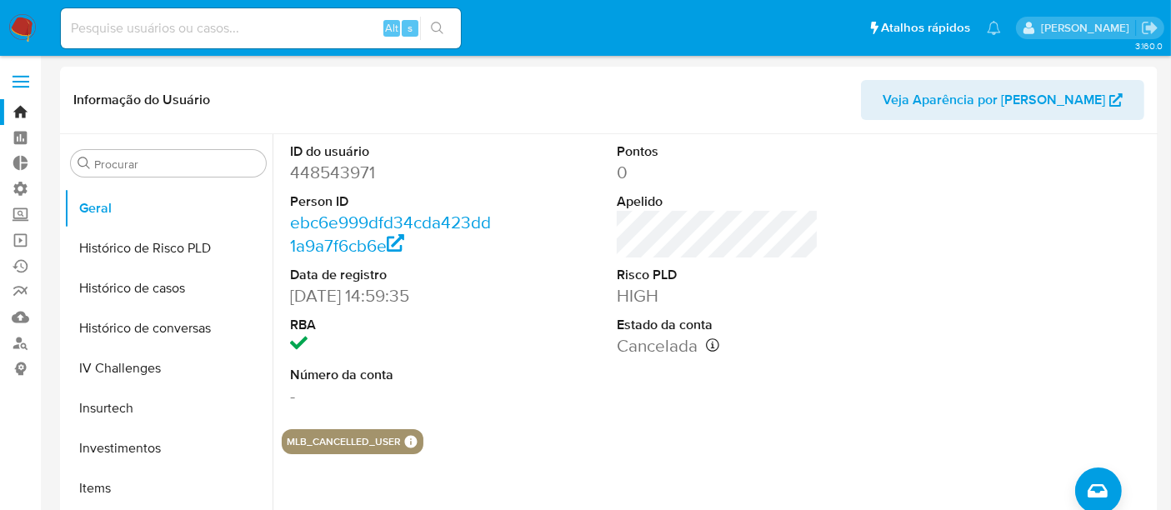
click at [21, 103] on link "Bandeja" at bounding box center [99, 112] width 198 height 26
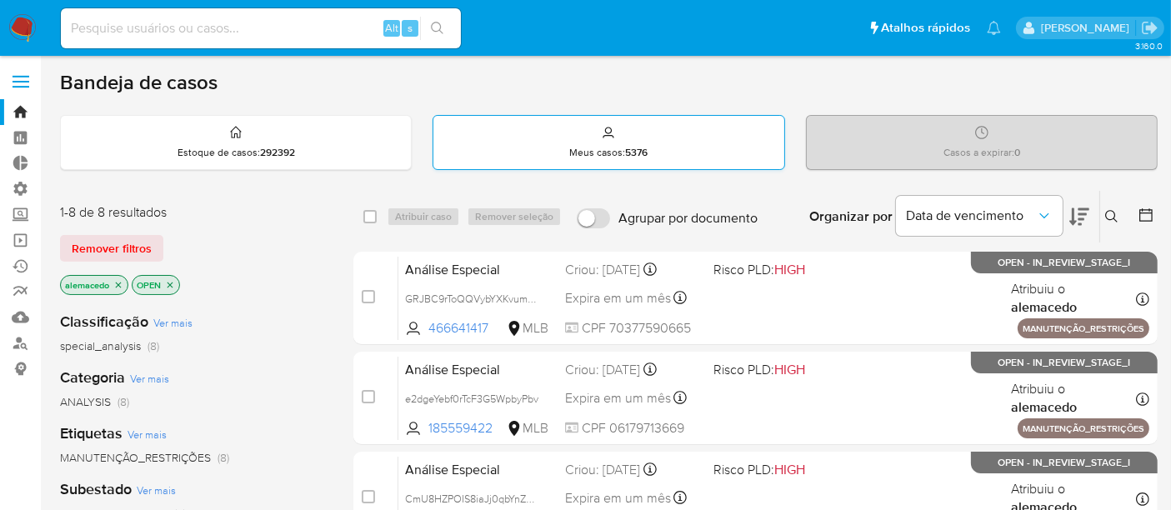
click at [612, 151] on p "Meus casos : 5376" at bounding box center [608, 152] width 78 height 13
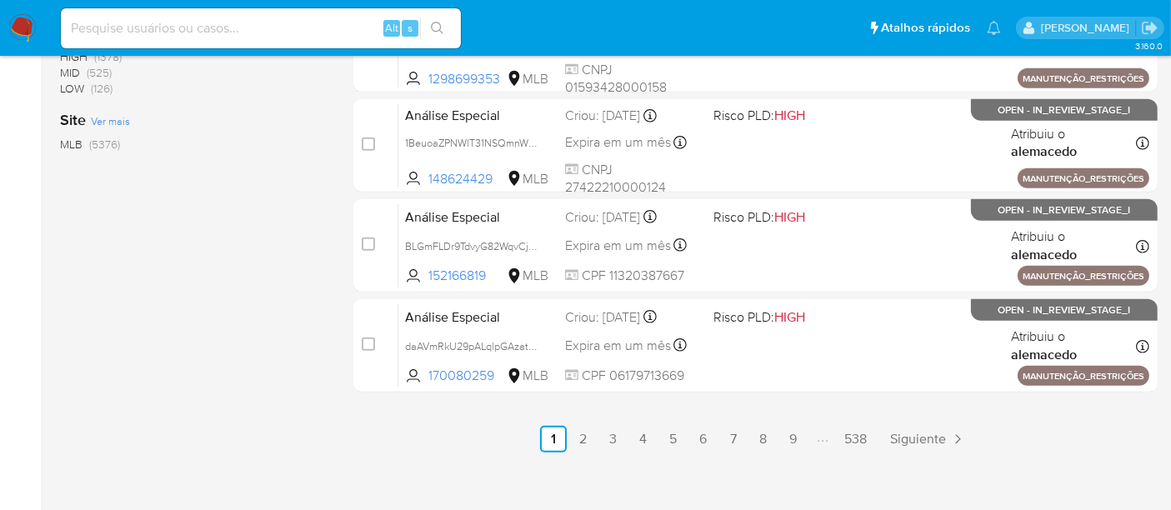
scroll to position [865, 0]
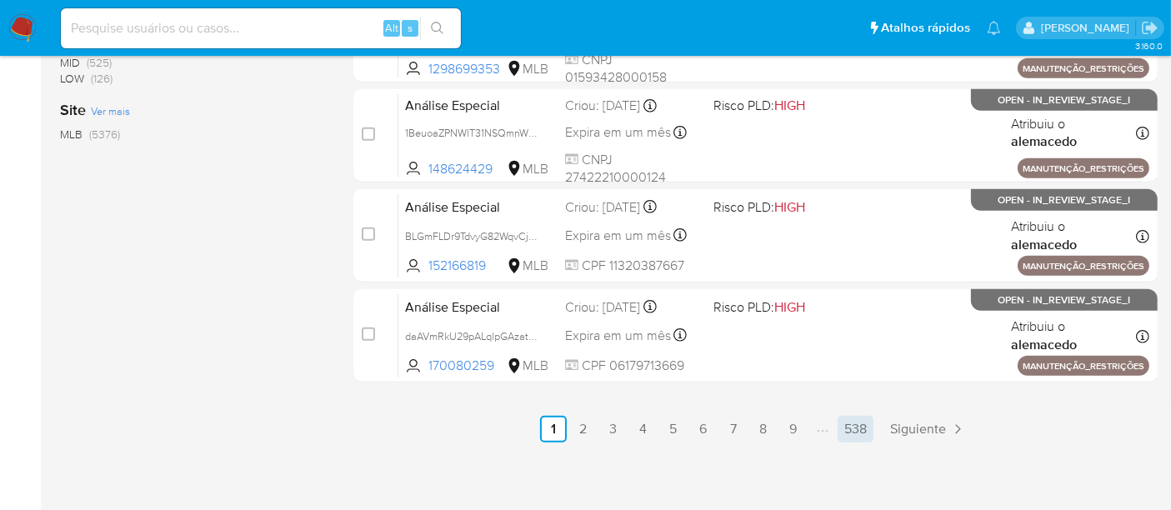
click at [845, 429] on link "538" at bounding box center [856, 429] width 36 height 27
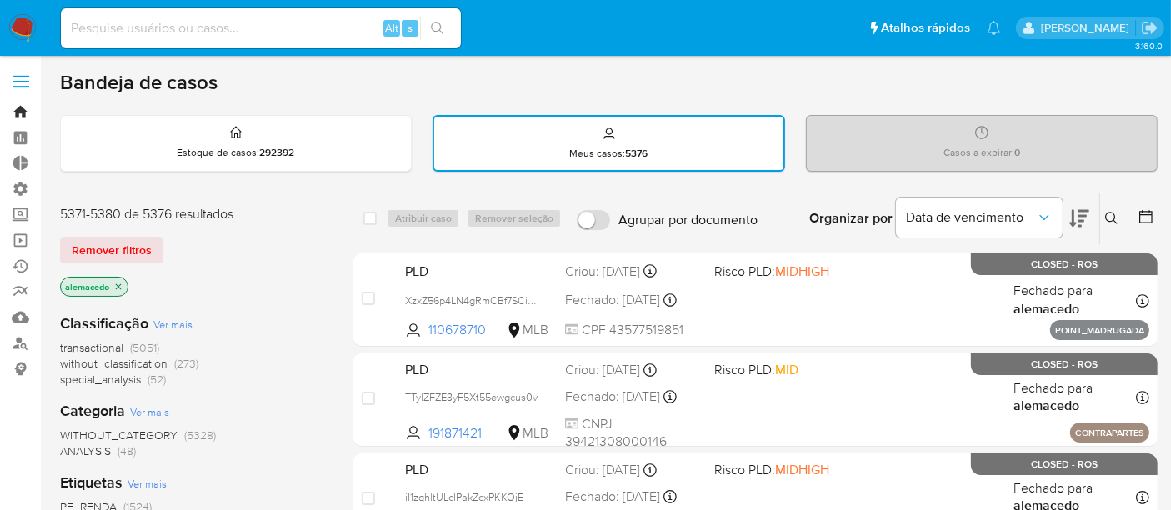
click at [12, 112] on link "Bandeja" at bounding box center [99, 112] width 198 height 26
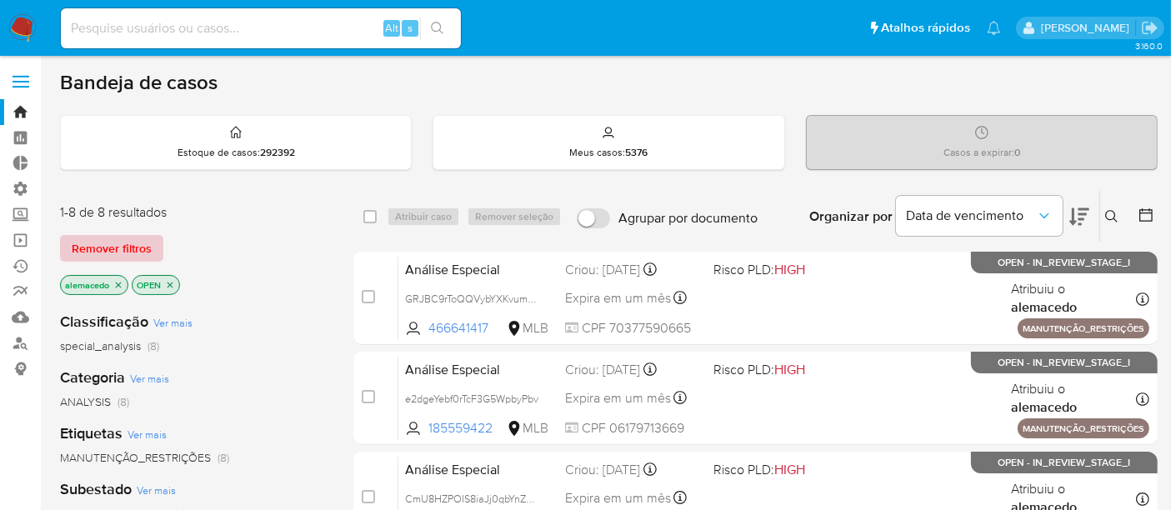
click at [97, 239] on span "Remover filtros" at bounding box center [112, 248] width 80 height 23
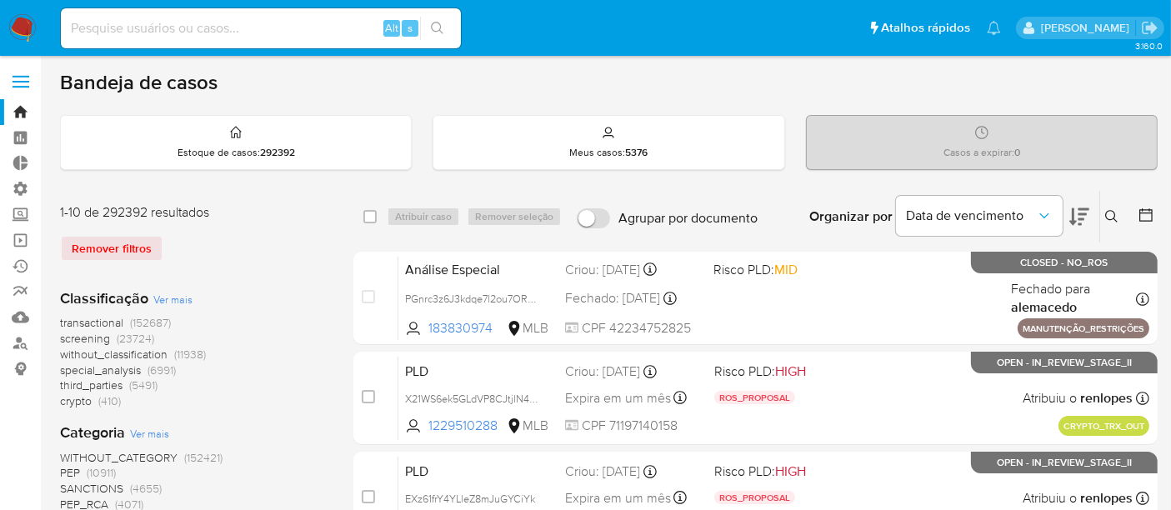
click at [1116, 217] on icon at bounding box center [1112, 216] width 13 height 13
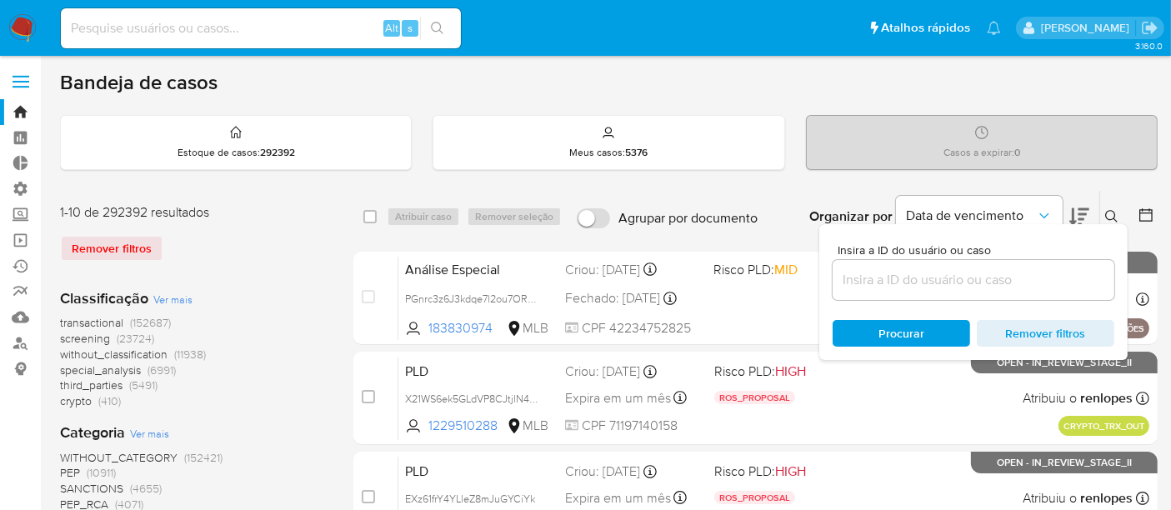
click at [904, 273] on input at bounding box center [974, 280] width 282 height 22
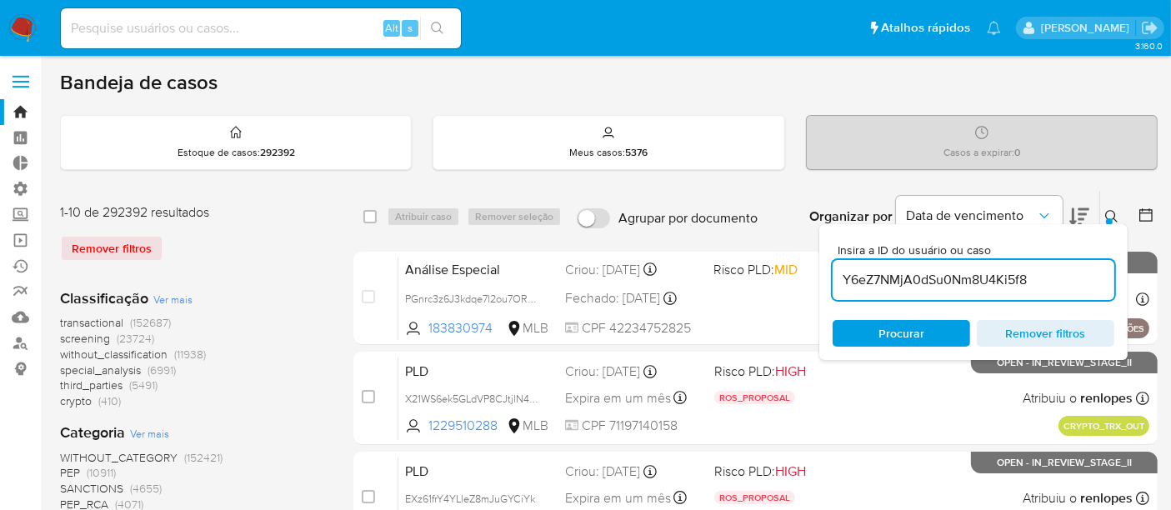
type input "Y6eZ7NMjA0dSu0Nm8U4Ki5f8"
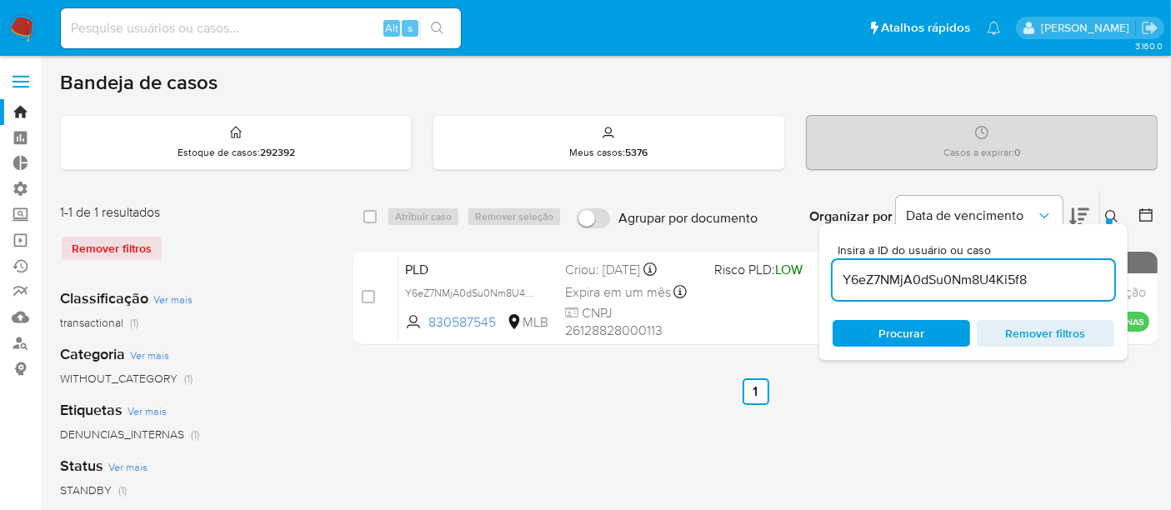
click at [700, 387] on ul "Anterior 1 Siguiente" at bounding box center [756, 392] width 805 height 27
click at [1114, 222] on icon at bounding box center [1112, 216] width 13 height 13
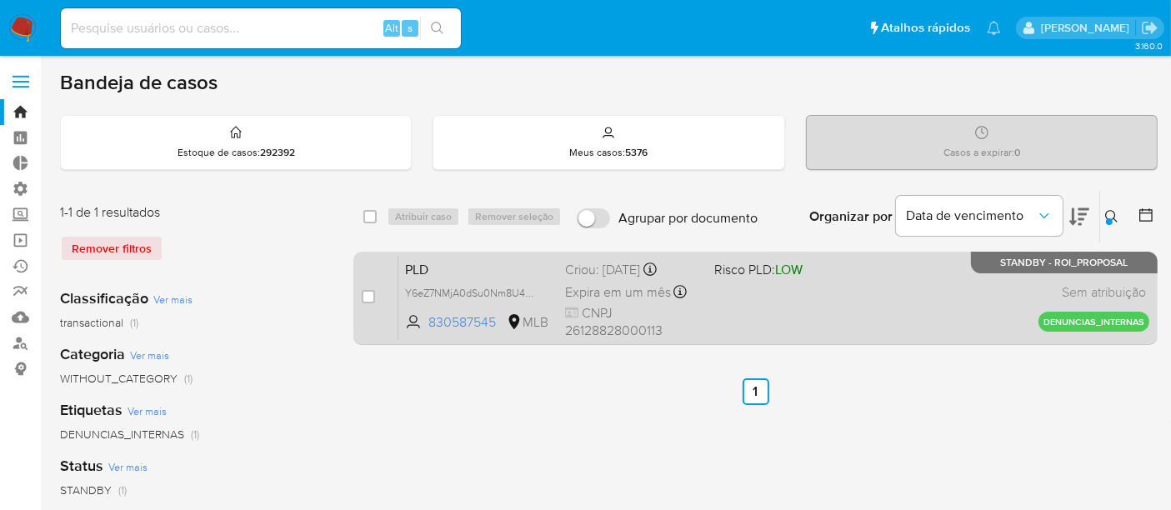
click at [865, 298] on div "PLD Y6eZ7NMjA0dSu0Nm8U4Ki5f8 830587545 MLB Risco PLD: LOW Criou: [DATE] Criou: …" at bounding box center [774, 298] width 751 height 84
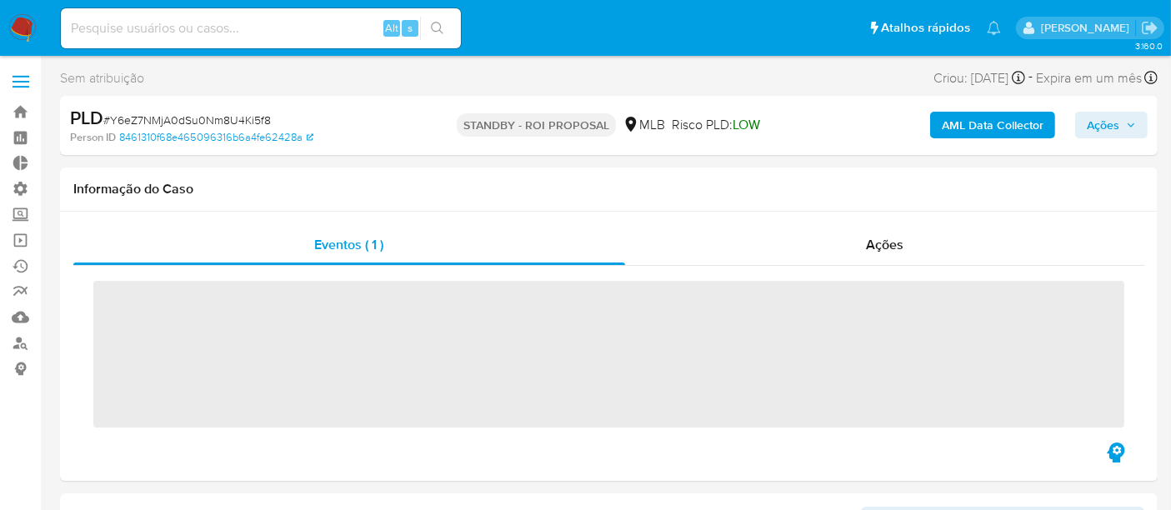
scroll to position [784, 0]
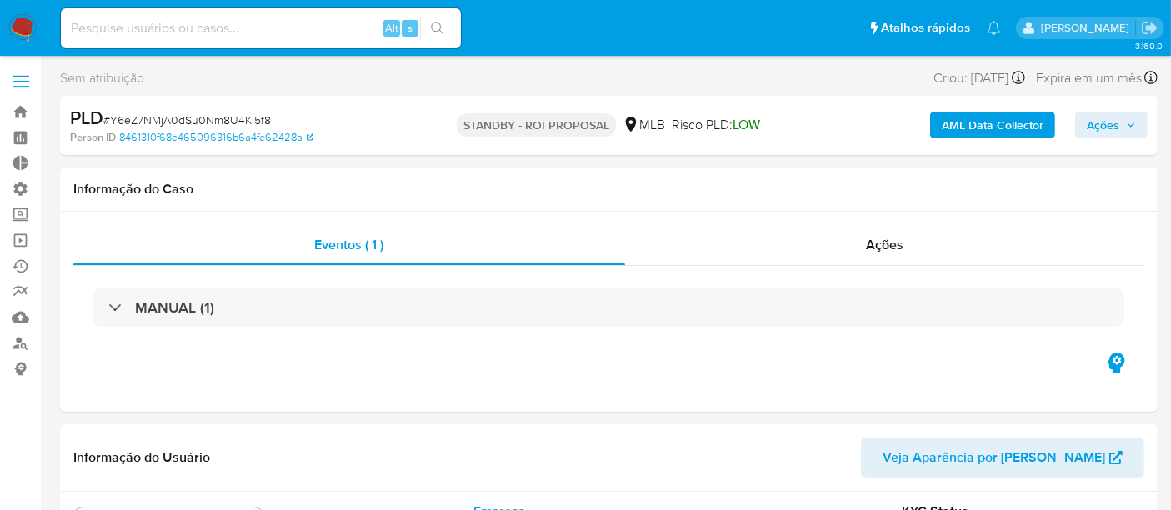
select select "10"
